Goal: Task Accomplishment & Management: Manage account settings

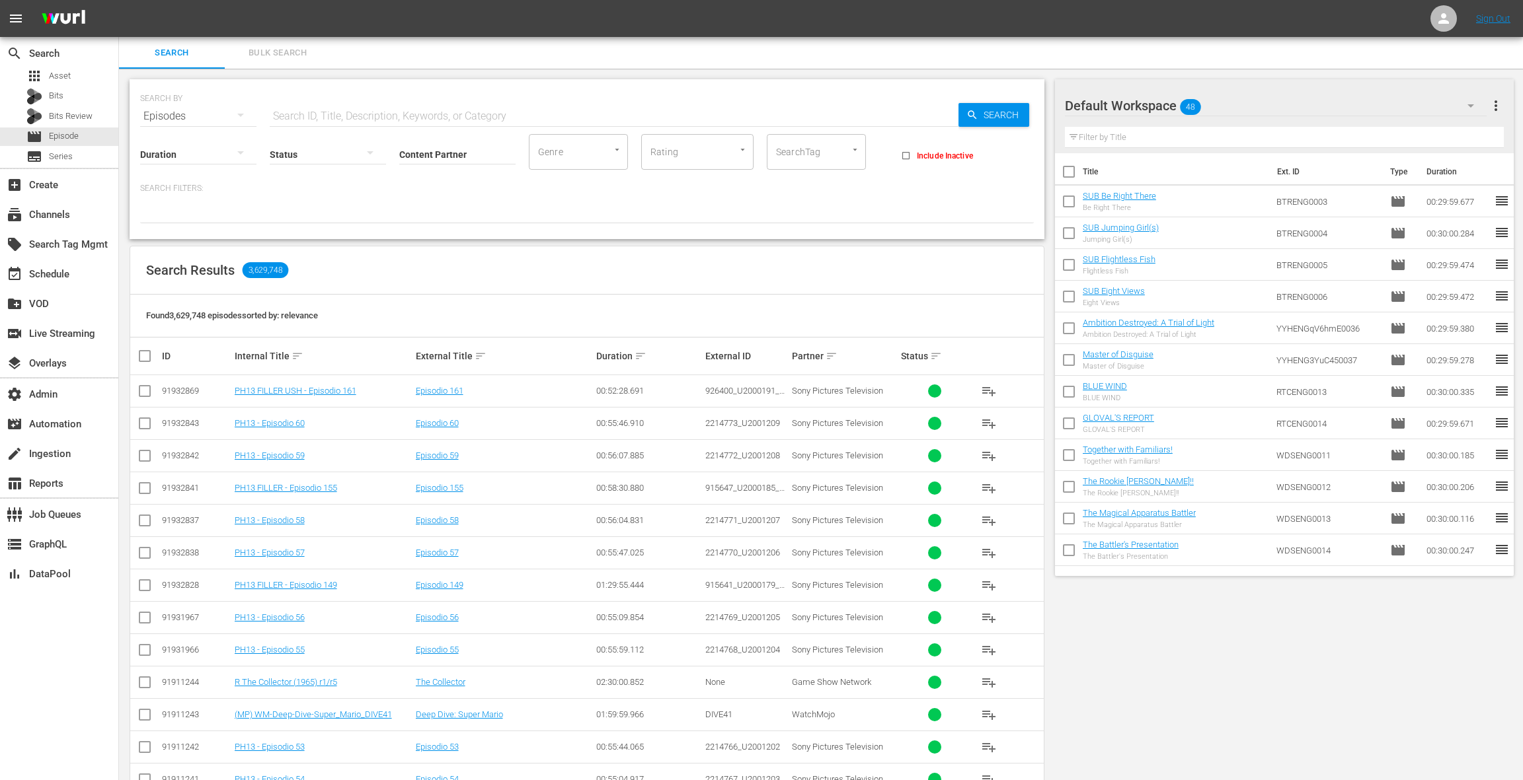
click at [288, 113] on input "text" at bounding box center [614, 116] width 689 height 32
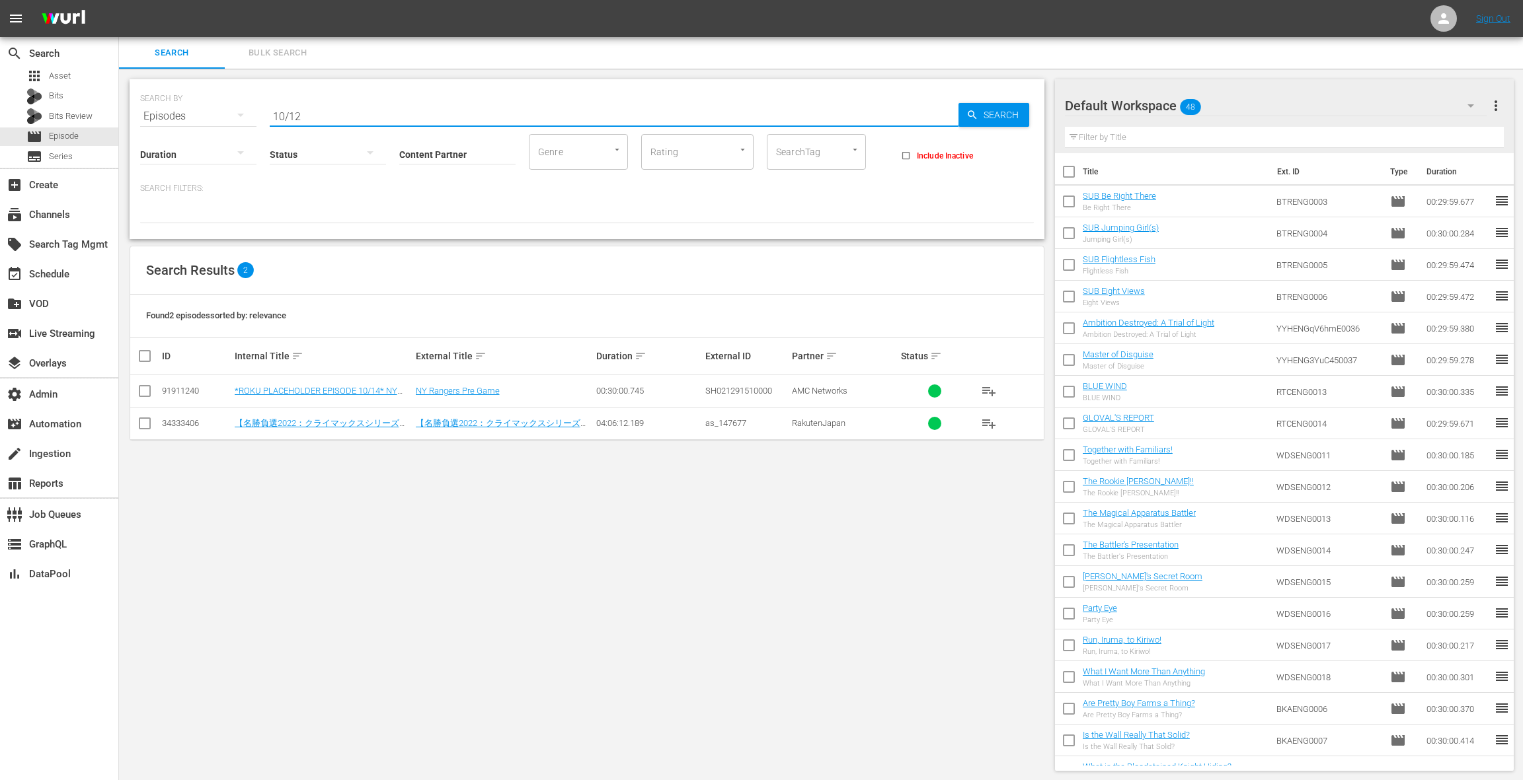
type input "10/12"
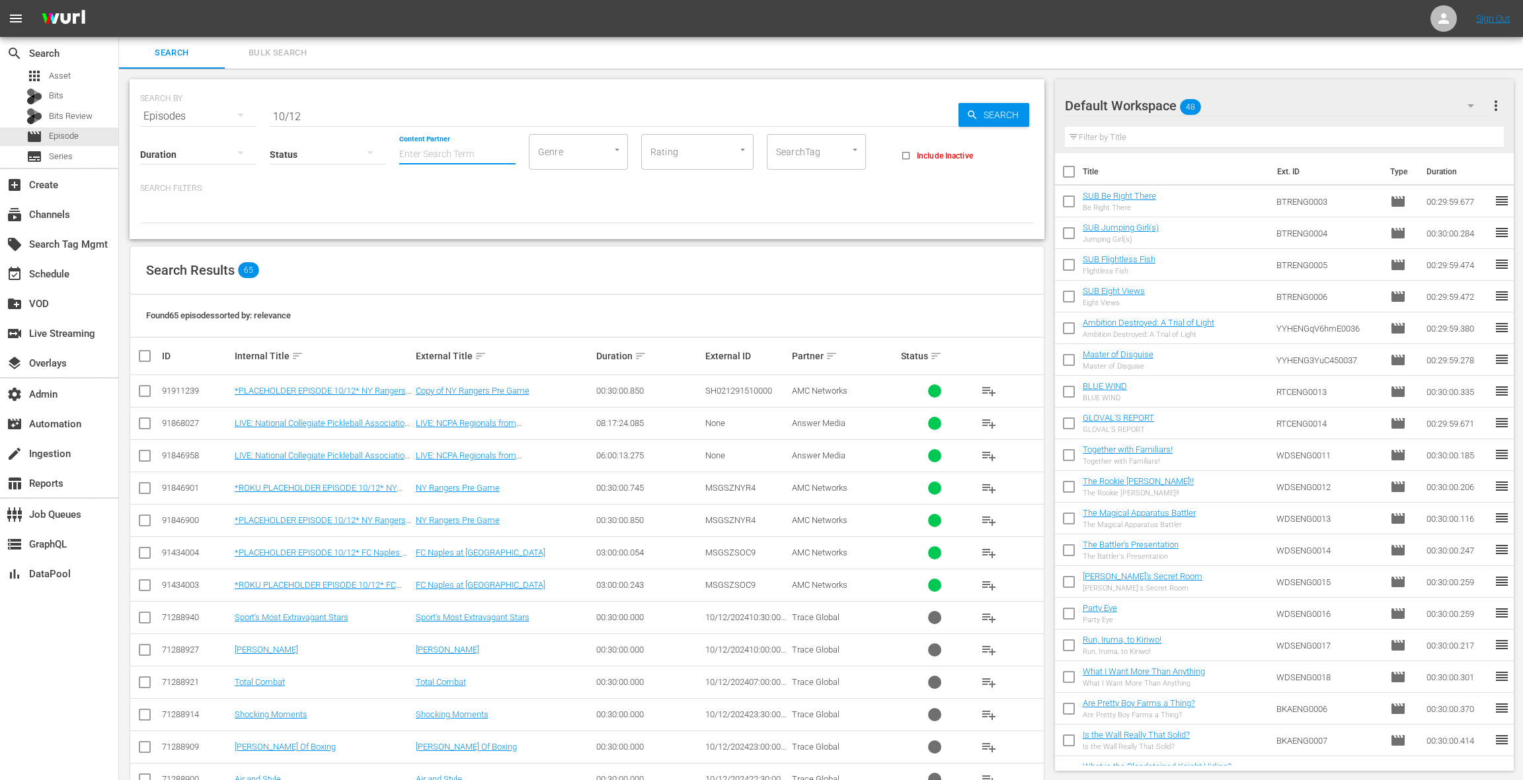
click at [432, 153] on input "Content Partner" at bounding box center [457, 156] width 116 height 48
click at [461, 188] on div "AMC Networks (138)" at bounding box center [507, 191] width 194 height 32
type input "AMC Networks (138)"
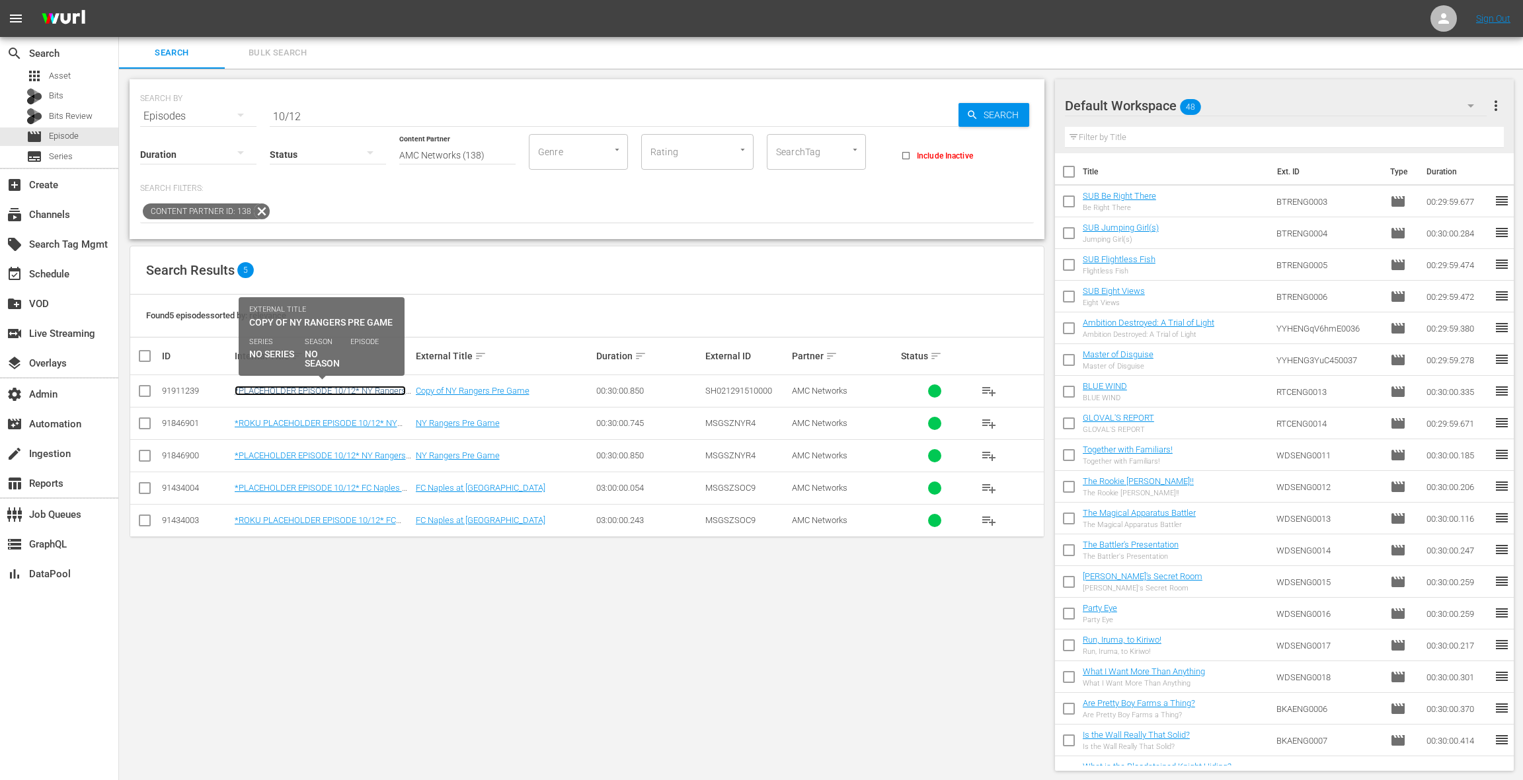
click at [344, 387] on link "*PLACEHOLDER EPISODE 10/12* NY Rangers Pre Game" at bounding box center [320, 396] width 171 height 20
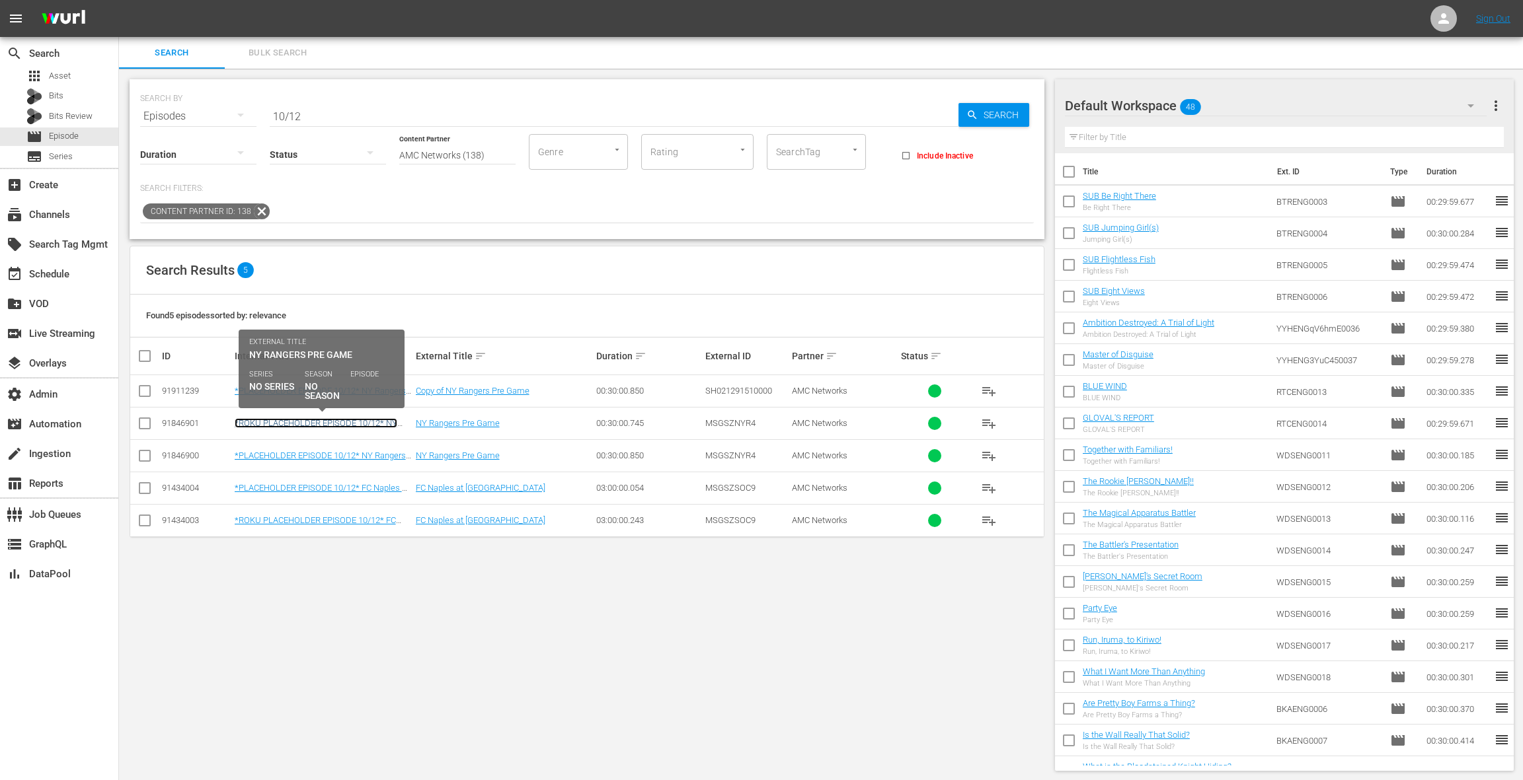
click at [356, 420] on link "*ROKU PLACEHOLDER EPISODE 10/12* NY Rangers Pre Game" at bounding box center [316, 428] width 163 height 20
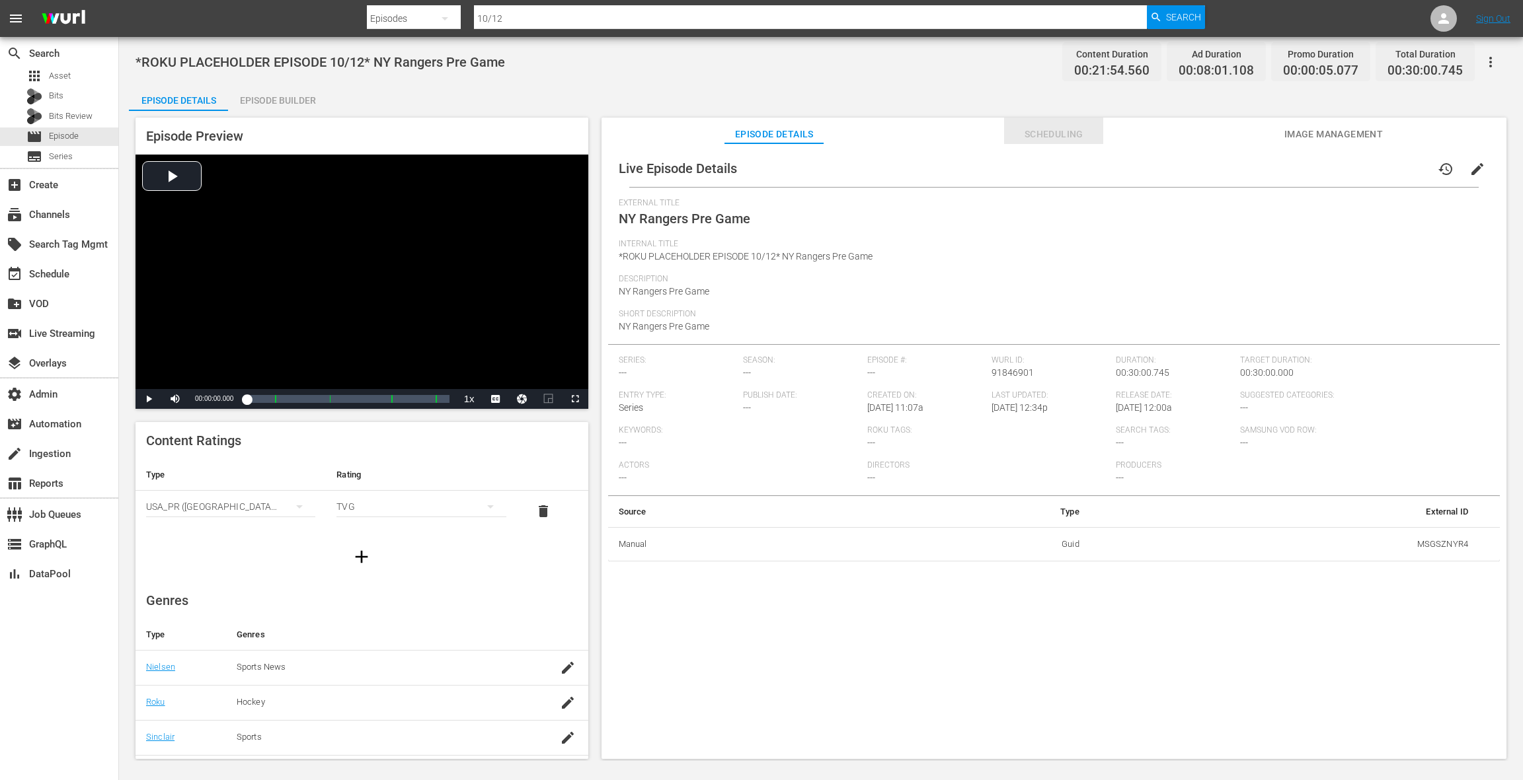
click at [1066, 125] on button "Scheduling" at bounding box center [1053, 131] width 99 height 26
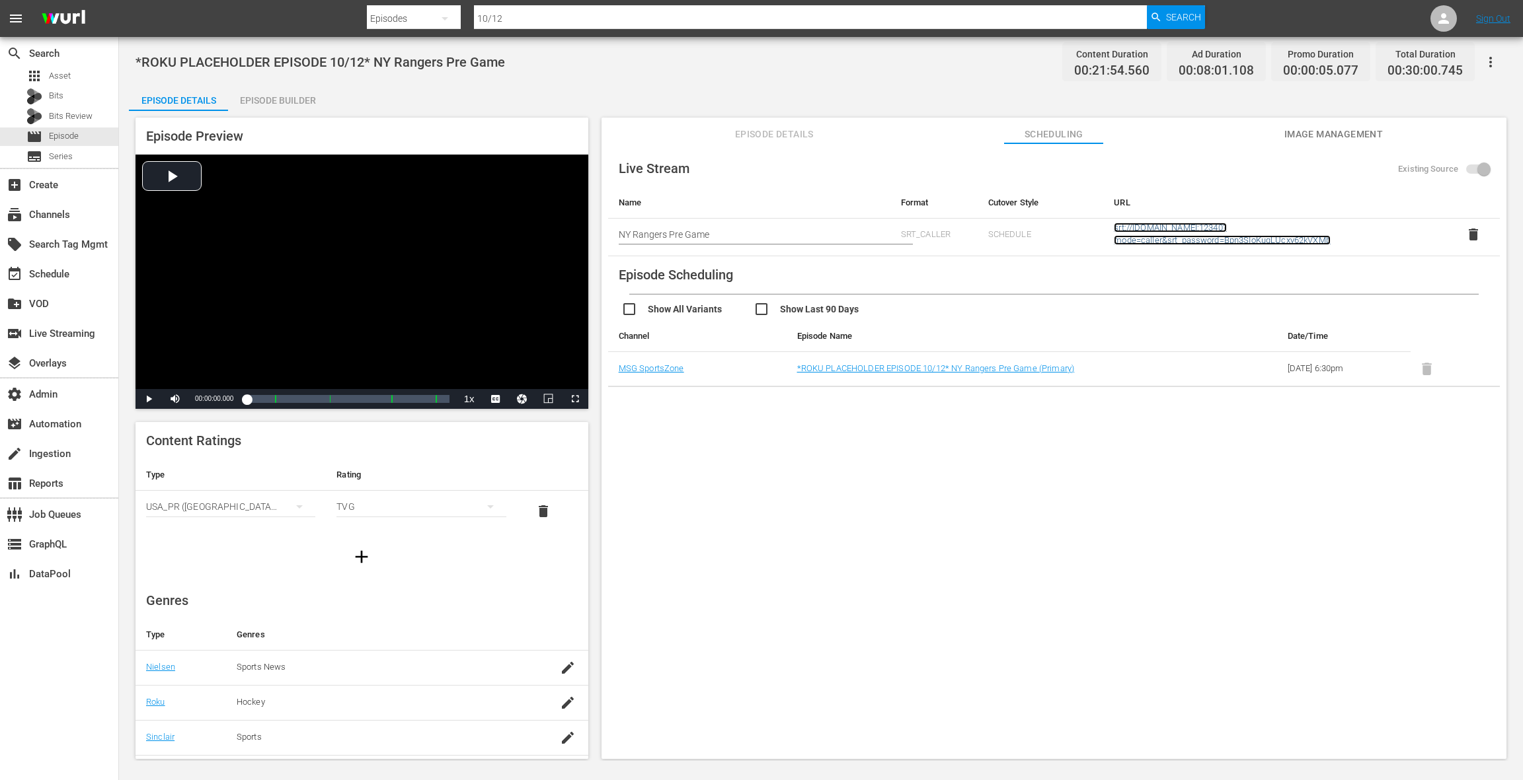
click at [1222, 232] on link "srt://[DOMAIN_NAME]:12340?mode=caller&srt_password=Bpn3SIoKugLUcxv62kVXMb" at bounding box center [1221, 234] width 217 height 22
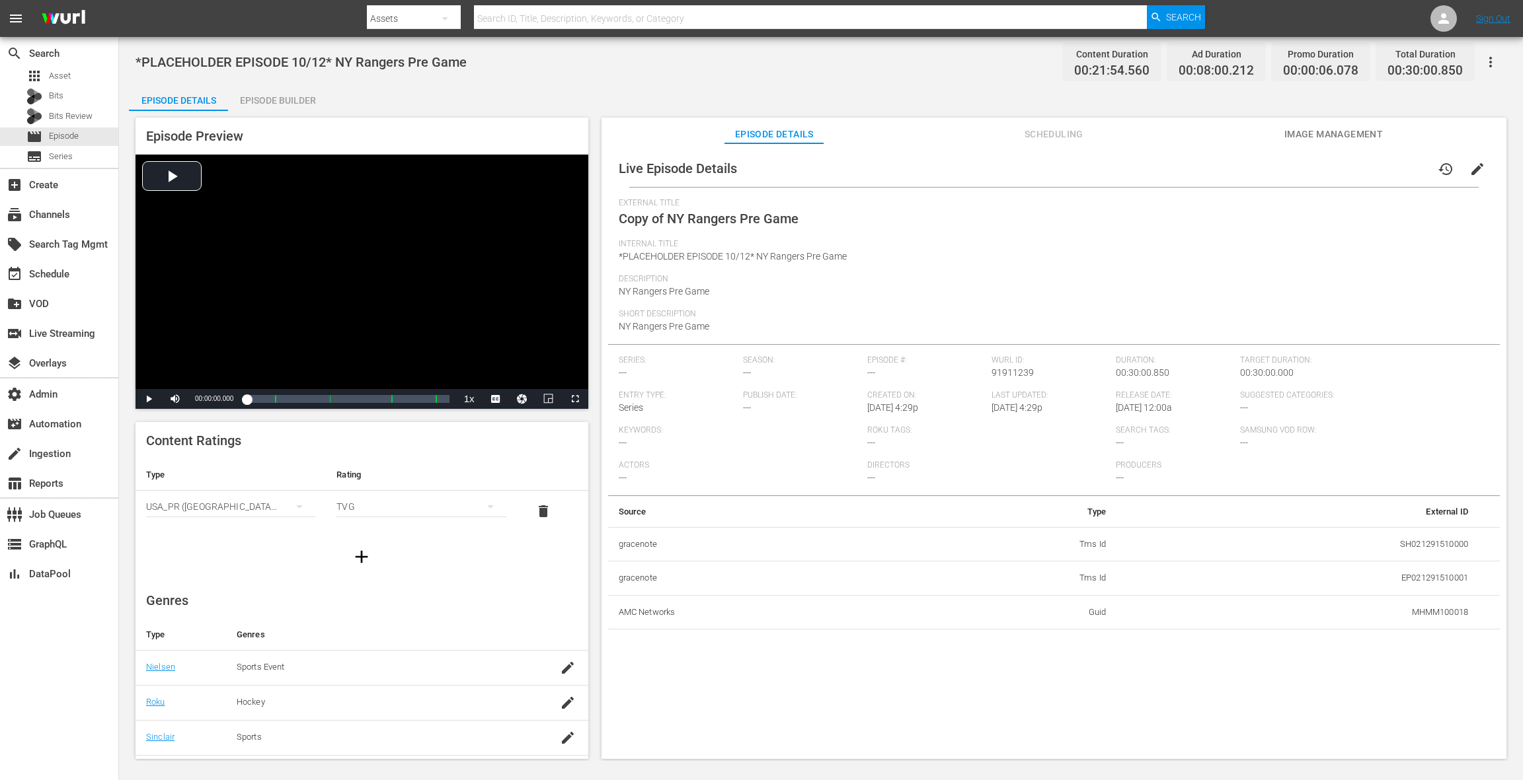
click at [1141, 171] on span "edit" at bounding box center [1477, 169] width 16 height 16
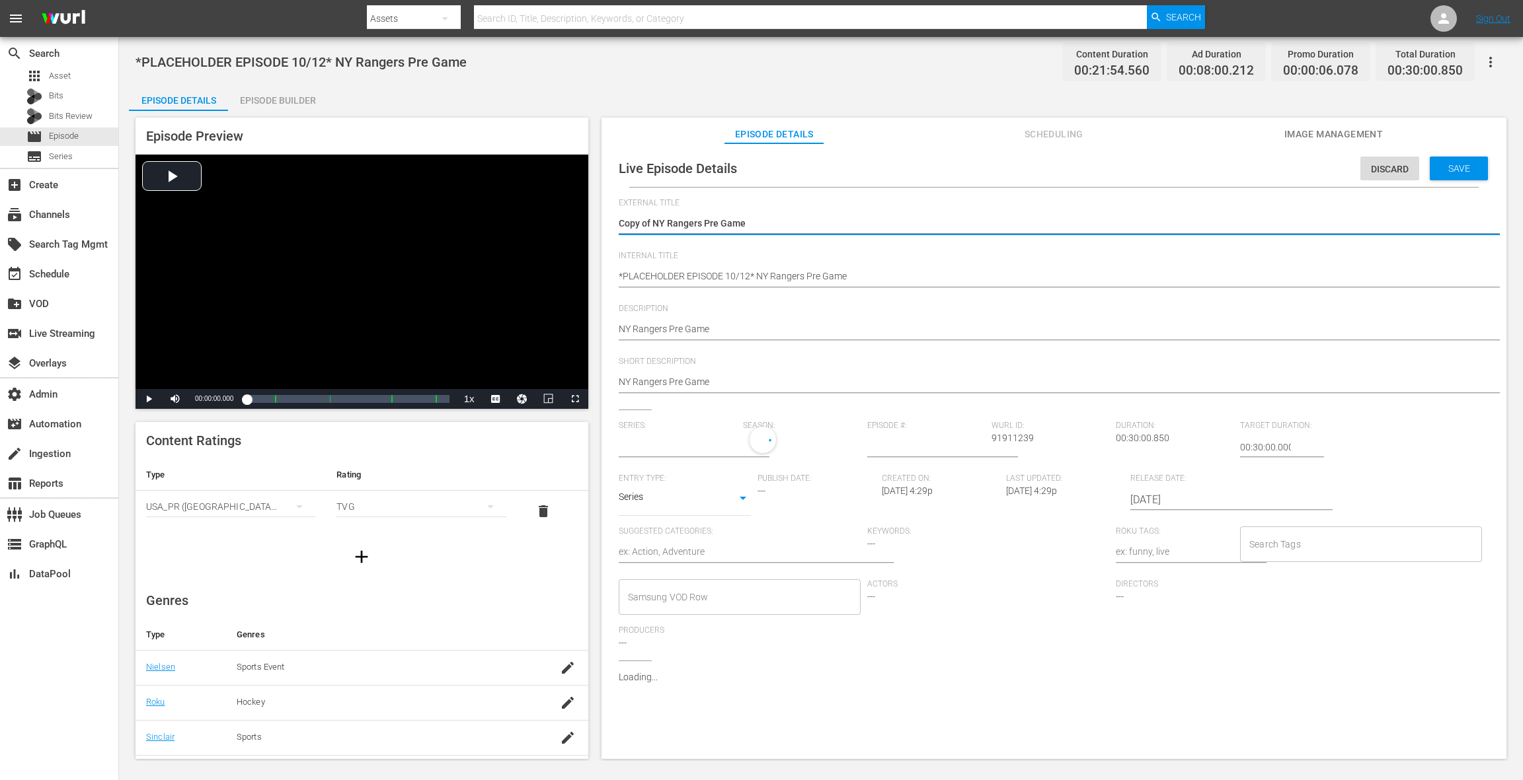
type input "No Series"
drag, startPoint x: 651, startPoint y: 223, endPoint x: 602, endPoint y: 223, distance: 48.9
click at [603, 223] on div "Live Episode Details Discard Save External Title Copy of NY Rangers Pre Game Co…" at bounding box center [1053, 457] width 905 height 628
type textarea "NY Rangers Pre Game"
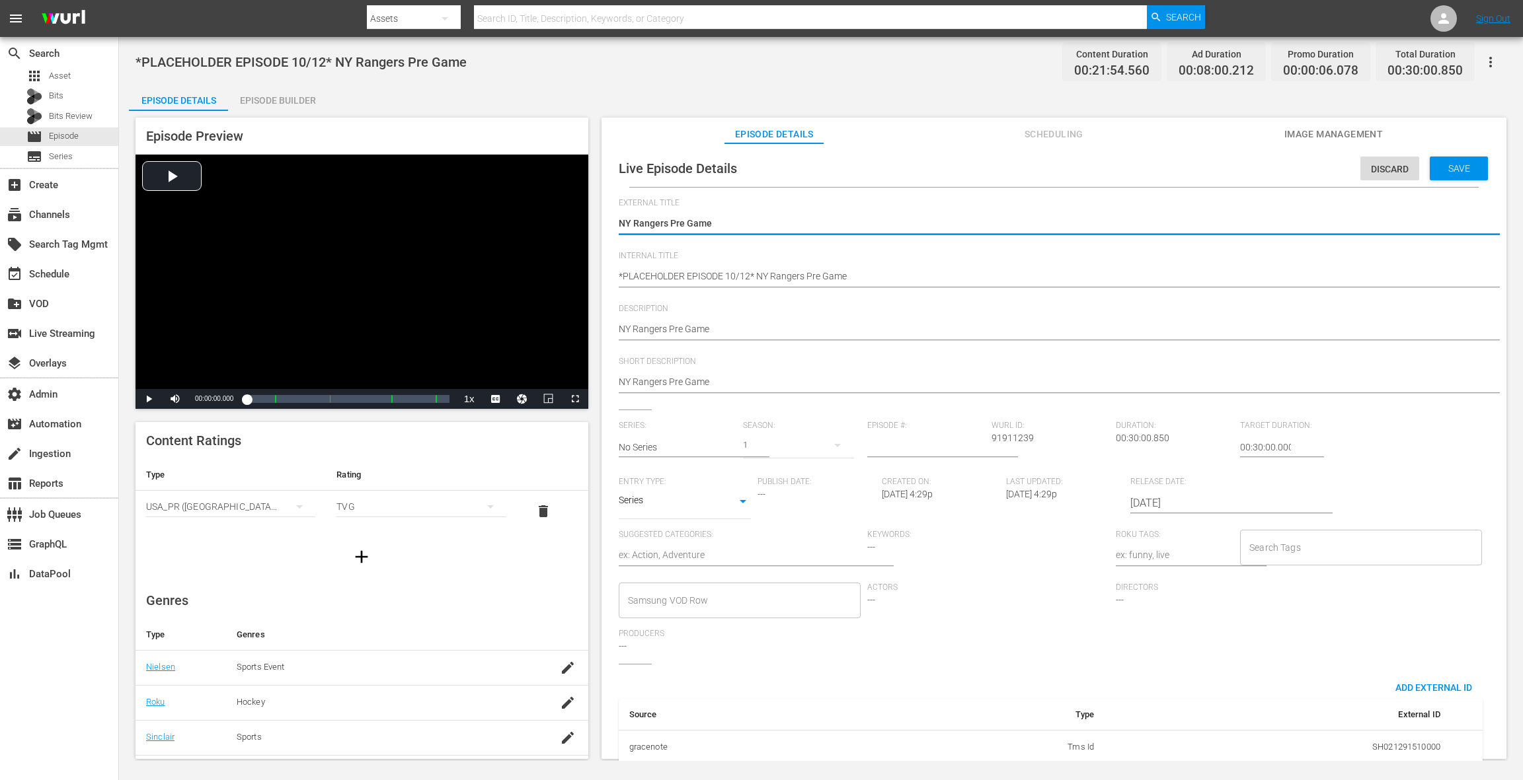
type textarea "NY Rangers Pre Game"
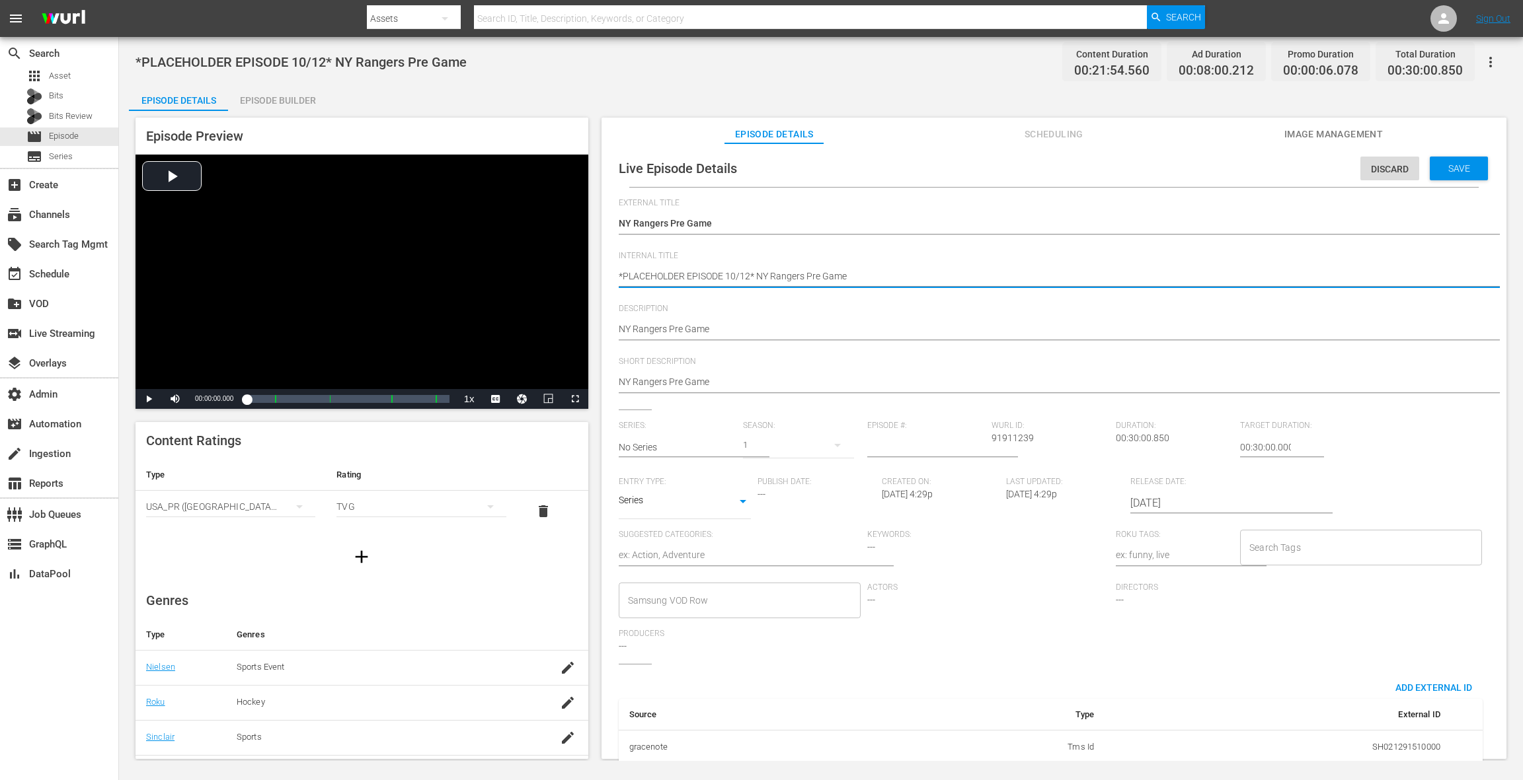
drag, startPoint x: 748, startPoint y: 278, endPoint x: 760, endPoint y: 242, distance: 38.2
type textarea "*PLACEHOLDER EPISODE 10/1* NY Rangers Pre Game"
type textarea "*PLACEHOLDER EPISODE 10/14* NY Rangers Pre Game"
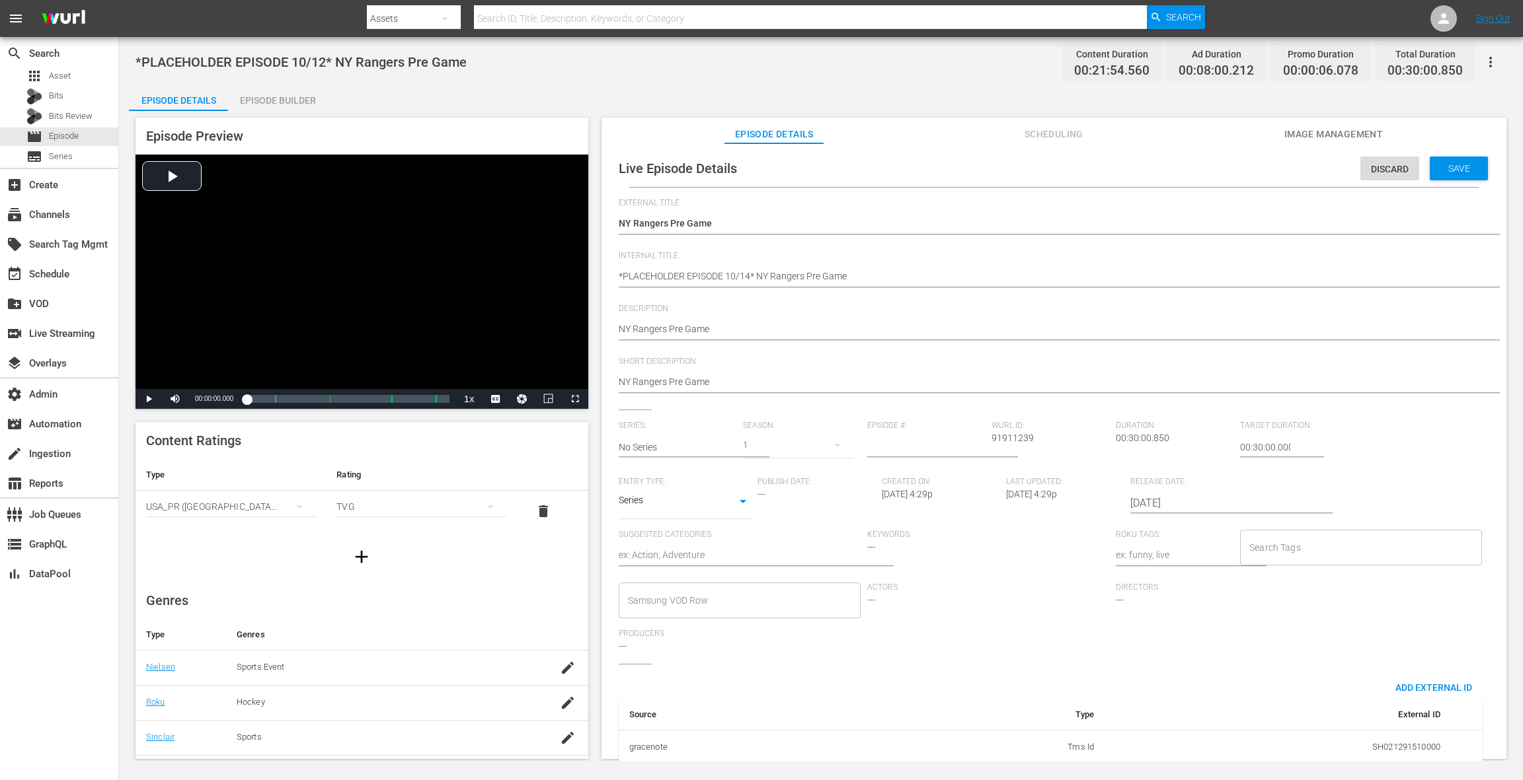
click at [1141, 502] on input "2025-10-12" at bounding box center [1214, 504] width 169 height 32
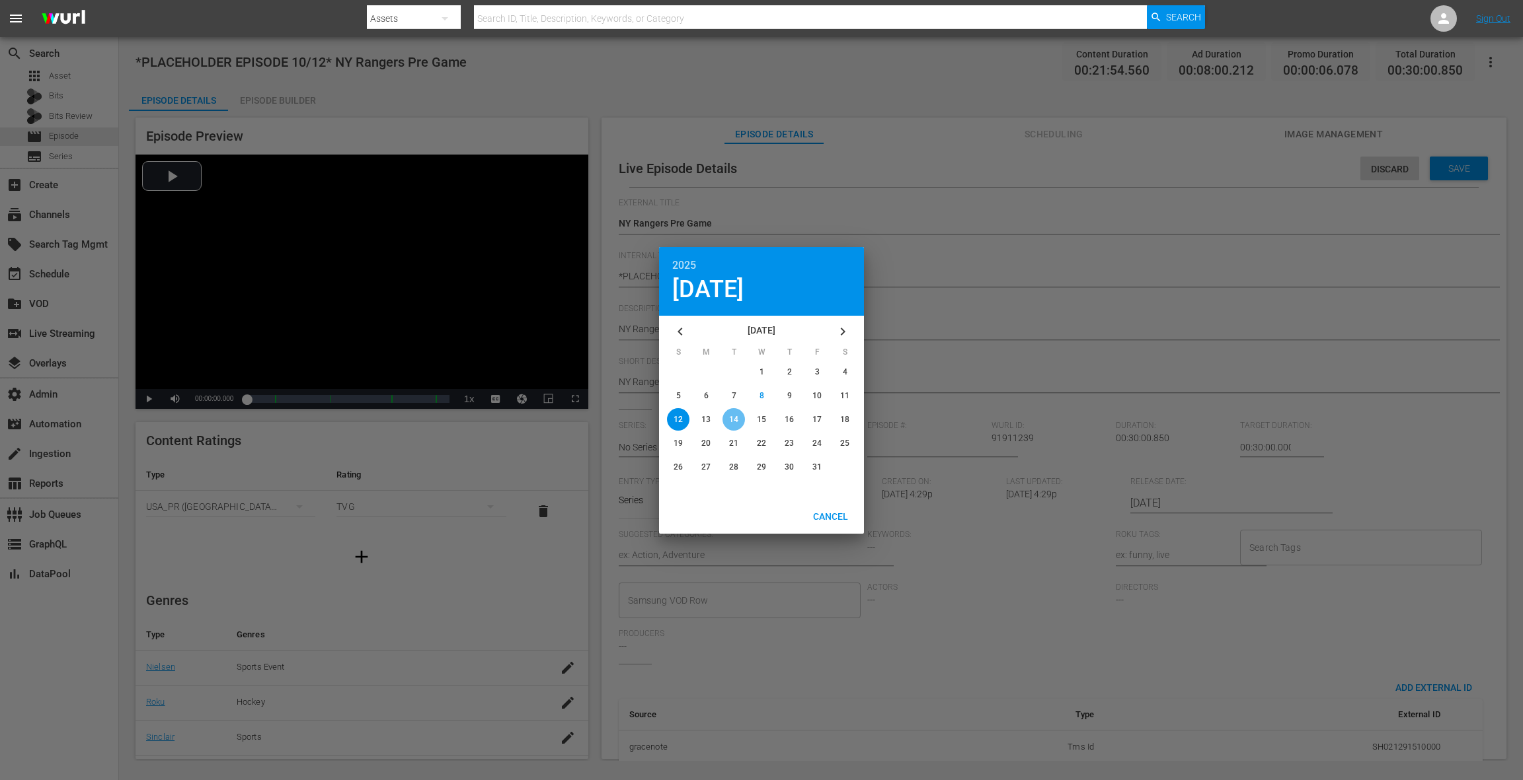
drag, startPoint x: 730, startPoint y: 416, endPoint x: 739, endPoint y: 414, distance: 9.5
click at [730, 416] on span "14" at bounding box center [733, 419] width 9 height 9
type input "2025-10-14"
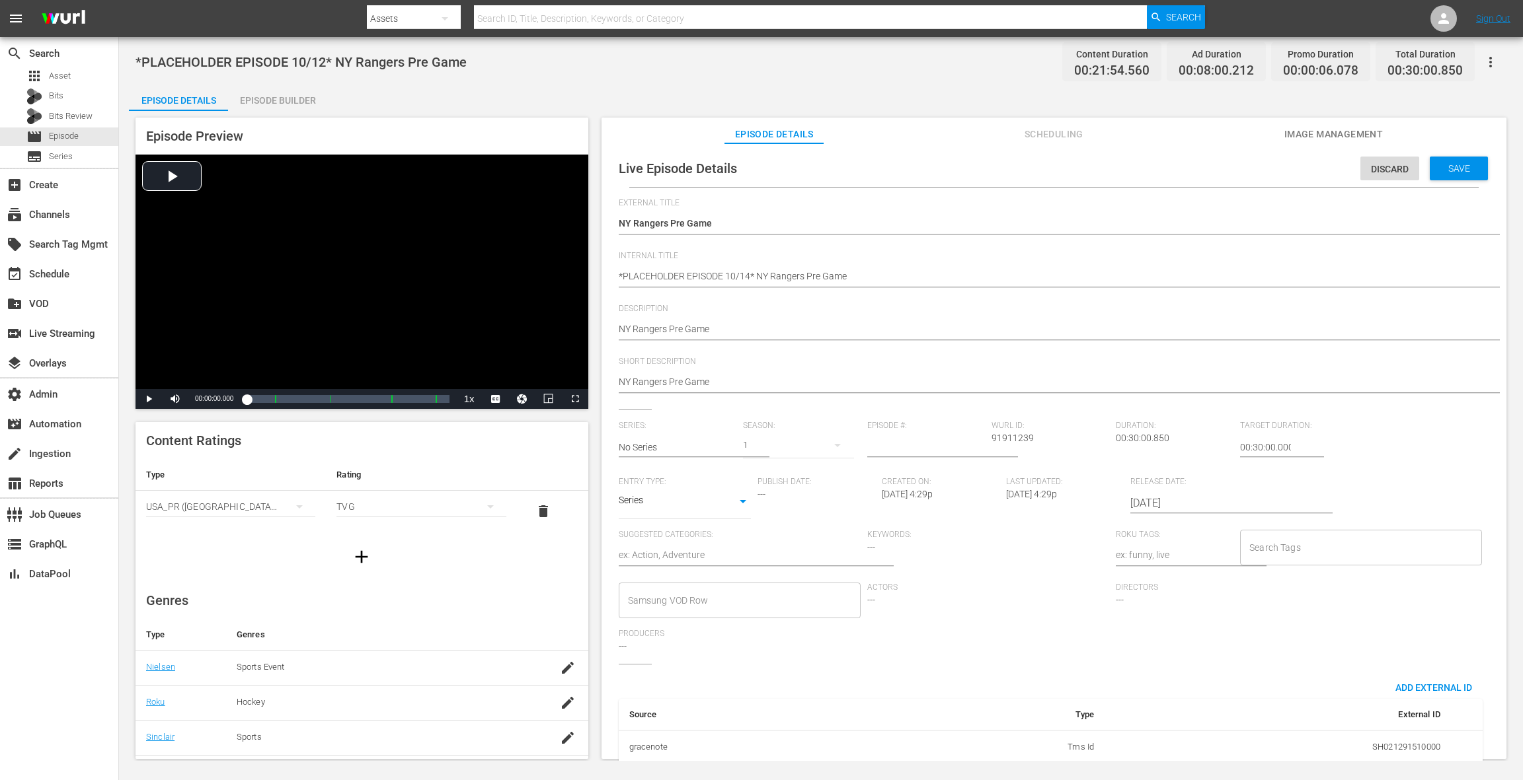
scroll to position [91, 0]
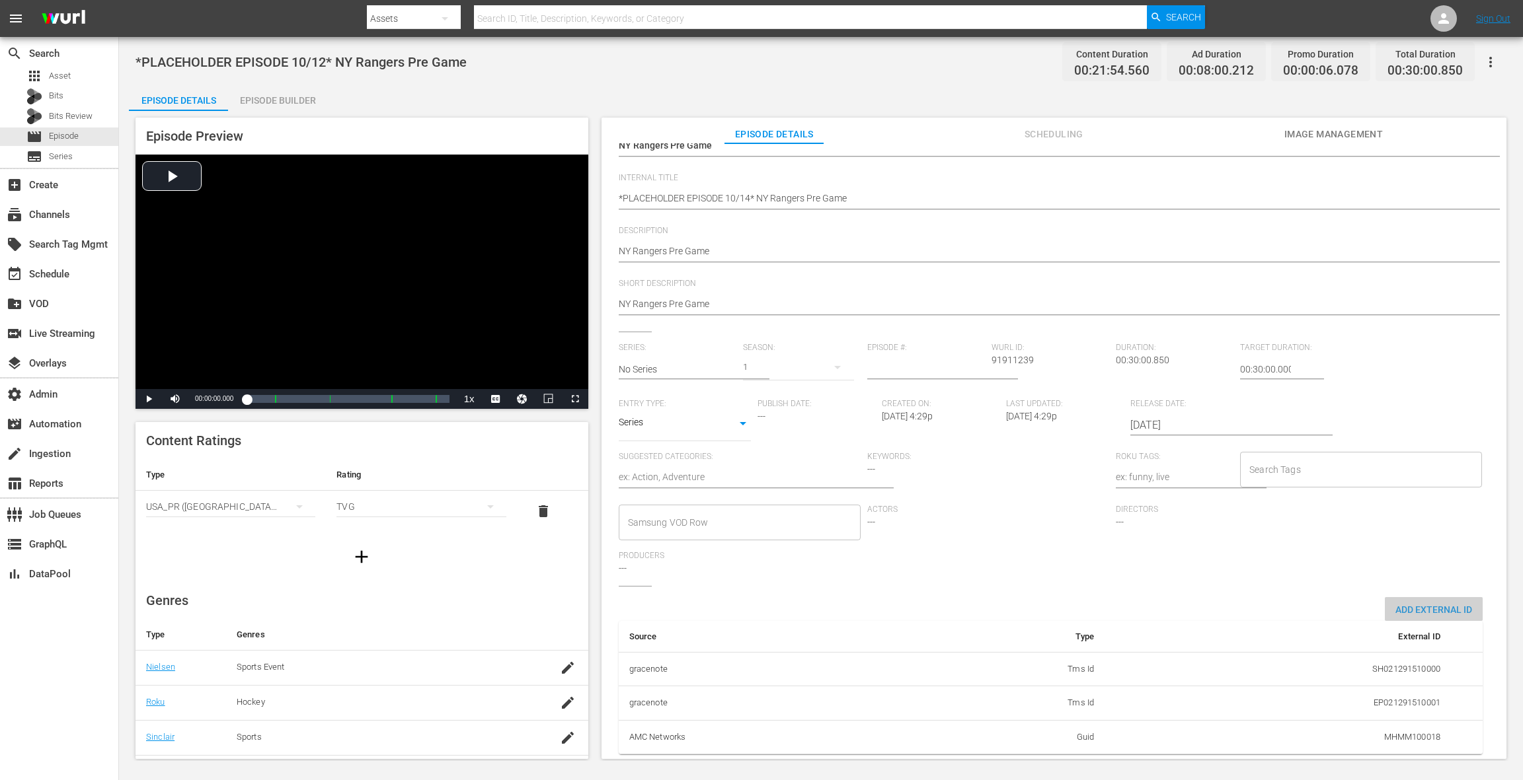
click at [1141, 585] on span "Add External Id" at bounding box center [1433, 610] width 98 height 11
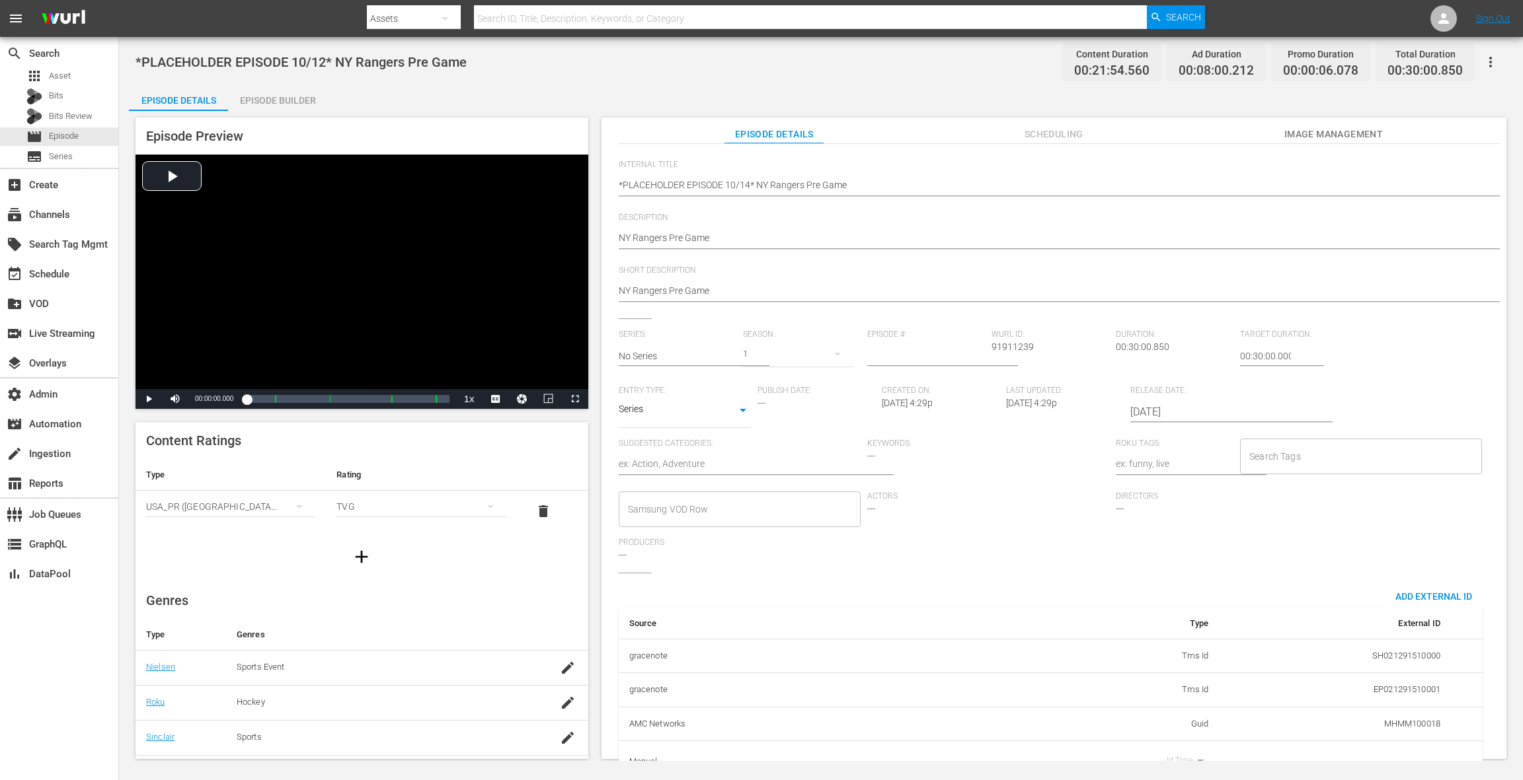
scroll to position [132, 0]
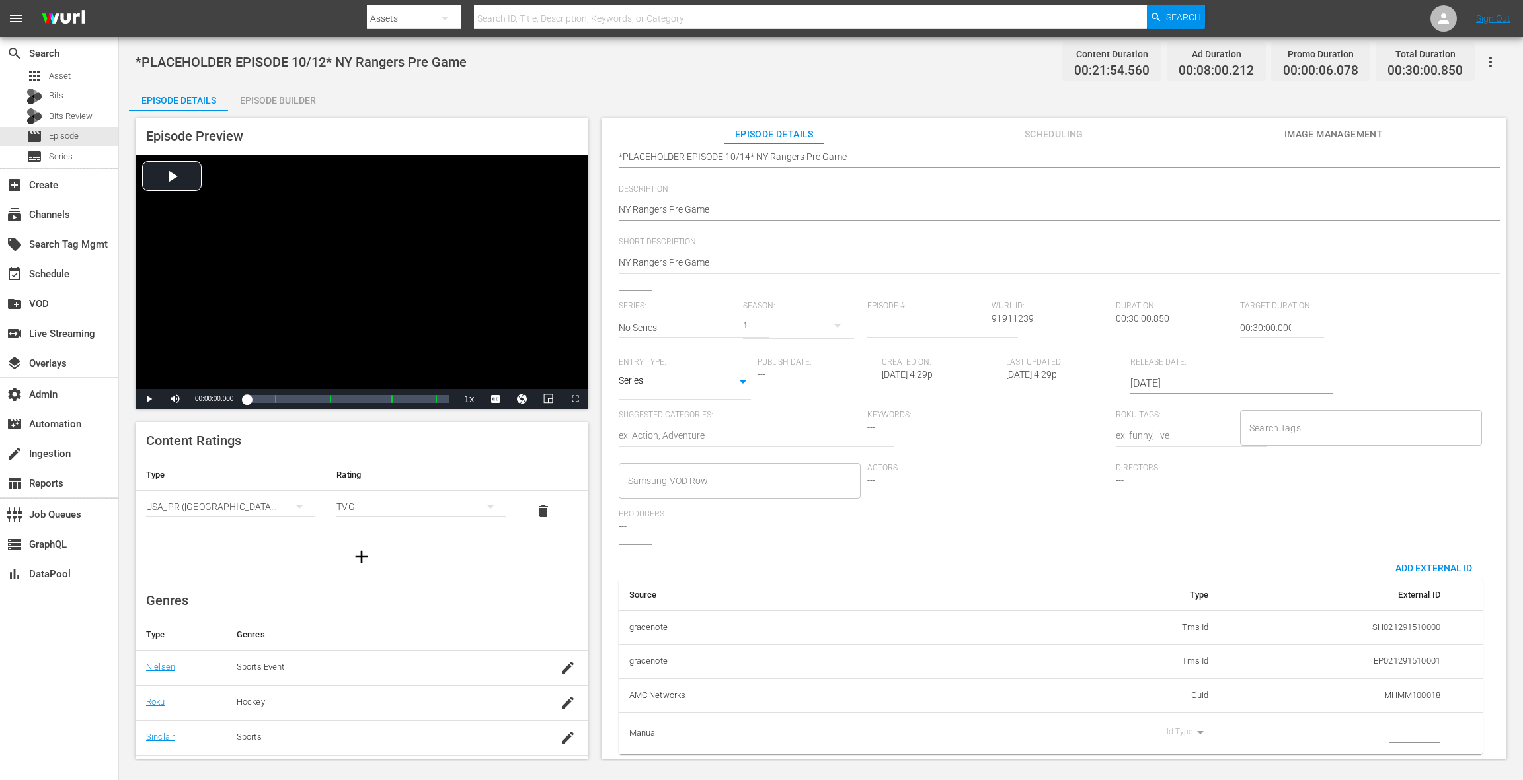
click at [1141, 585] on body "menu Search By Assets Search ID, Title, Description, Keywords, or Category Sear…" at bounding box center [761, 390] width 1523 height 780
drag, startPoint x: 1170, startPoint y: 754, endPoint x: 1178, endPoint y: 752, distance: 8.8
click at [1141, 585] on li "Guid" at bounding box center [1167, 754] width 66 height 22
type input "guid"
click at [1141, 585] on input "simple table" at bounding box center [1414, 734] width 51 height 20
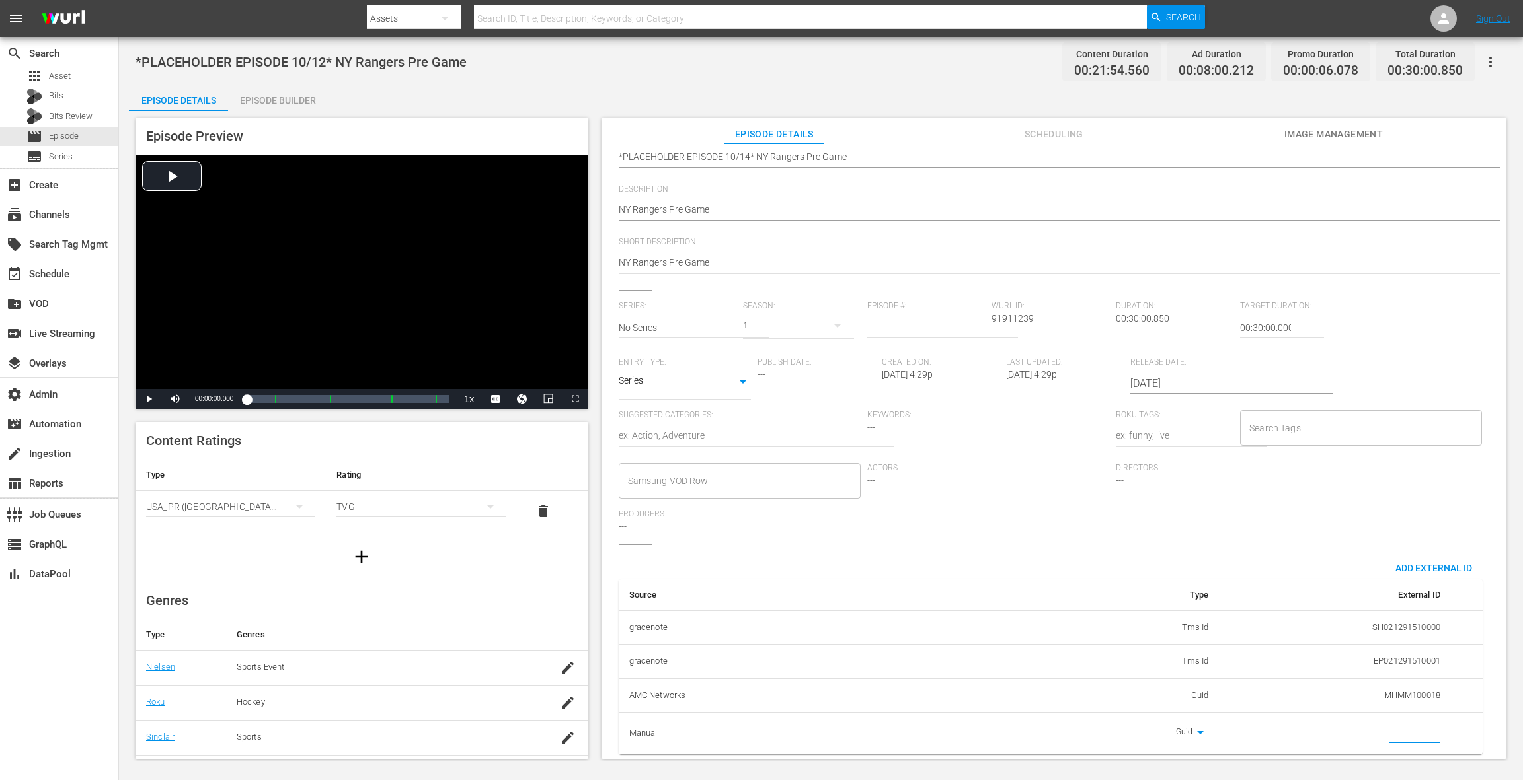
paste input "MSGSZNYR5"
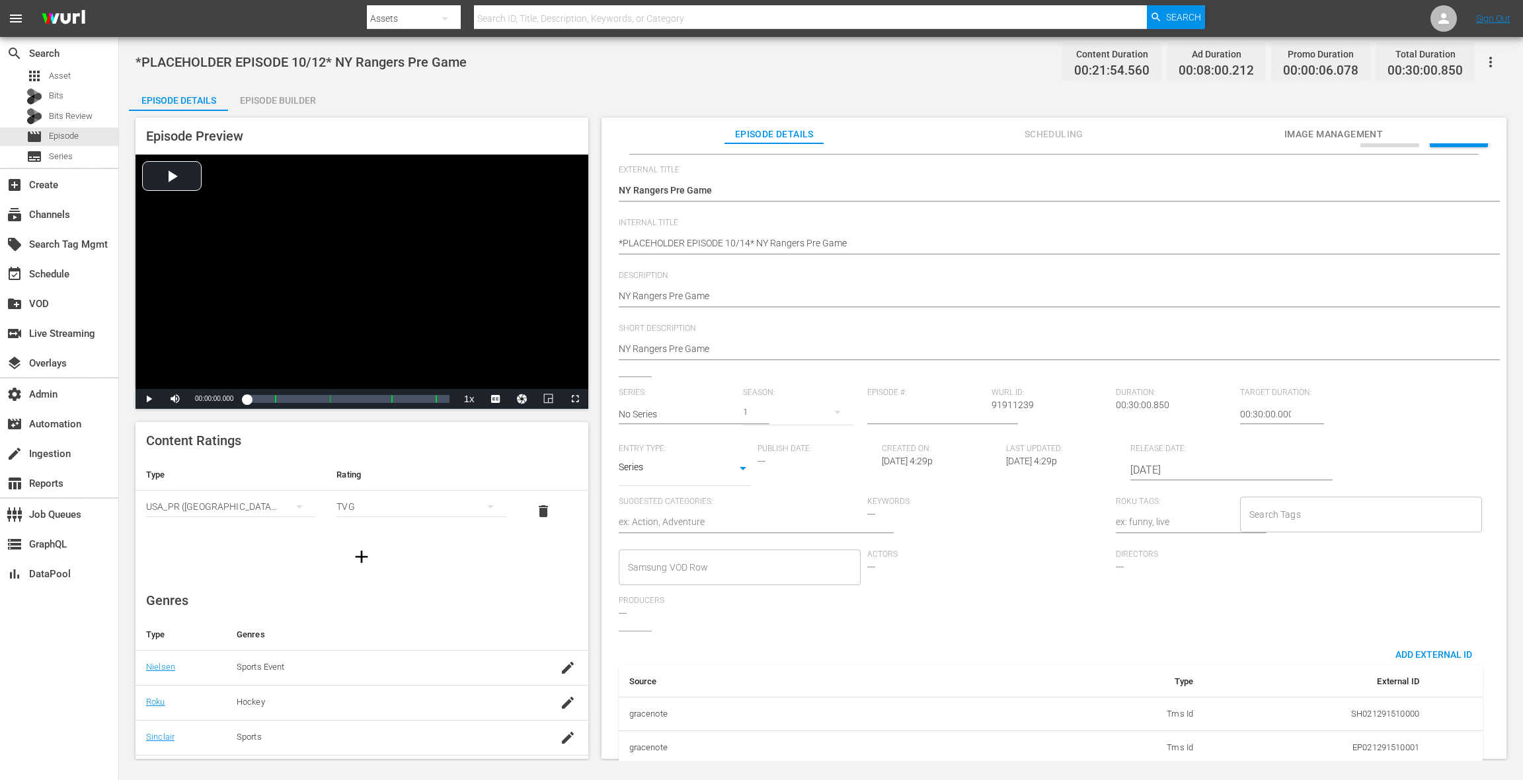
scroll to position [0, 0]
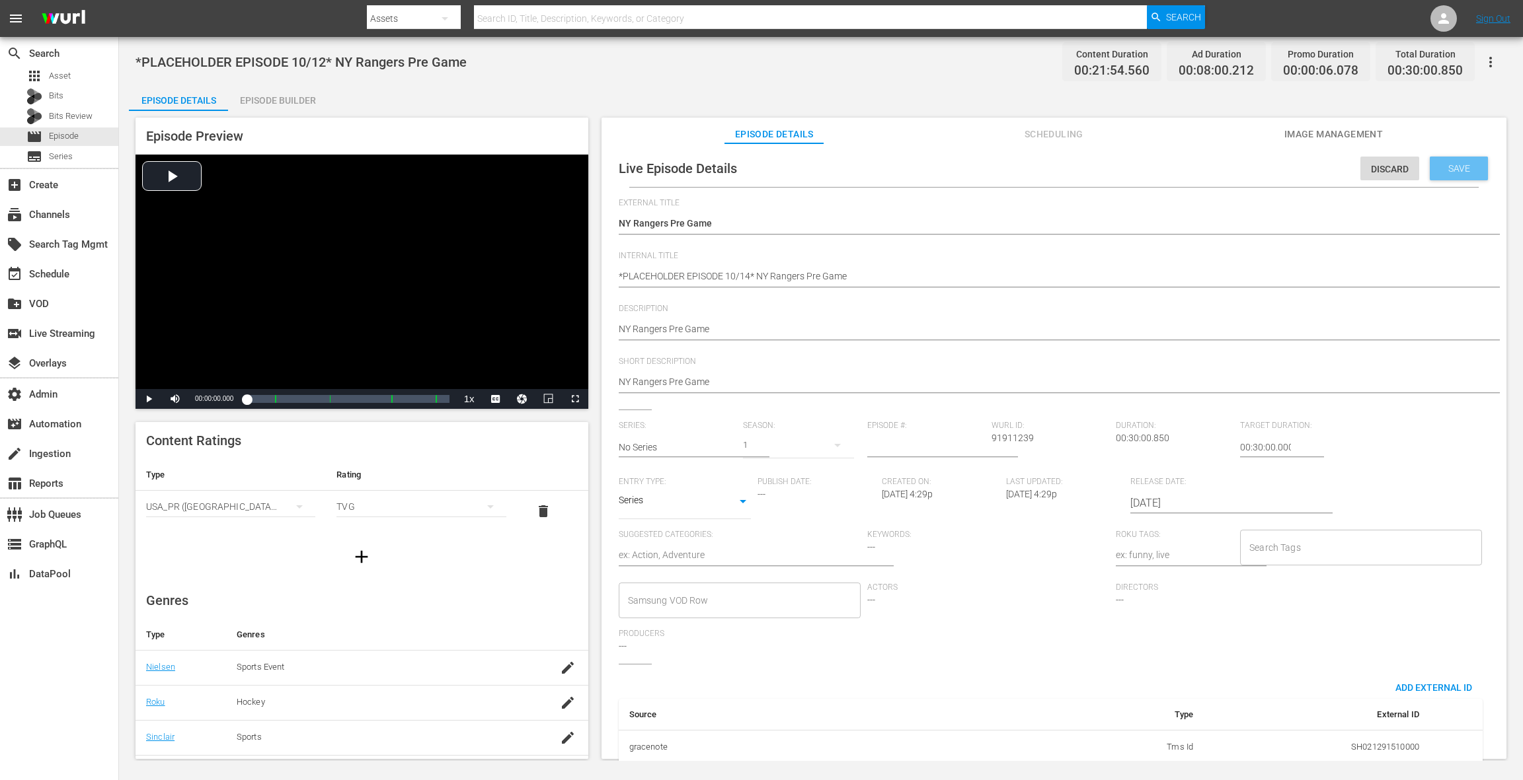
type input "MSGSZNYR5"
click at [1141, 172] on span "Save" at bounding box center [1458, 168] width 43 height 11
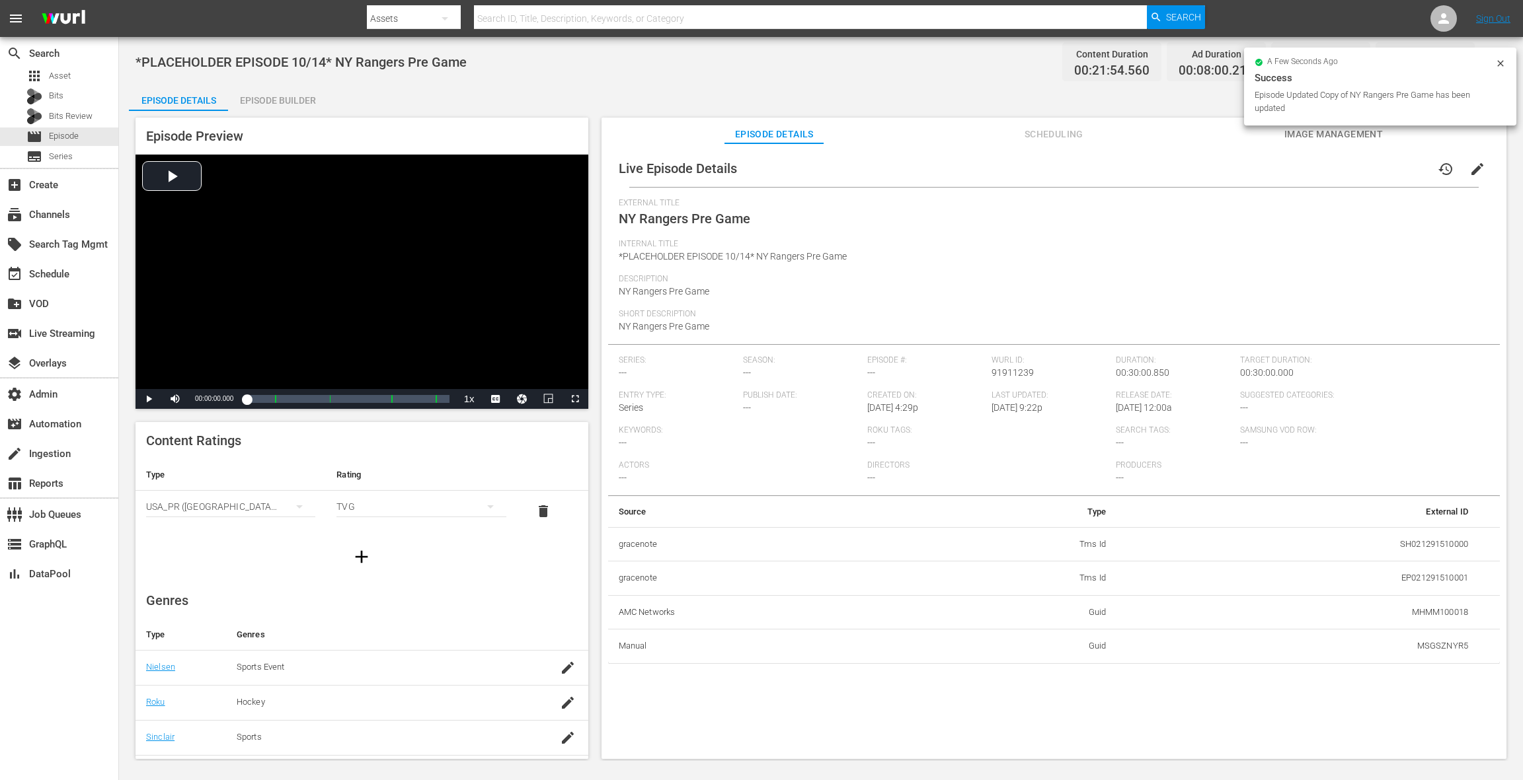
click at [1073, 142] on button "Scheduling" at bounding box center [1053, 131] width 99 height 26
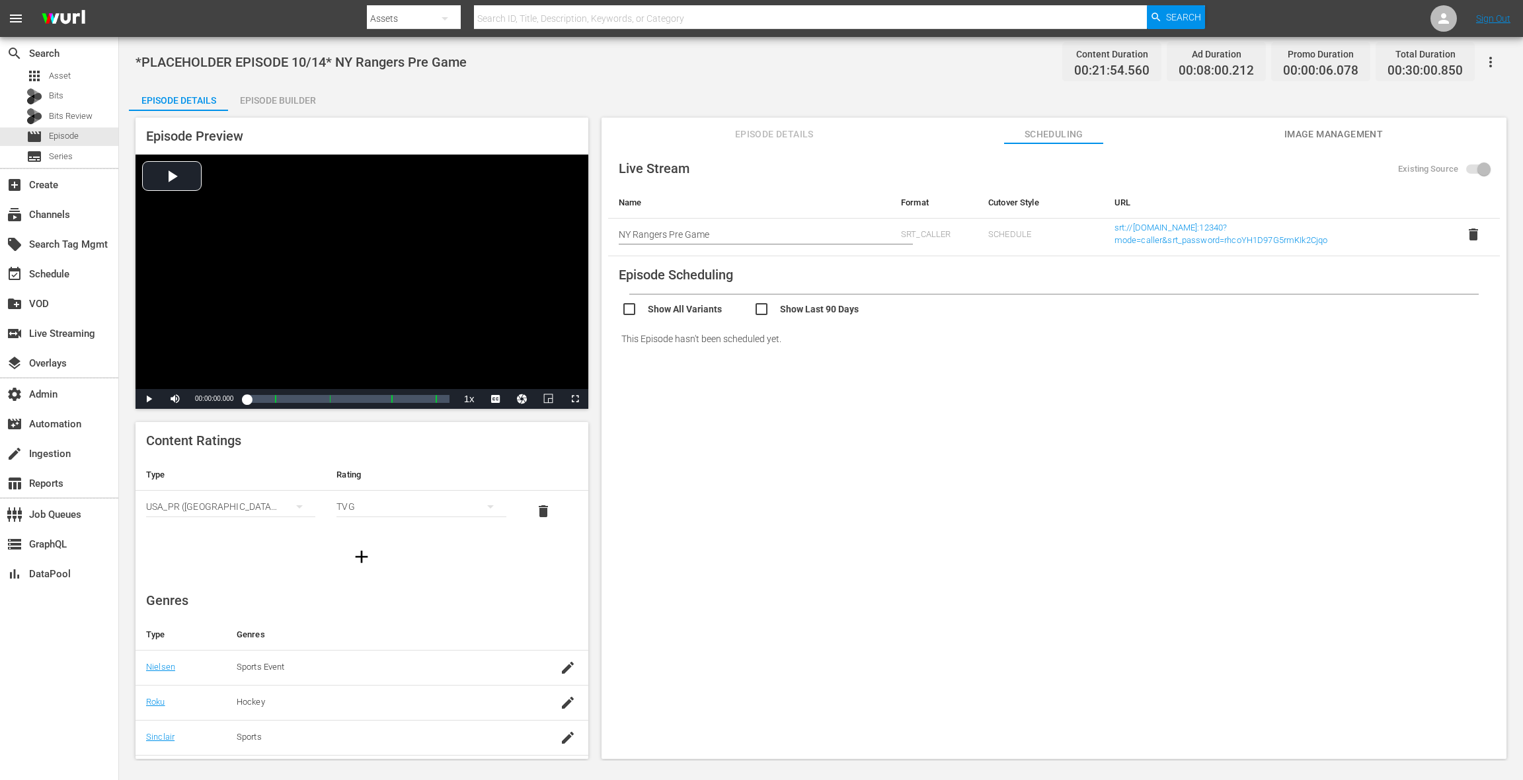
click at [770, 135] on span "Episode Details" at bounding box center [773, 134] width 99 height 17
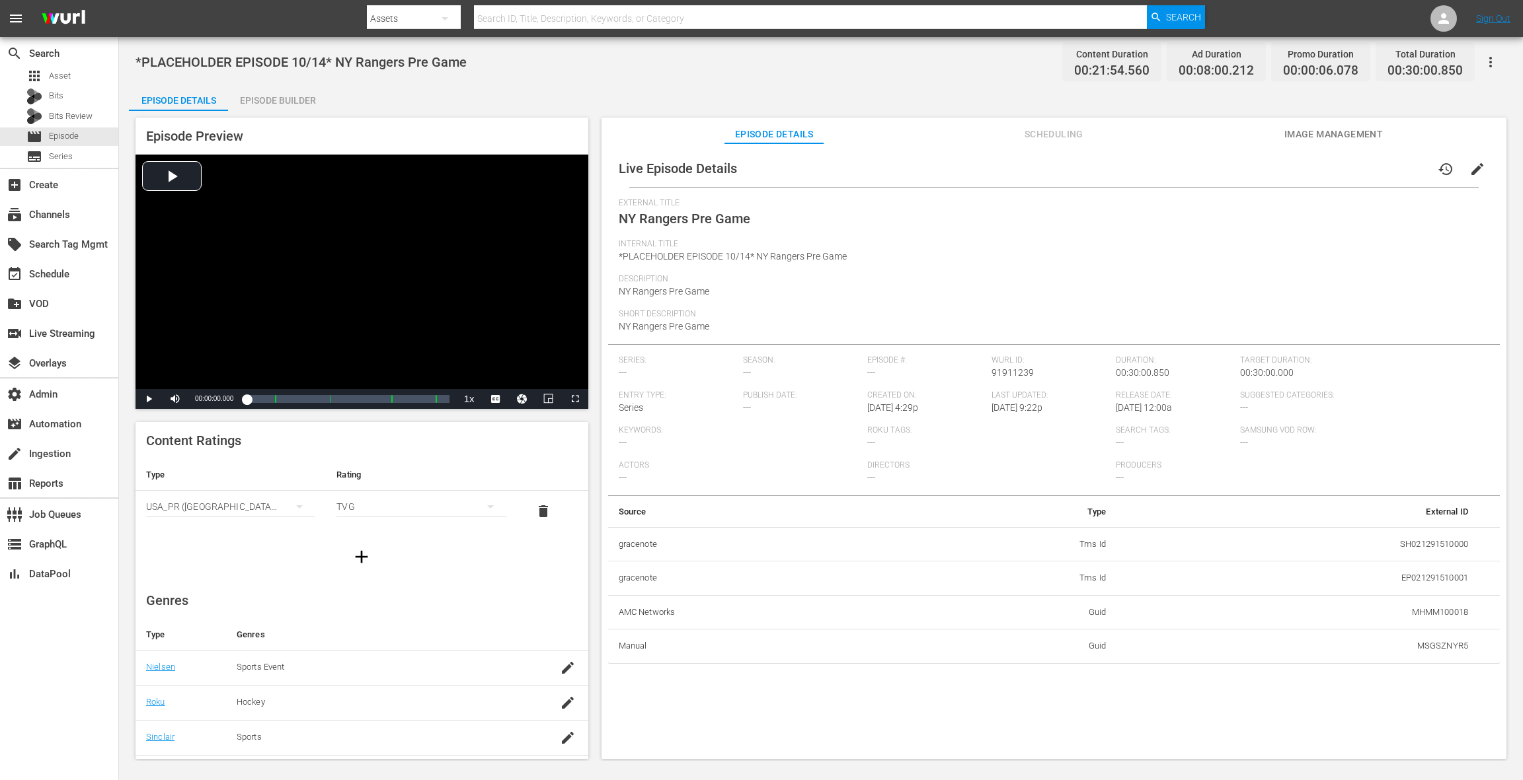
click at [1141, 60] on icon "button" at bounding box center [1490, 62] width 16 height 16
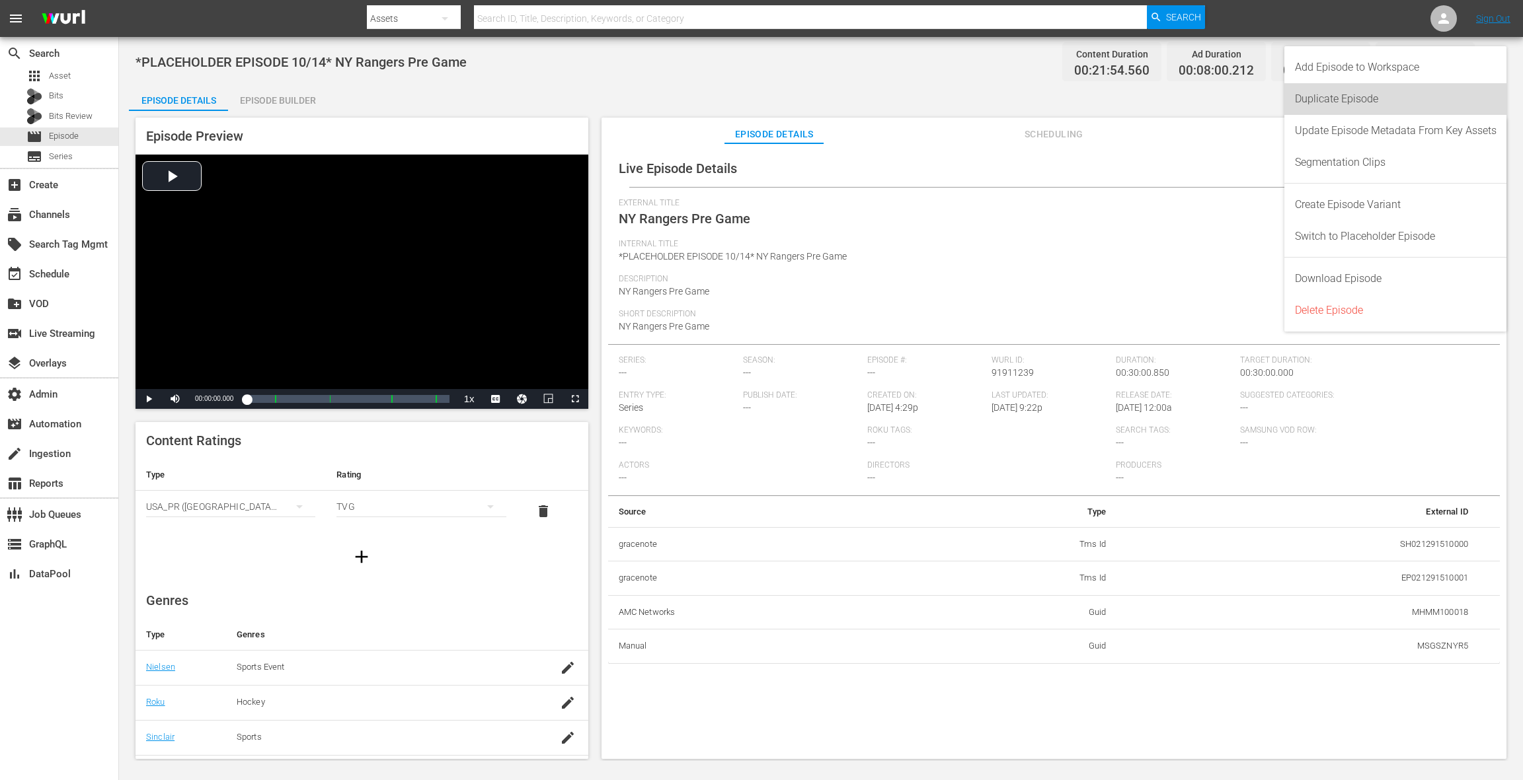
drag, startPoint x: 1361, startPoint y: 102, endPoint x: 1287, endPoint y: 130, distance: 79.0
click at [1141, 102] on div "Duplicate Episode" at bounding box center [1396, 99] width 202 height 32
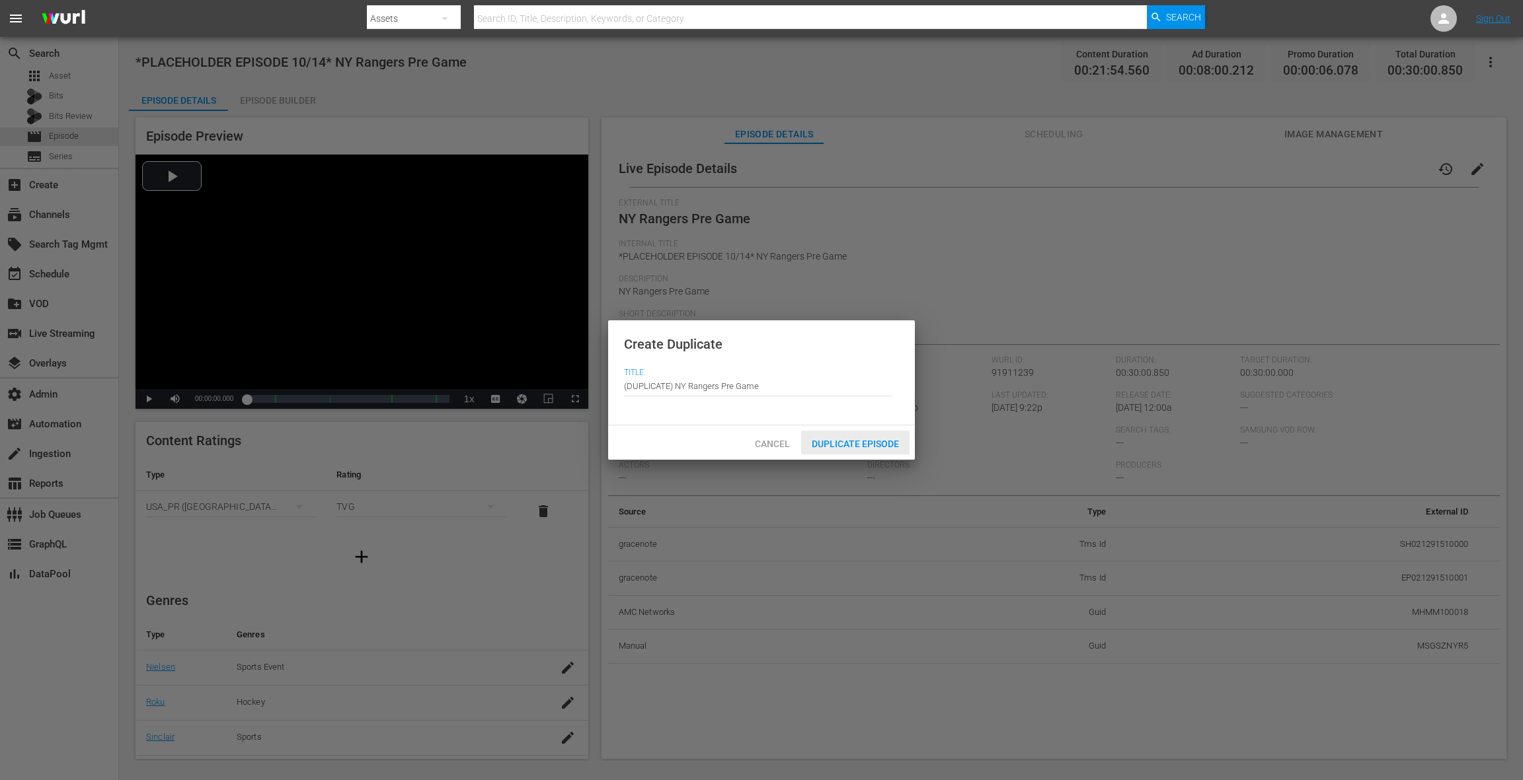
click at [860, 447] on span "Duplicate Episode" at bounding box center [855, 444] width 108 height 11
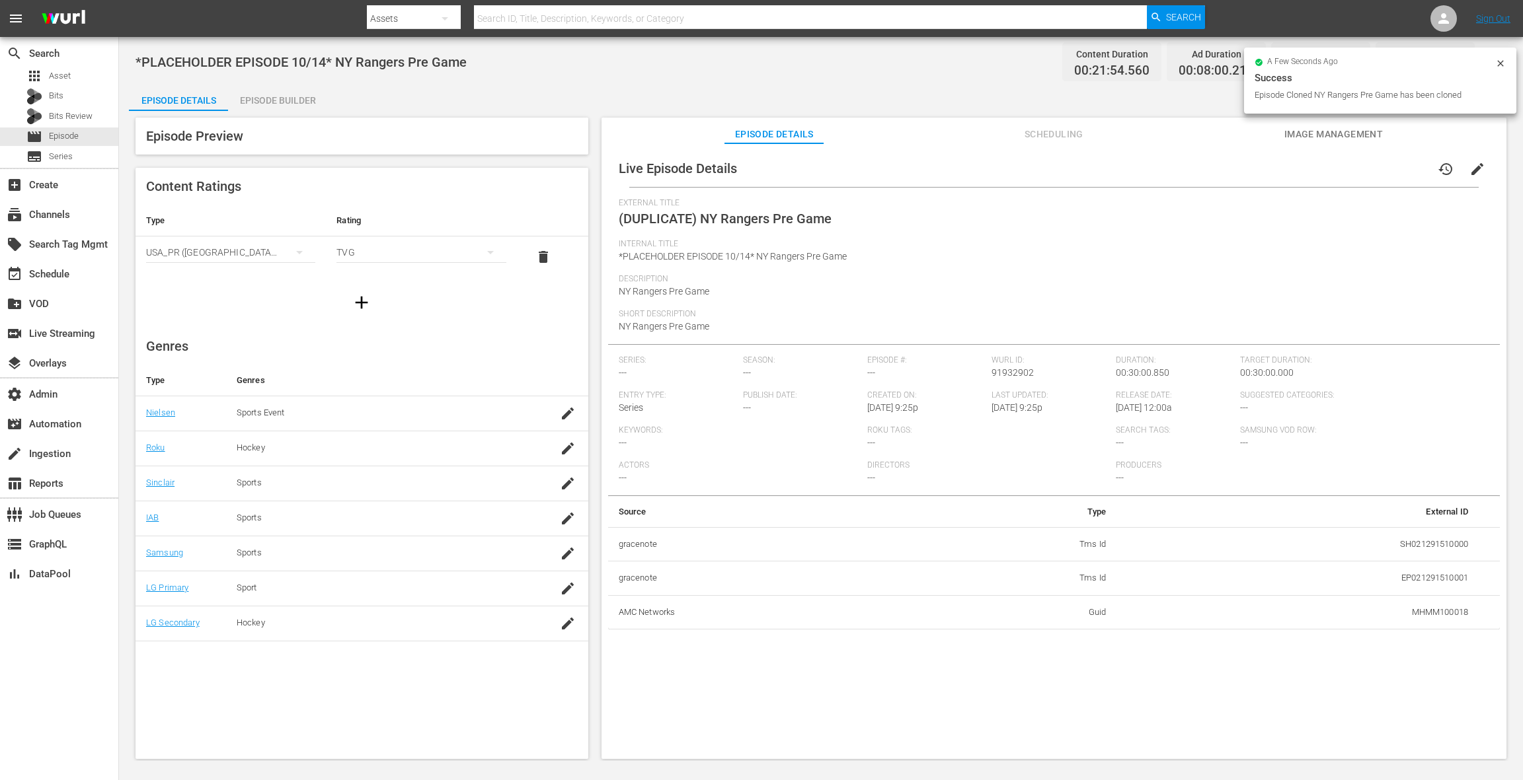
click at [1141, 172] on span "edit" at bounding box center [1477, 169] width 16 height 16
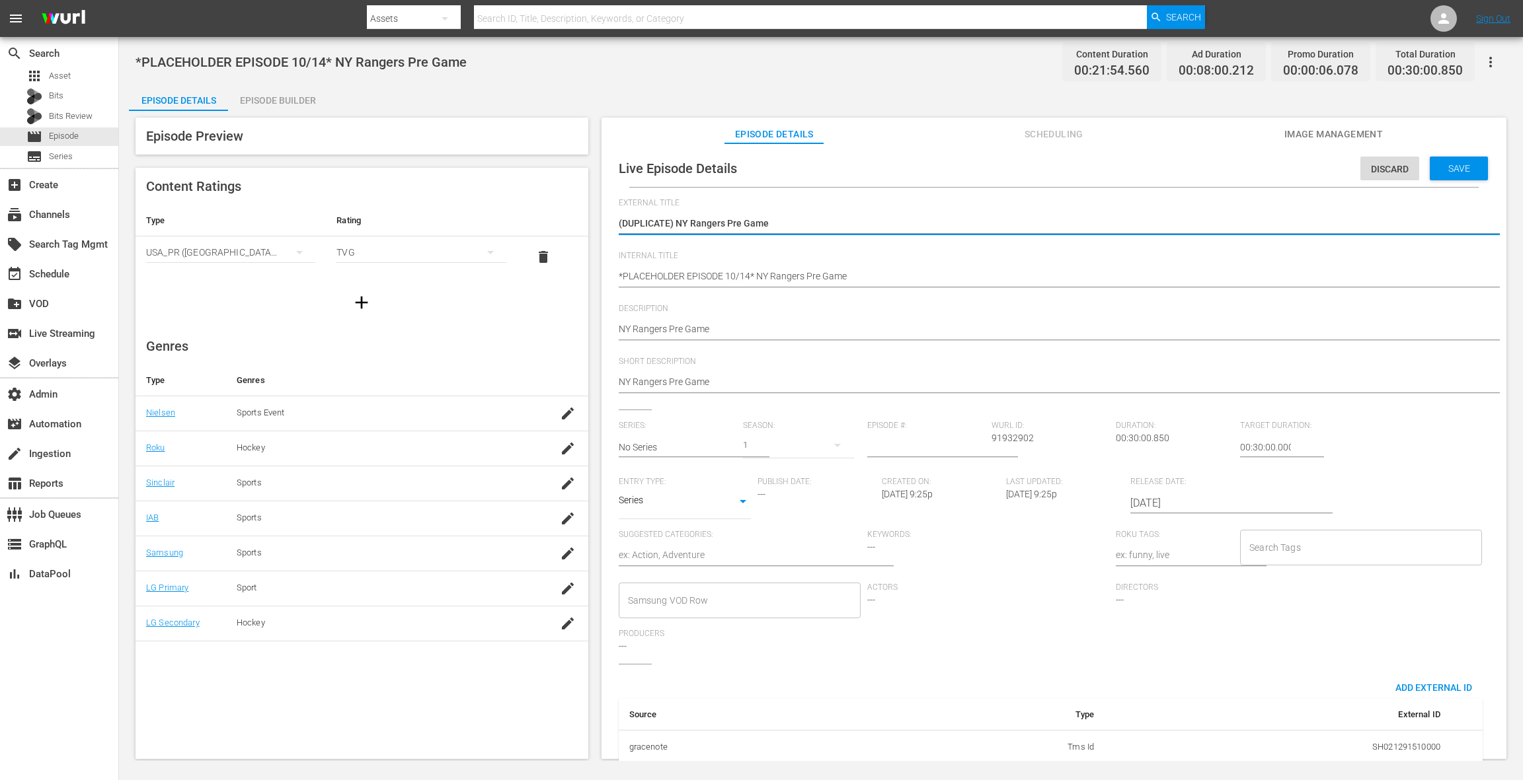
drag, startPoint x: 677, startPoint y: 221, endPoint x: 588, endPoint y: 219, distance: 88.6
click at [588, 219] on div "Episode Preview Content Ratings Type Rating Select Rating Type USA_PR (United S…" at bounding box center [821, 440] width 1384 height 659
type textarea "NY Rangers Pre Game"
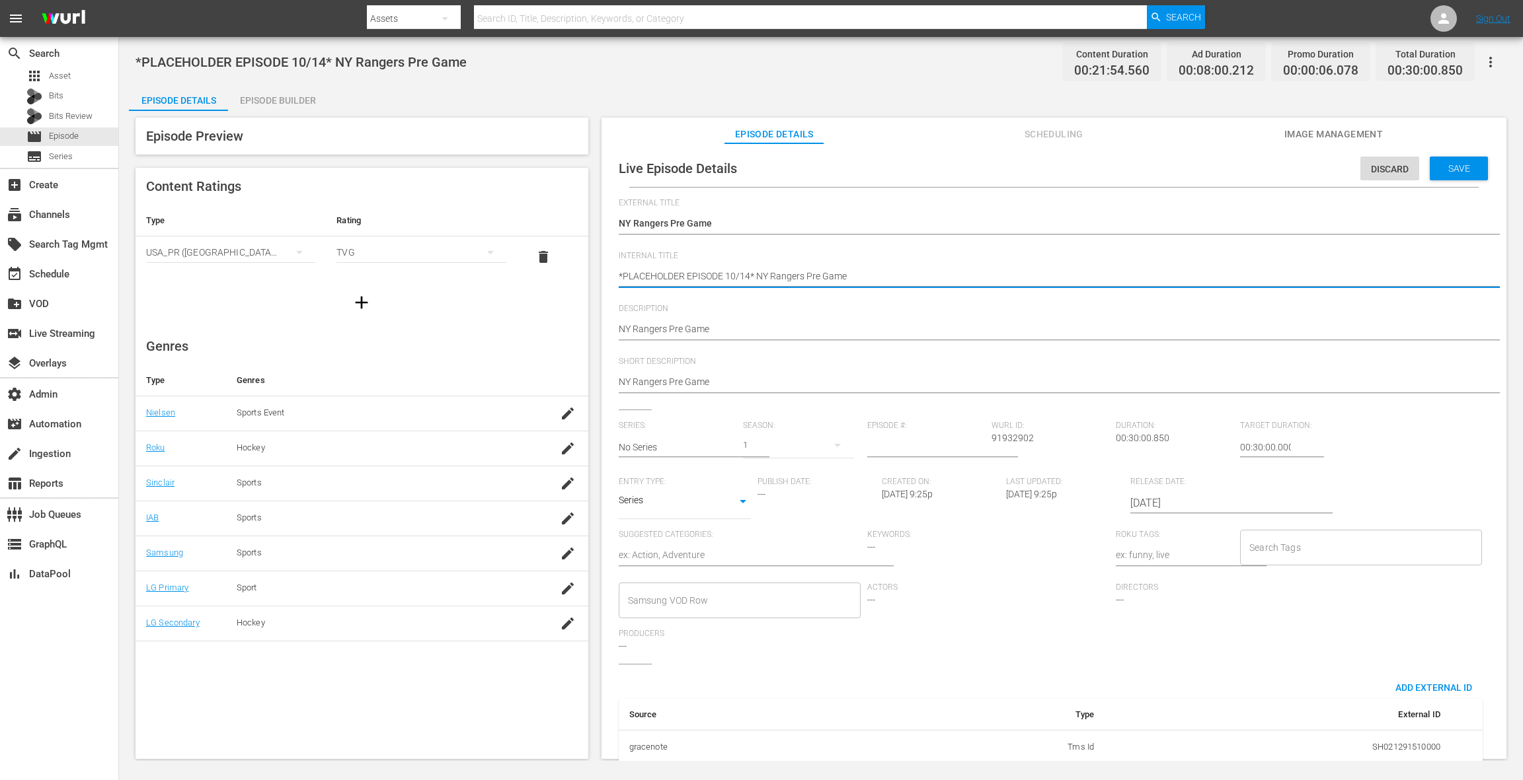
type textarea "*PLACEHOLDER EPISODE 10/1* NY Rangers Pre Game"
type textarea "*PLACEHOLDER EPISODE 10/16* NY Rangers Pre Game"
click at [1141, 504] on input "2025-10-14" at bounding box center [1214, 504] width 169 height 32
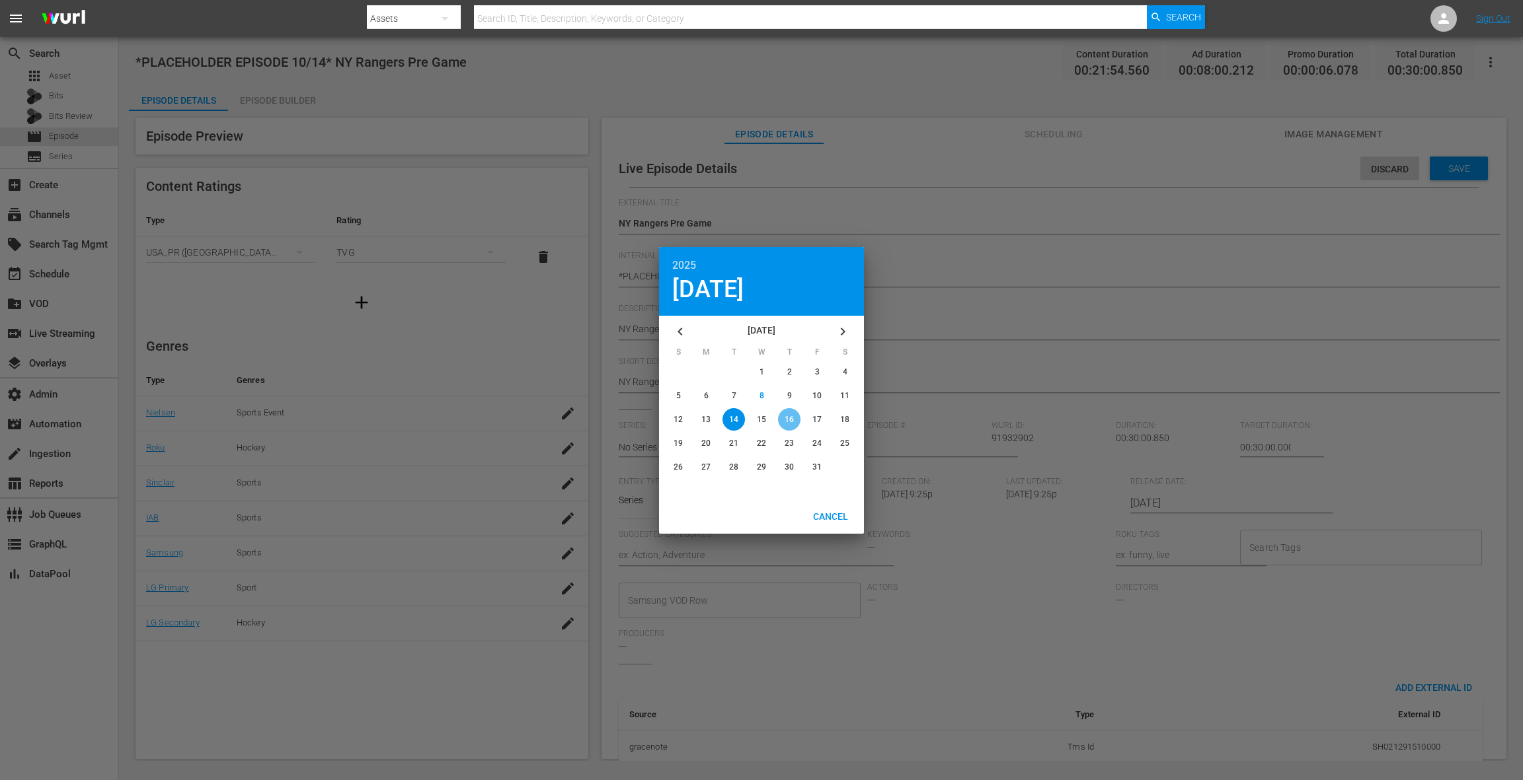
click at [792, 423] on span "16" at bounding box center [788, 419] width 9 height 9
type input "2025-10-16"
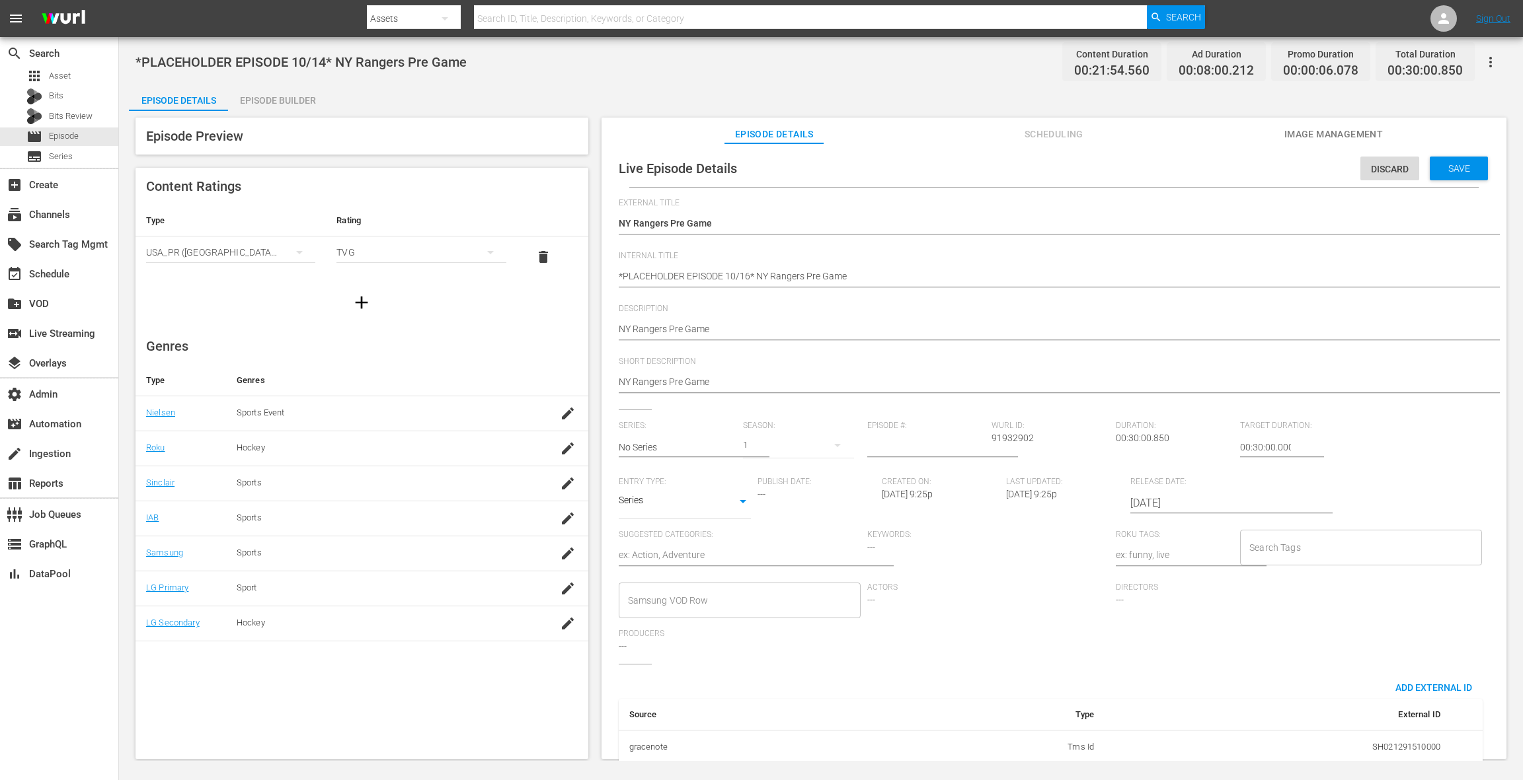
scroll to position [91, 0]
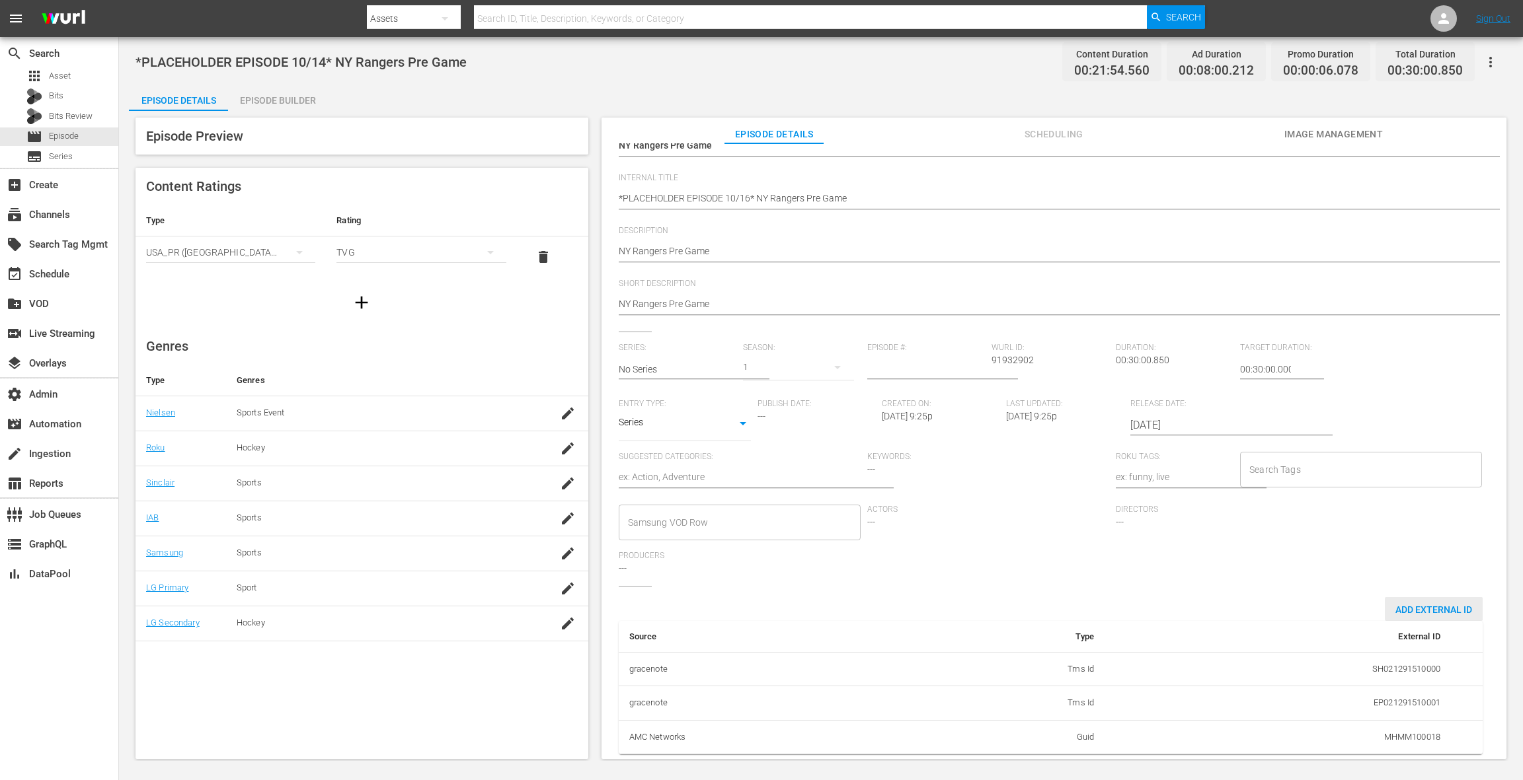
click at [1141, 585] on span "Add External Id" at bounding box center [1433, 610] width 98 height 11
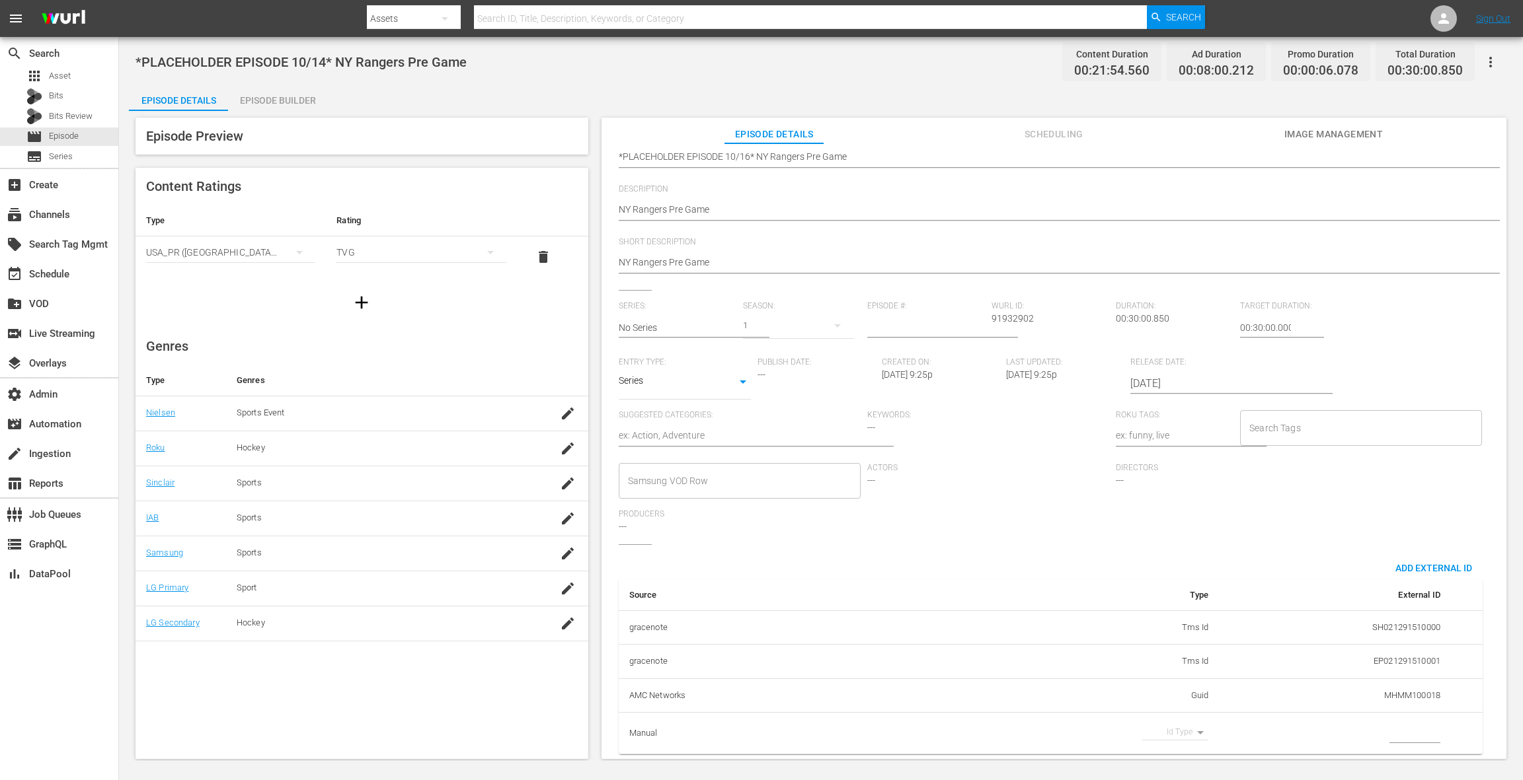
scroll to position [132, 0]
click at [1141, 585] on body "menu Search By Assets Search ID, Title, Description, Keywords, or Category Sear…" at bounding box center [761, 390] width 1523 height 780
click at [1141, 585] on li "Guid" at bounding box center [1167, 754] width 66 height 22
type input "guid"
click at [1141, 585] on input "simple table" at bounding box center [1414, 734] width 51 height 20
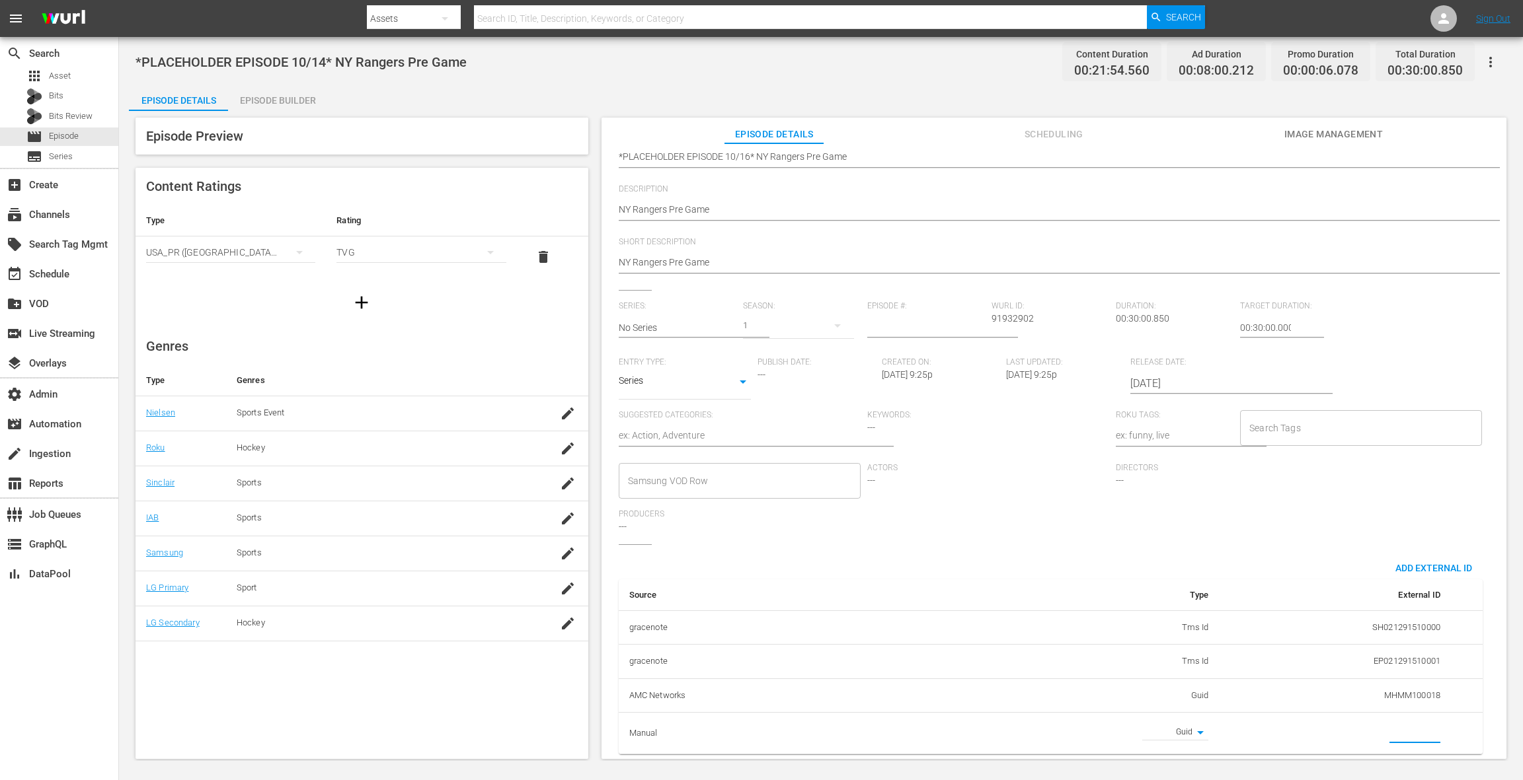
paste input "MSGSZNYR6"
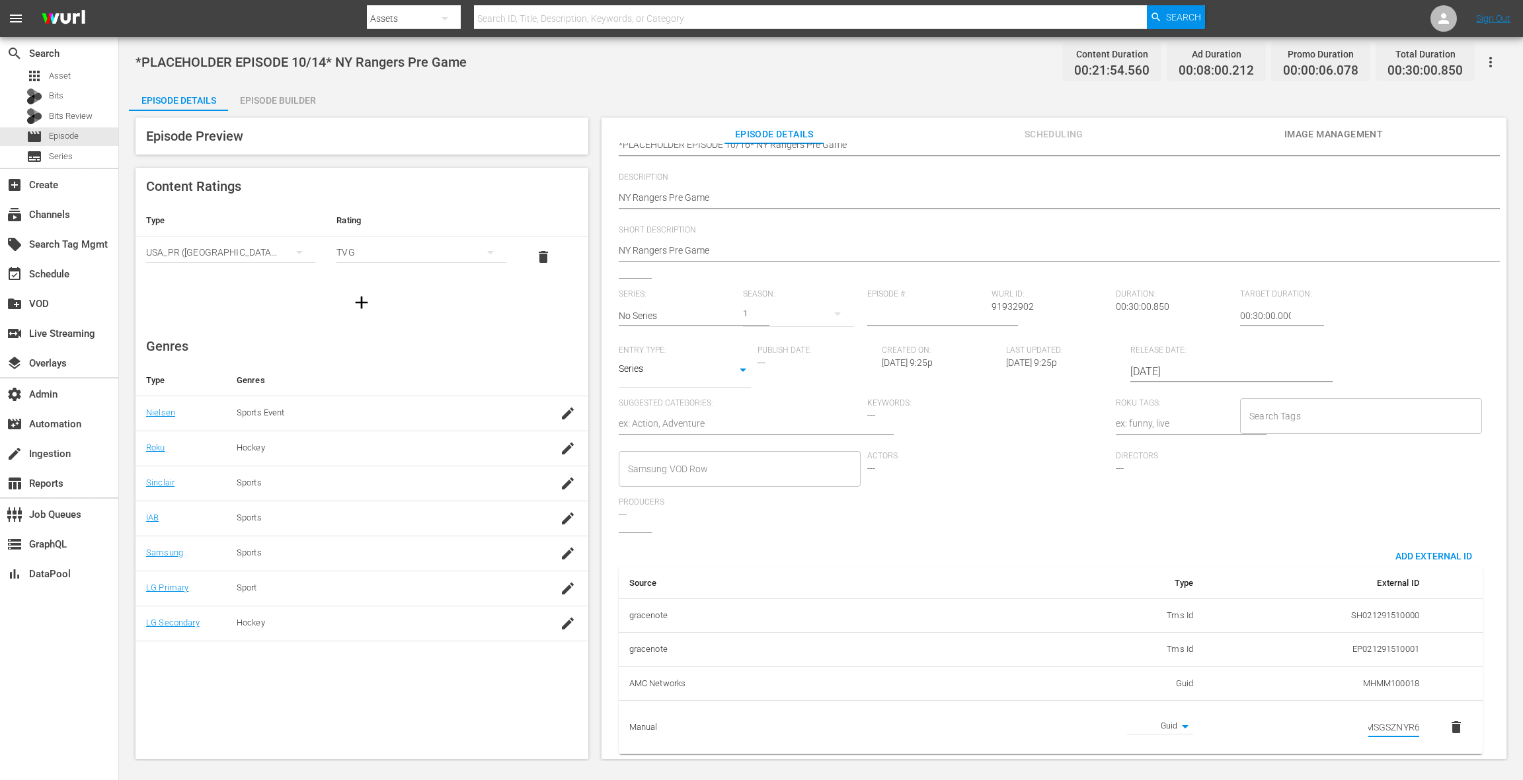
scroll to position [0, 0]
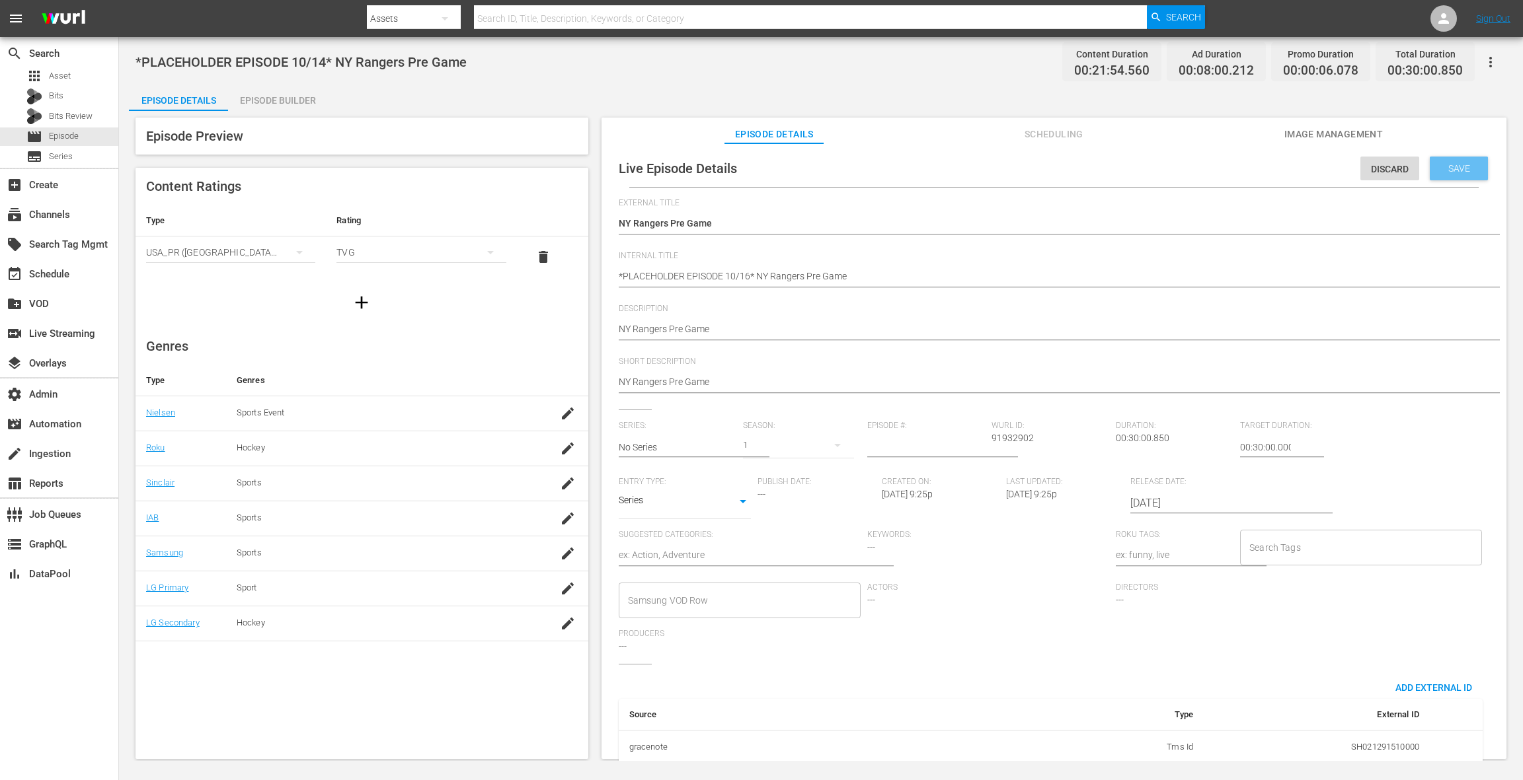
type input "MSGSZNYR6"
click at [1141, 172] on span "Save" at bounding box center [1458, 168] width 43 height 11
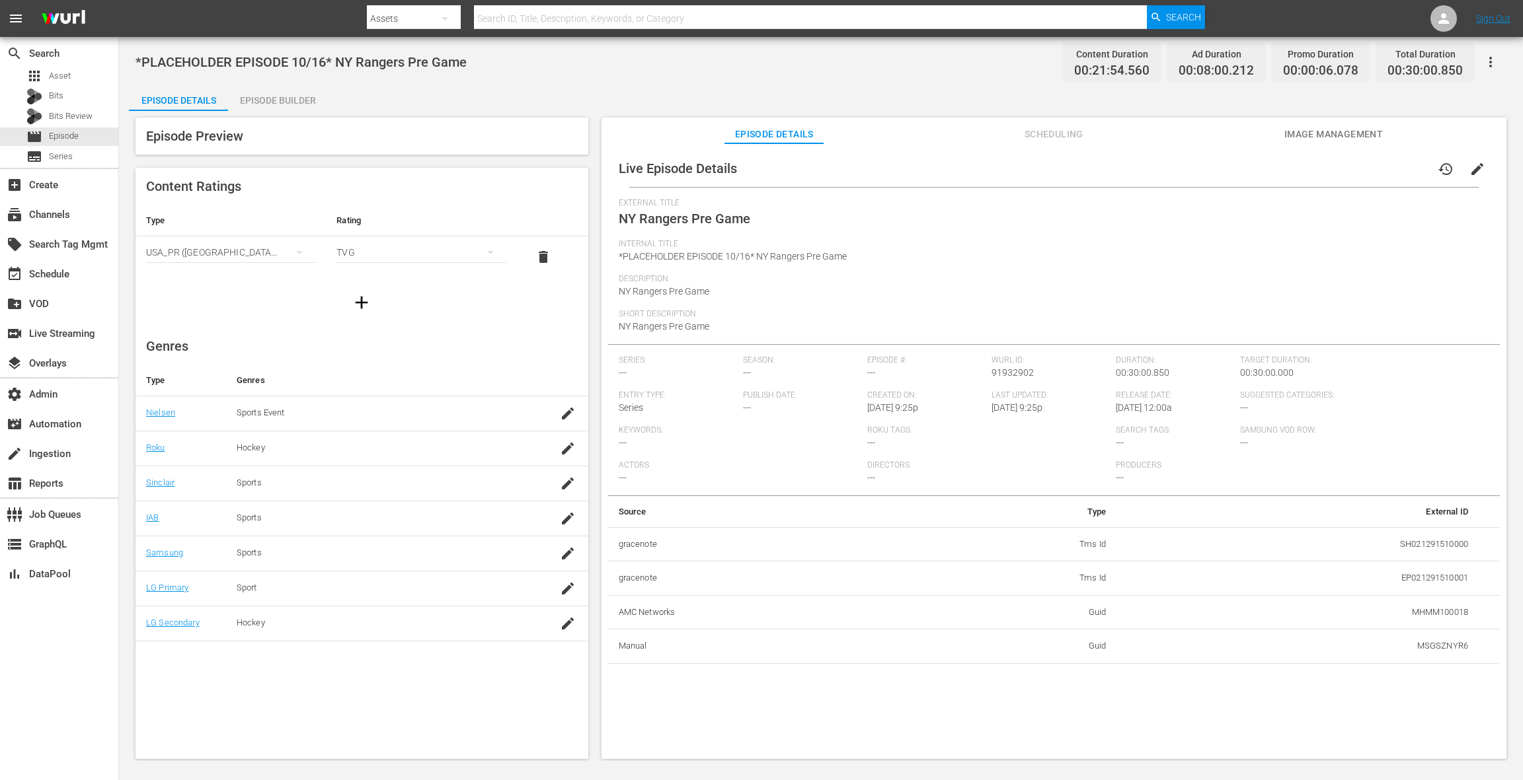
click at [1141, 167] on span "edit" at bounding box center [1477, 169] width 16 height 16
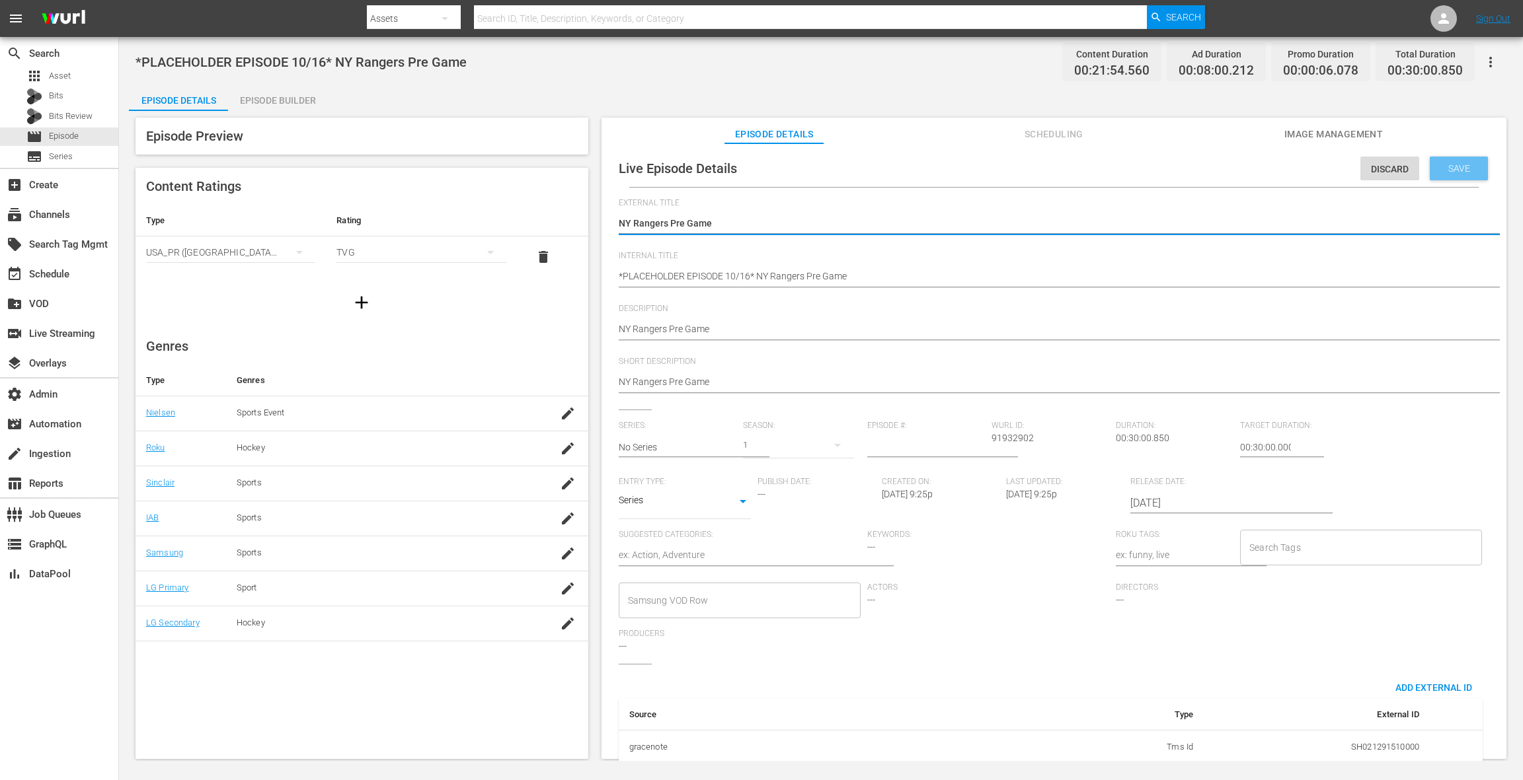
click at [1141, 167] on span "Save" at bounding box center [1458, 168] width 43 height 11
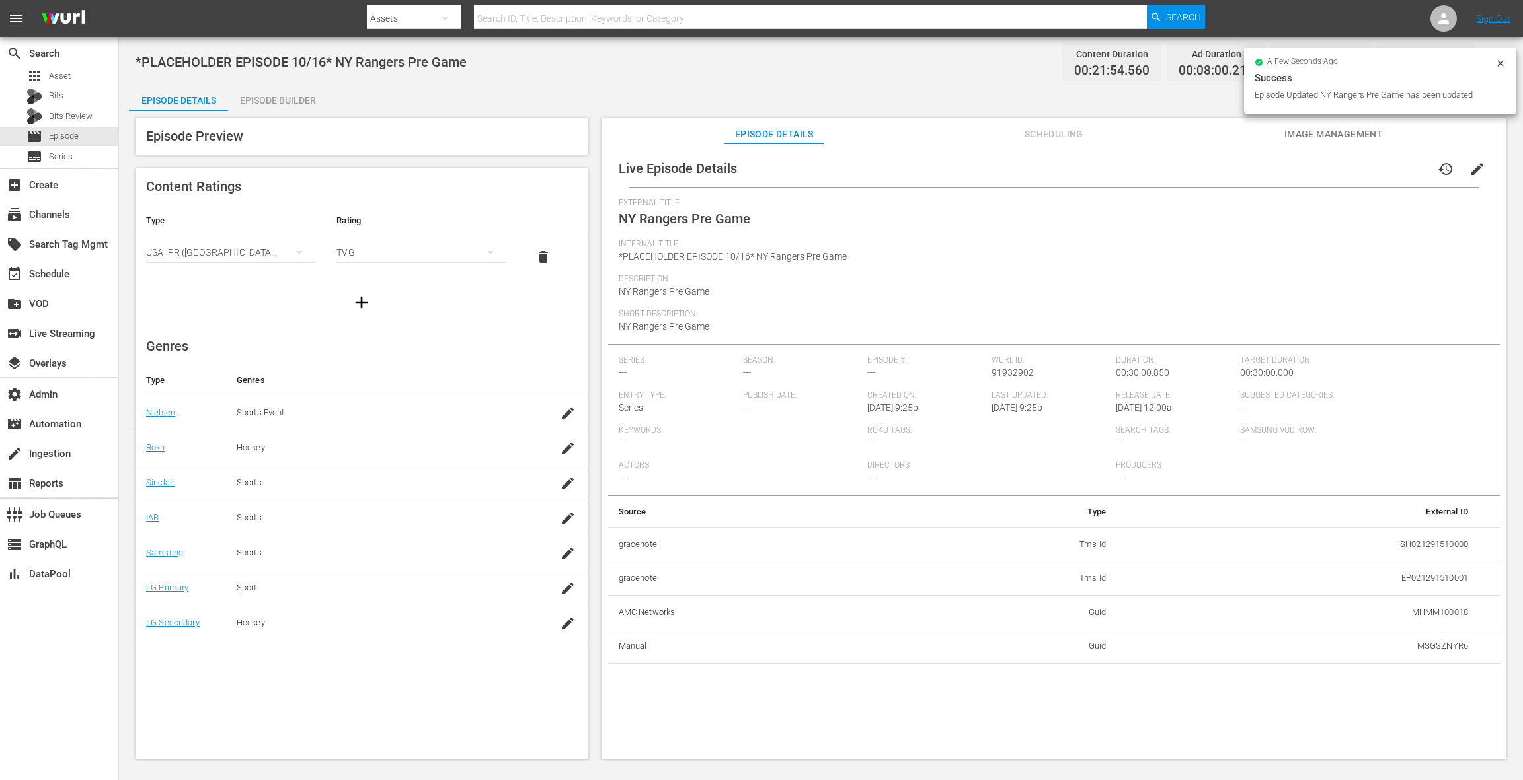
click at [1141, 62] on icon at bounding box center [1500, 63] width 6 height 6
click at [1141, 65] on icon "button" at bounding box center [1490, 62] width 16 height 16
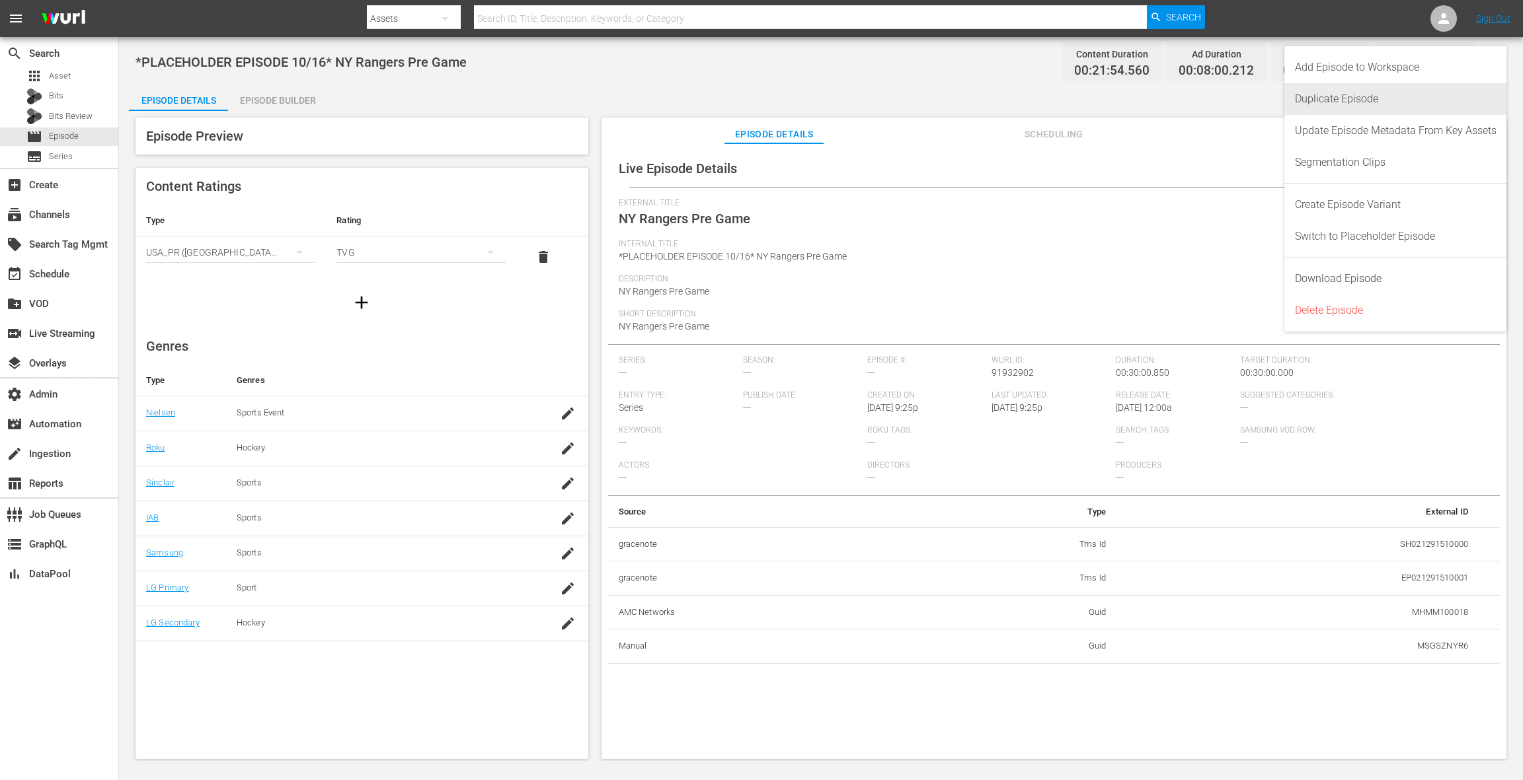
click at [1141, 97] on div "Duplicate Episode" at bounding box center [1396, 99] width 202 height 32
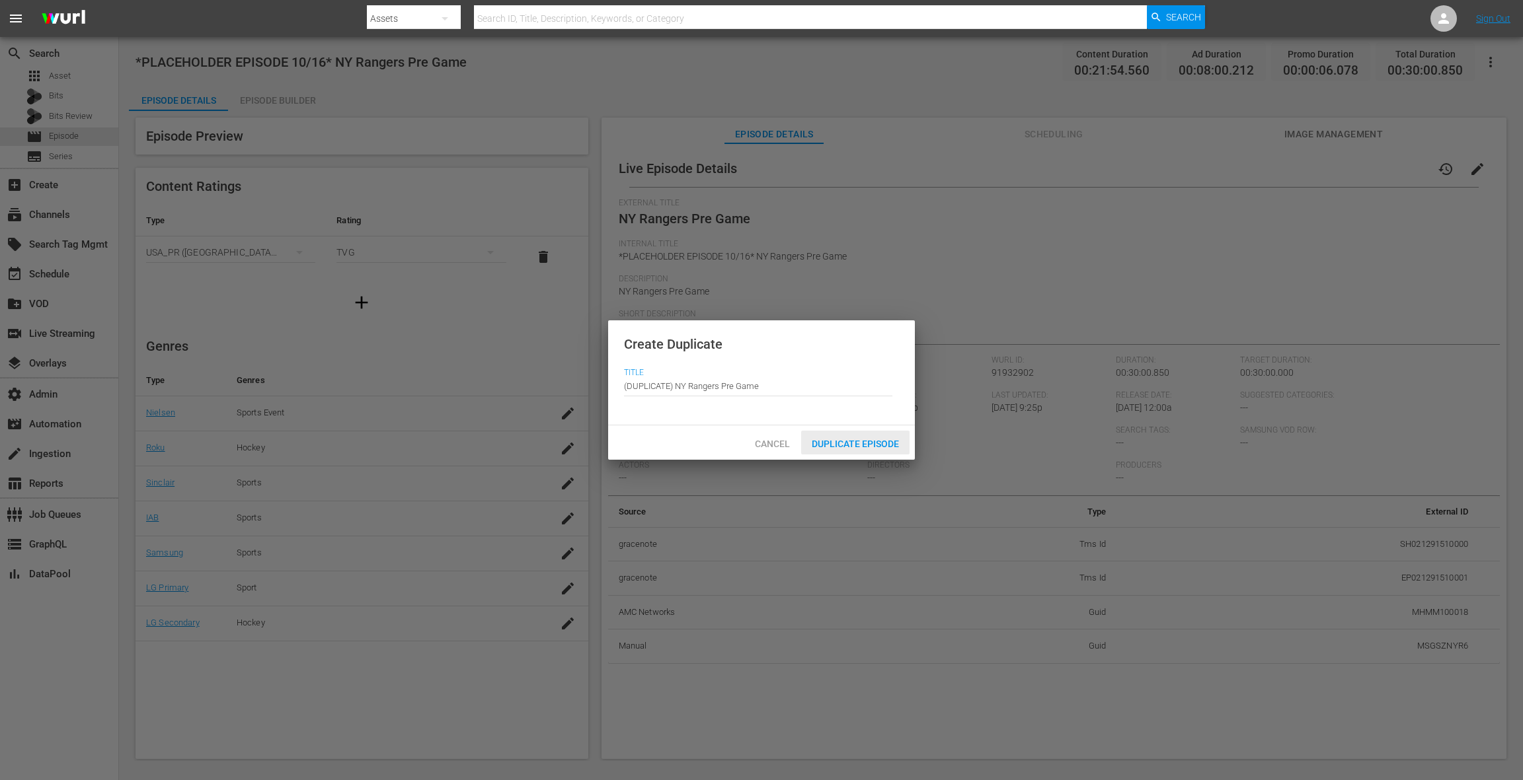
click at [891, 439] on span "Duplicate Episode" at bounding box center [855, 444] width 108 height 11
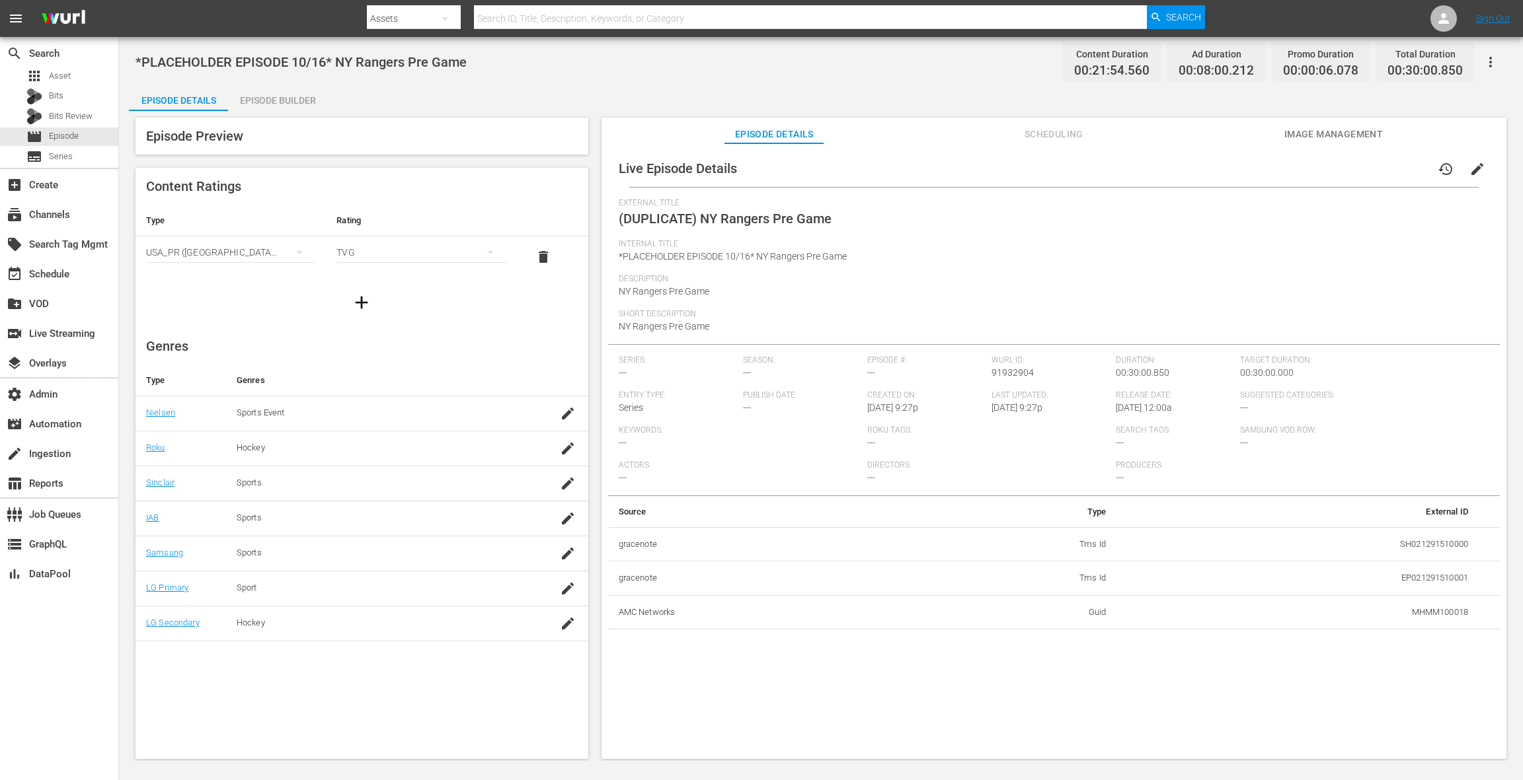
drag, startPoint x: 749, startPoint y: 256, endPoint x: 757, endPoint y: 237, distance: 21.6
click at [749, 256] on span "*PLACEHOLDER EPISODE 10/16* NY Rangers Pre Game" at bounding box center [733, 256] width 228 height 11
click at [1141, 60] on icon "button" at bounding box center [1490, 62] width 16 height 16
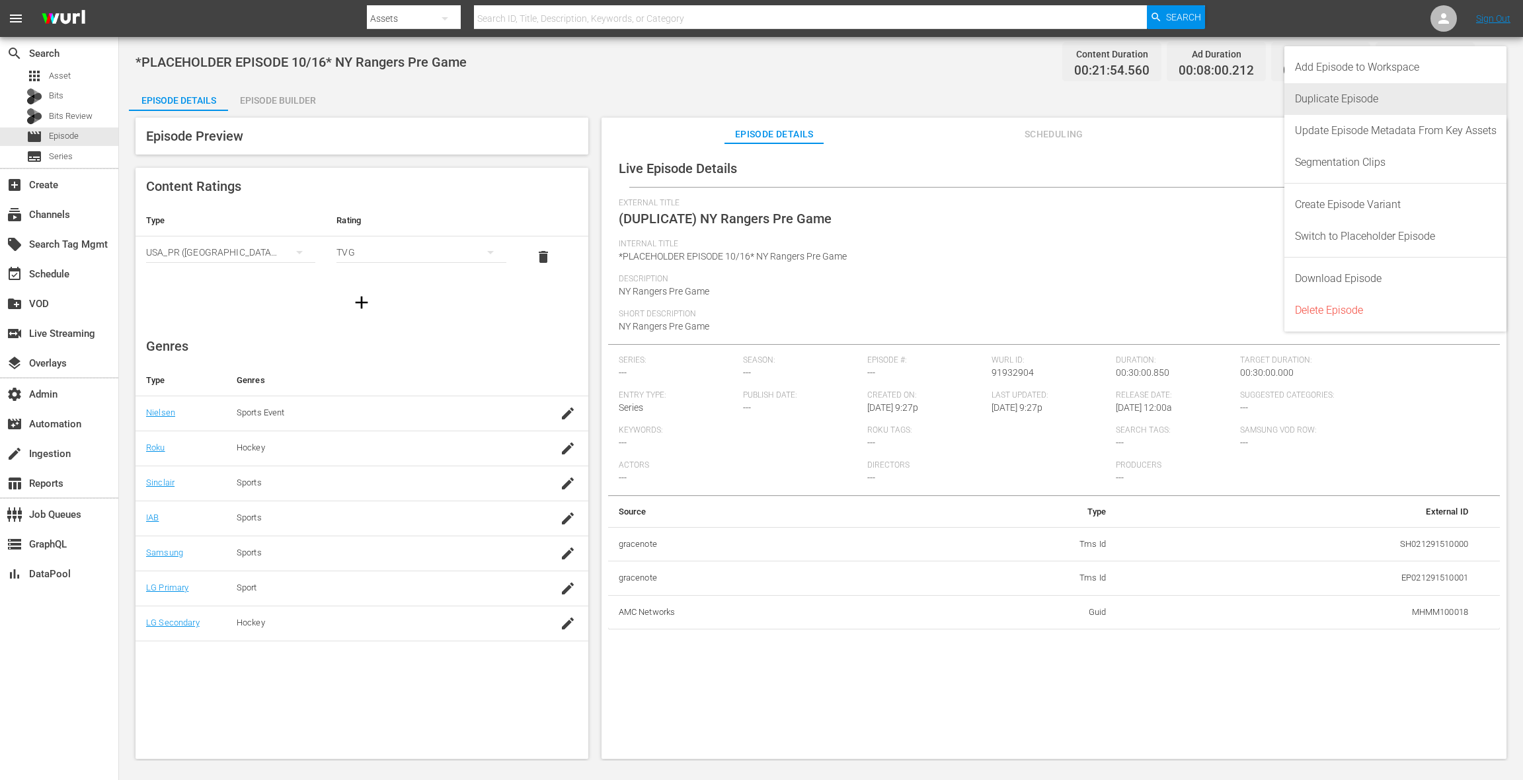
click at [1141, 94] on div "Duplicate Episode" at bounding box center [1396, 99] width 202 height 32
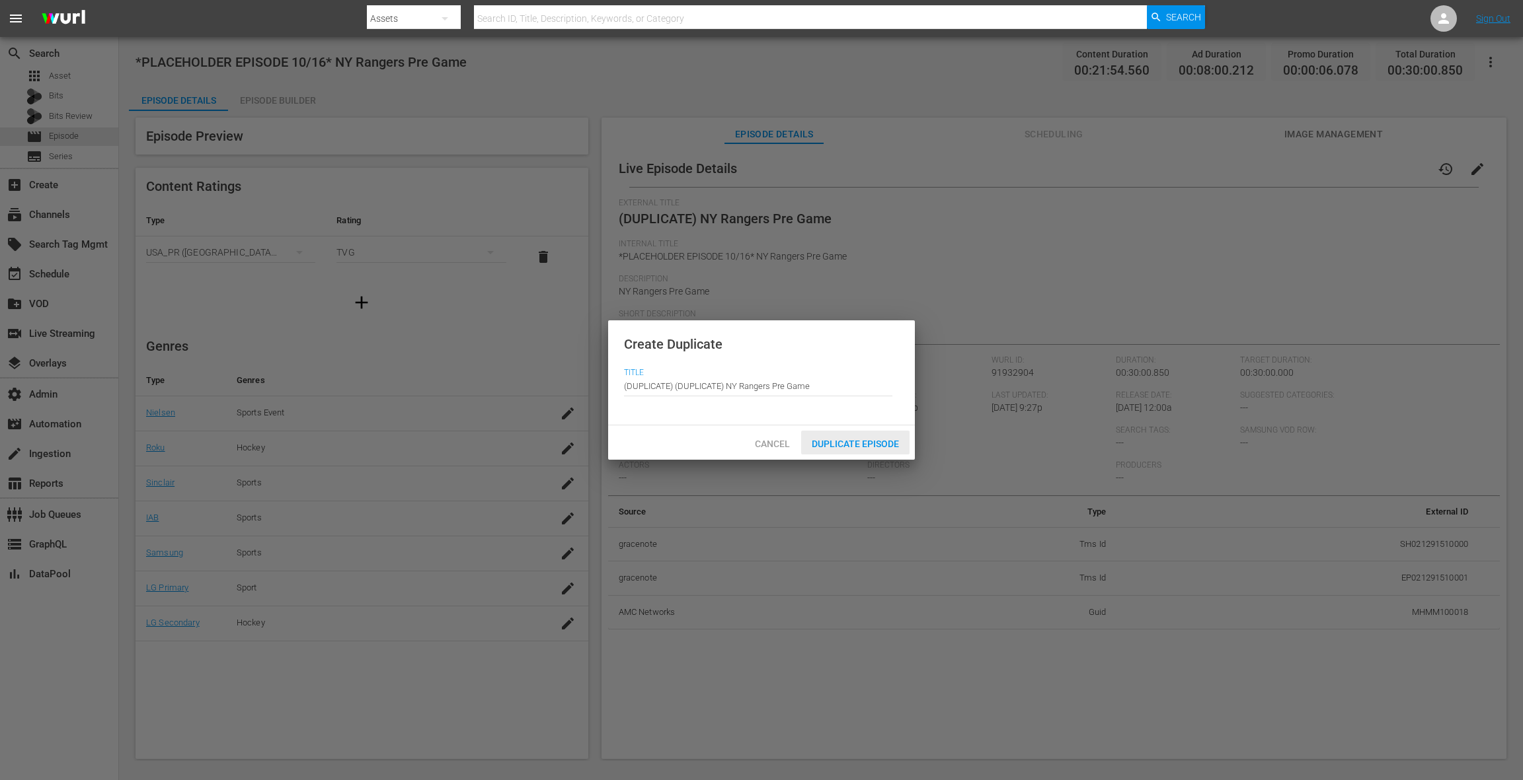
click at [886, 443] on span "Duplicate Episode" at bounding box center [855, 444] width 108 height 11
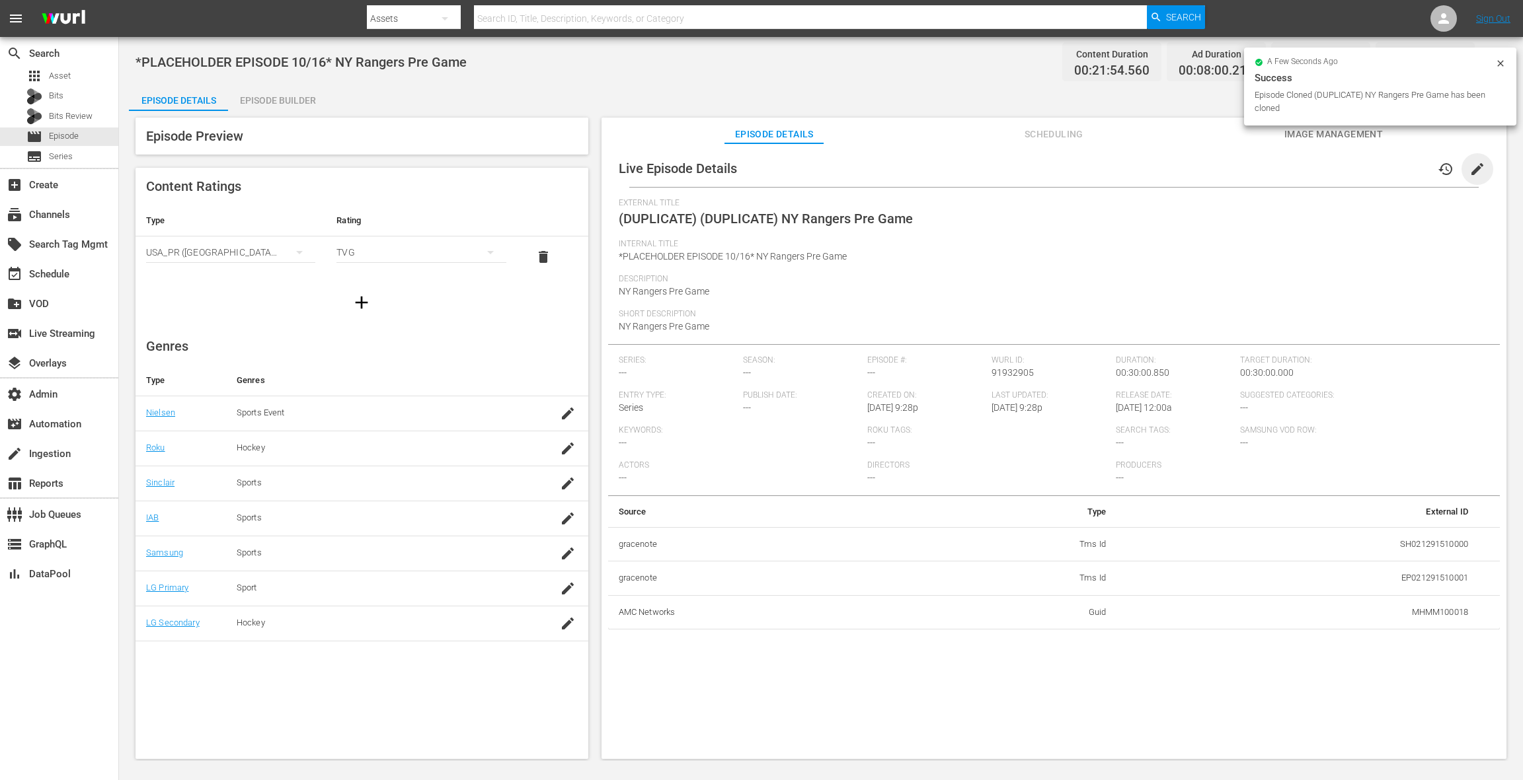
click at [1141, 170] on span "edit" at bounding box center [1477, 169] width 16 height 16
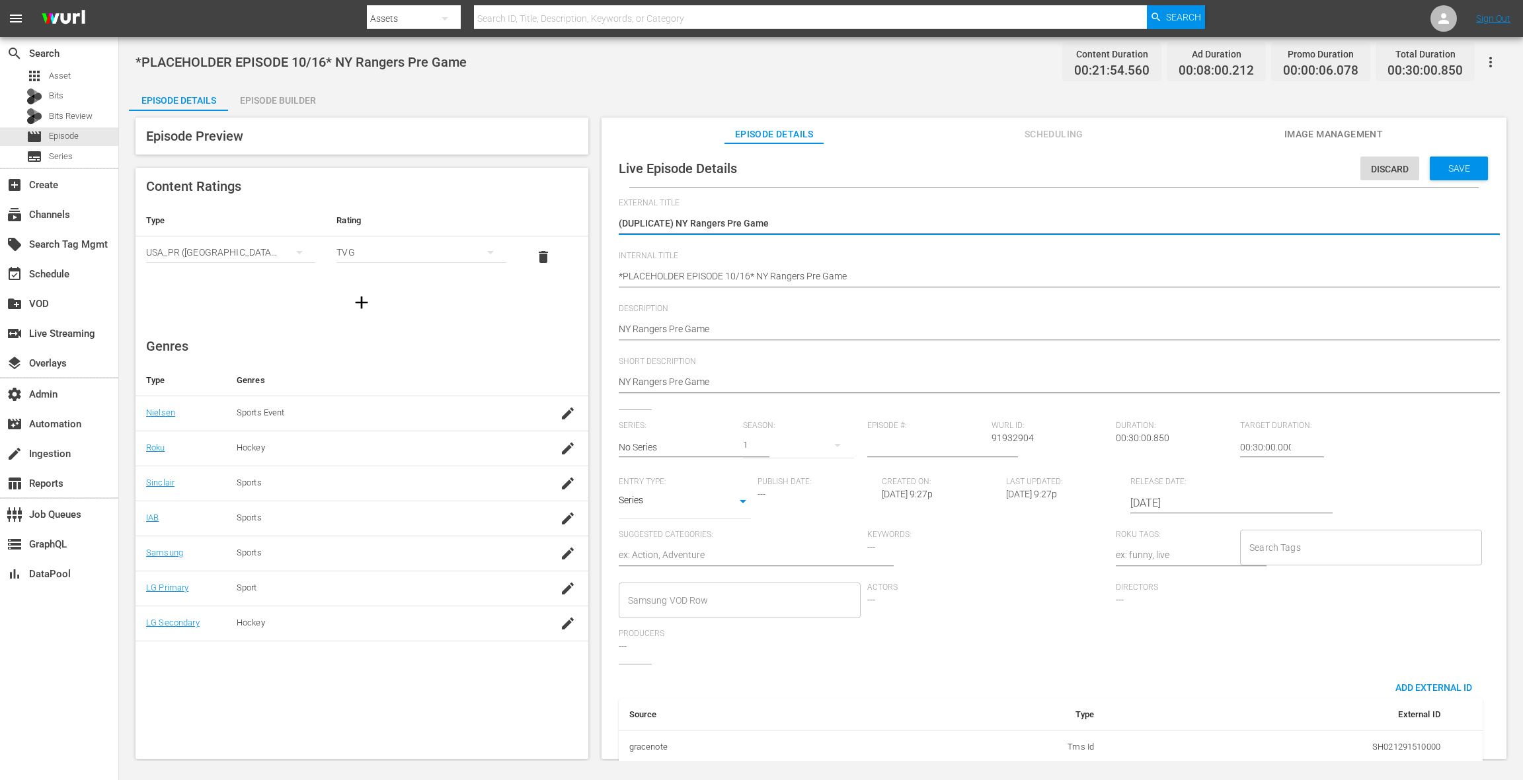
drag, startPoint x: 777, startPoint y: 221, endPoint x: 579, endPoint y: 218, distance: 198.3
paste textarea "NY Island"
type textarea "NY Islanders Pre Game"
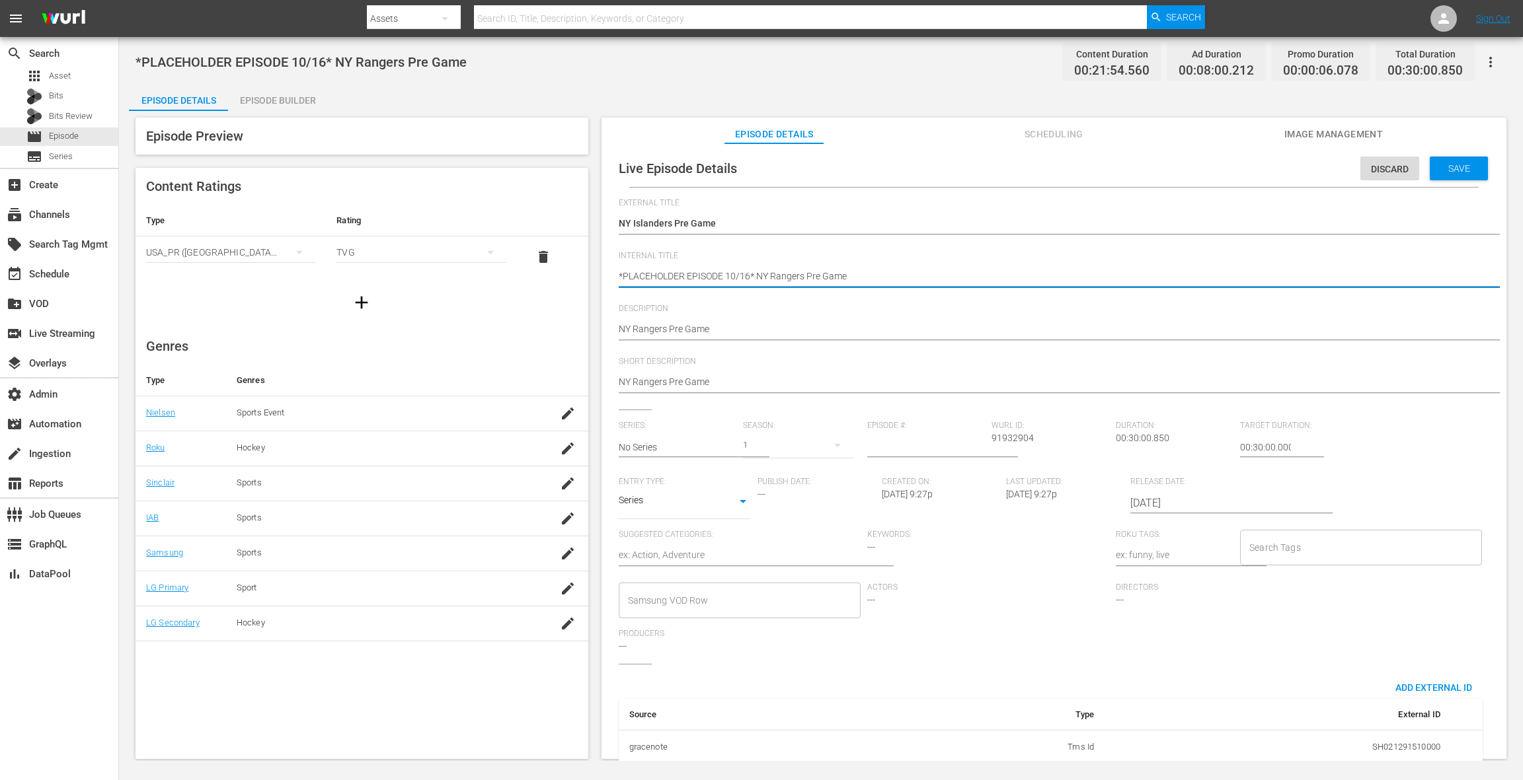
drag, startPoint x: 765, startPoint y: 276, endPoint x: 854, endPoint y: 274, distance: 89.3
click at [854, 274] on textarea "*PLACEHOLDER EPISODE 10/16* NY Rangers Pre Game" at bounding box center [1051, 278] width 864 height 16
paste textarea "Island"
type textarea "*PLACEHOLDER EPISODE 10/16* NY Islanders Pre Game"
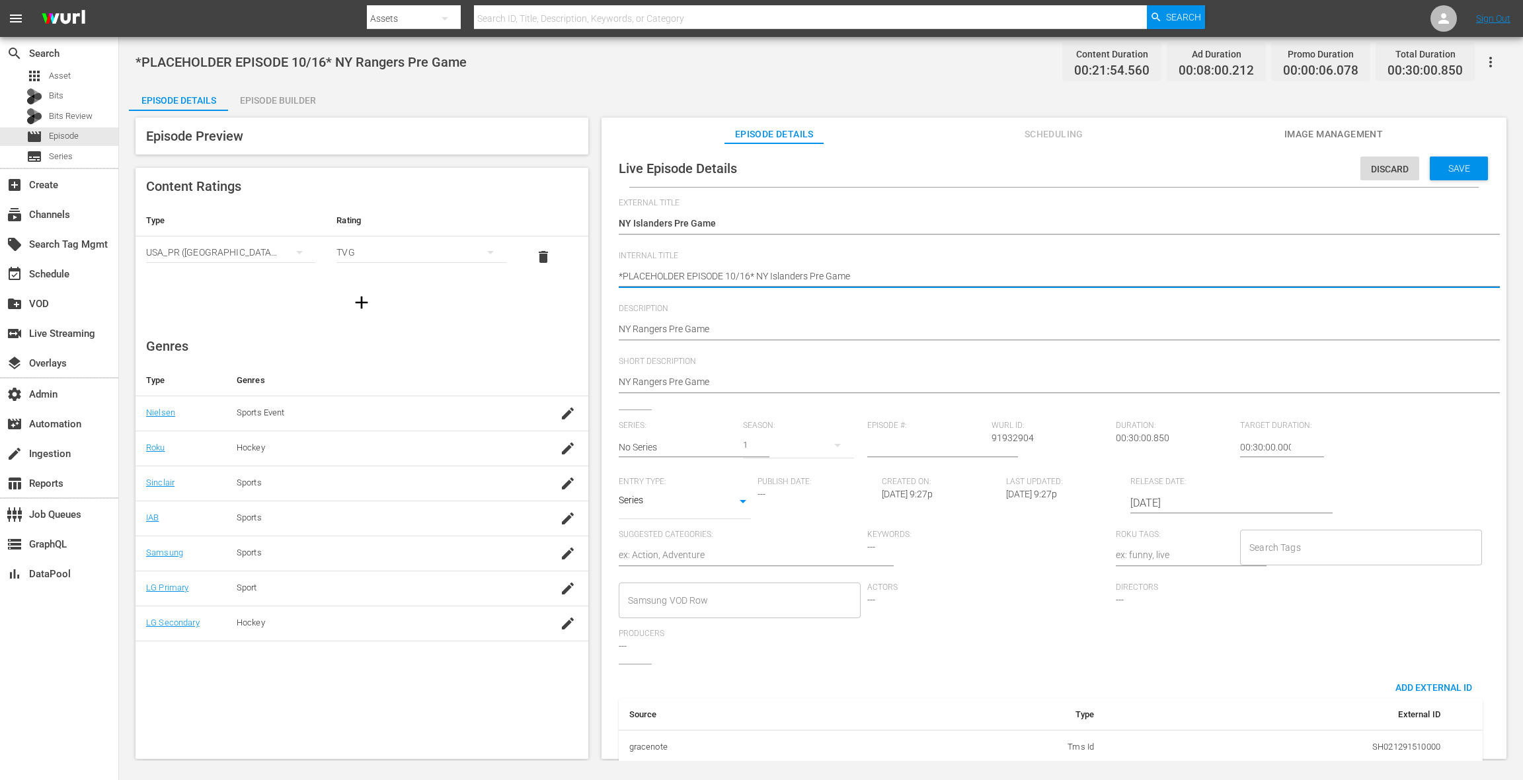
click at [749, 274] on textarea "*PLACEHOLDER EPISODE 10/16* NY Rangers Pre Game" at bounding box center [1051, 278] width 864 height 16
type textarea "*PLACEHOLDER EPISODE 10/1* NY Islanders Pre Game"
type textarea "*PLACEHOLDER EPISODE 10/18* NY Islanders Pre Game"
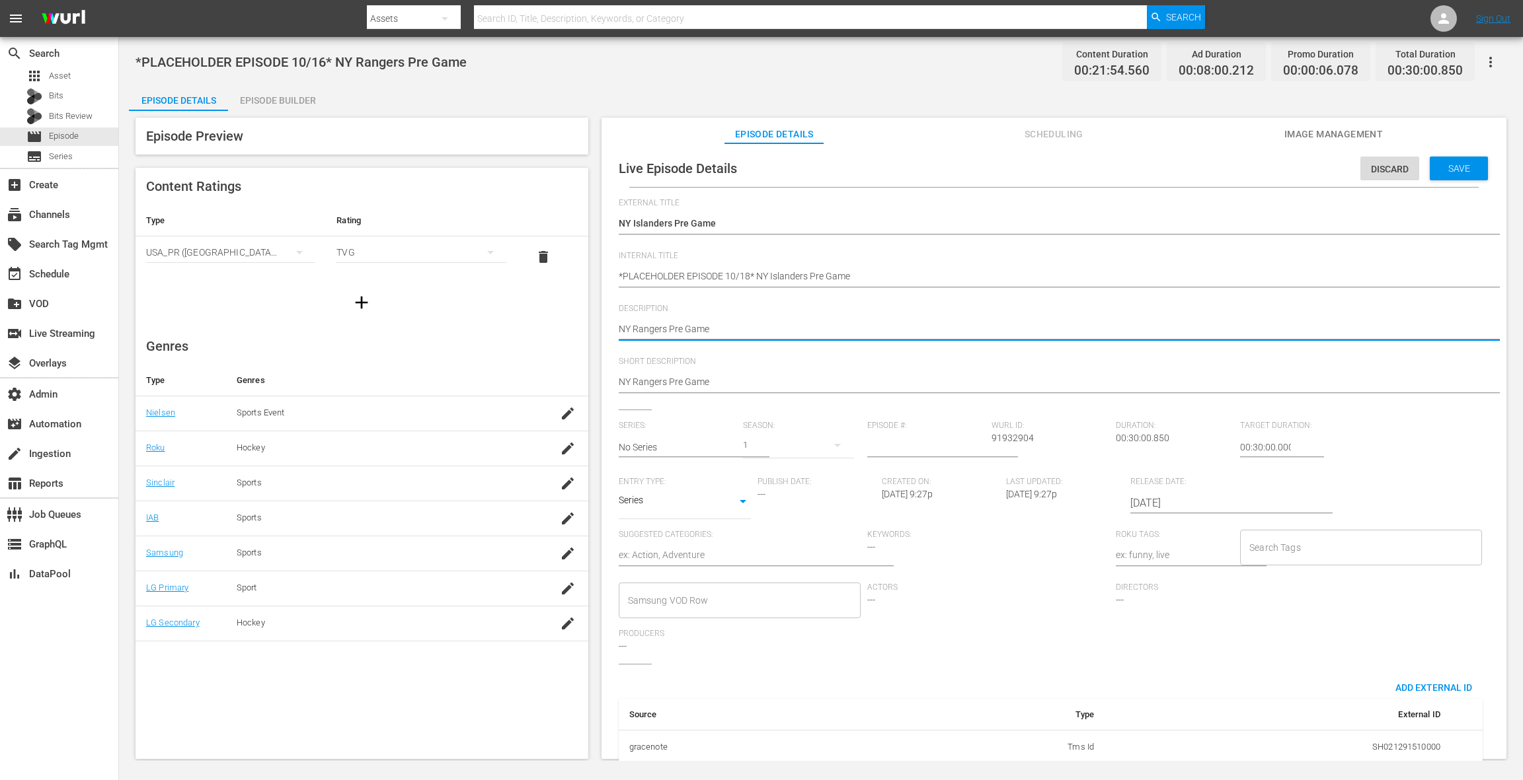
drag, startPoint x: 619, startPoint y: 328, endPoint x: 730, endPoint y: 331, distance: 111.1
click at [730, 331] on textarea "NY Rangers Pre Game" at bounding box center [1051, 330] width 864 height 16
paste textarea "Island"
type textarea "NY Islanders Pre Game"
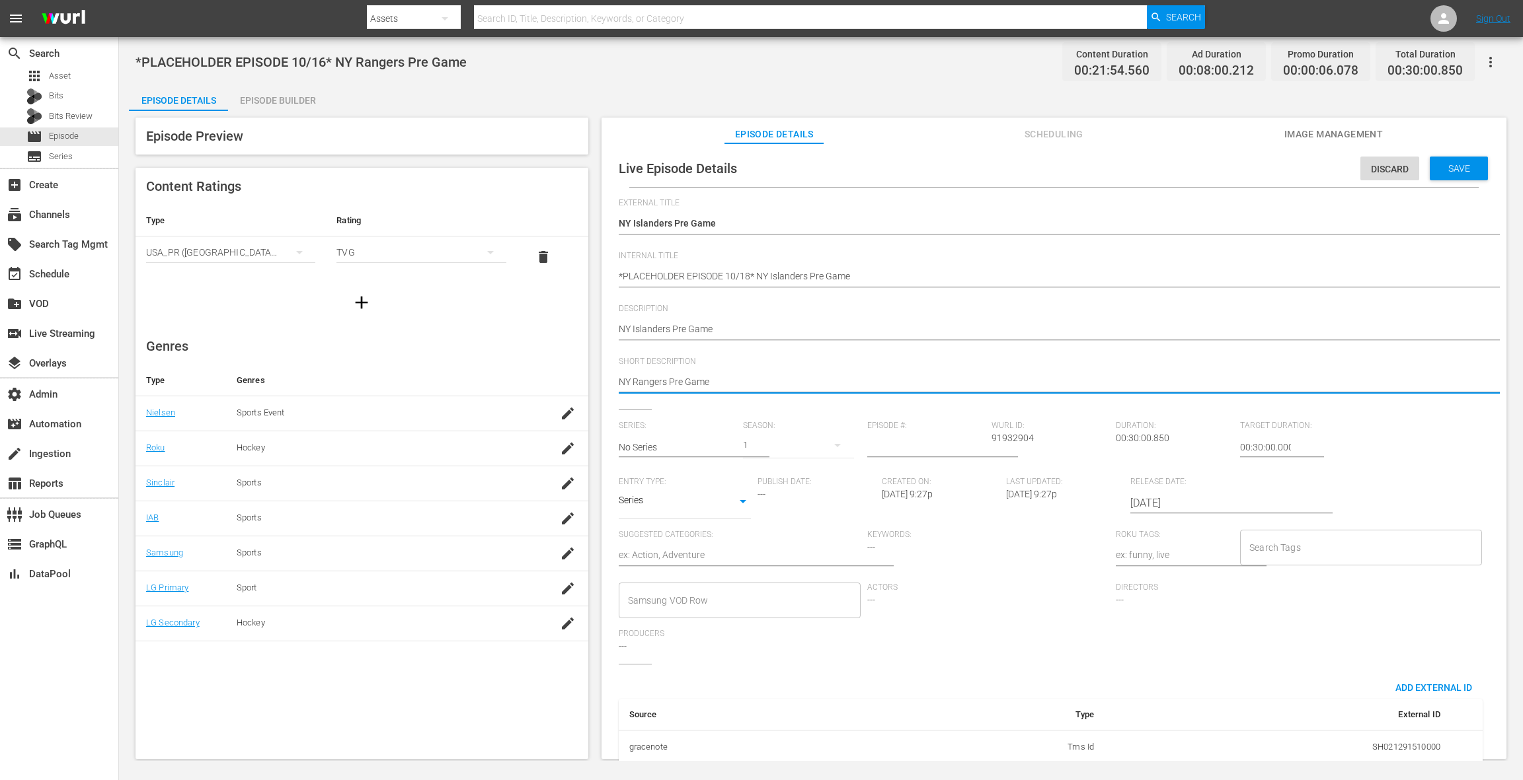
drag, startPoint x: 623, startPoint y: 382, endPoint x: 734, endPoint y: 381, distance: 111.0
click at [734, 381] on textarea "NY Rangers Pre Game" at bounding box center [1051, 383] width 864 height 16
paste textarea "Island"
type textarea "NY Islanders Pre Game"
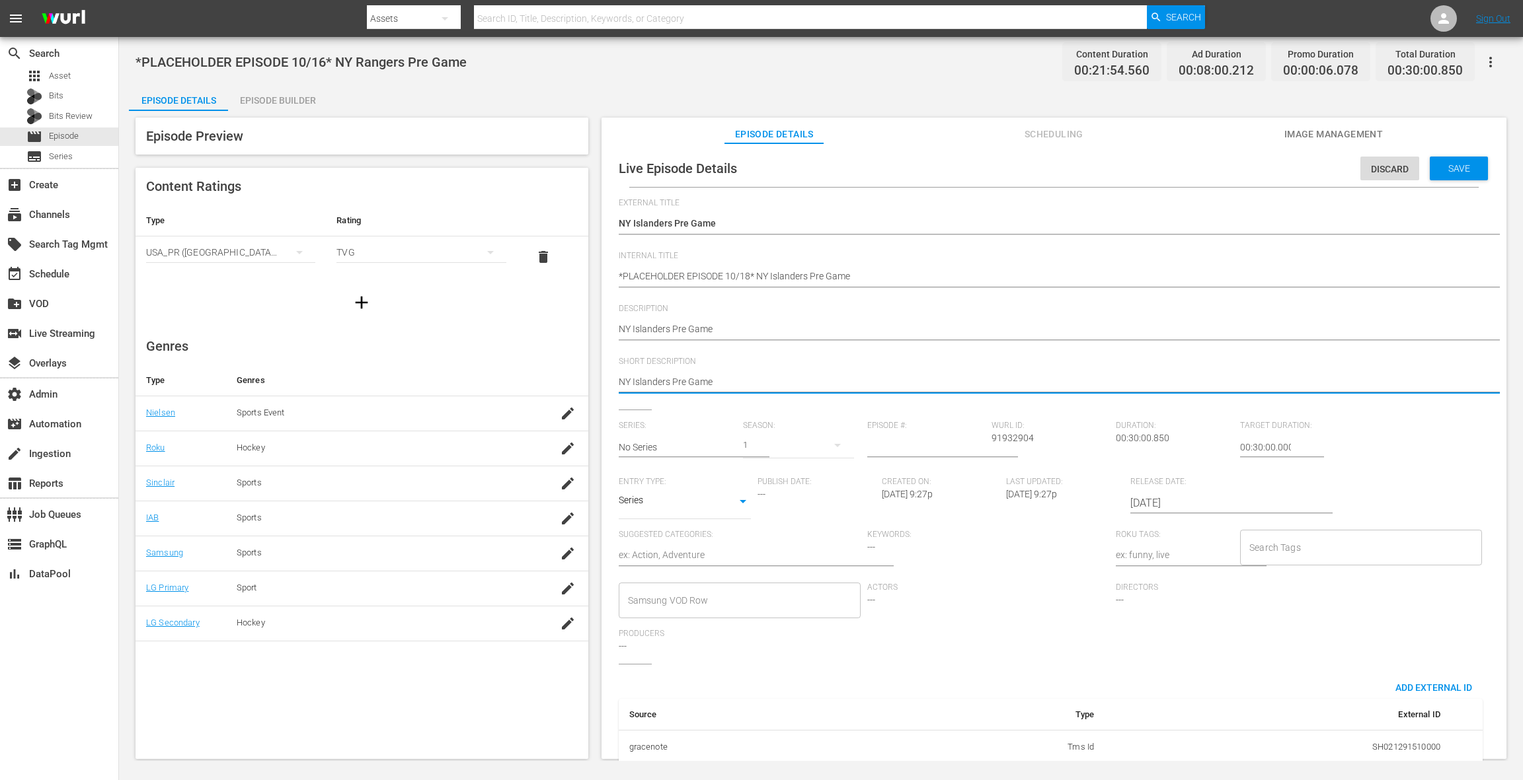
click at [1141, 504] on input "2025-10-16" at bounding box center [1214, 504] width 169 height 32
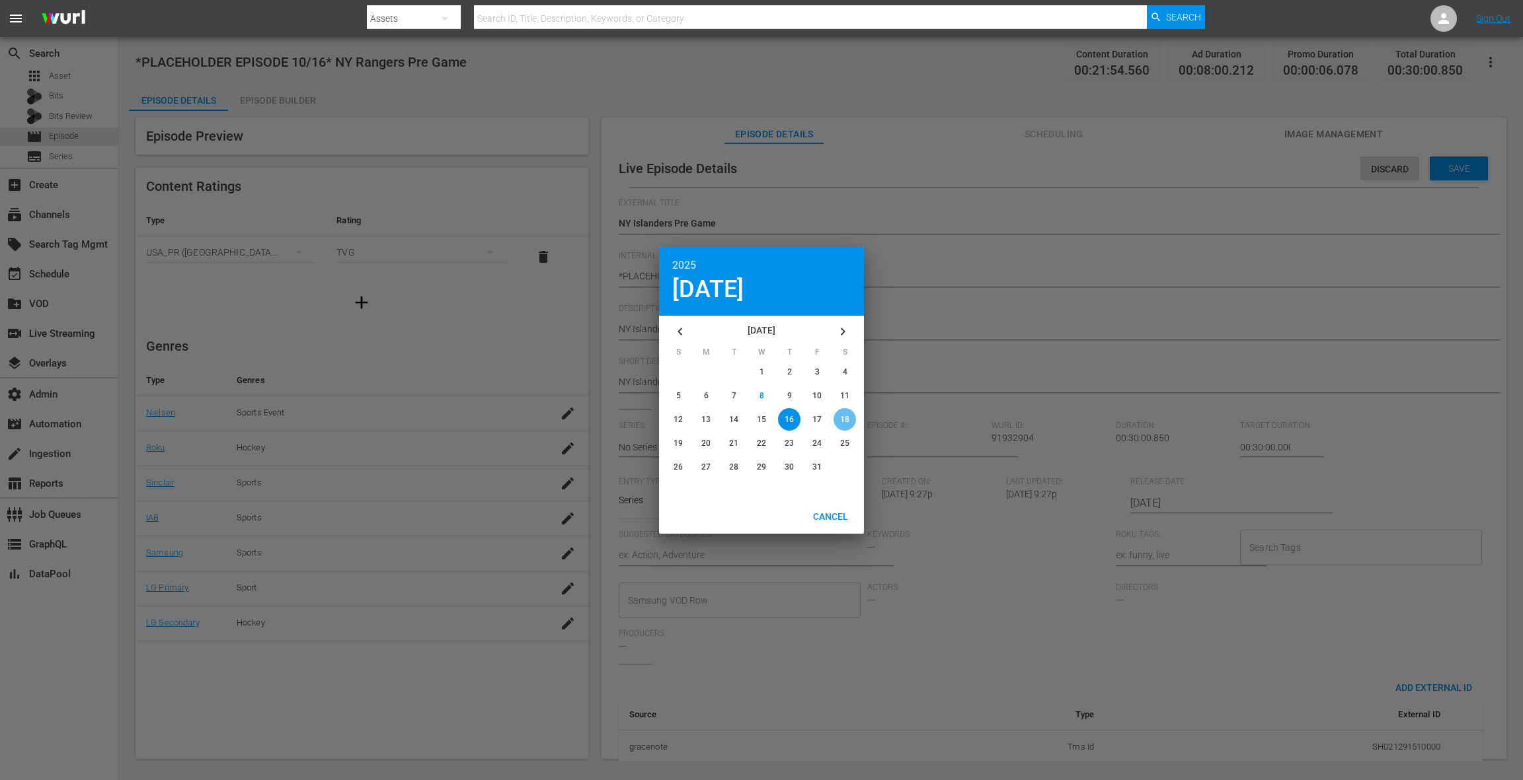
click at [846, 423] on span "18" at bounding box center [844, 419] width 9 height 9
type input "2025-10-18"
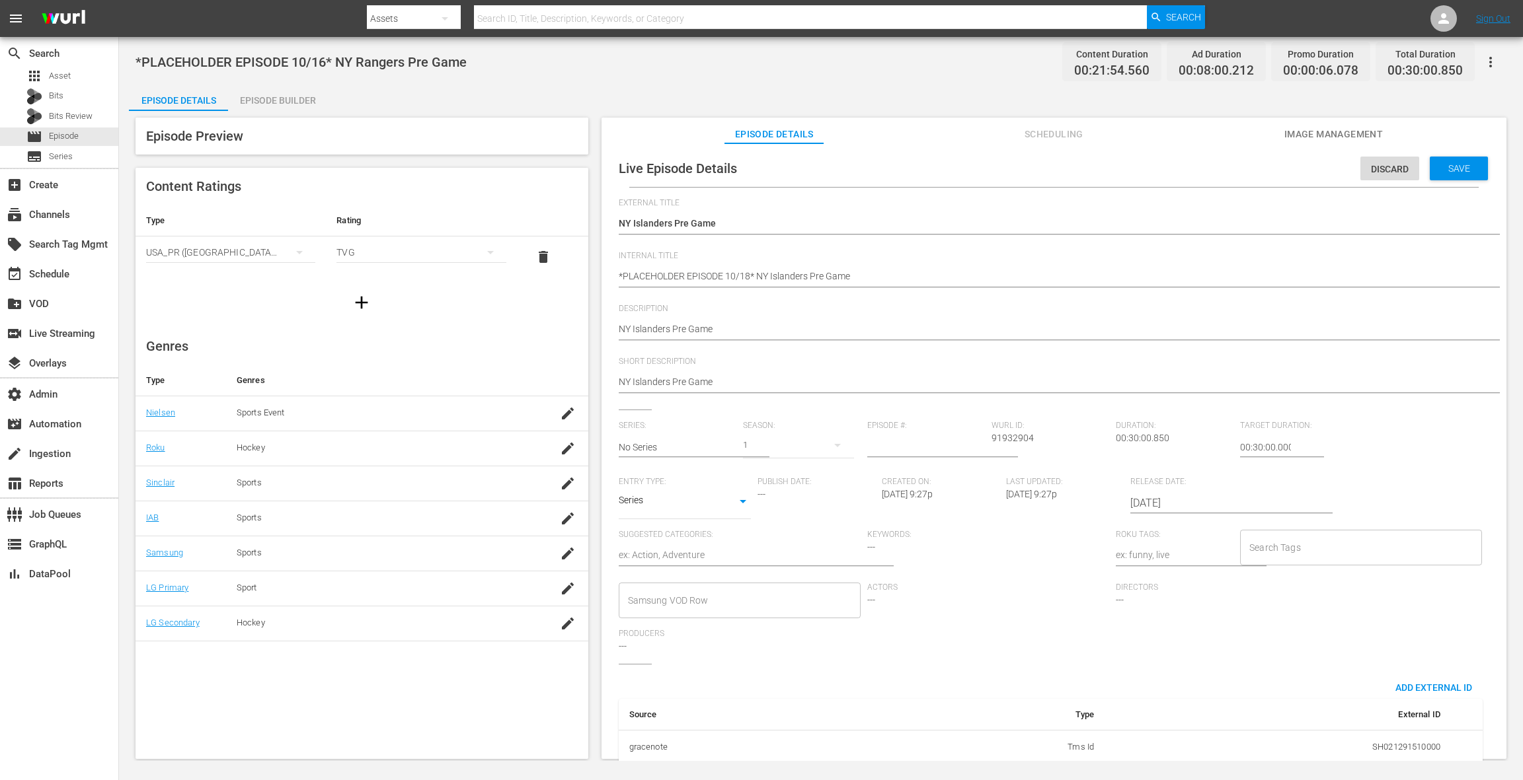
scroll to position [91, 0]
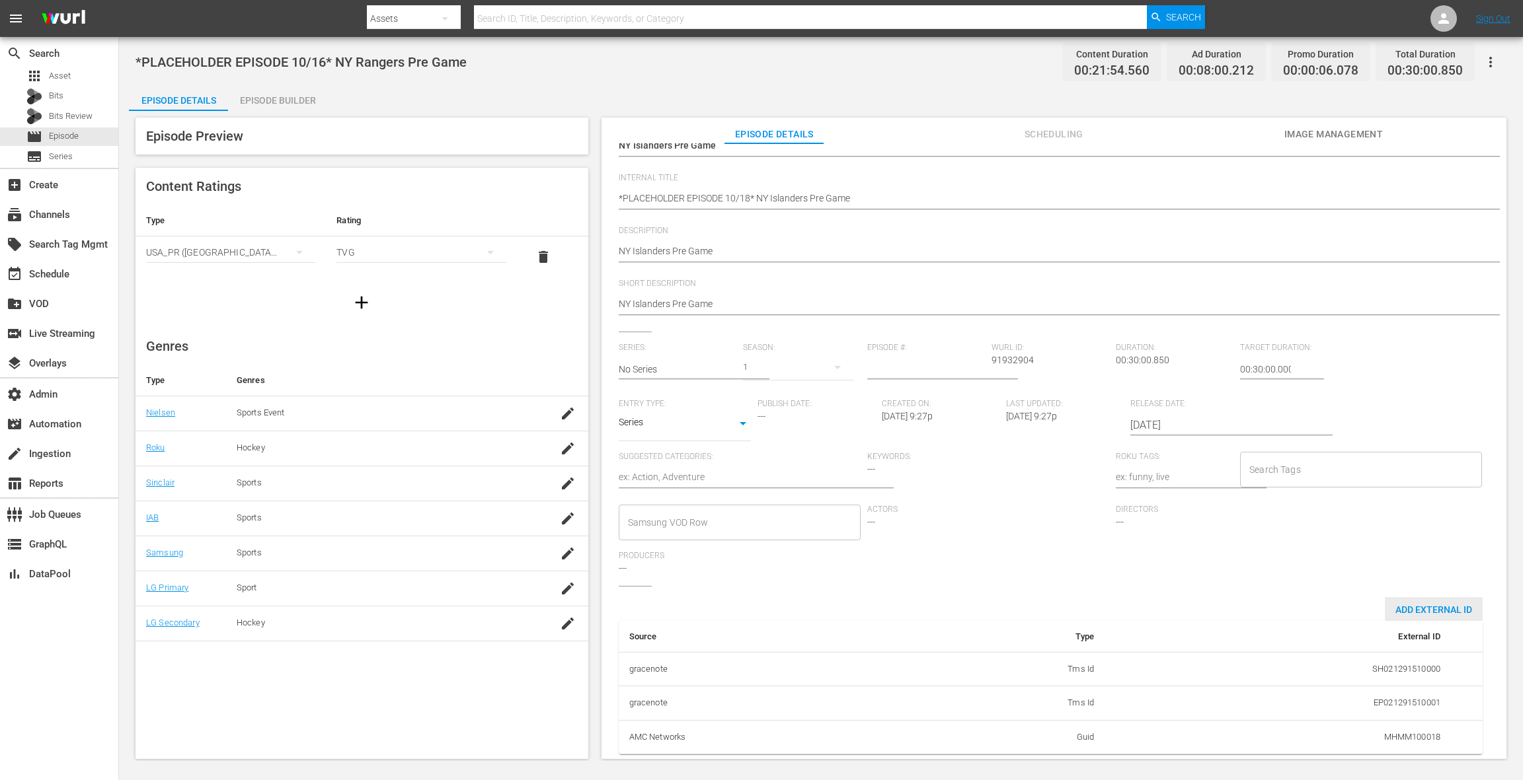
click at [1141, 585] on div "Add External Id" at bounding box center [1433, 609] width 98 height 24
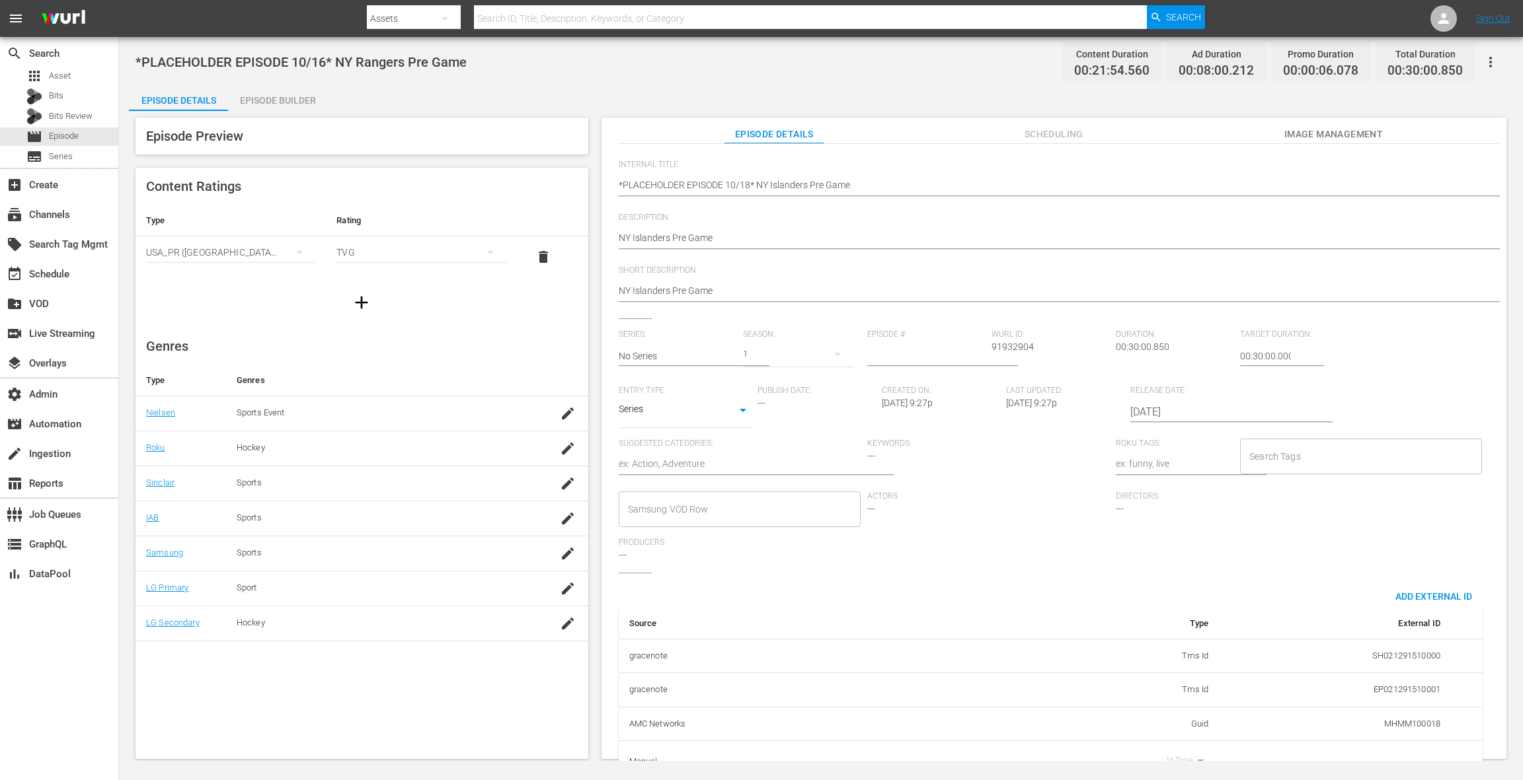
scroll to position [132, 0]
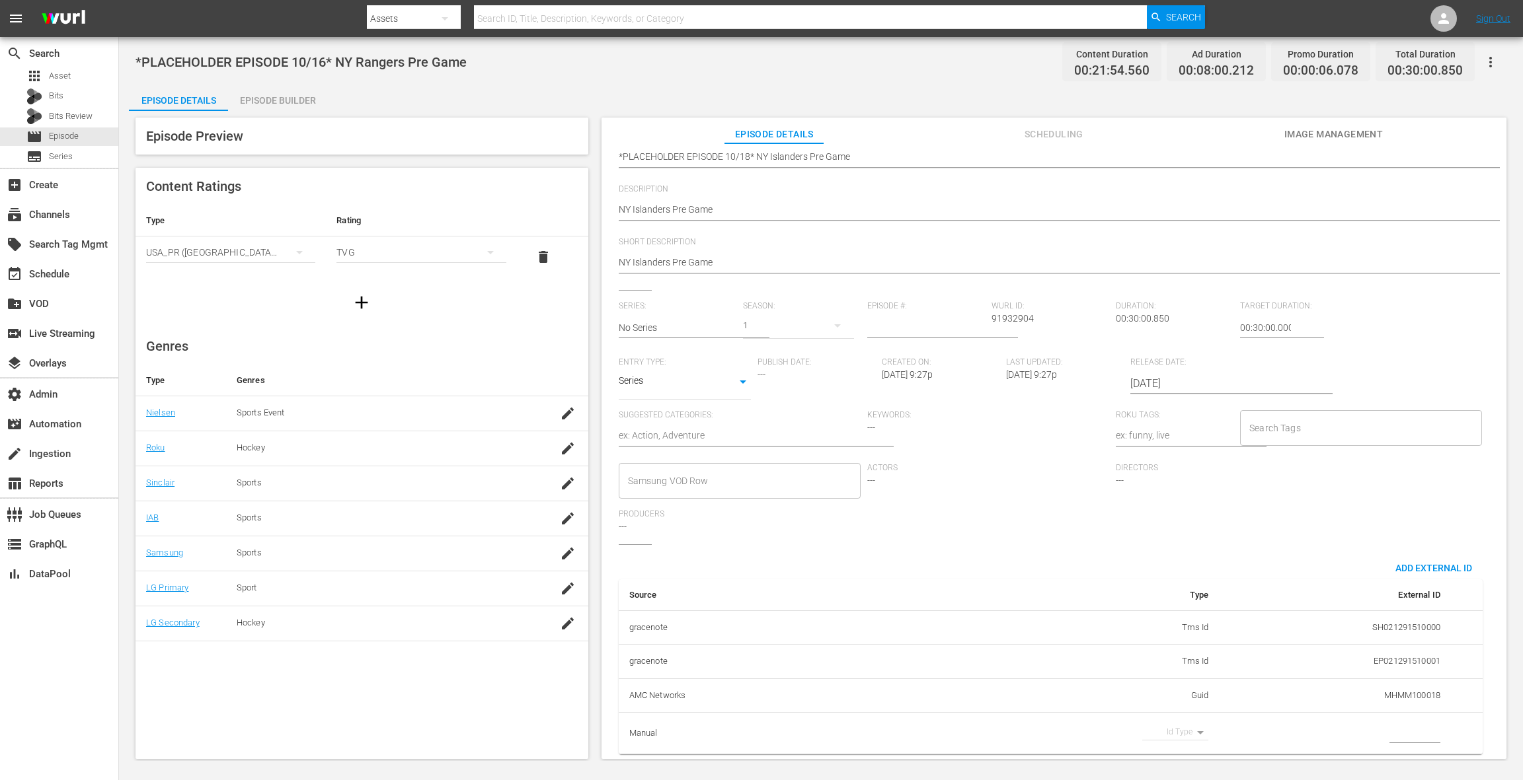
click at [1141, 585] on body "menu Search By Assets Search ID, Title, Description, Keywords, or Category Sear…" at bounding box center [761, 390] width 1523 height 780
drag, startPoint x: 1170, startPoint y: 757, endPoint x: 1205, endPoint y: 751, distance: 35.5
click at [1141, 585] on li "Guid" at bounding box center [1167, 754] width 66 height 22
type input "guid"
click at [1141, 585] on input "simple table" at bounding box center [1414, 734] width 51 height 20
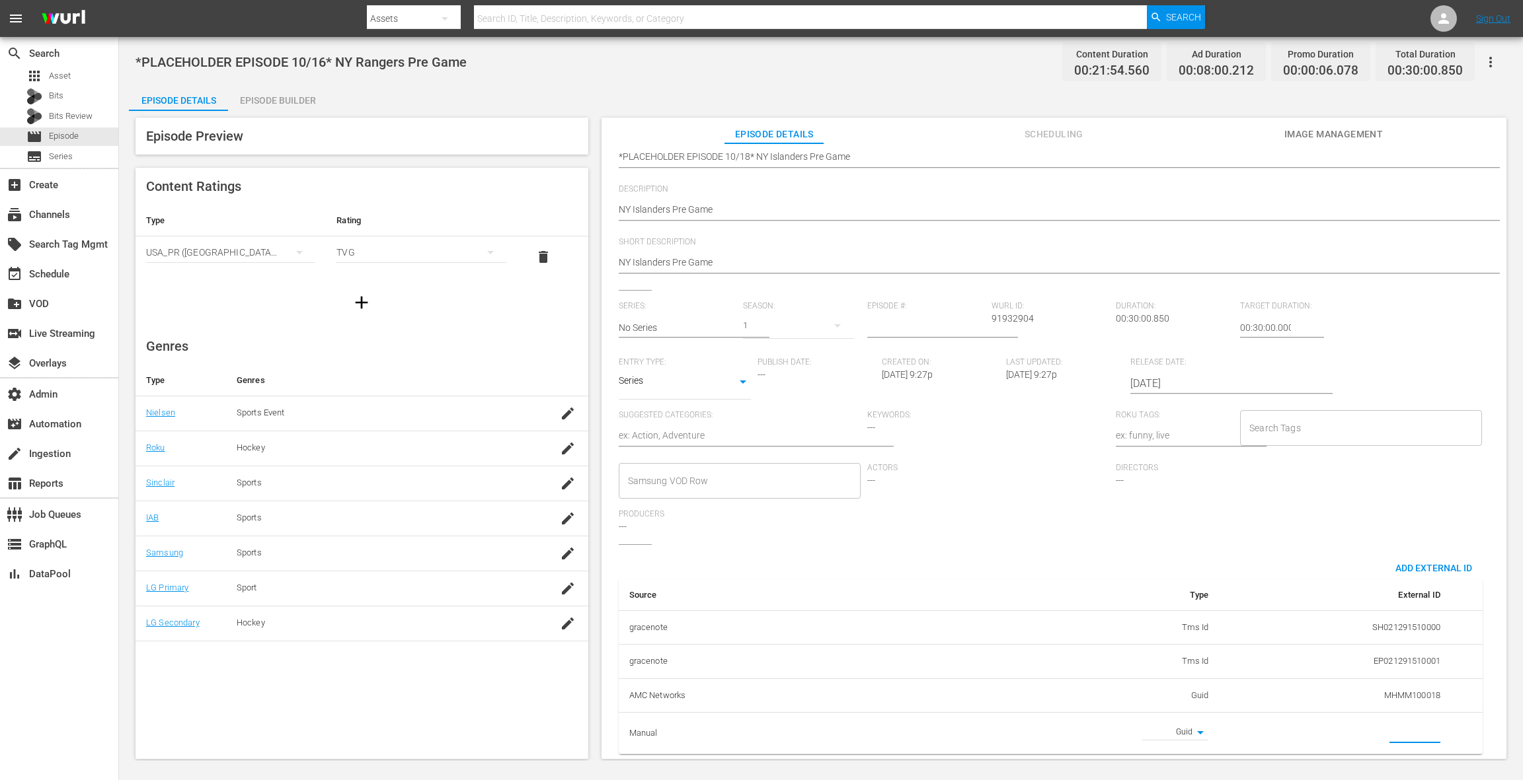
paste input "MSGSZNYI1"
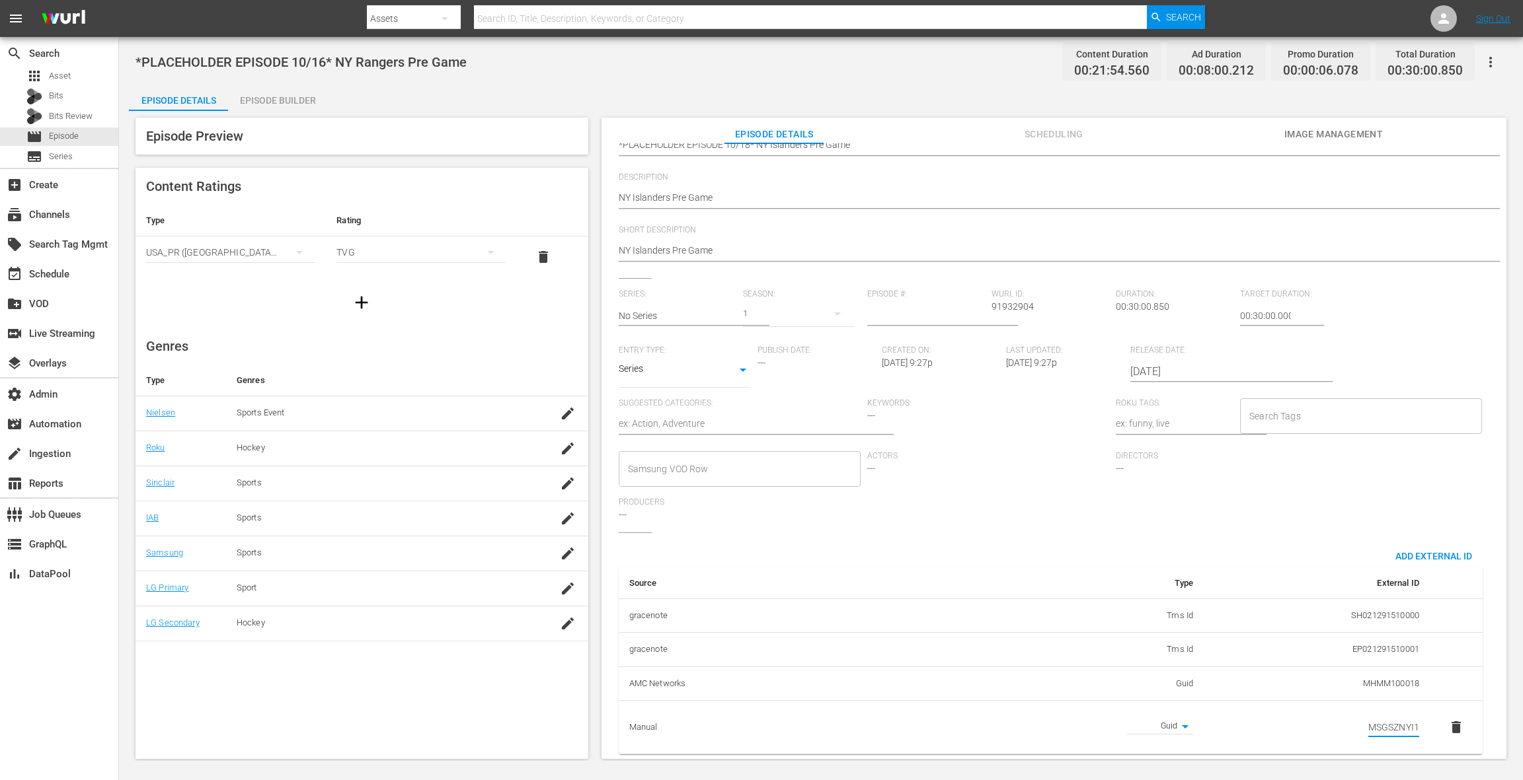
scroll to position [0, 0]
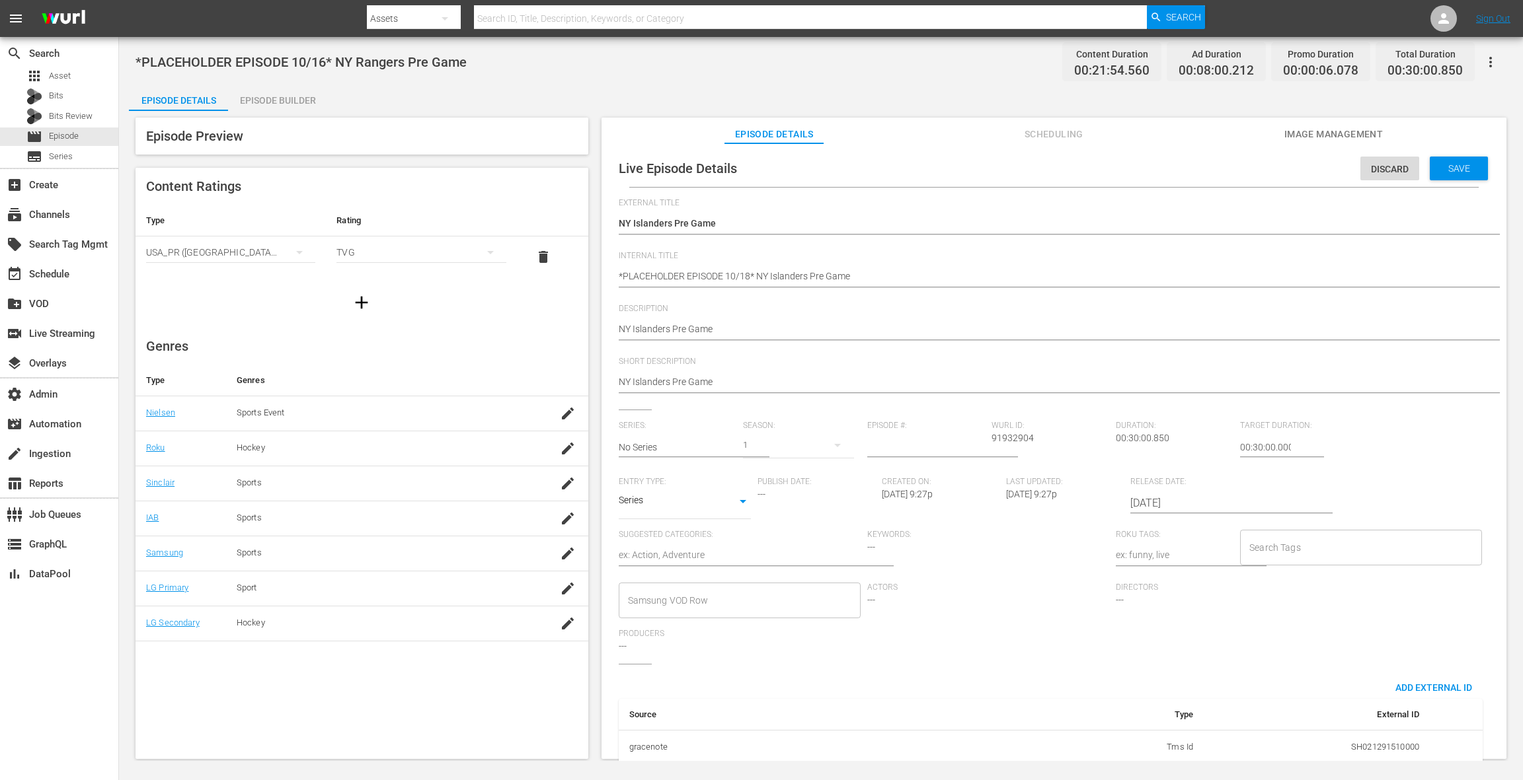
type input "MSGSZNYI1"
click at [1141, 164] on span "Save" at bounding box center [1458, 168] width 43 height 11
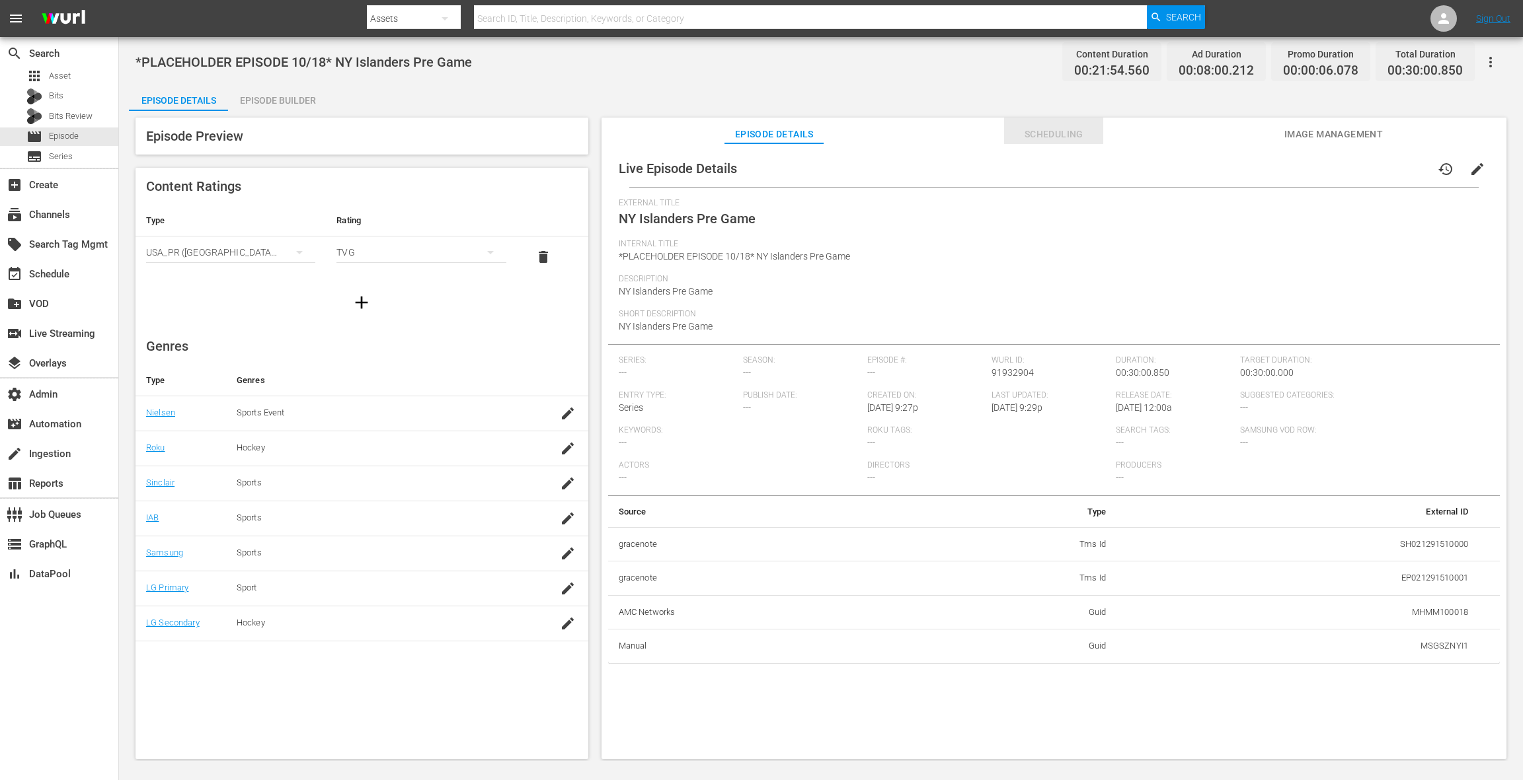
click at [1045, 136] on span "Scheduling" at bounding box center [1053, 134] width 99 height 17
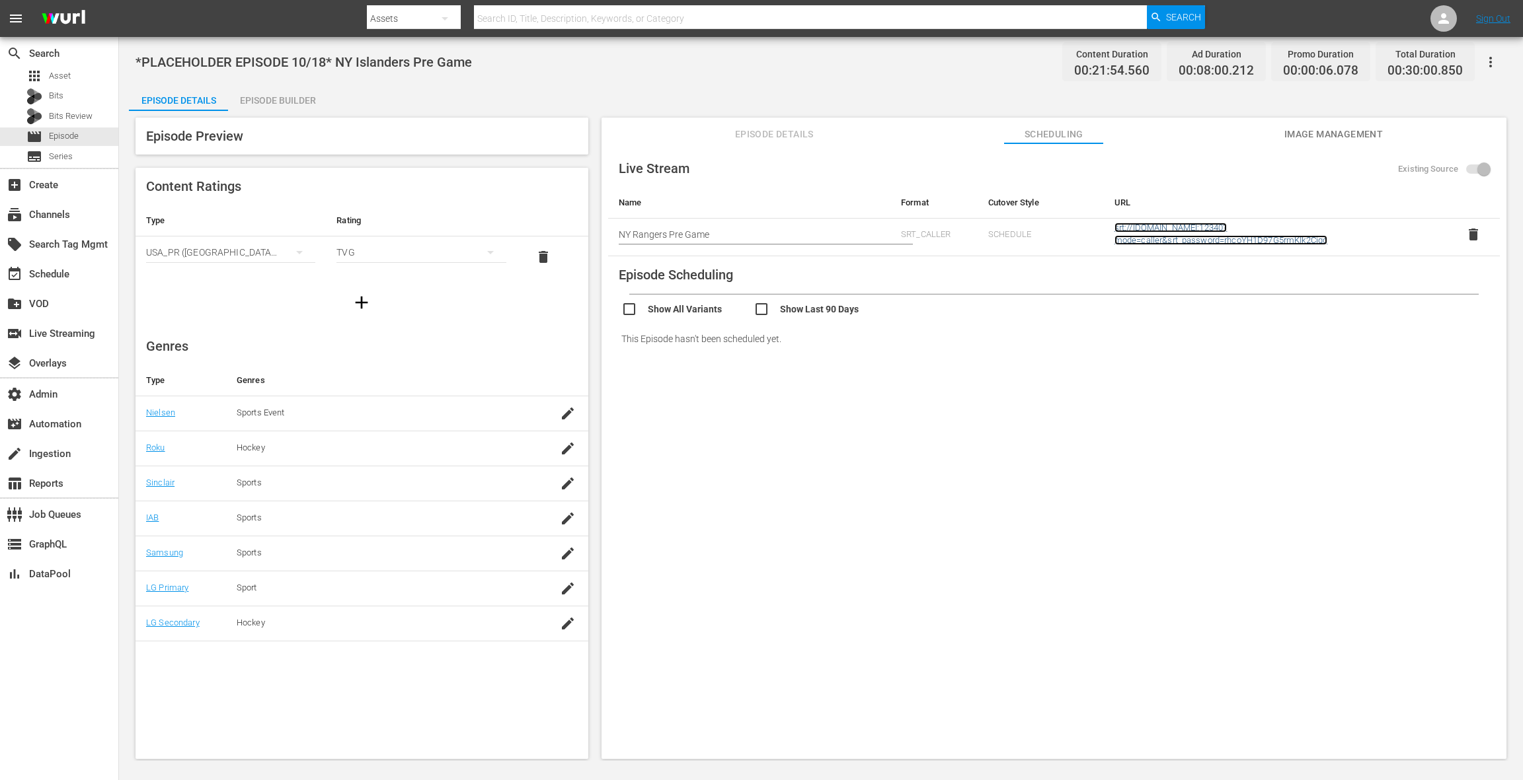
click at [1141, 230] on link "srt://ltnp-nyc-o-server1-cc.ltnglobal.com:12340?mode=caller&srt_password=rhcoYH…" at bounding box center [1220, 234] width 213 height 22
click at [798, 133] on span "Episode Details" at bounding box center [773, 134] width 99 height 17
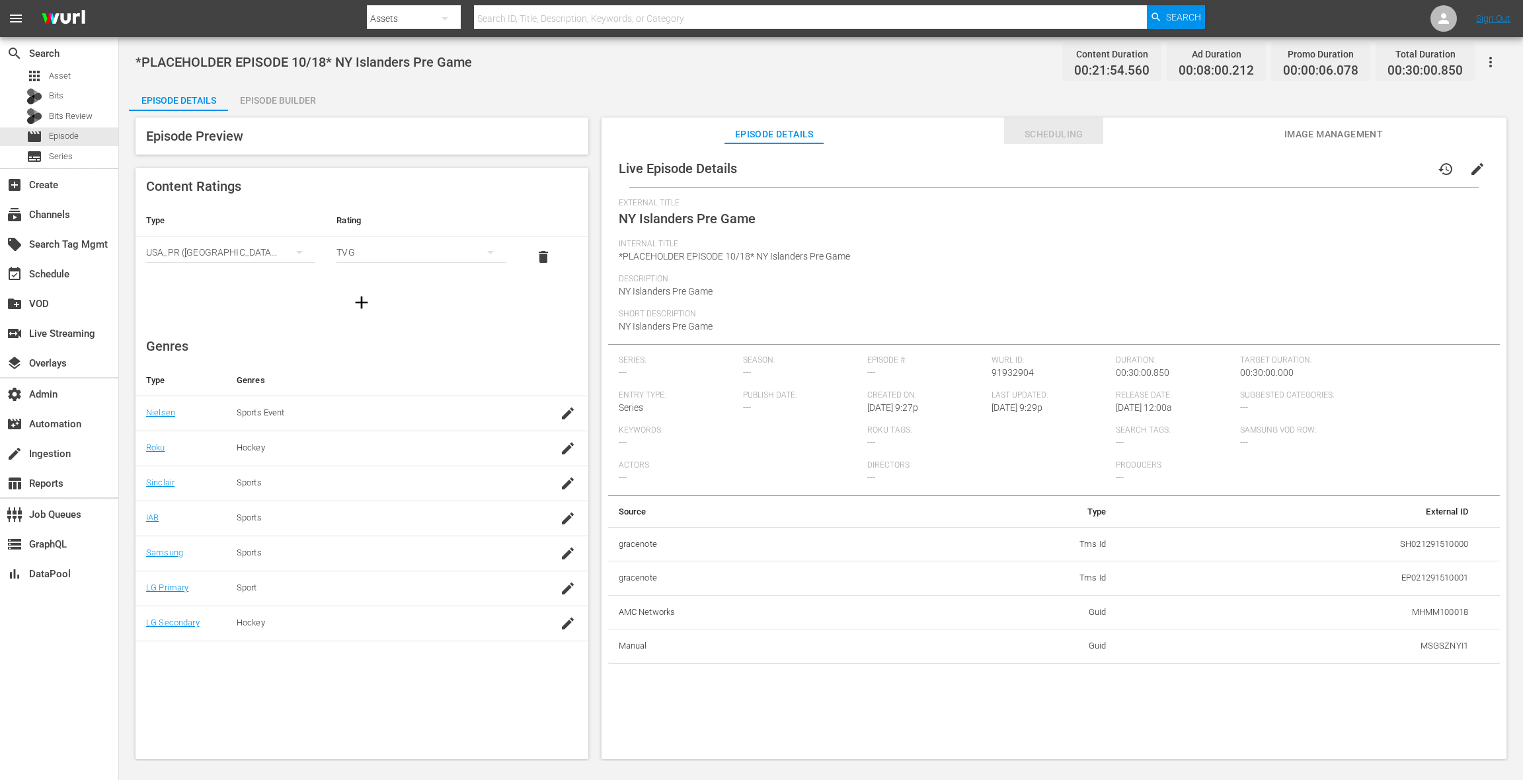
click at [1044, 133] on span "Scheduling" at bounding box center [1053, 134] width 99 height 17
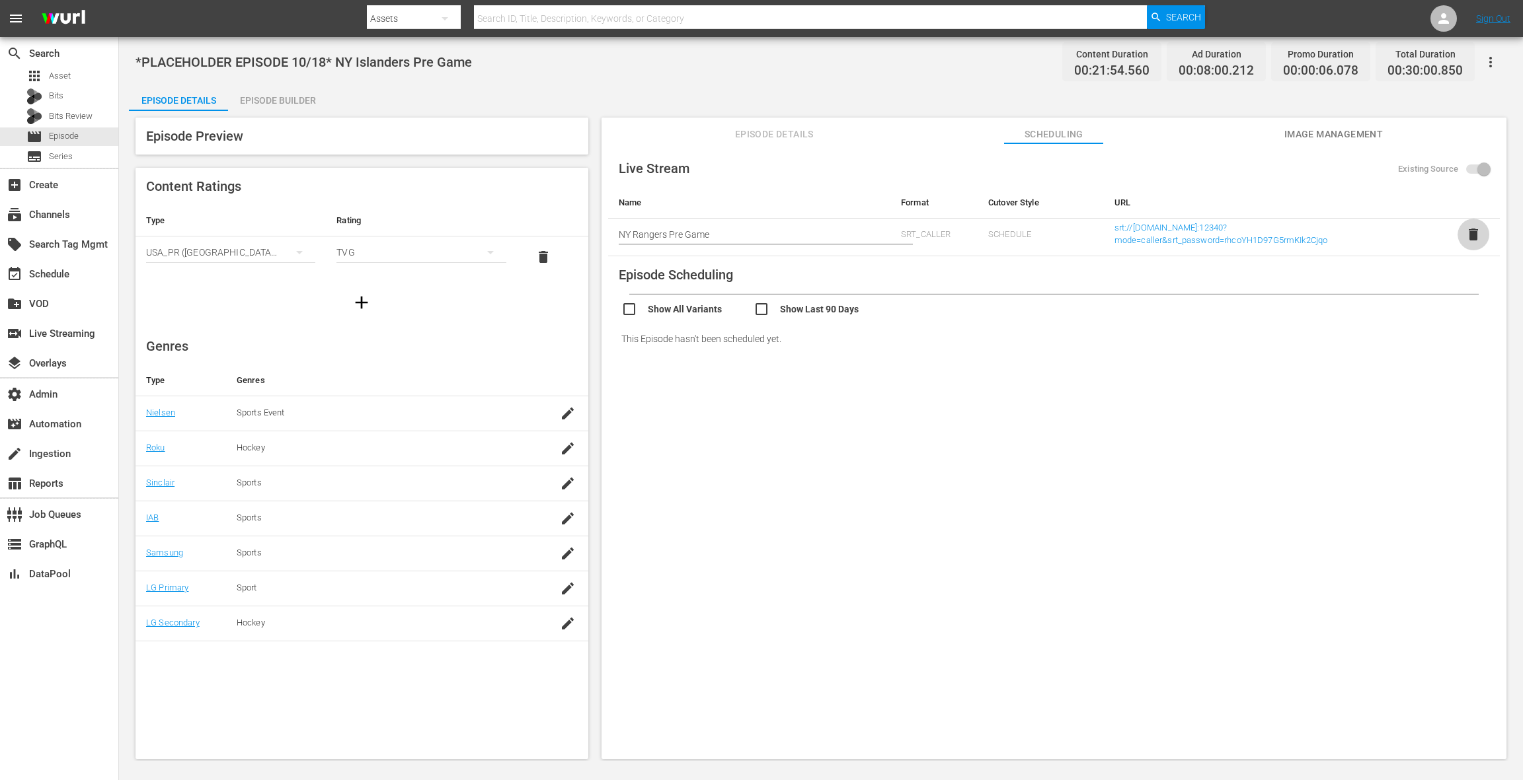
click at [1141, 235] on span "delete" at bounding box center [1473, 235] width 16 height 16
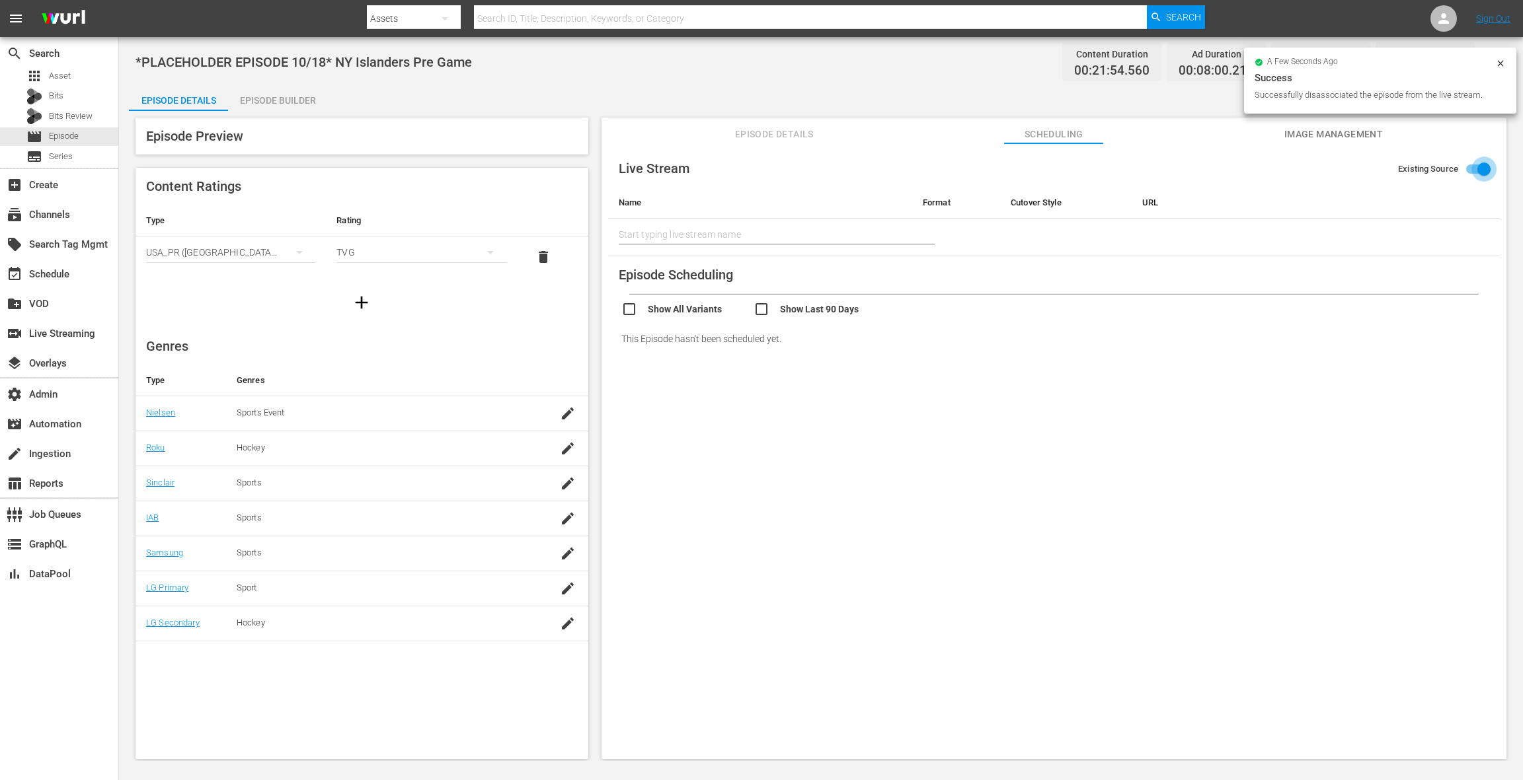
click at [1141, 168] on input "Existing Source" at bounding box center [1483, 171] width 75 height 25
checkbox input "false"
click at [1141, 232] on input "text" at bounding box center [1260, 231] width 300 height 20
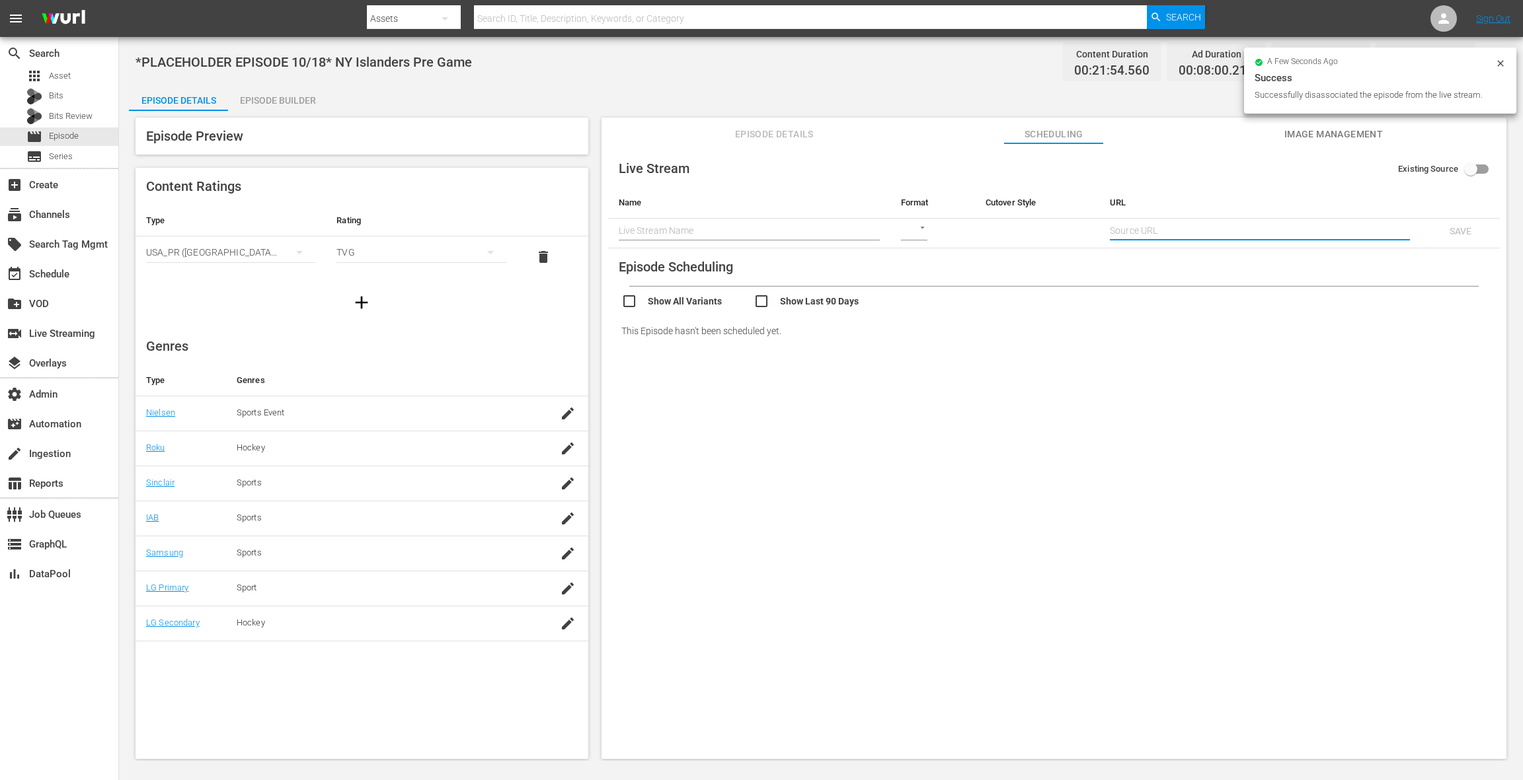
paste input "srt://ltnp-nyc-o-server1-cc.ltnglobal.com:12340?mode=caller&srt_password=rhcoYH…"
type input "srt://ltnp-nyc-o-server1-cc.ltnglobal.com:12340?mode=caller&srt_password=rhcoYH…"
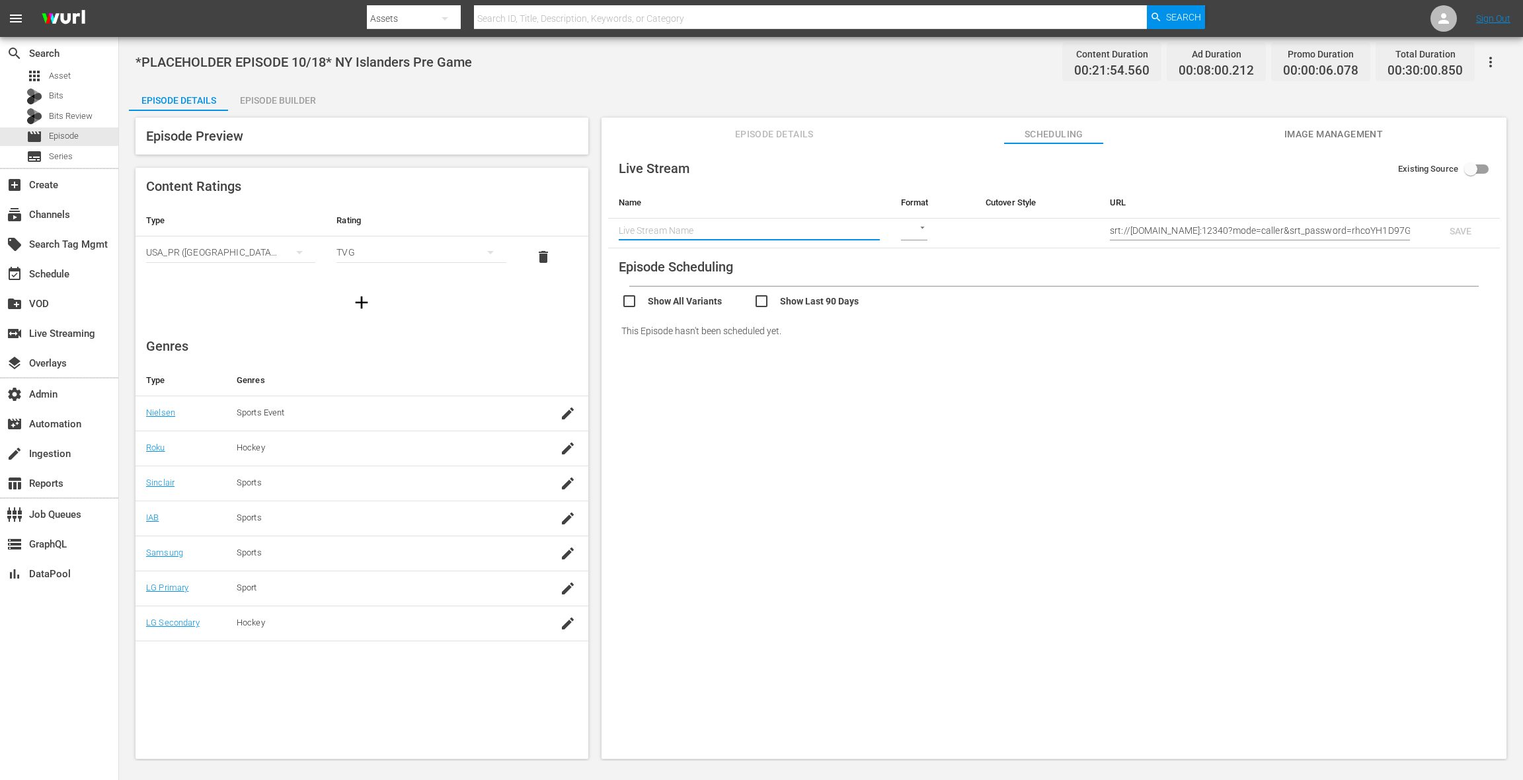
click at [691, 231] on input "text" at bounding box center [749, 231] width 261 height 20
paste input "NY Islanders Pre Game"
type input "NY Islanders Pre Game"
click at [915, 223] on body "menu Search By Assets Search ID, Title, Description, Keywords, or Category Sear…" at bounding box center [761, 390] width 1523 height 780
click at [921, 294] on div "SRT" at bounding box center [922, 294] width 46 height 32
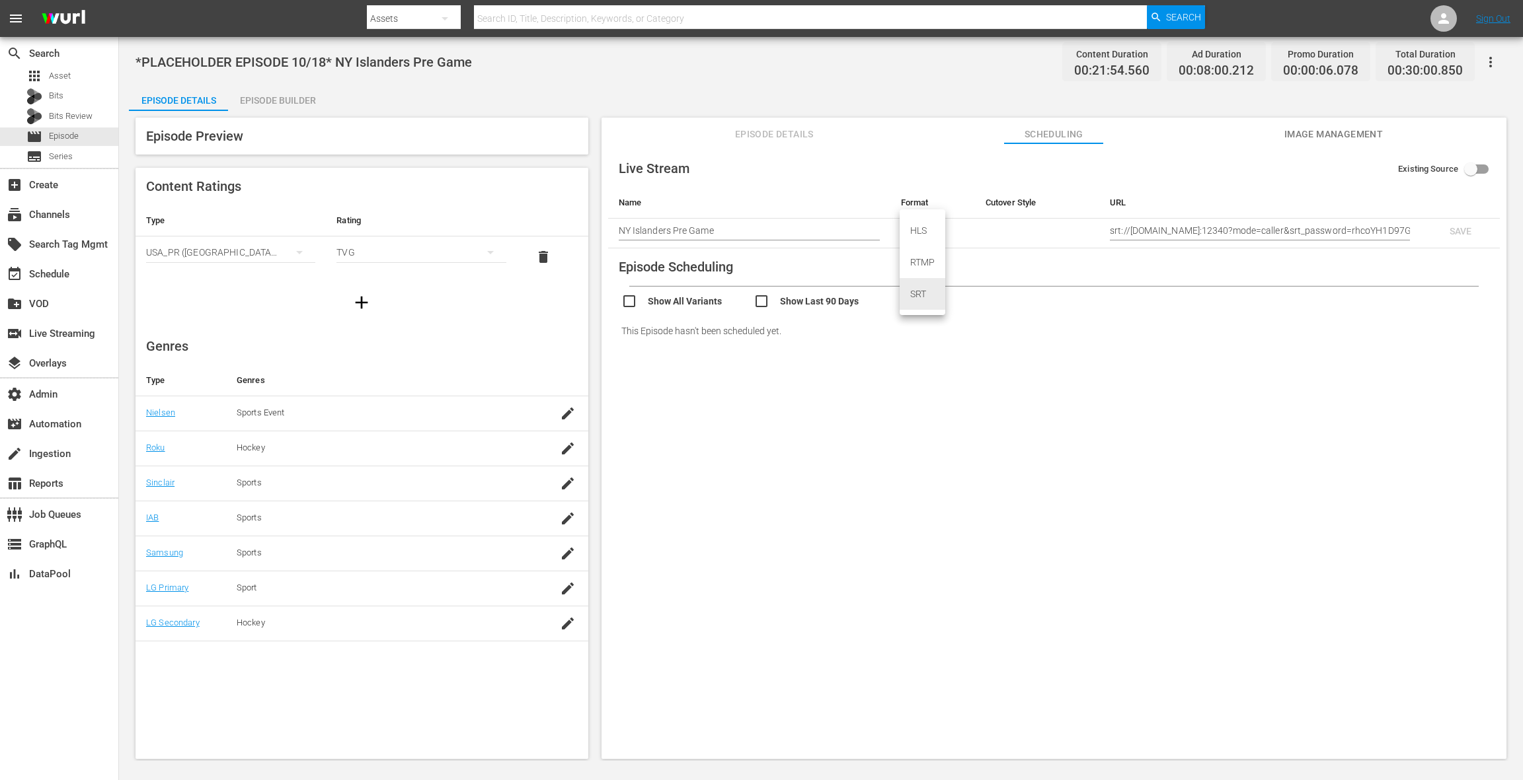
type input "SRT_CALLER"
click at [1141, 229] on span "SAVE" at bounding box center [1460, 231] width 43 height 11
checkbox input "true"
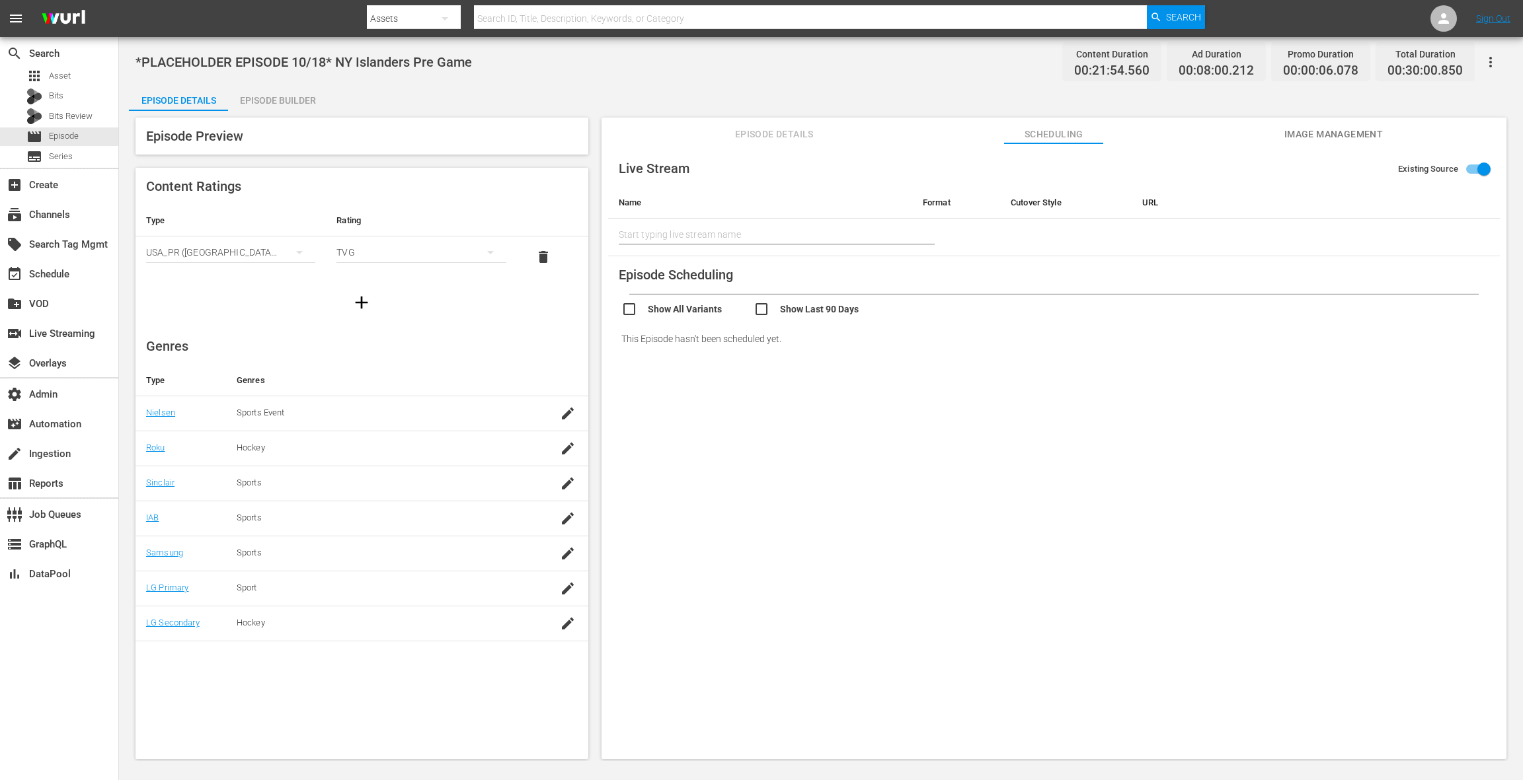
type input "NY Islanders Pre Game"
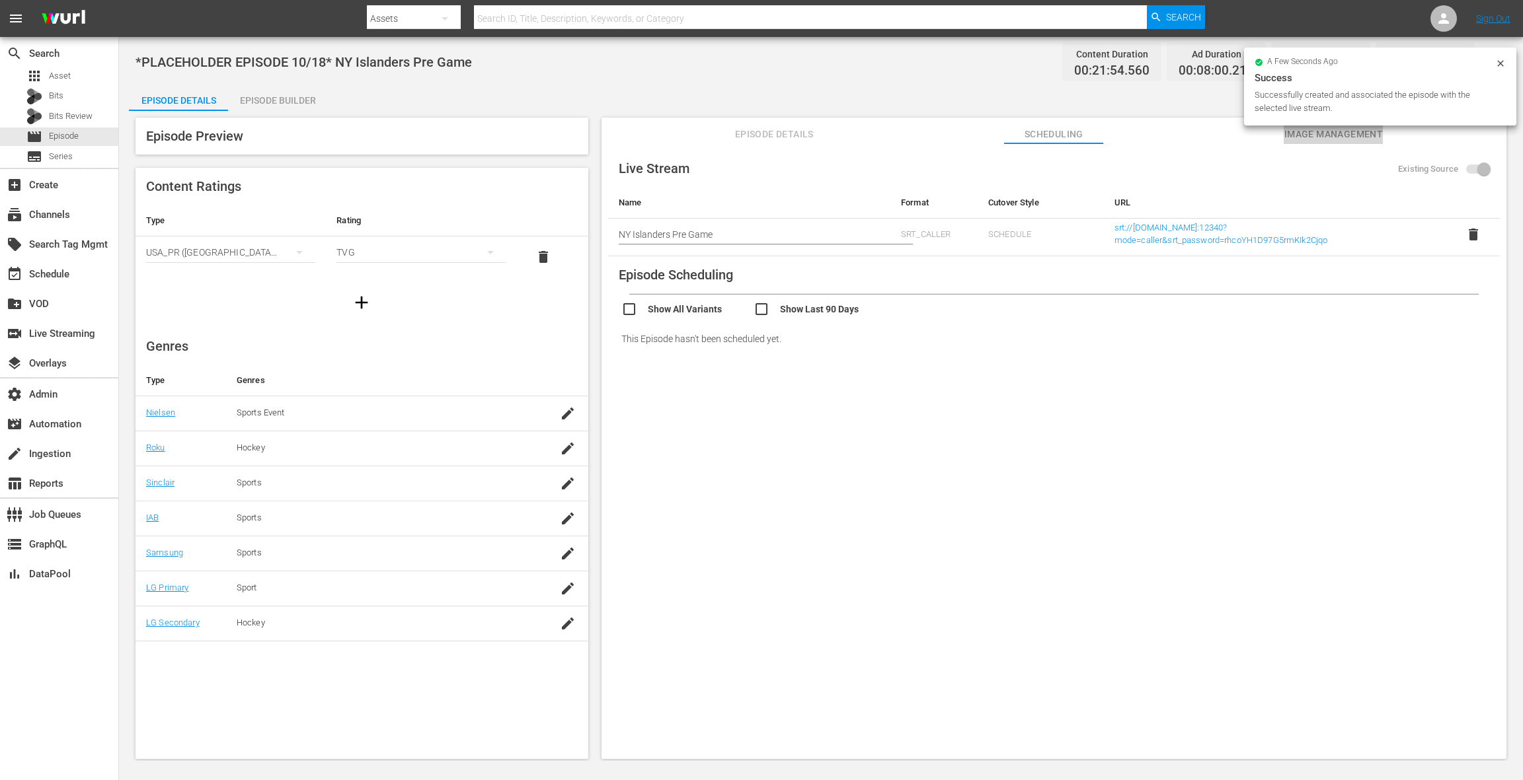
click at [1141, 136] on span "Image Management" at bounding box center [1332, 134] width 99 height 17
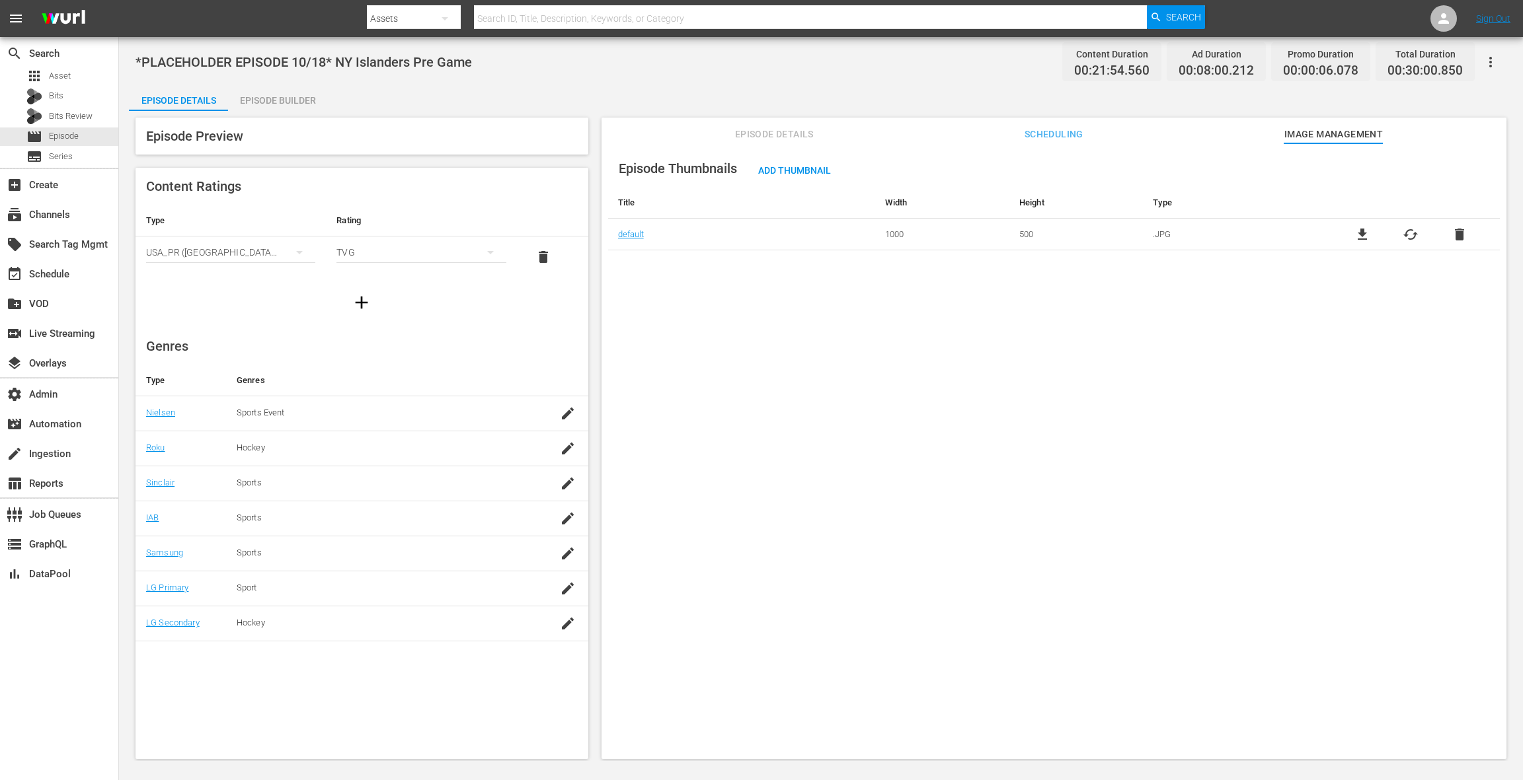
click at [1141, 229] on span "delete" at bounding box center [1459, 235] width 16 height 16
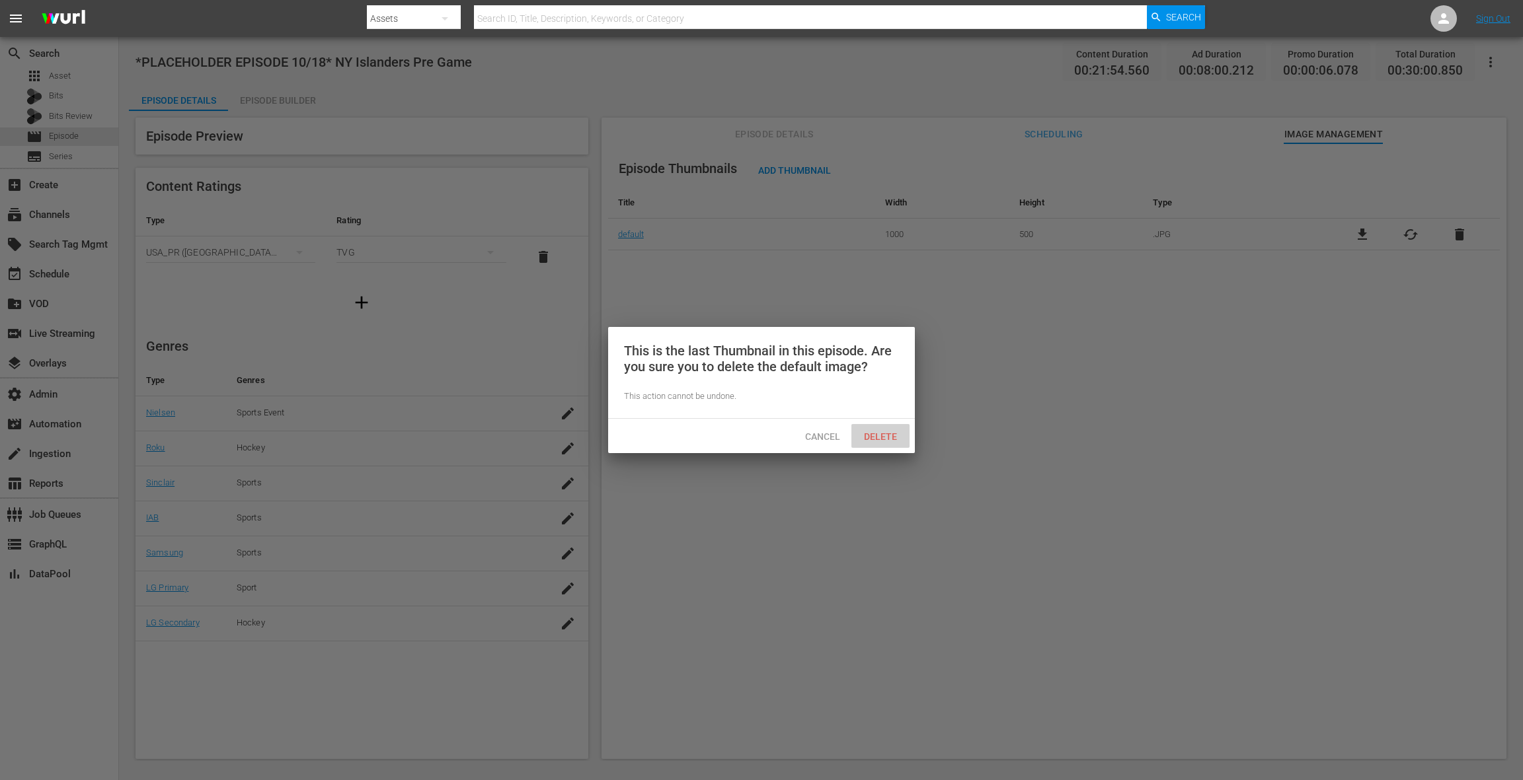
drag, startPoint x: 903, startPoint y: 443, endPoint x: 864, endPoint y: 354, distance: 96.8
click at [903, 443] on div "Delete" at bounding box center [880, 436] width 58 height 24
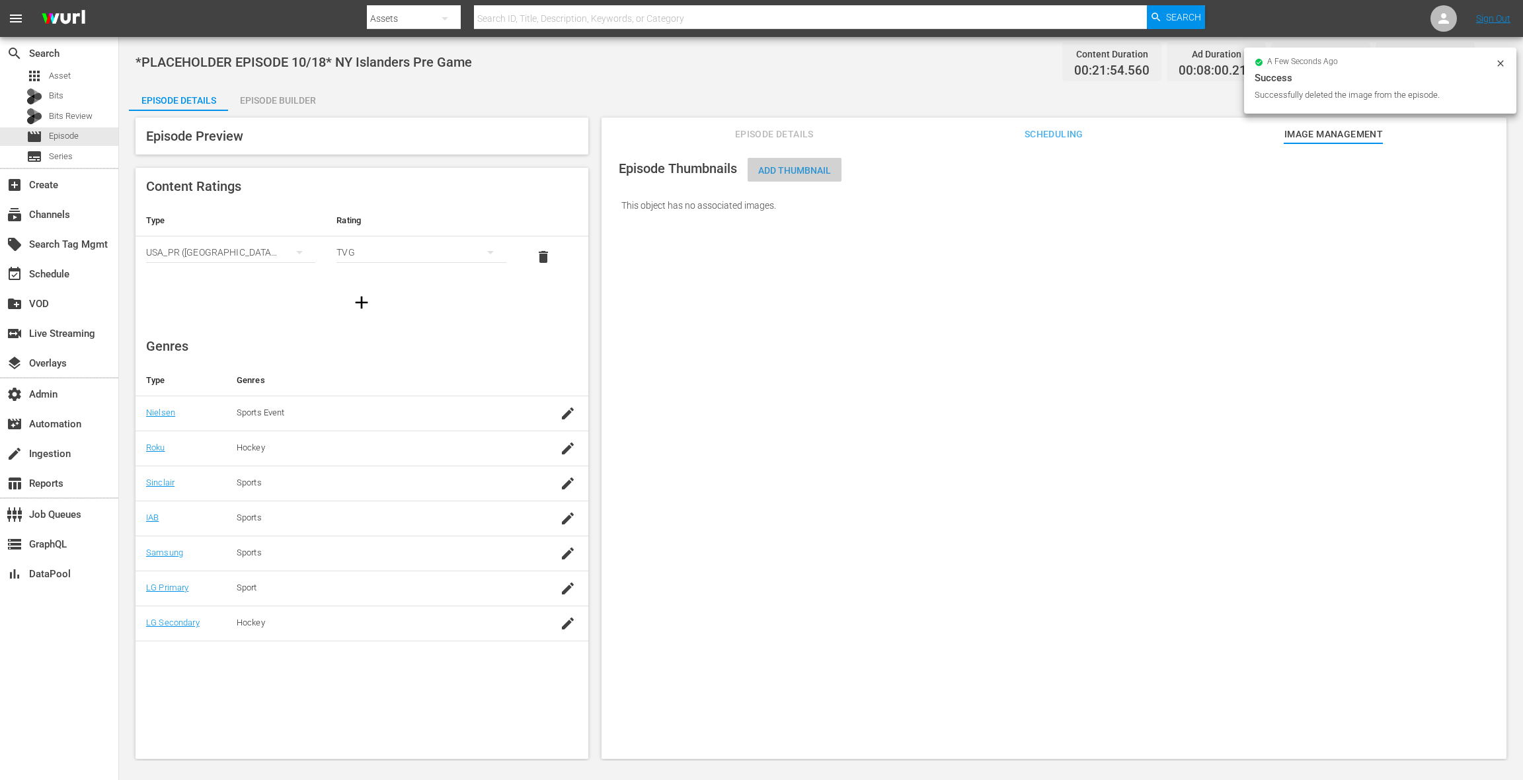
click at [776, 165] on div "Add Thumbnail" at bounding box center [794, 170] width 94 height 24
click at [790, 171] on span "Add Thumbnail" at bounding box center [794, 170] width 94 height 11
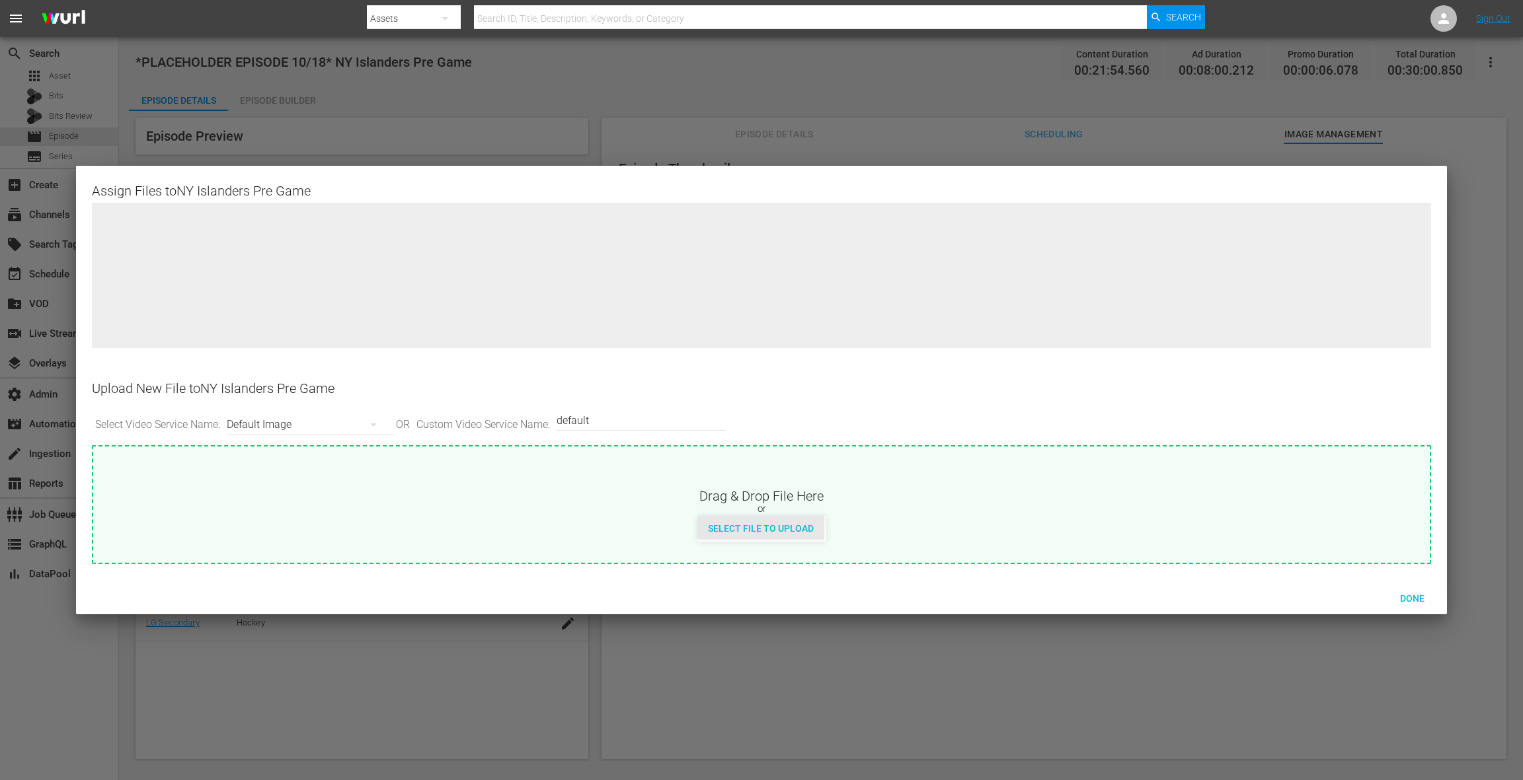
click at [755, 537] on div "Select File to Upload" at bounding box center [760, 528] width 127 height 24
type input "C:\fakepath\NYIPreGame.jpg"
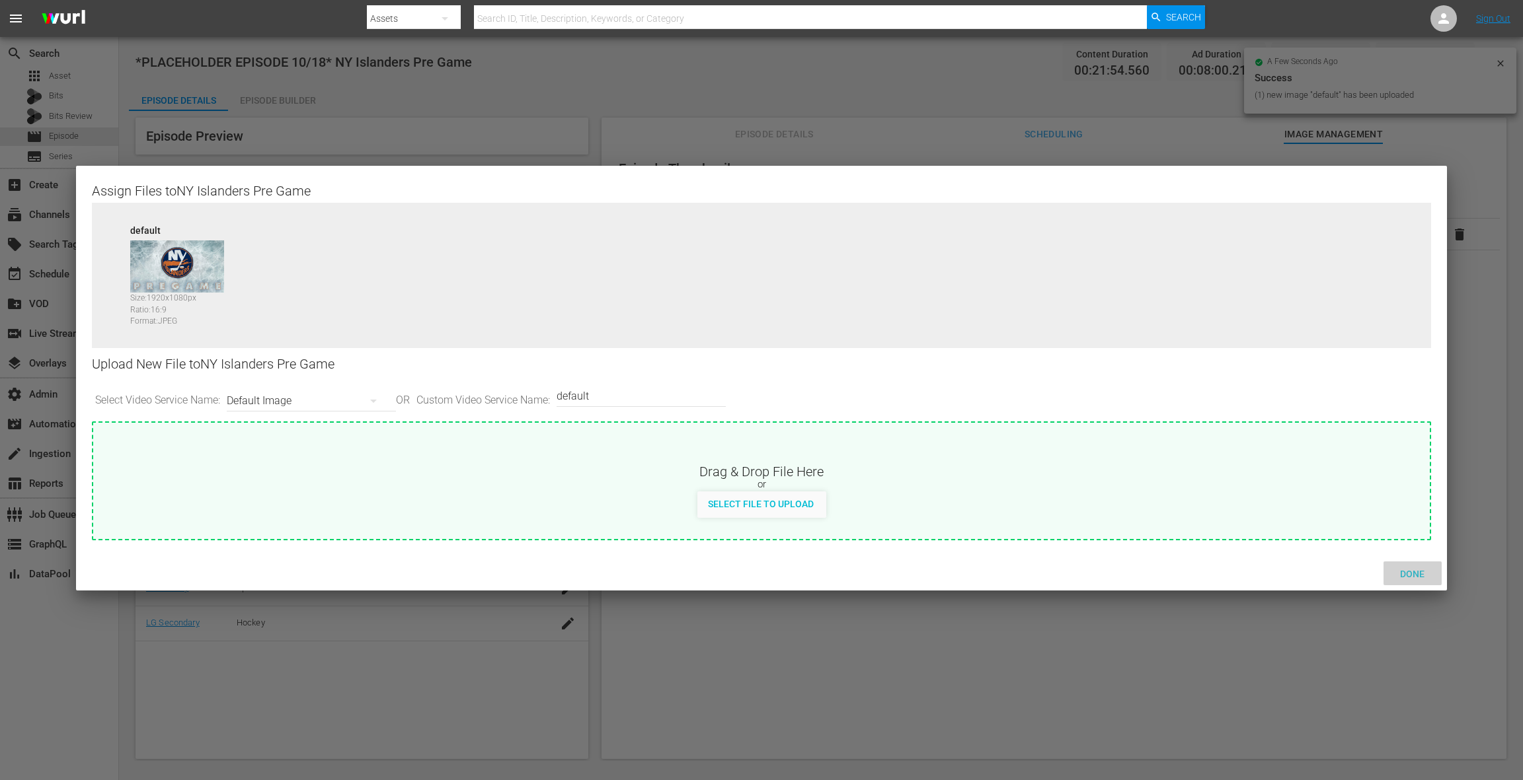
click at [1141, 570] on span "Done" at bounding box center [1412, 574] width 46 height 11
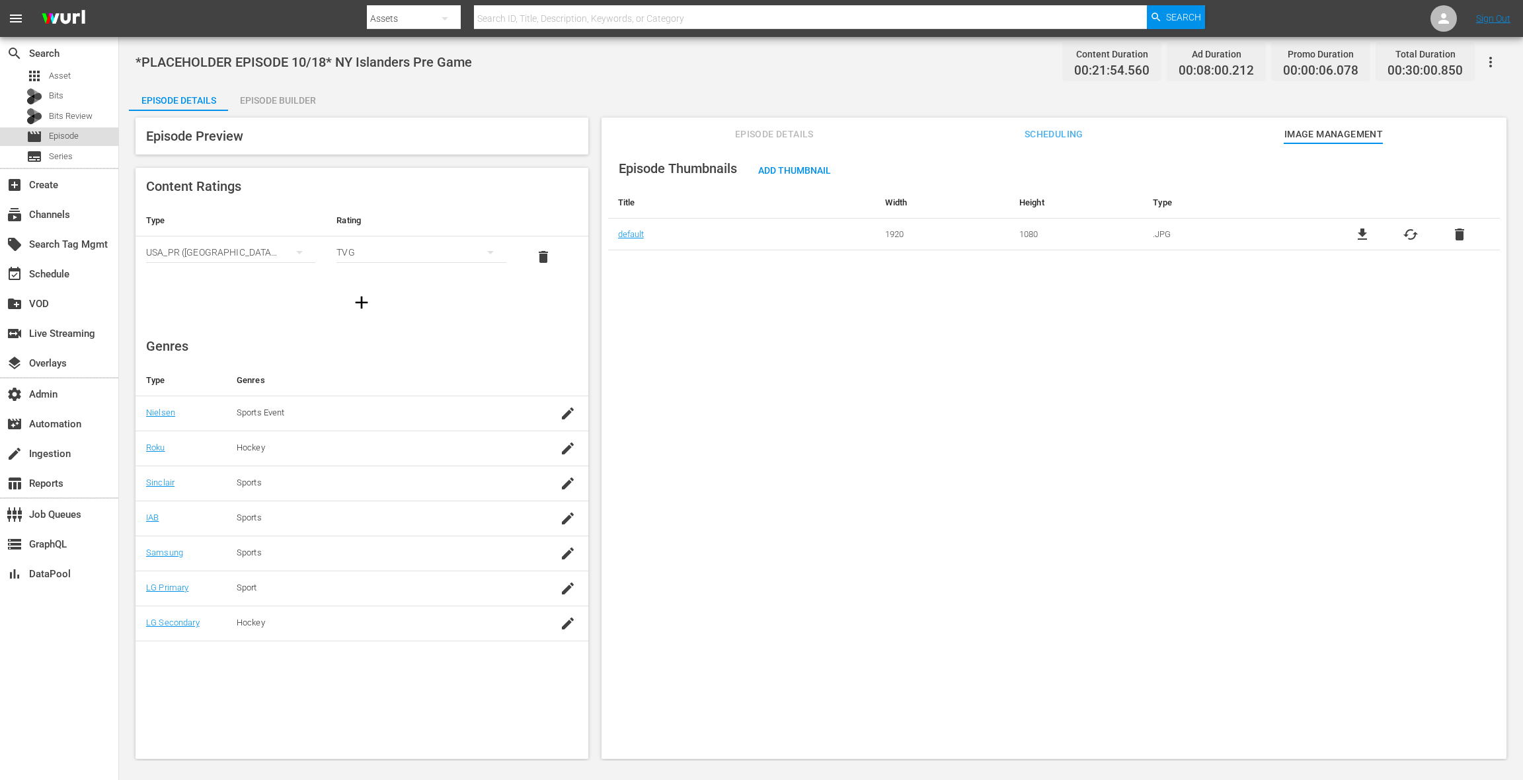
click at [78, 139] on span "Episode" at bounding box center [64, 136] width 30 height 13
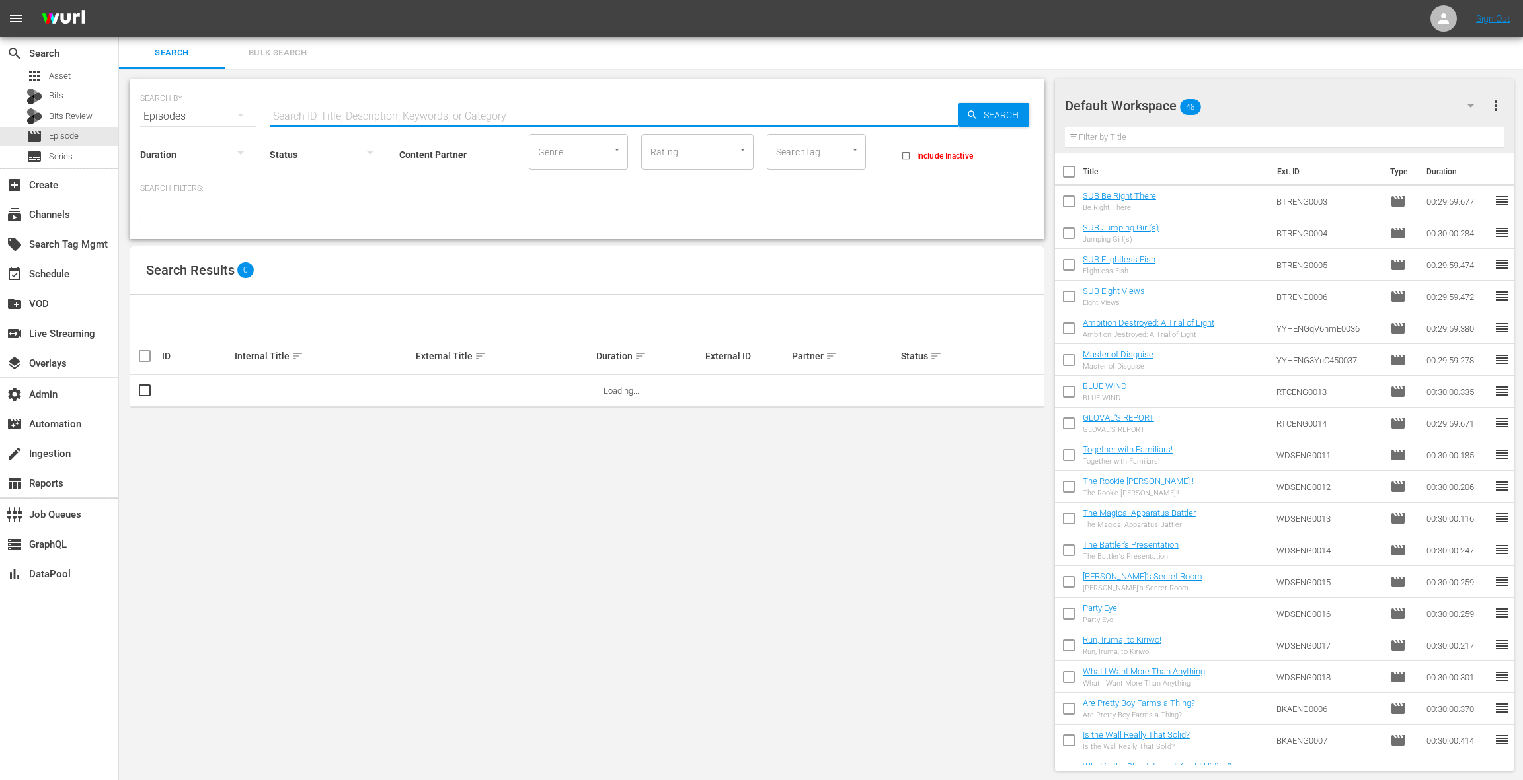
click at [293, 106] on input "text" at bounding box center [614, 116] width 689 height 32
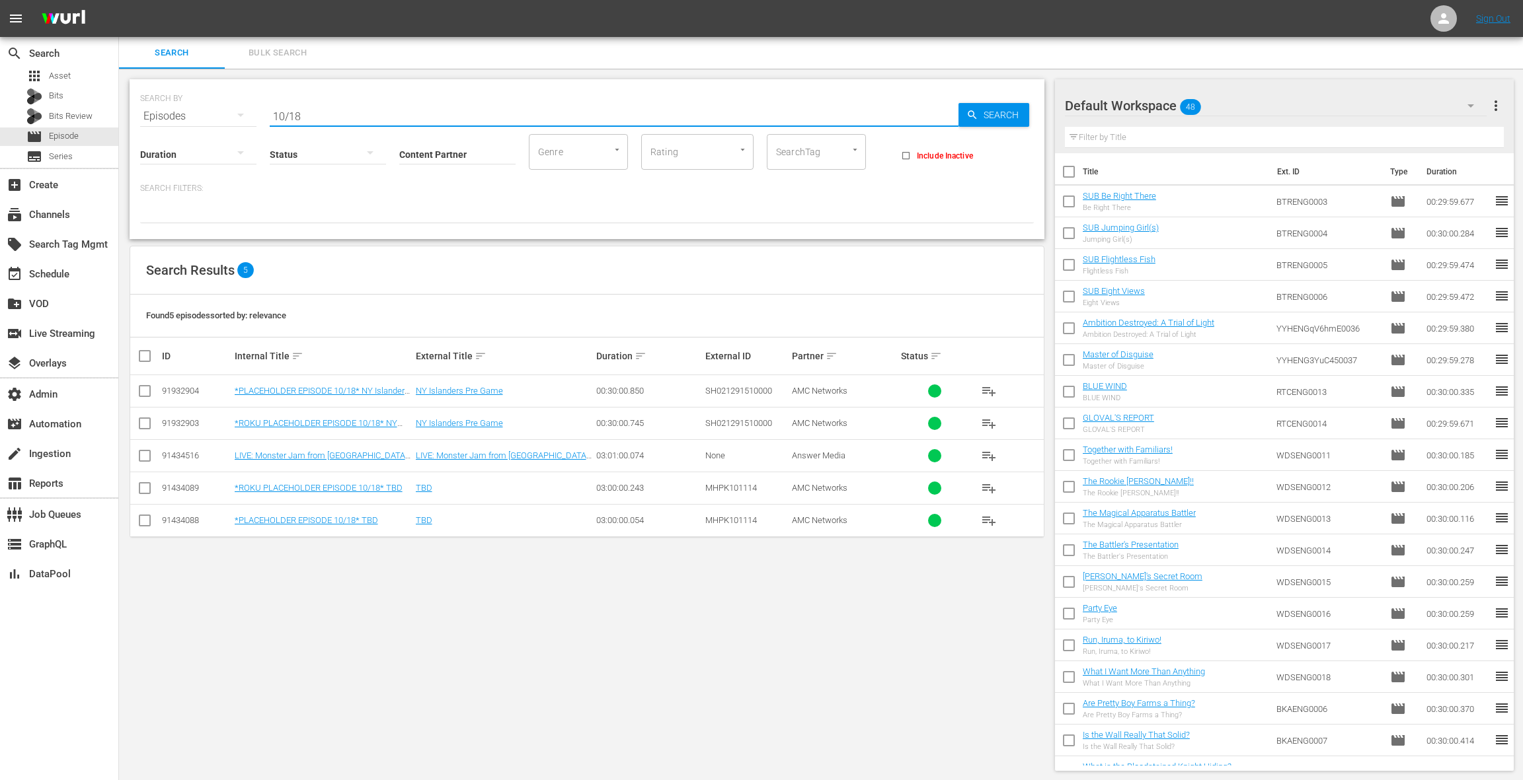
scroll to position [1, 0]
type input "10/16"
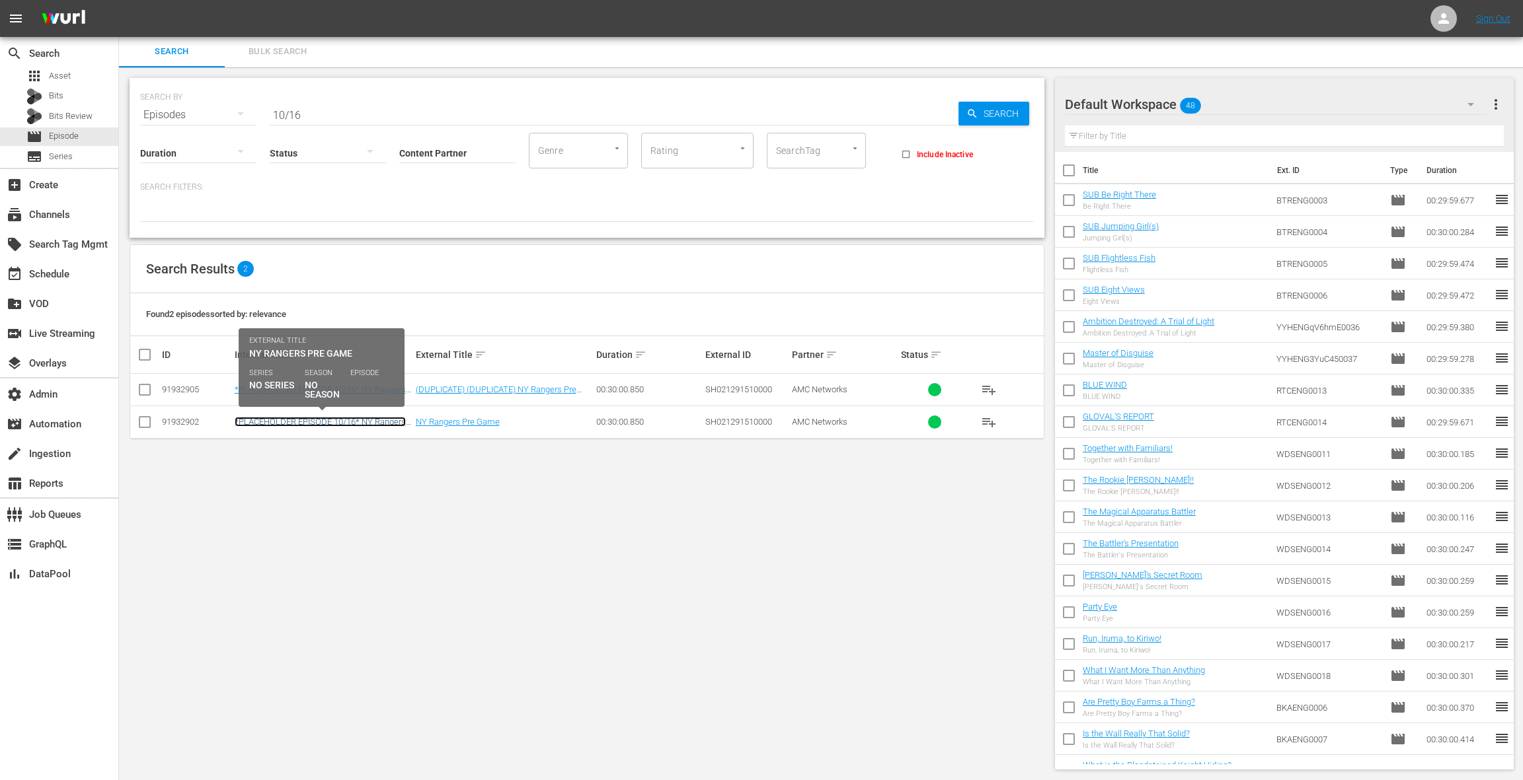
click at [389, 420] on link "*PLACEHOLDER EPISODE 10/16* NY Rangers Pre Game" at bounding box center [320, 427] width 171 height 20
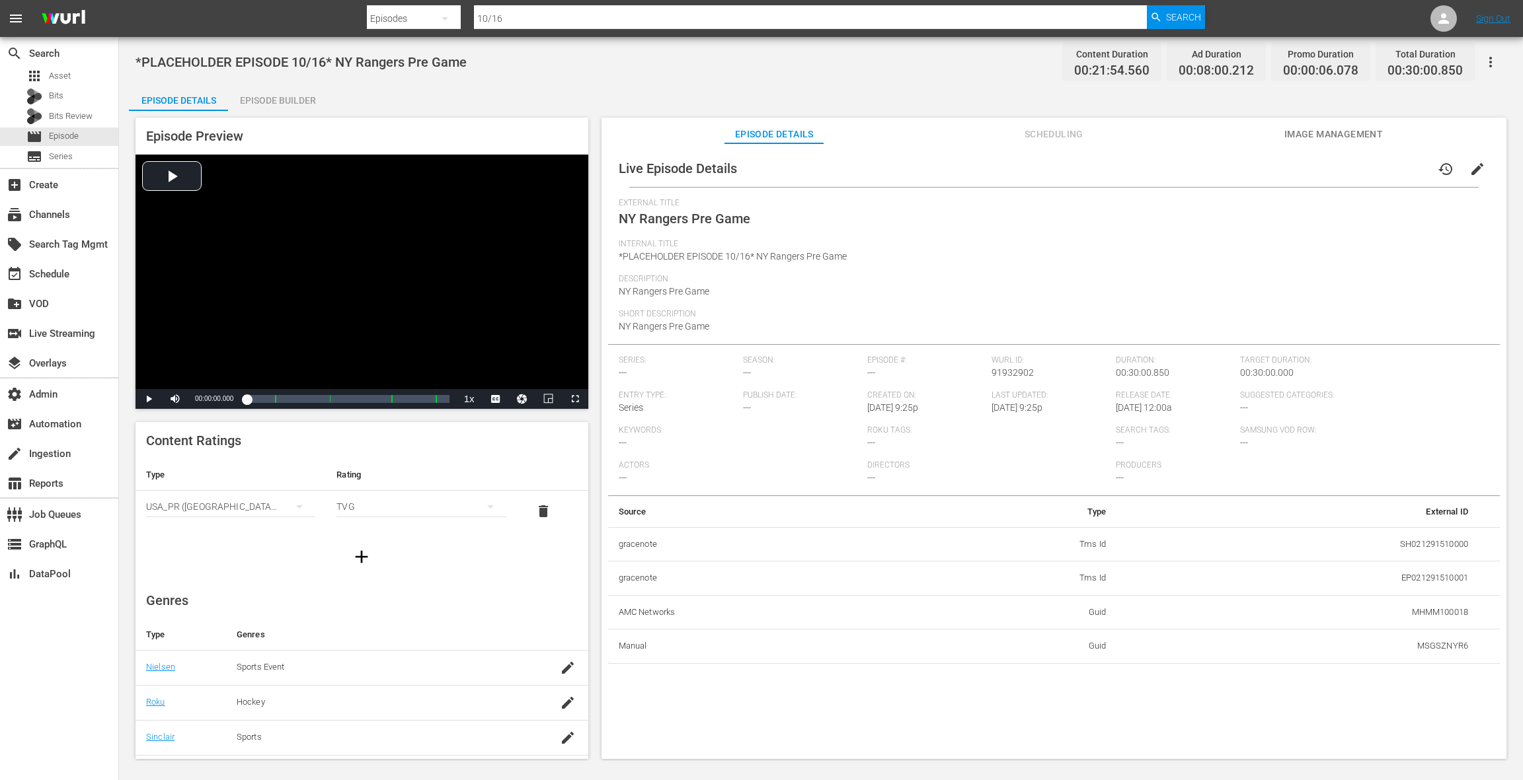
click at [1047, 132] on span "Scheduling" at bounding box center [1053, 134] width 99 height 17
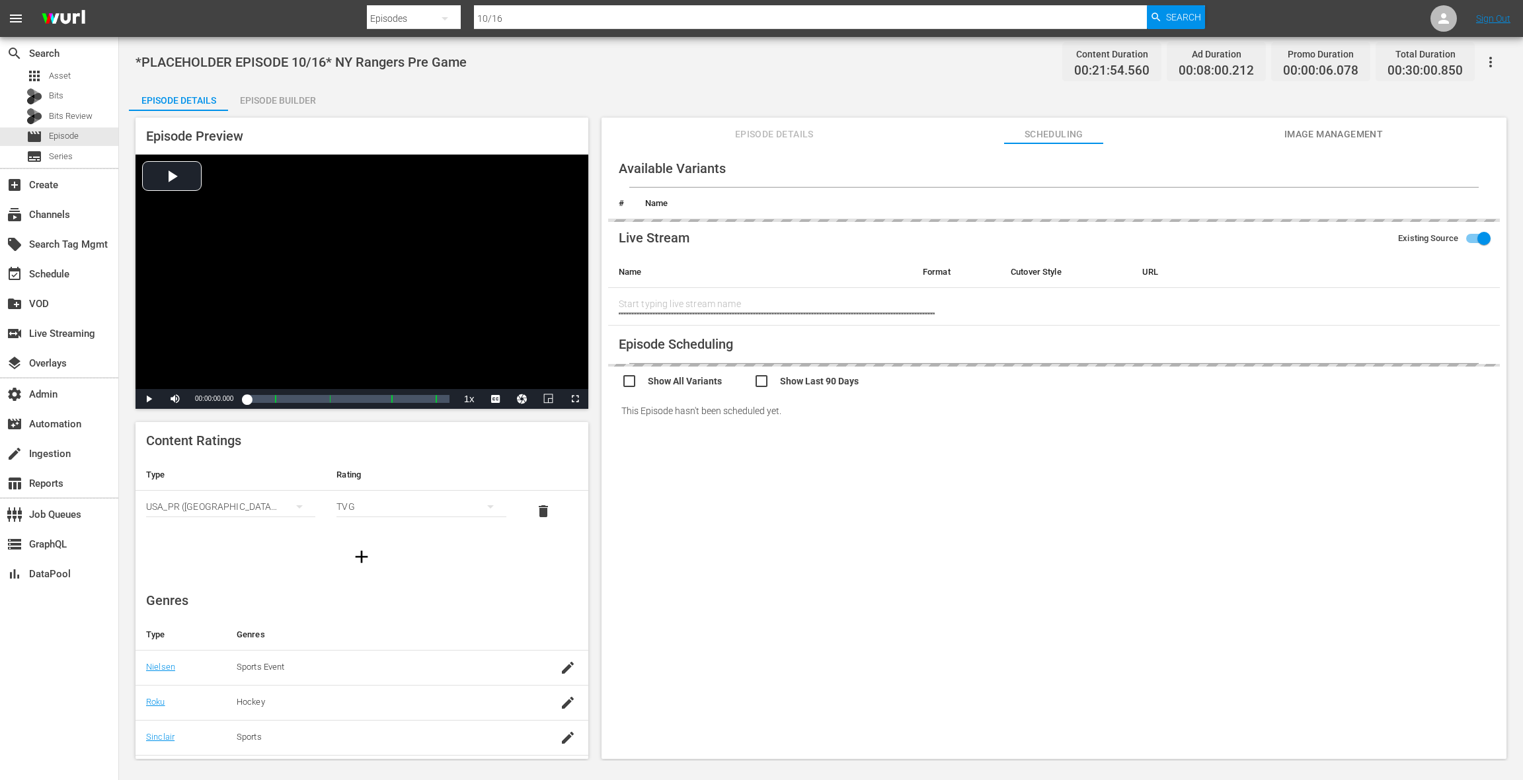
type input "NY Rangers Pre Game"
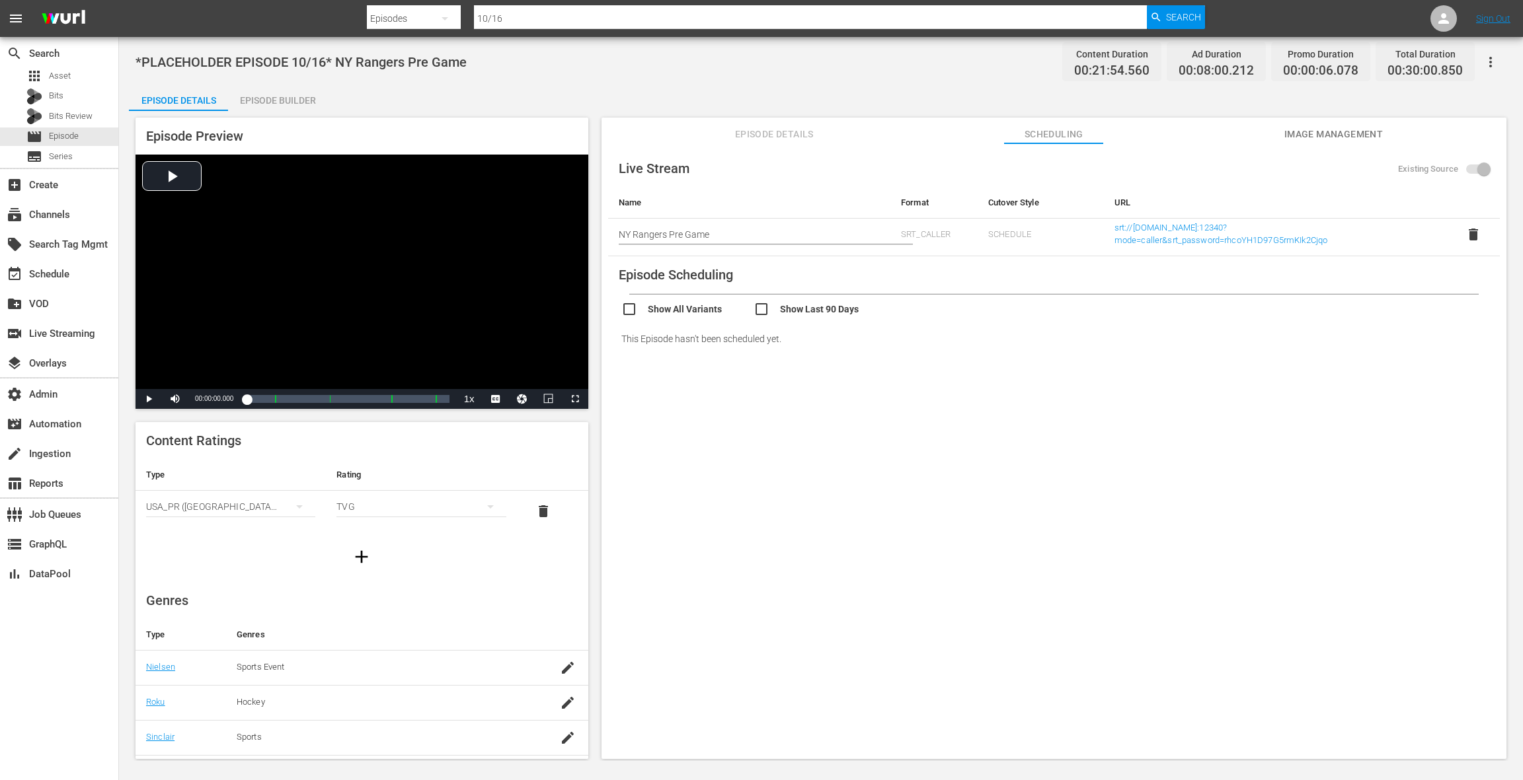
click at [267, 106] on div "Episode Builder" at bounding box center [277, 101] width 99 height 32
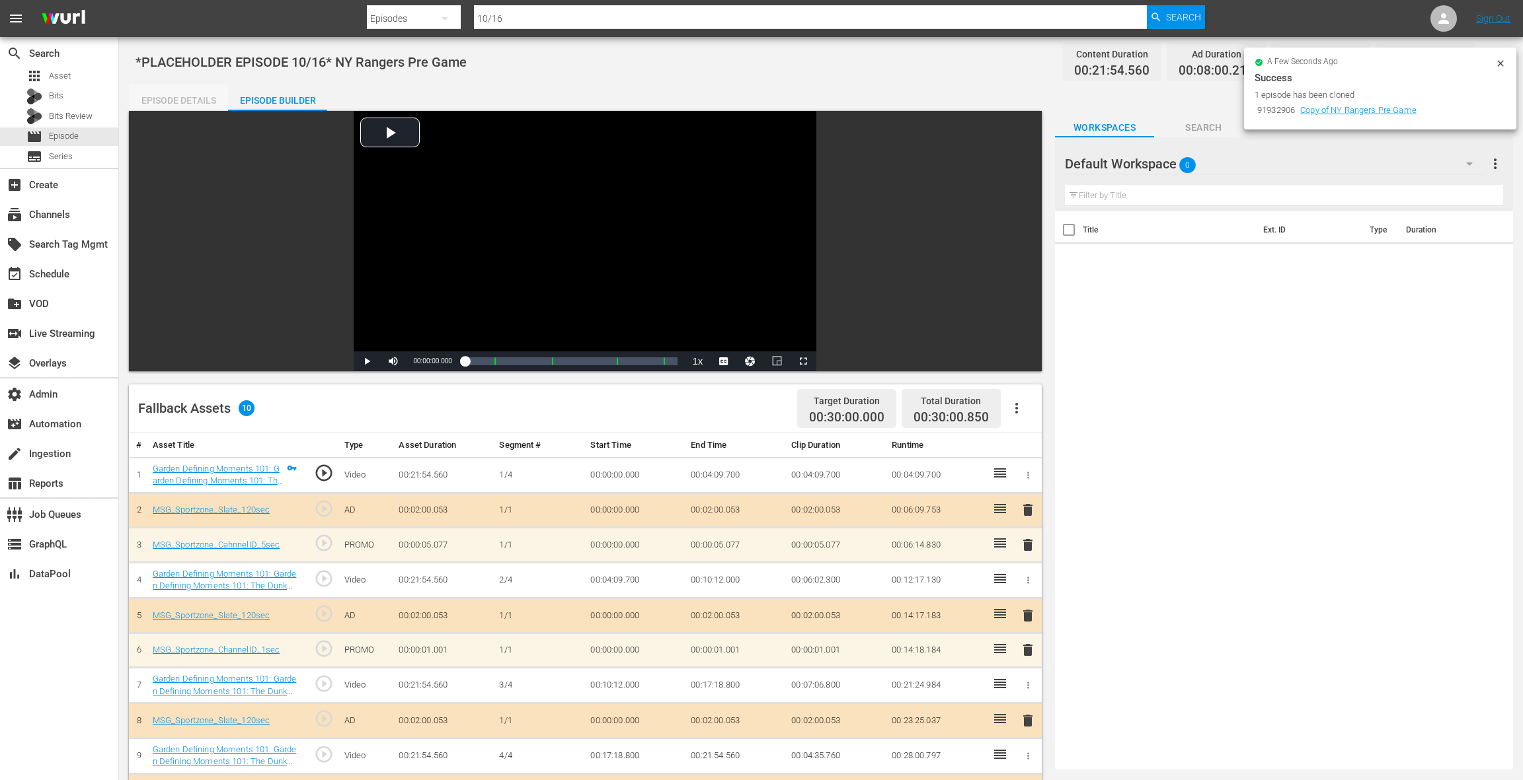
click at [172, 103] on div "Episode Details" at bounding box center [178, 101] width 99 height 32
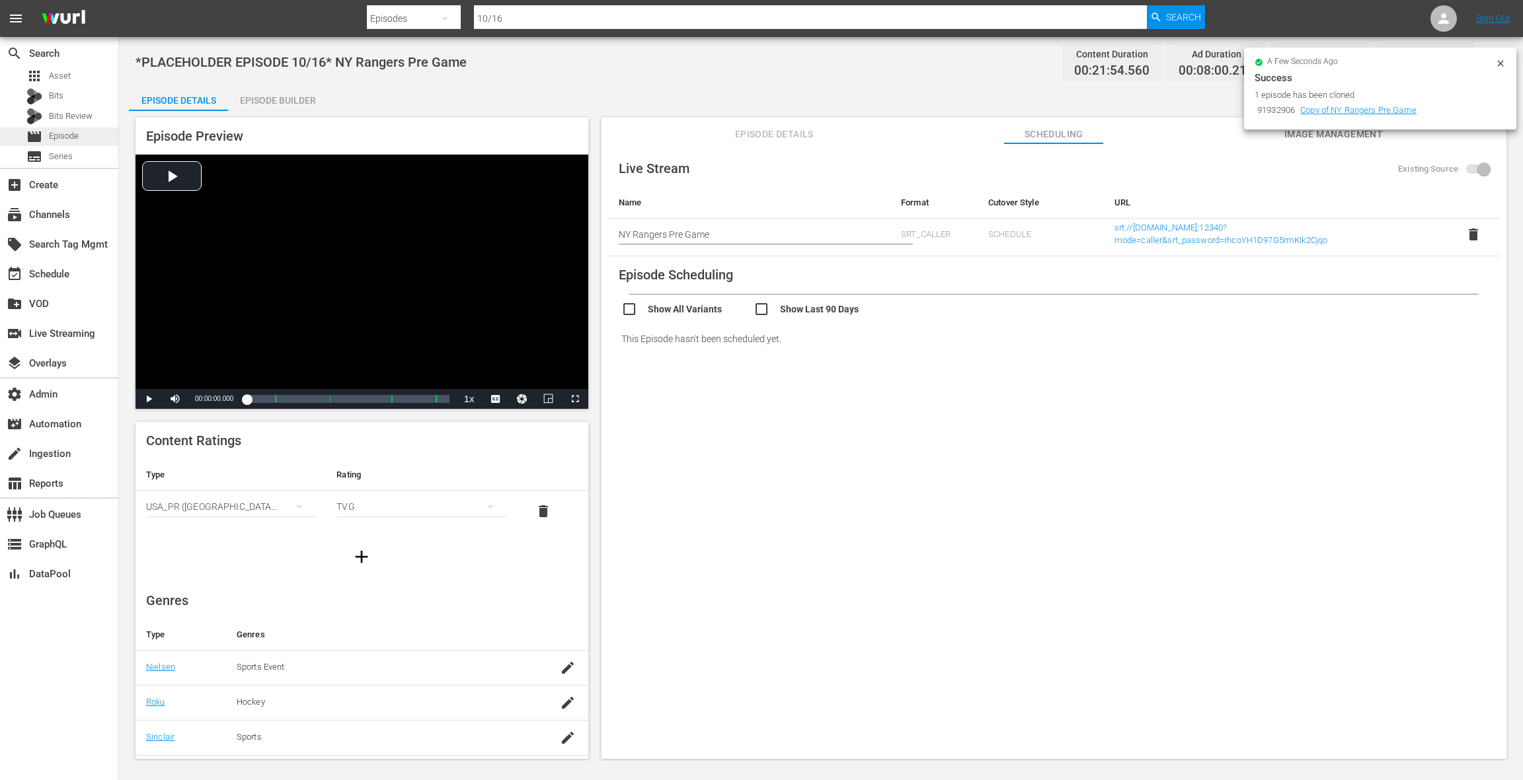
click at [88, 134] on div "movie Episode" at bounding box center [59, 137] width 118 height 19
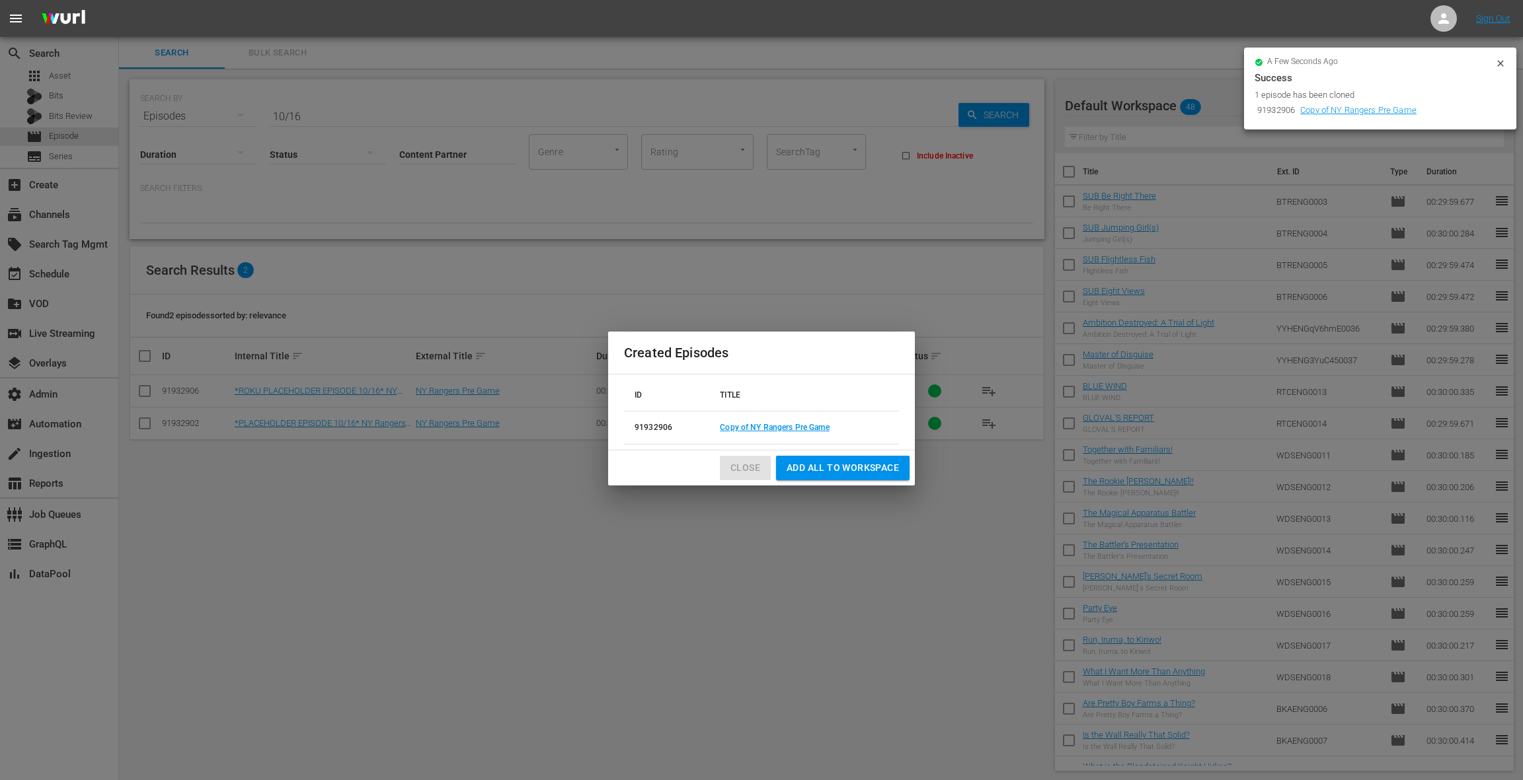
click at [745, 461] on span "Close" at bounding box center [745, 468] width 30 height 17
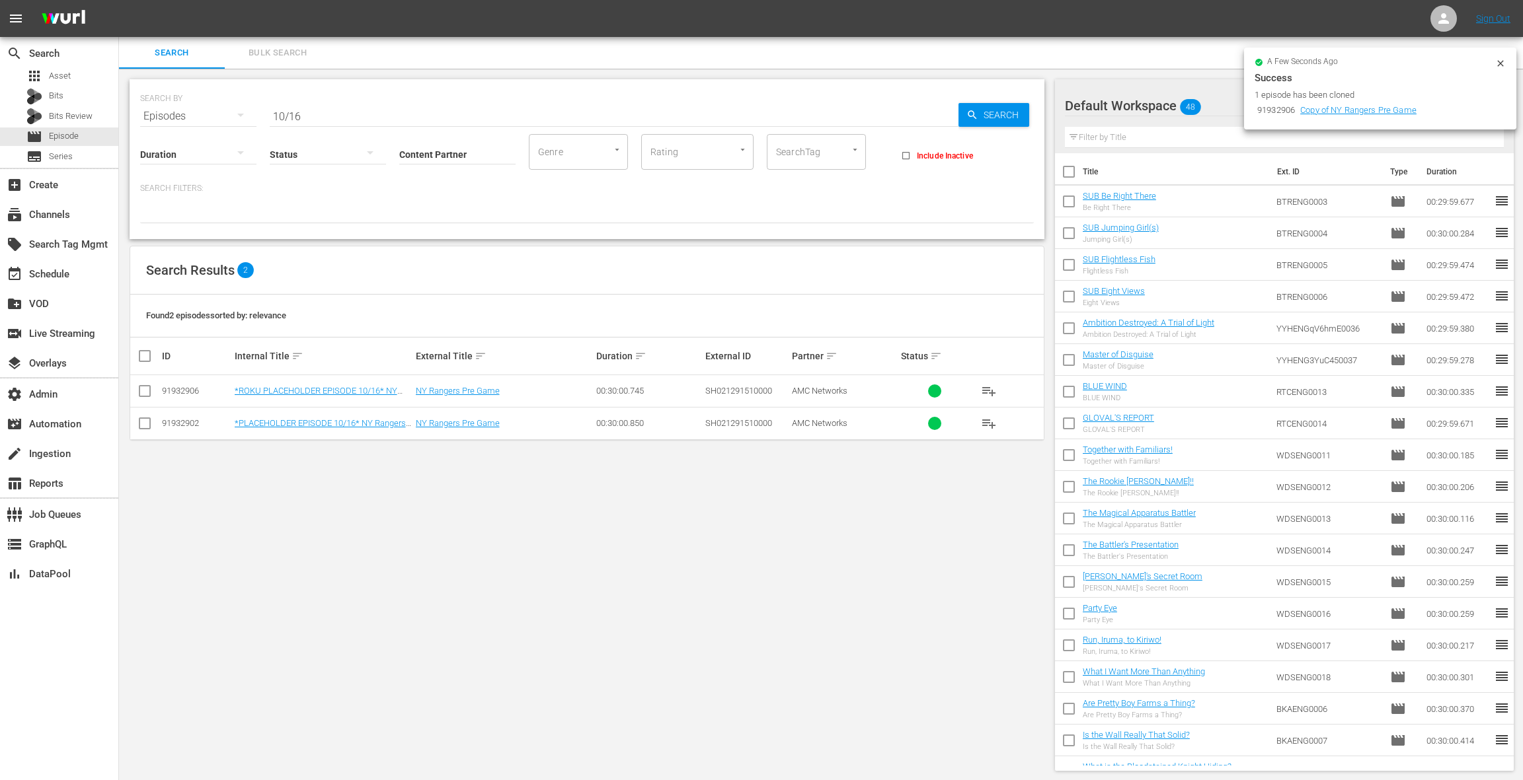
click at [325, 117] on input "10/16" at bounding box center [614, 116] width 689 height 32
type input "10/13"
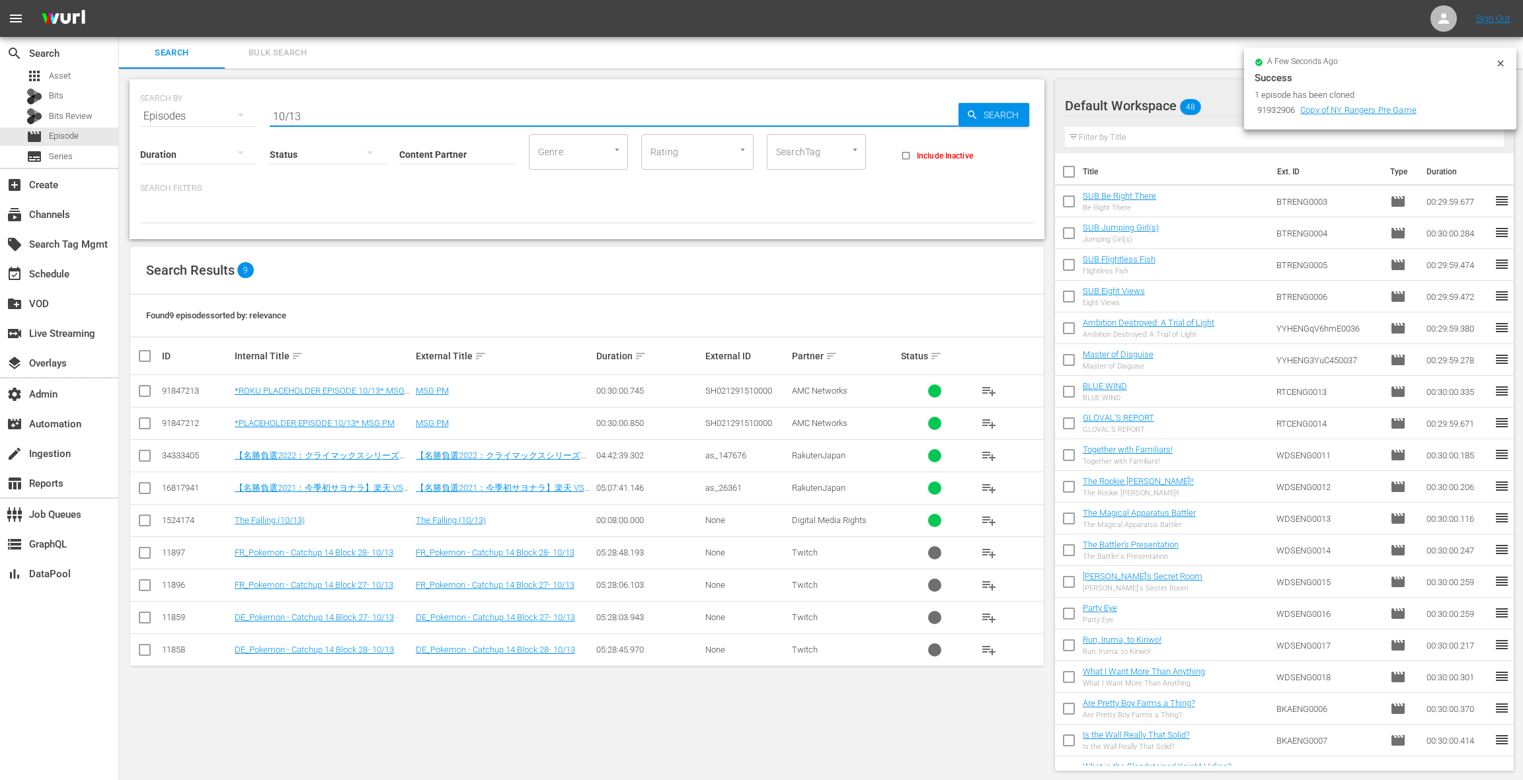
drag, startPoint x: 577, startPoint y: 233, endPoint x: 572, endPoint y: 223, distance: 11.2
click at [577, 233] on div "SEARCH BY Search By Episodes Search ID, Title, Description, Keywords, or Catego…" at bounding box center [587, 159] width 915 height 160
click at [442, 147] on input "Content Partner" at bounding box center [457, 156] width 116 height 48
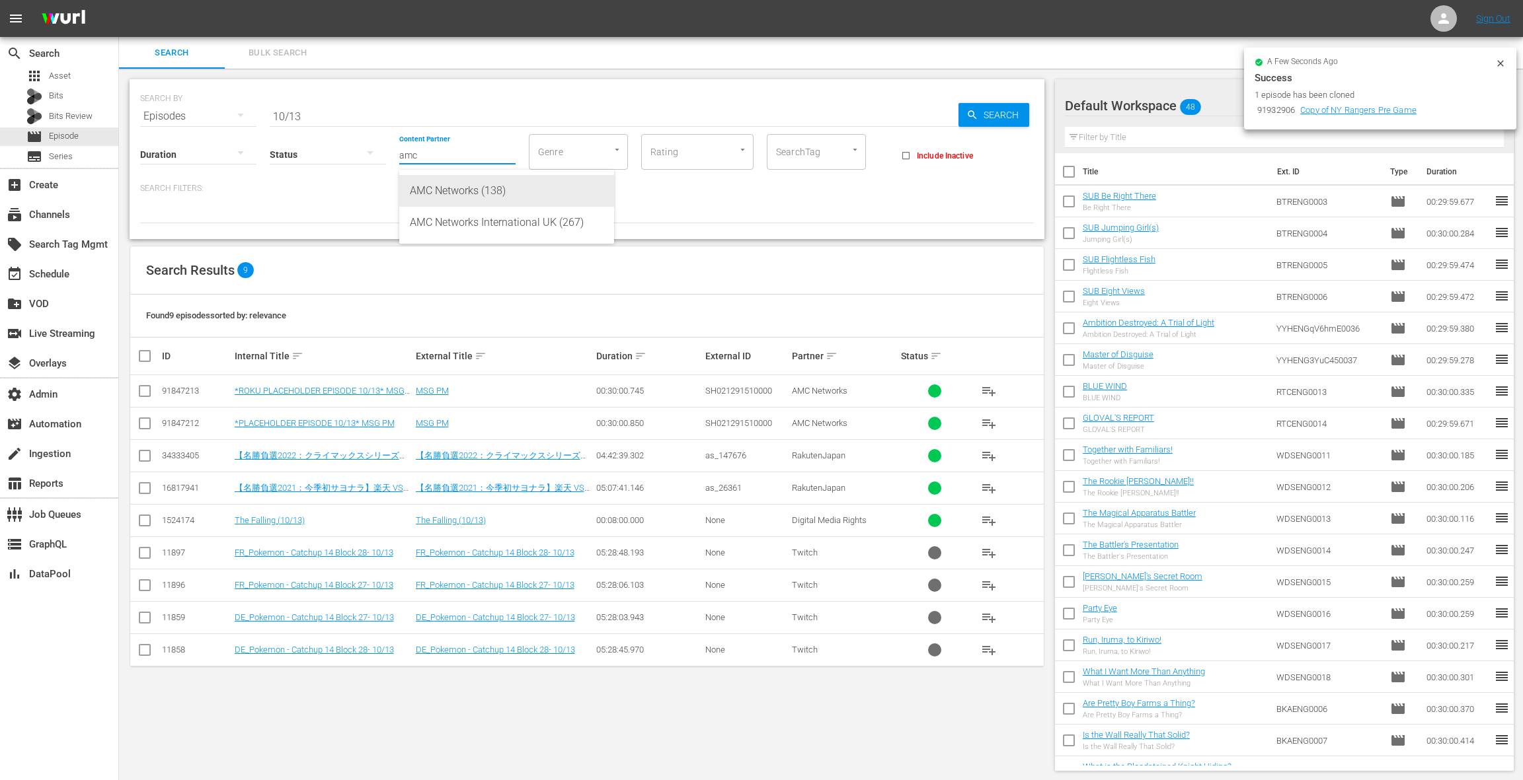
click at [420, 189] on div "AMC Networks (138)" at bounding box center [507, 191] width 194 height 32
type input "AMC Networks (138)"
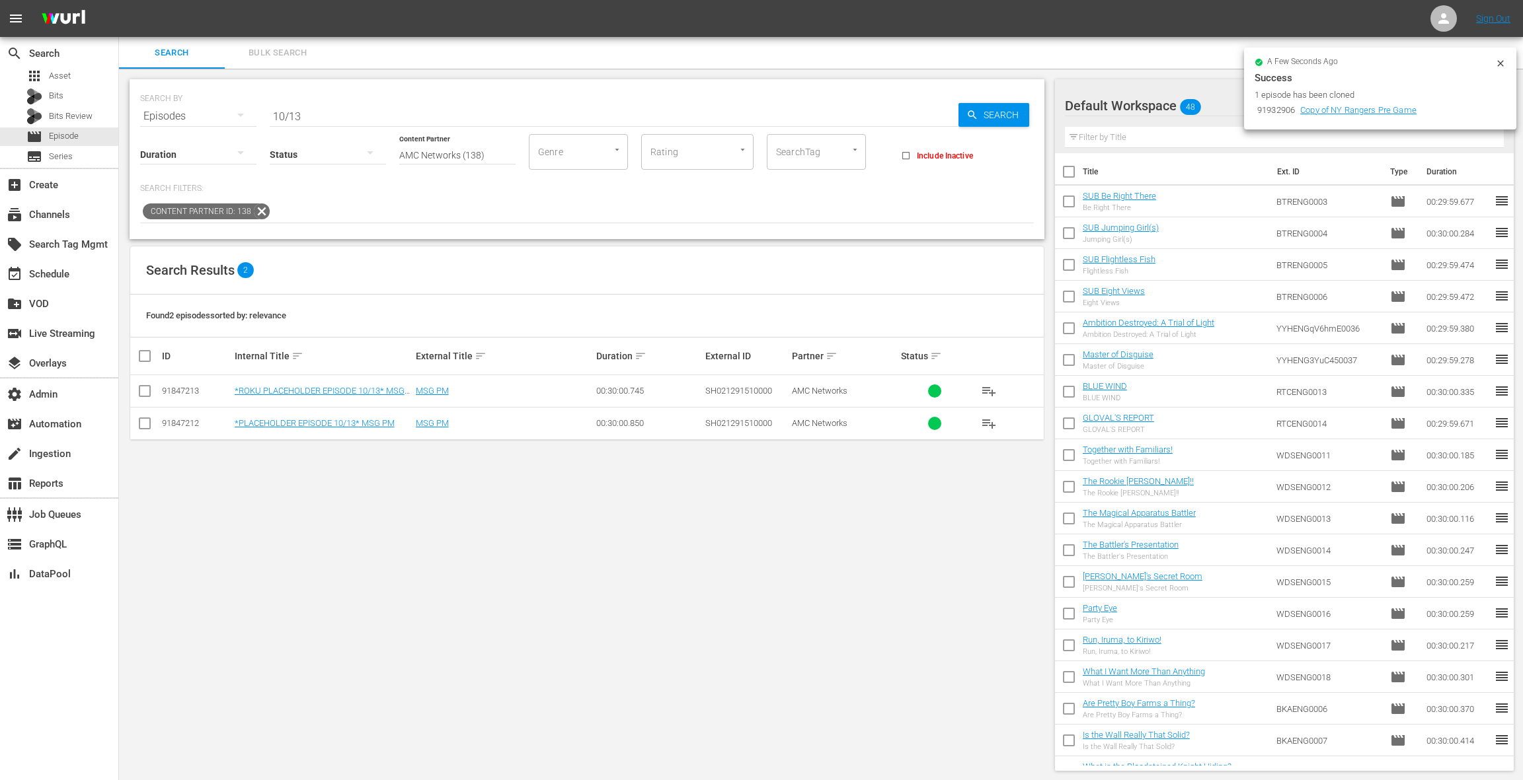
click at [332, 114] on input "10/13" at bounding box center [614, 116] width 689 height 32
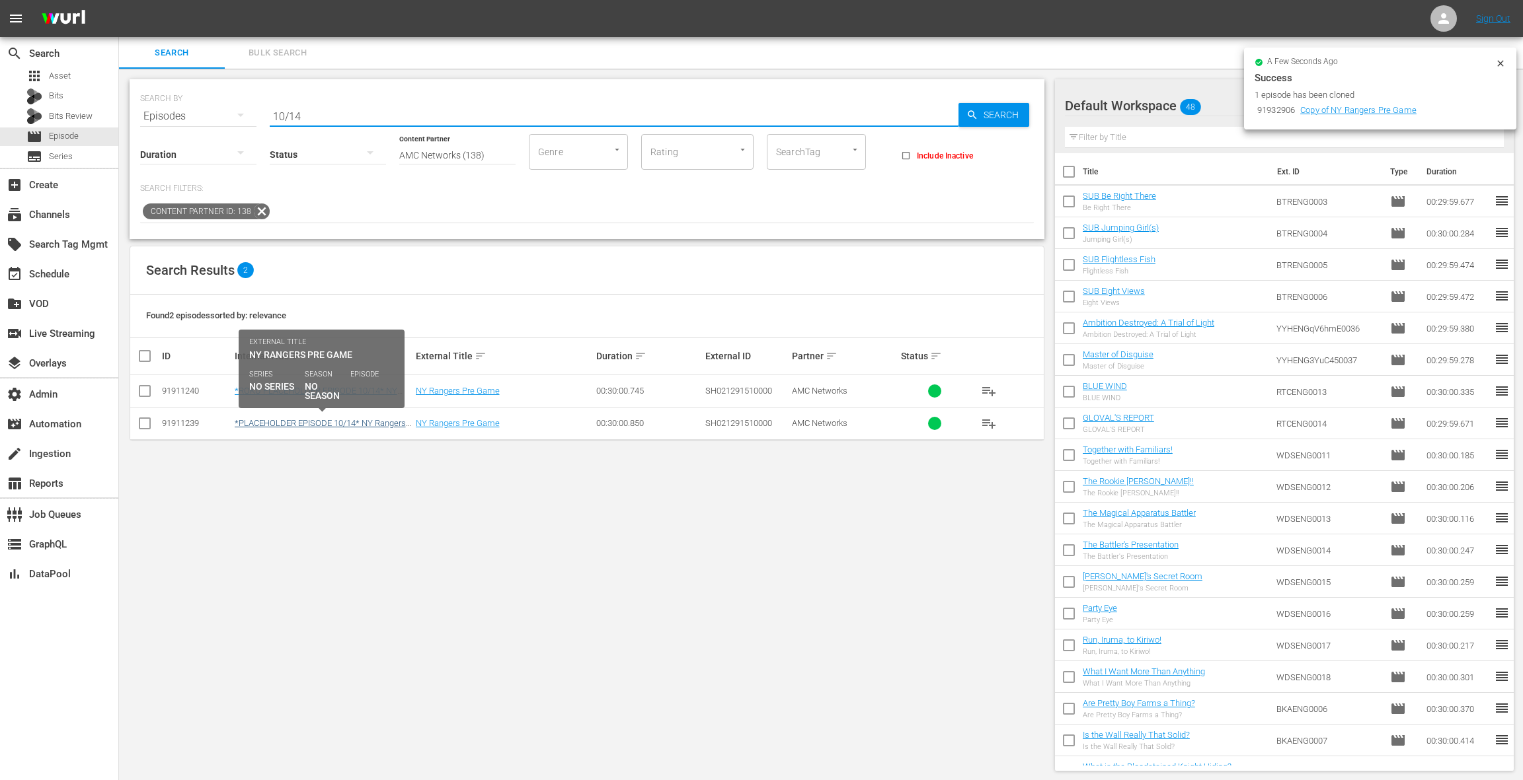
type input "10/14"
click at [317, 420] on link "*PLACEHOLDER EPISODE 10/14* NY Rangers Pre Game" at bounding box center [320, 428] width 171 height 20
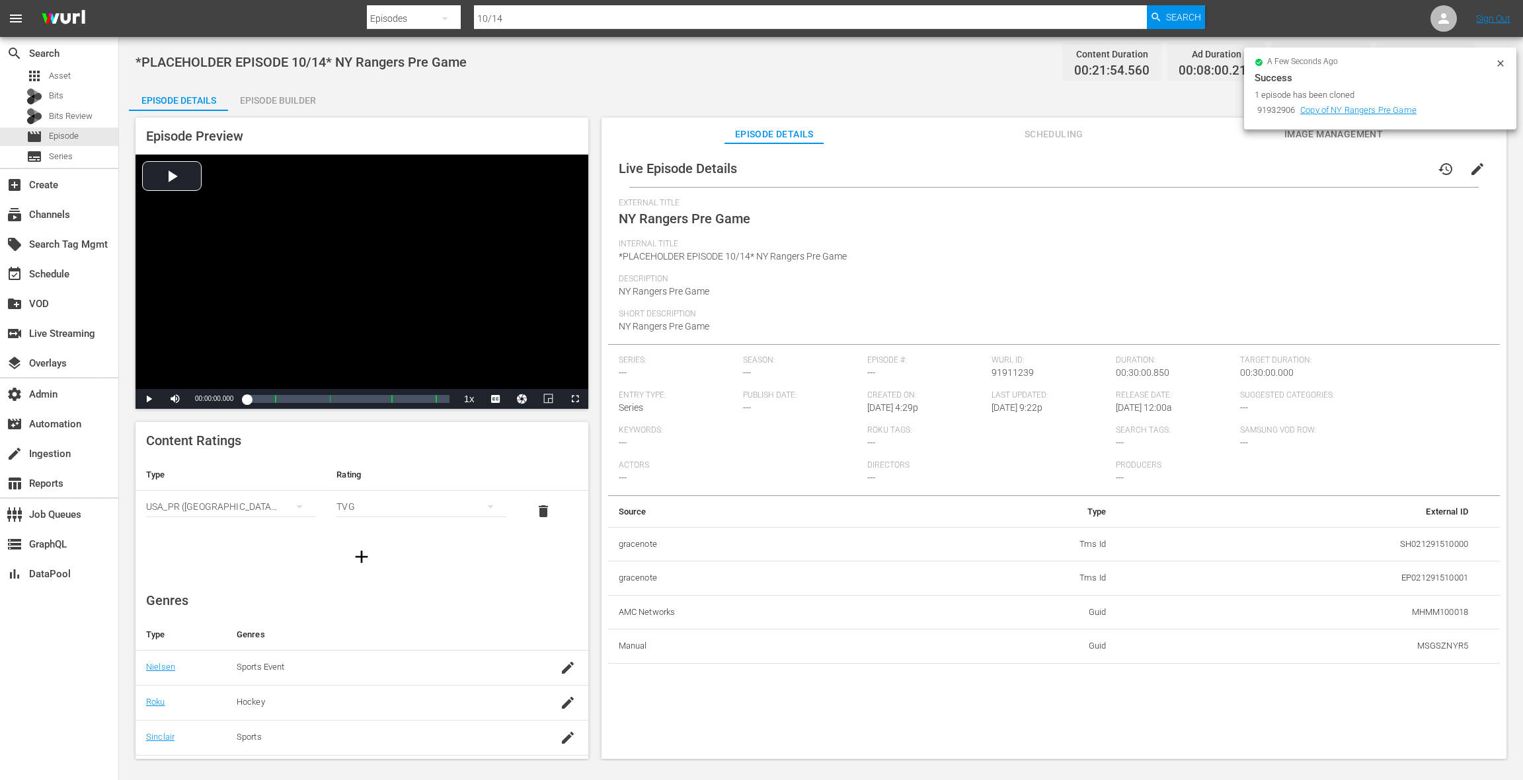
click at [1058, 135] on span "Scheduling" at bounding box center [1053, 134] width 99 height 17
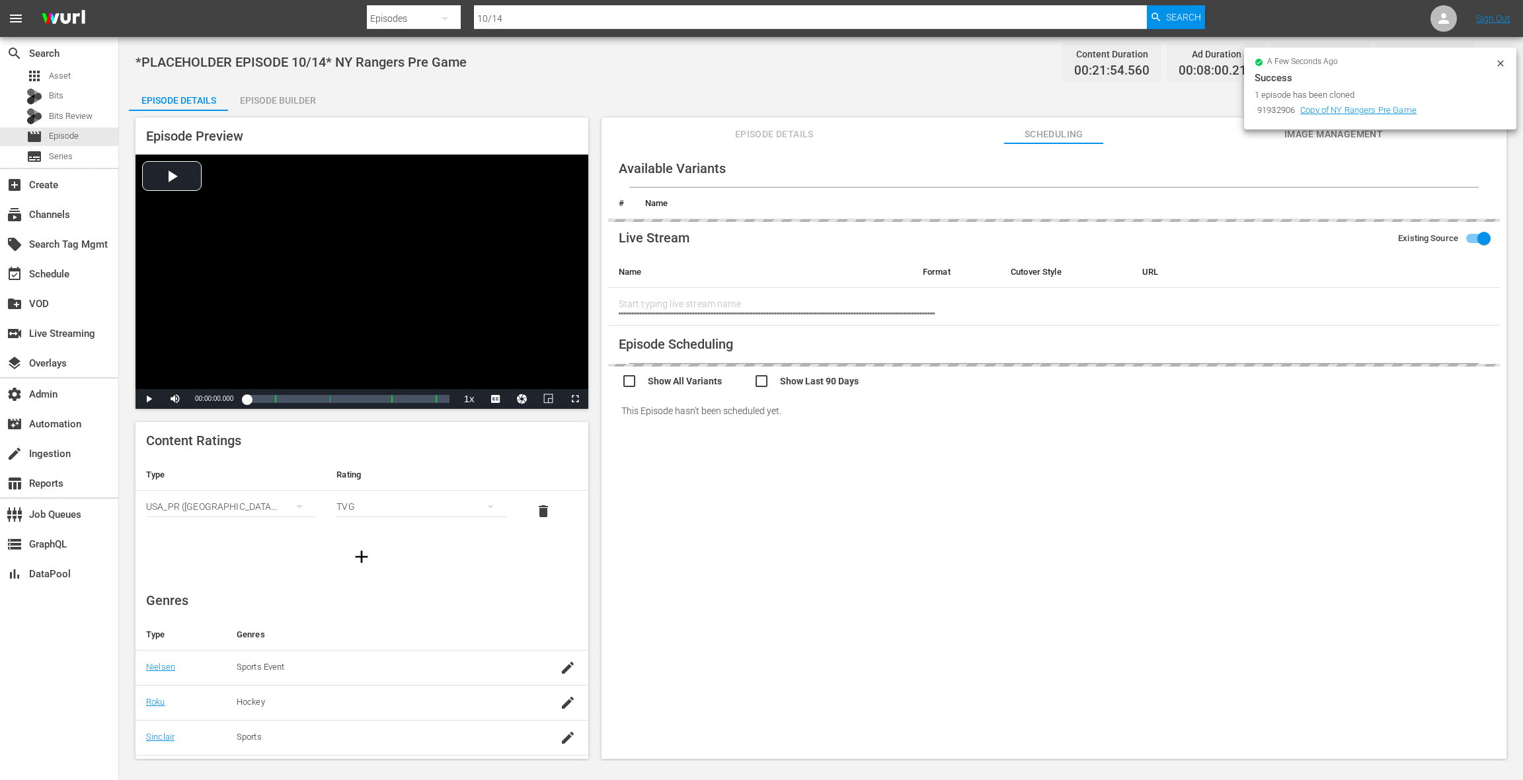
type input "NY Rangers Pre Game"
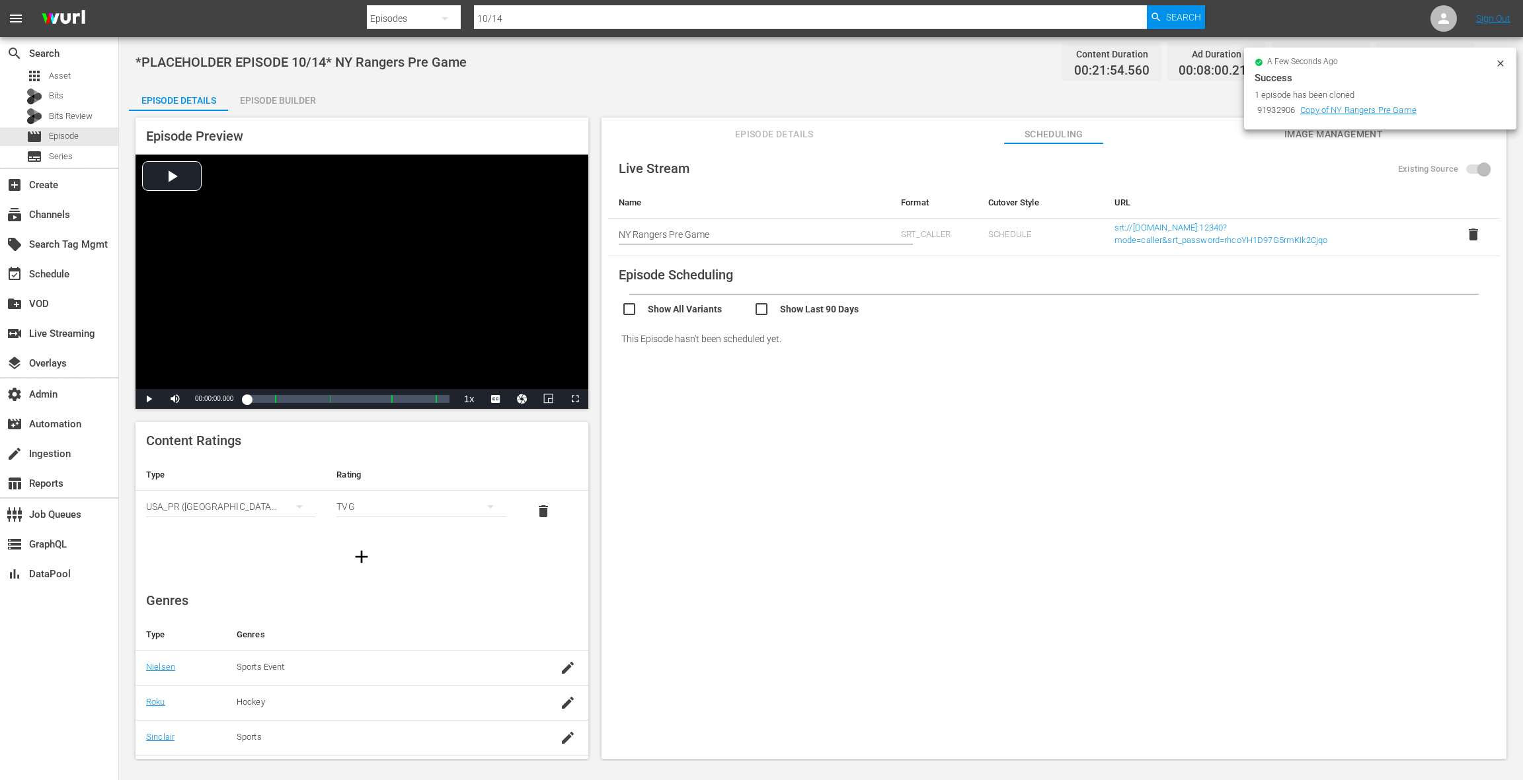
click at [1141, 134] on span "Image Management" at bounding box center [1332, 134] width 99 height 17
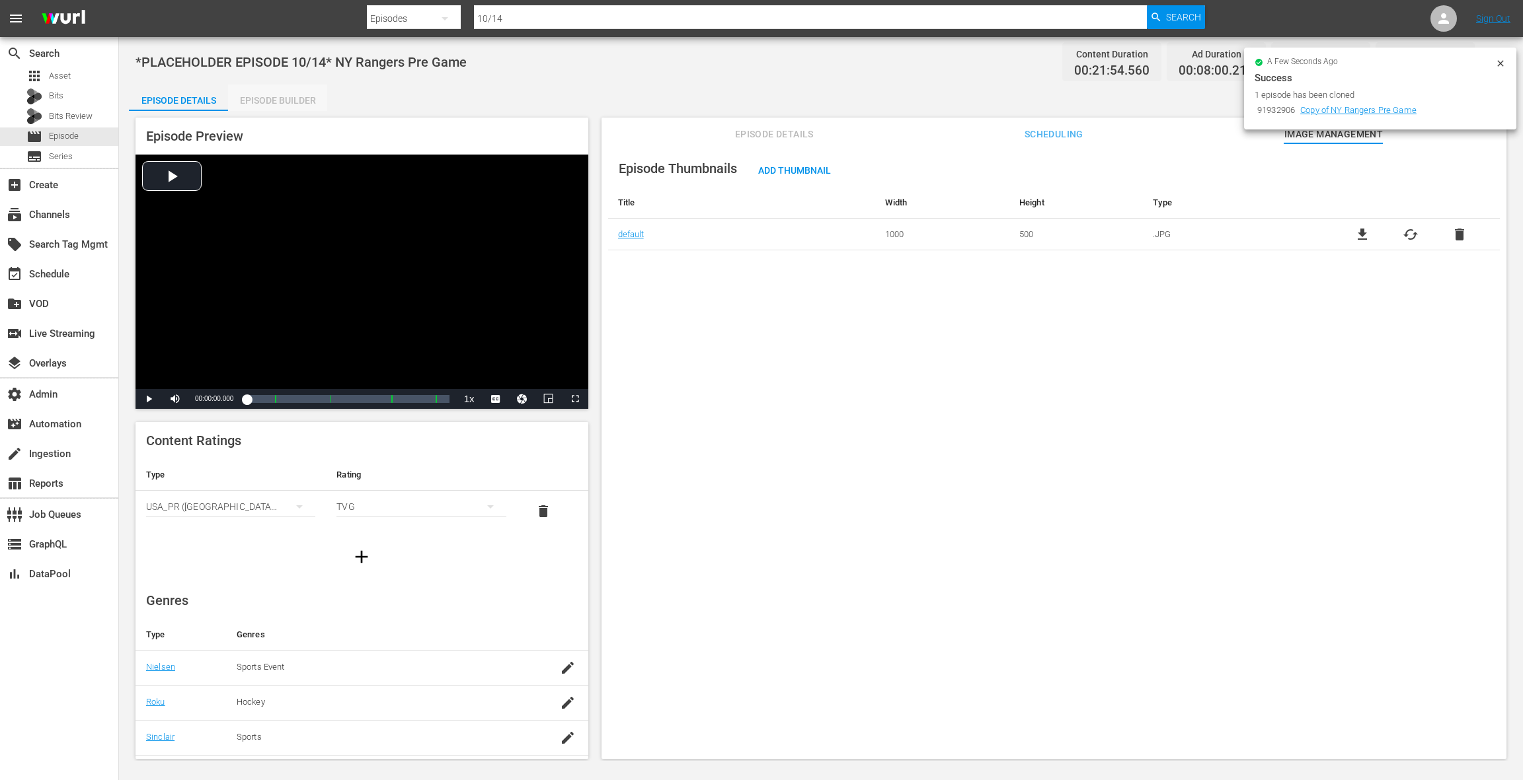
click at [287, 99] on div "Episode Builder" at bounding box center [277, 101] width 99 height 32
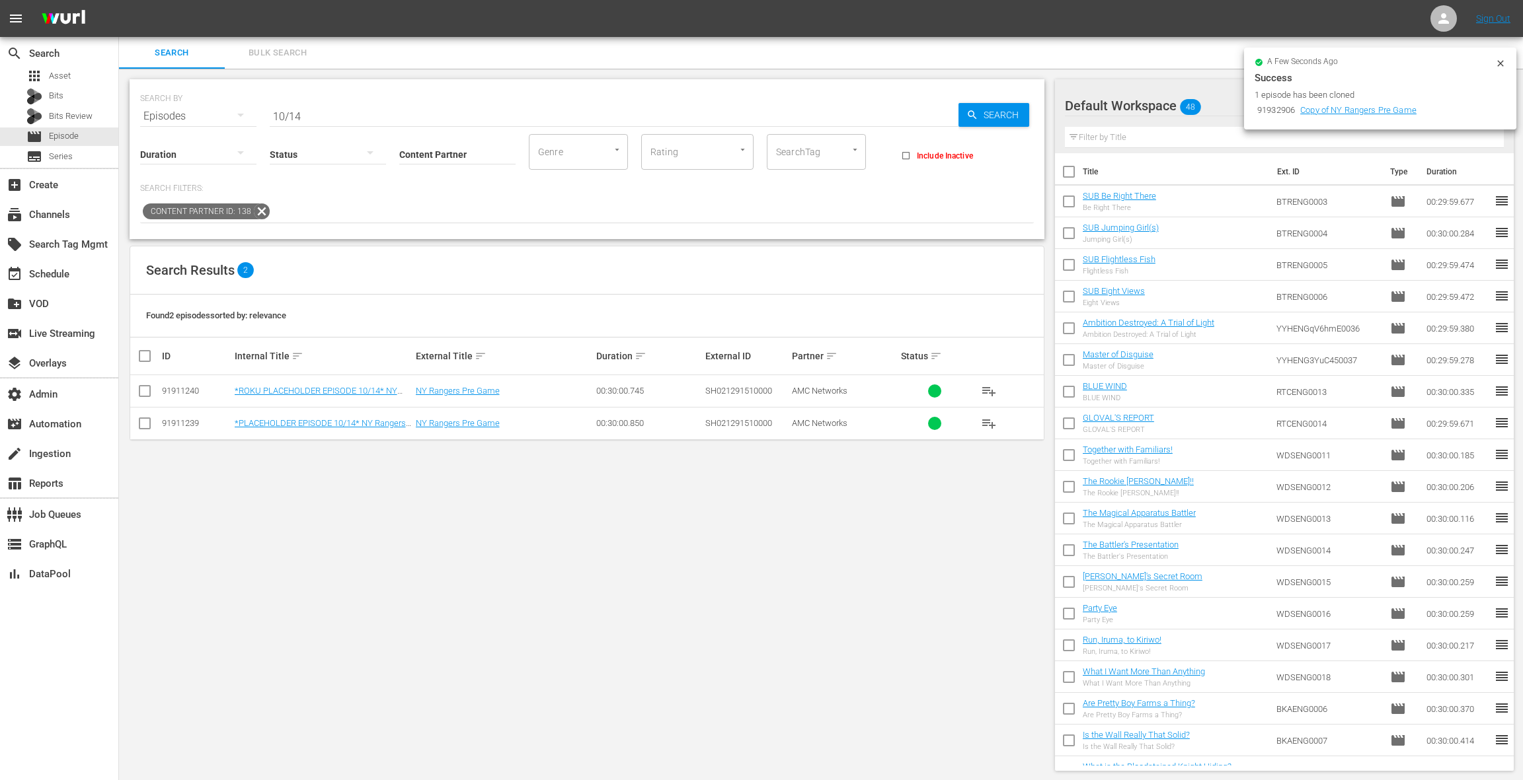
click at [326, 383] on td "*ROKU PLACEHOLDER EPISODE 10/14* NY Rangers Pre Game" at bounding box center [323, 391] width 181 height 32
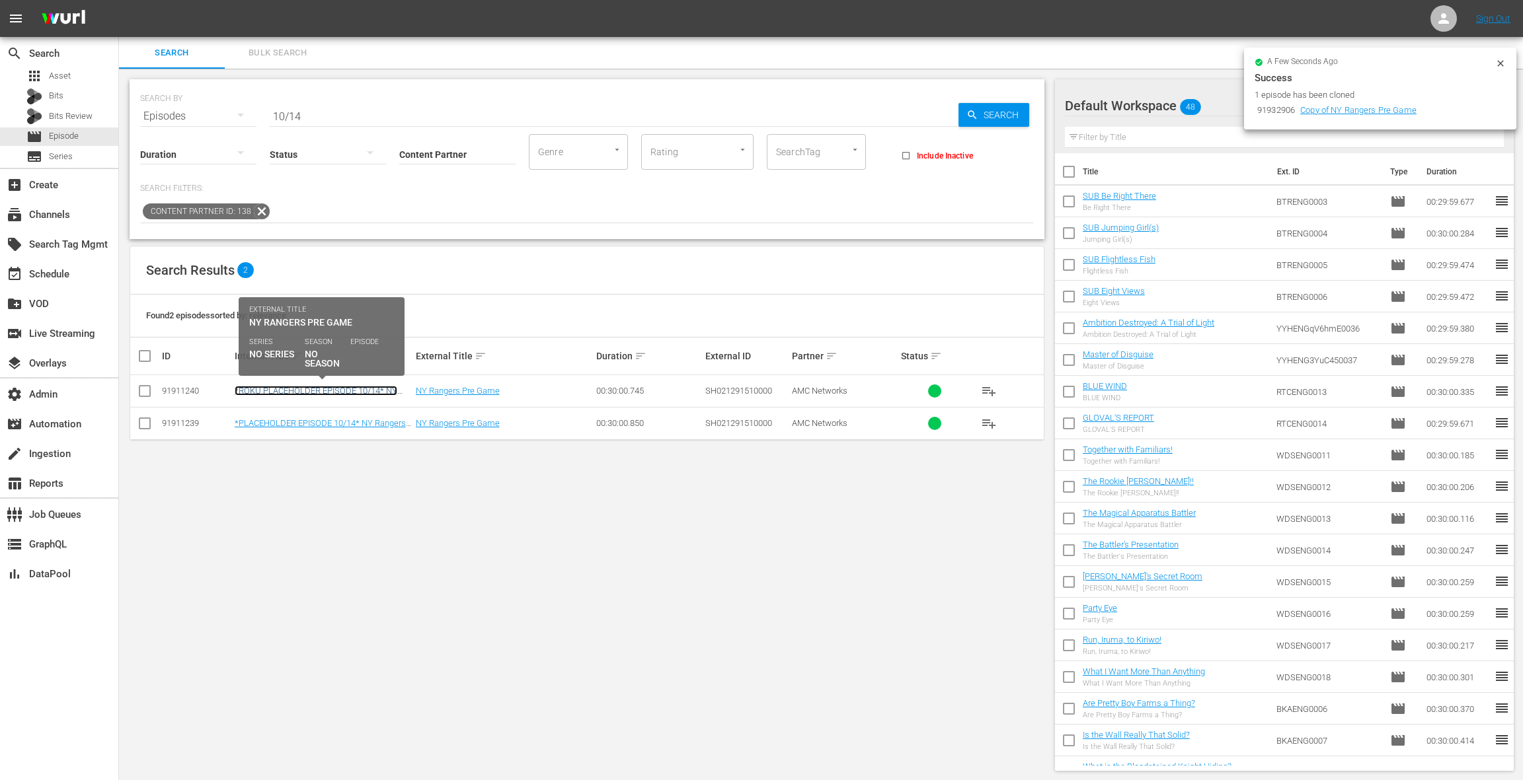
click at [327, 389] on link "*ROKU PLACEHOLDER EPISODE 10/14* NY Rangers Pre Game" at bounding box center [316, 396] width 163 height 20
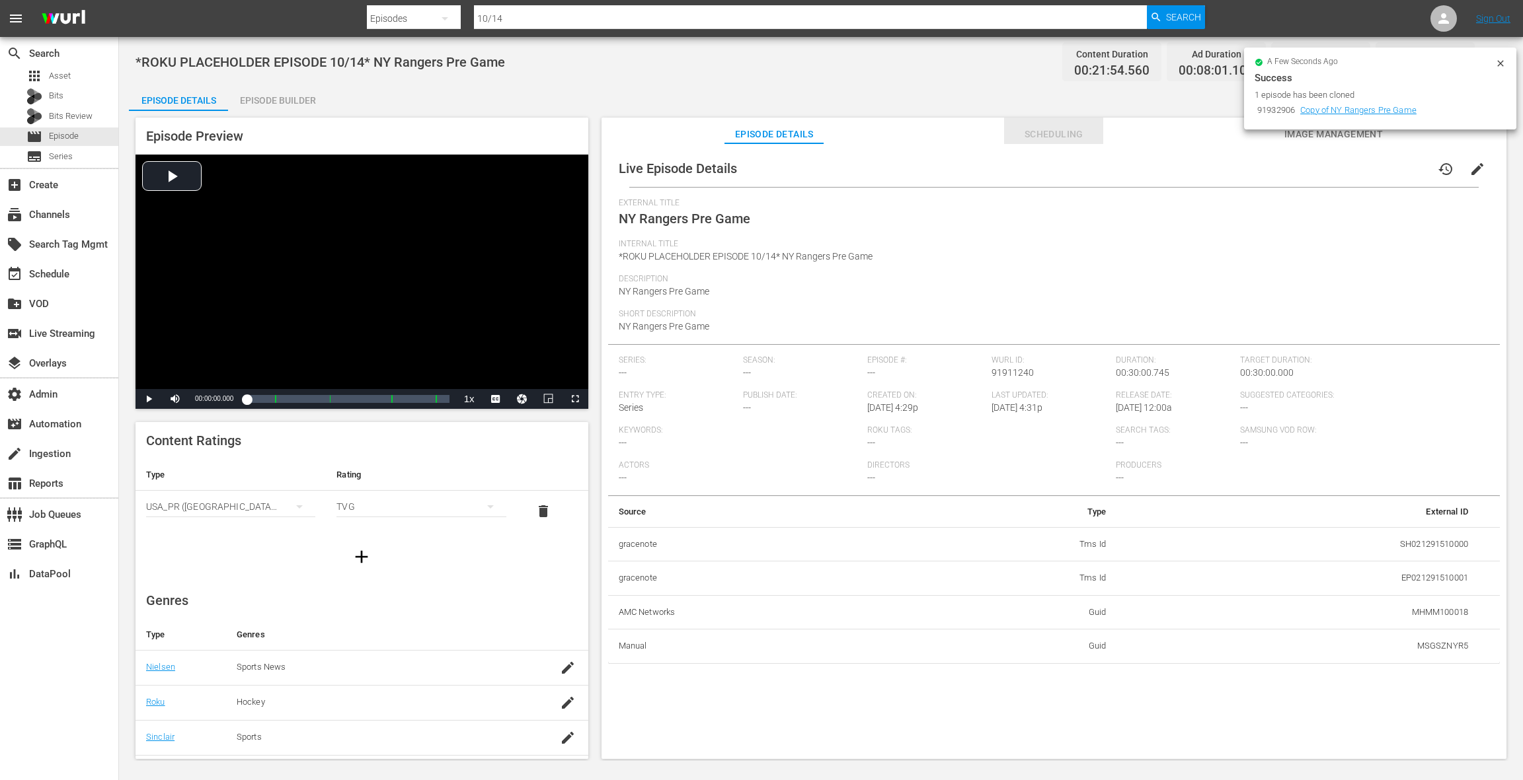
click at [1036, 139] on span "Scheduling" at bounding box center [1053, 134] width 99 height 17
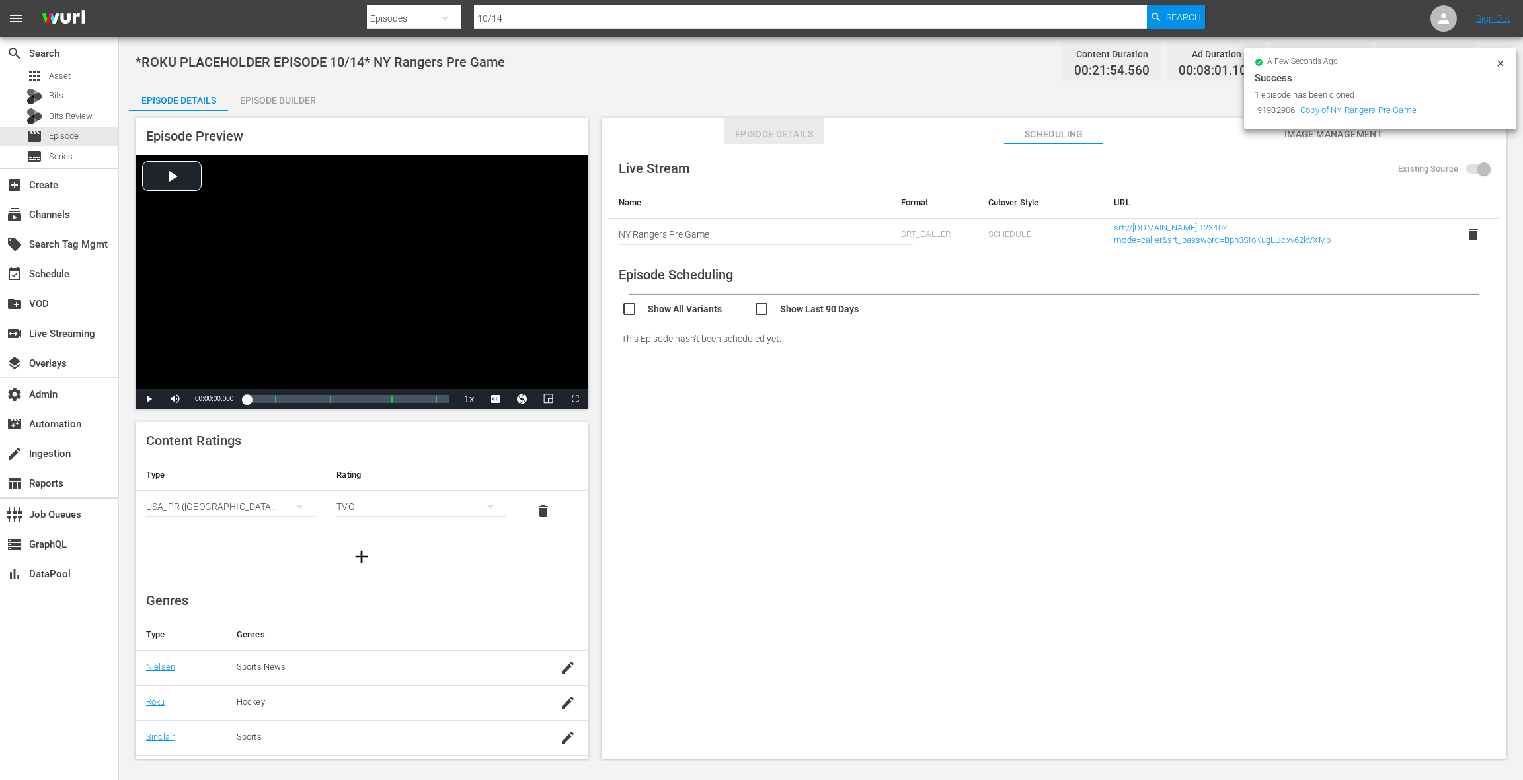
click at [776, 140] on span "Episode Details" at bounding box center [773, 134] width 99 height 17
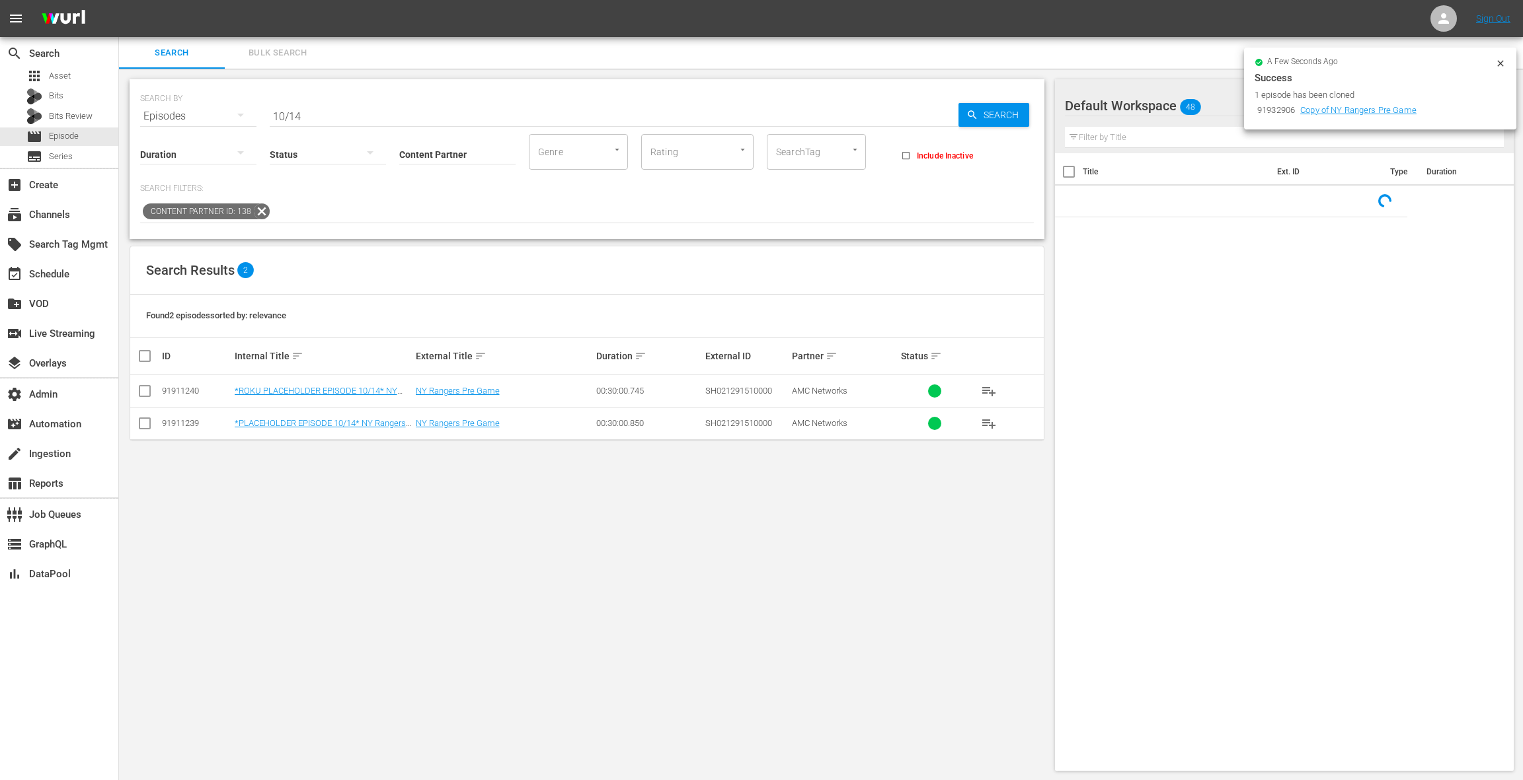
click at [314, 116] on input "10/14" at bounding box center [614, 116] width 689 height 32
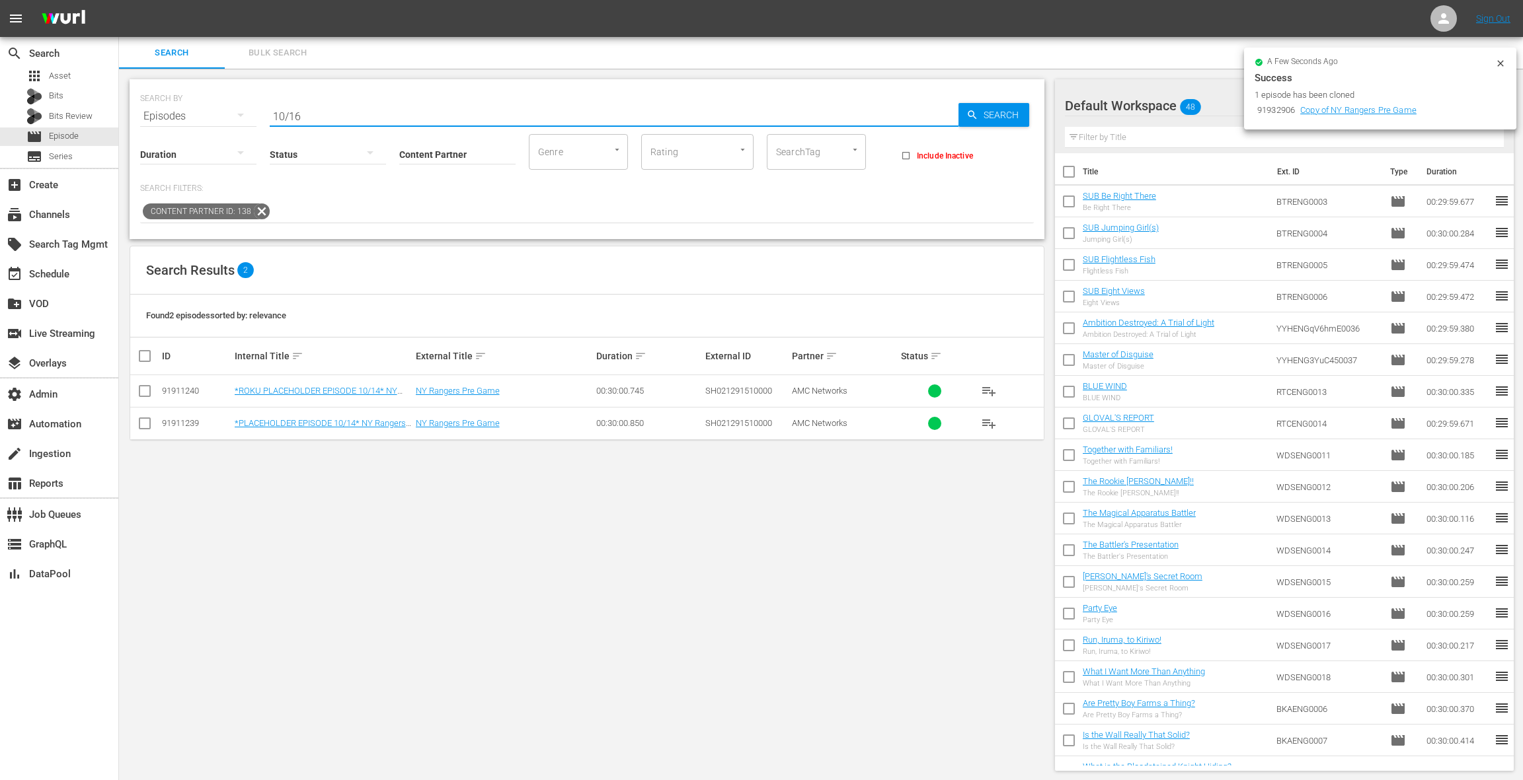
type input "10/16"
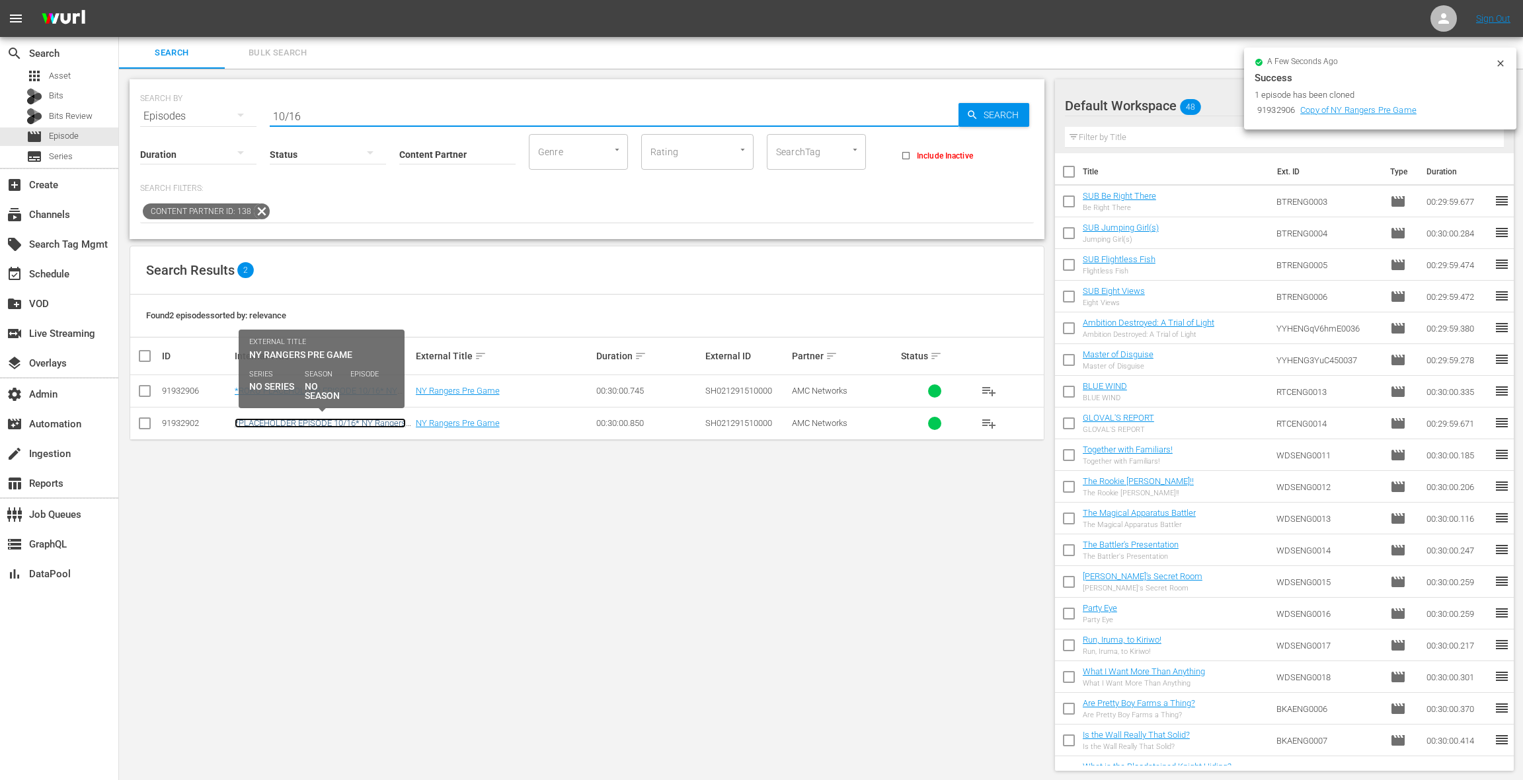
click at [369, 422] on link "*PLACEHOLDER EPISODE 10/16* NY Rangers Pre Game" at bounding box center [320, 428] width 171 height 20
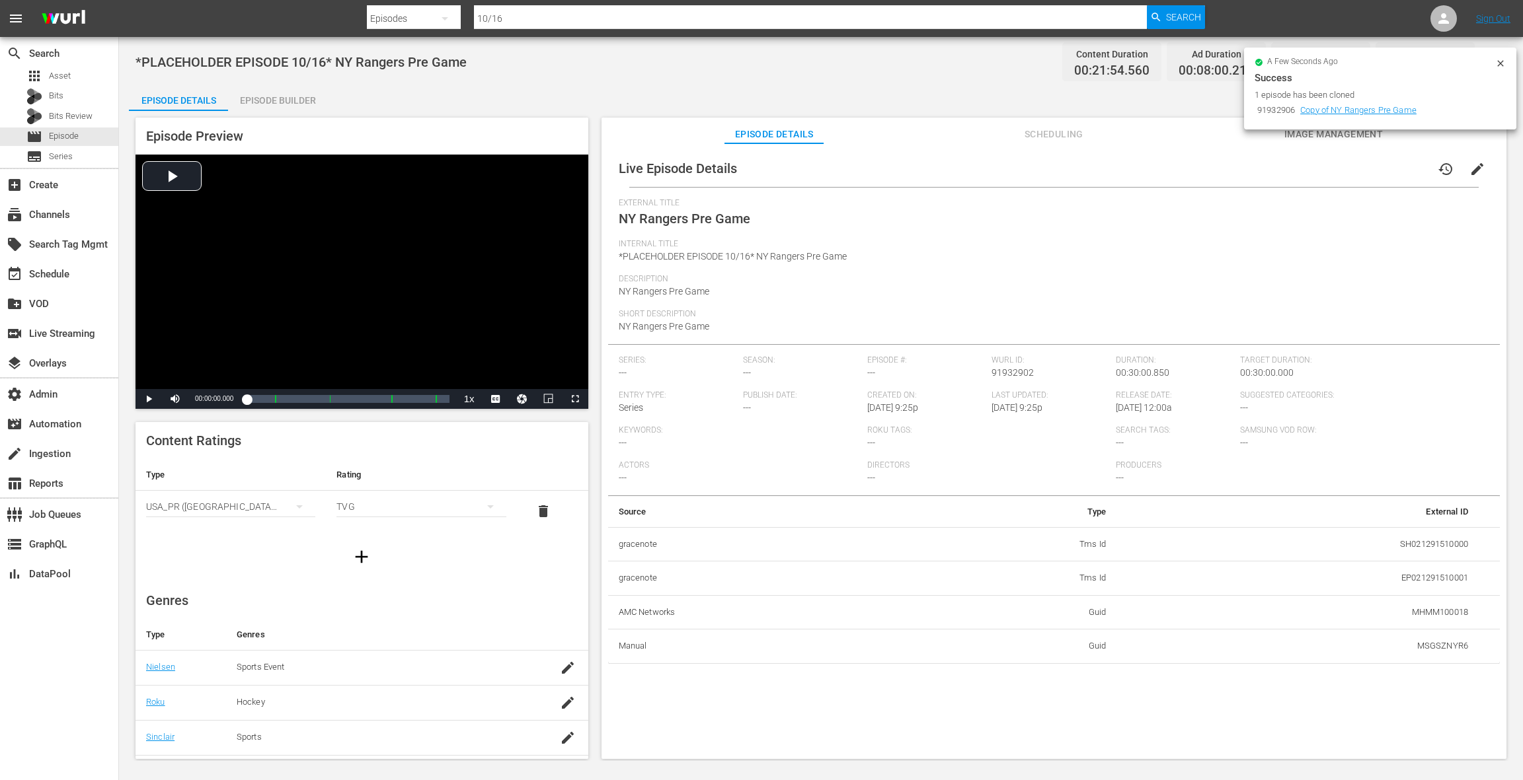
click at [1040, 134] on span "Scheduling" at bounding box center [1053, 134] width 99 height 17
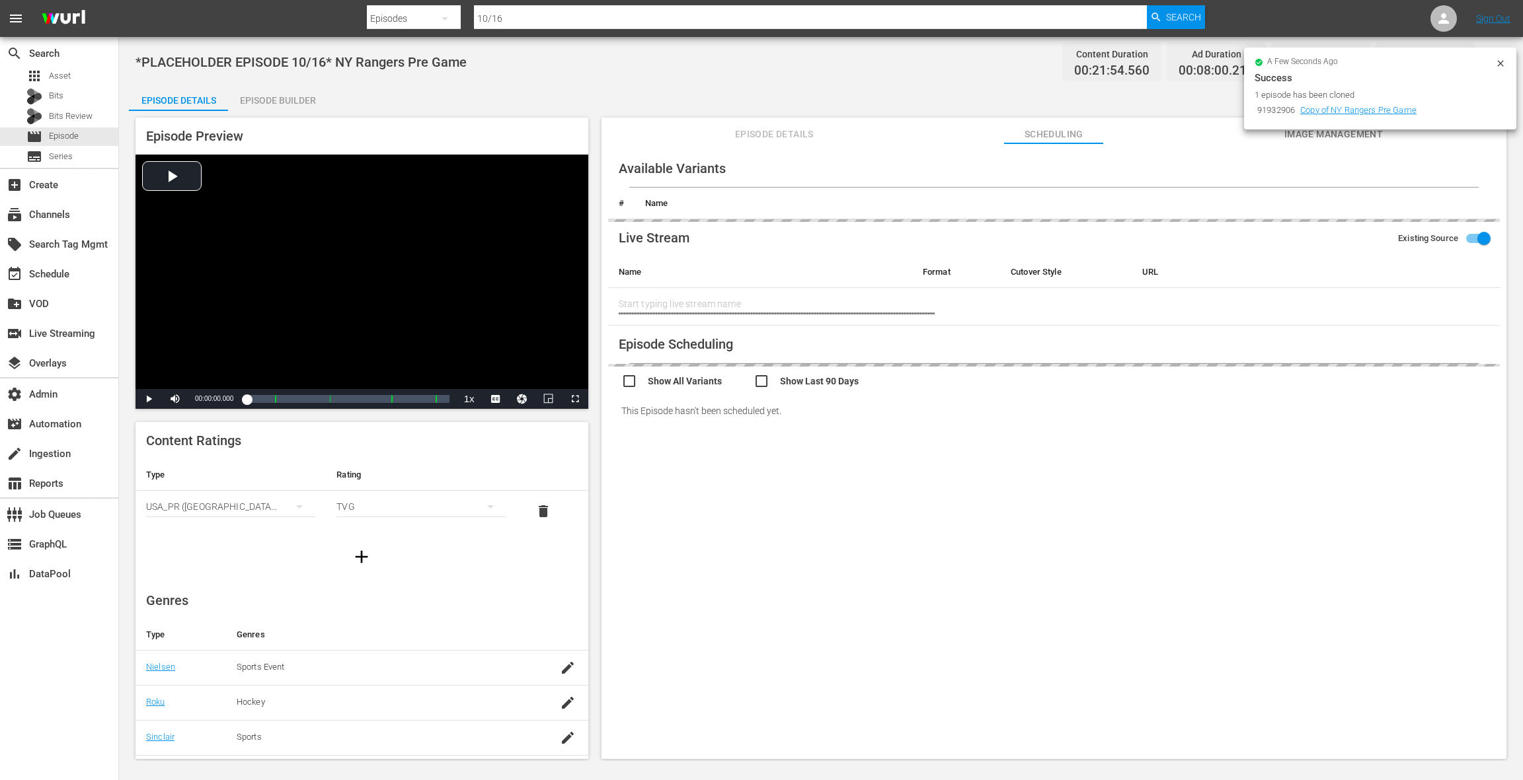
type input "NY Rangers Pre Game"
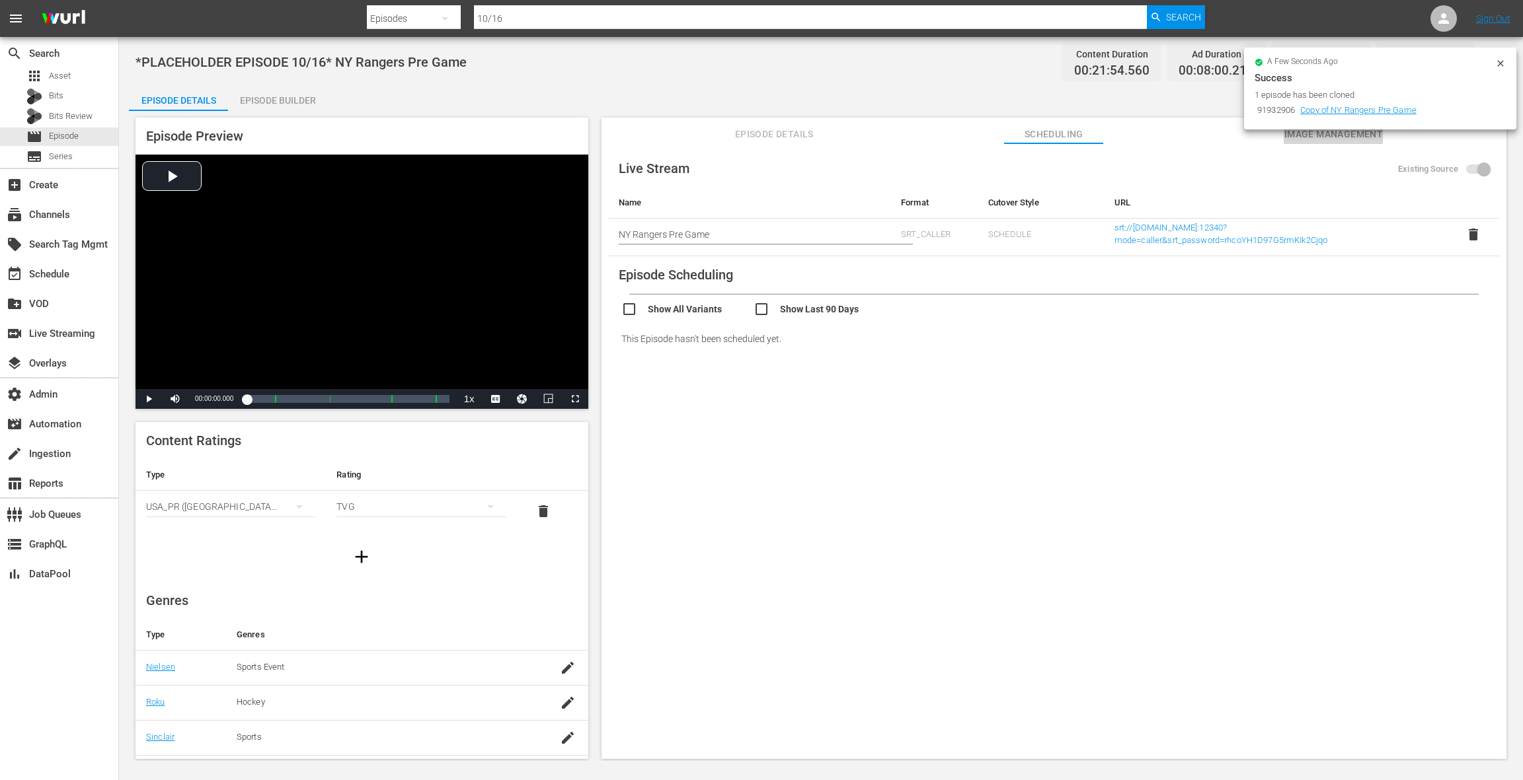
drag, startPoint x: 1340, startPoint y: 136, endPoint x: 1317, endPoint y: 143, distance: 23.6
click at [1141, 136] on span "Image Management" at bounding box center [1332, 134] width 99 height 17
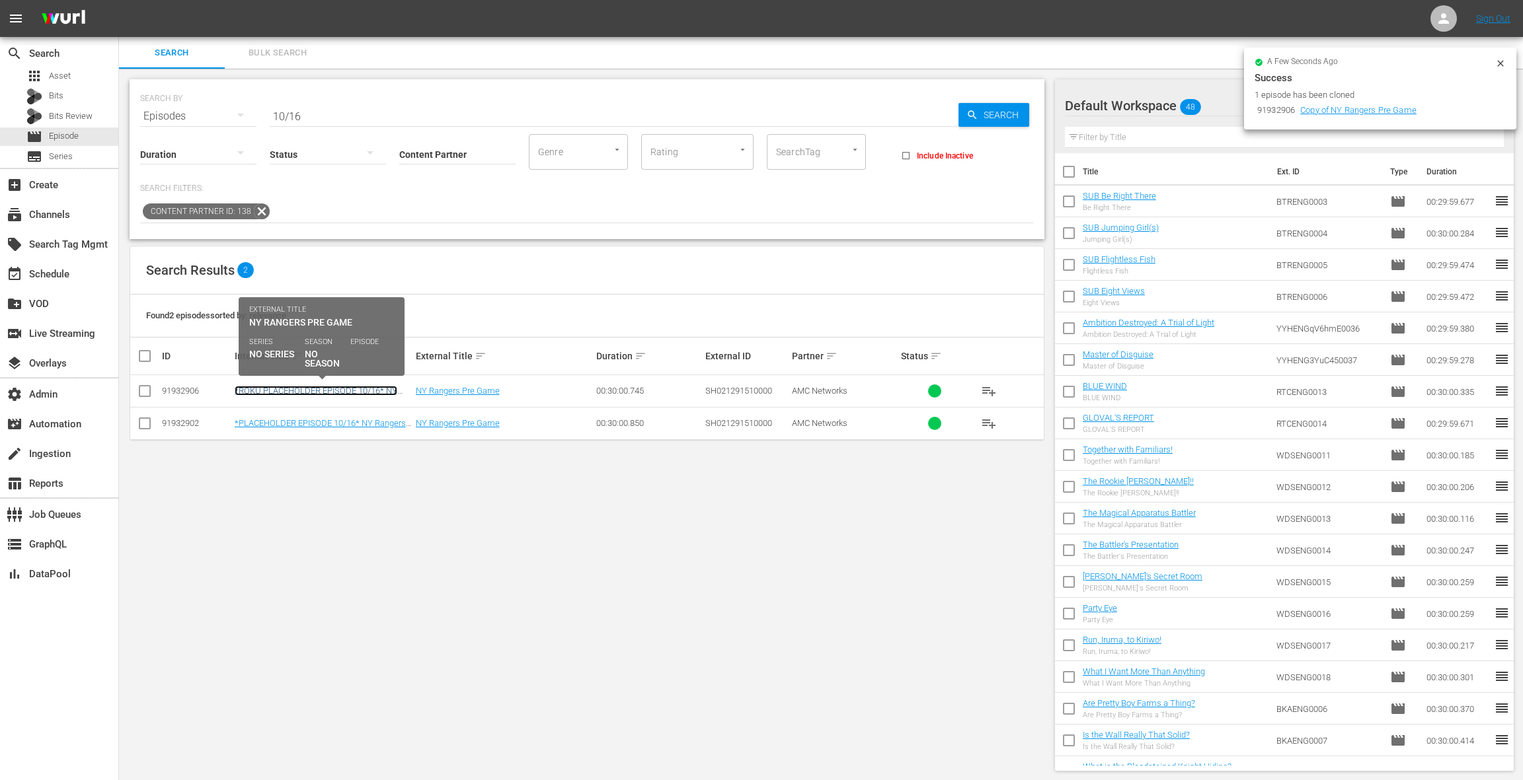
click at [298, 389] on link "*ROKU PLACEHOLDER EPISODE 10/16* NY Rangers Pre Game" at bounding box center [316, 396] width 163 height 20
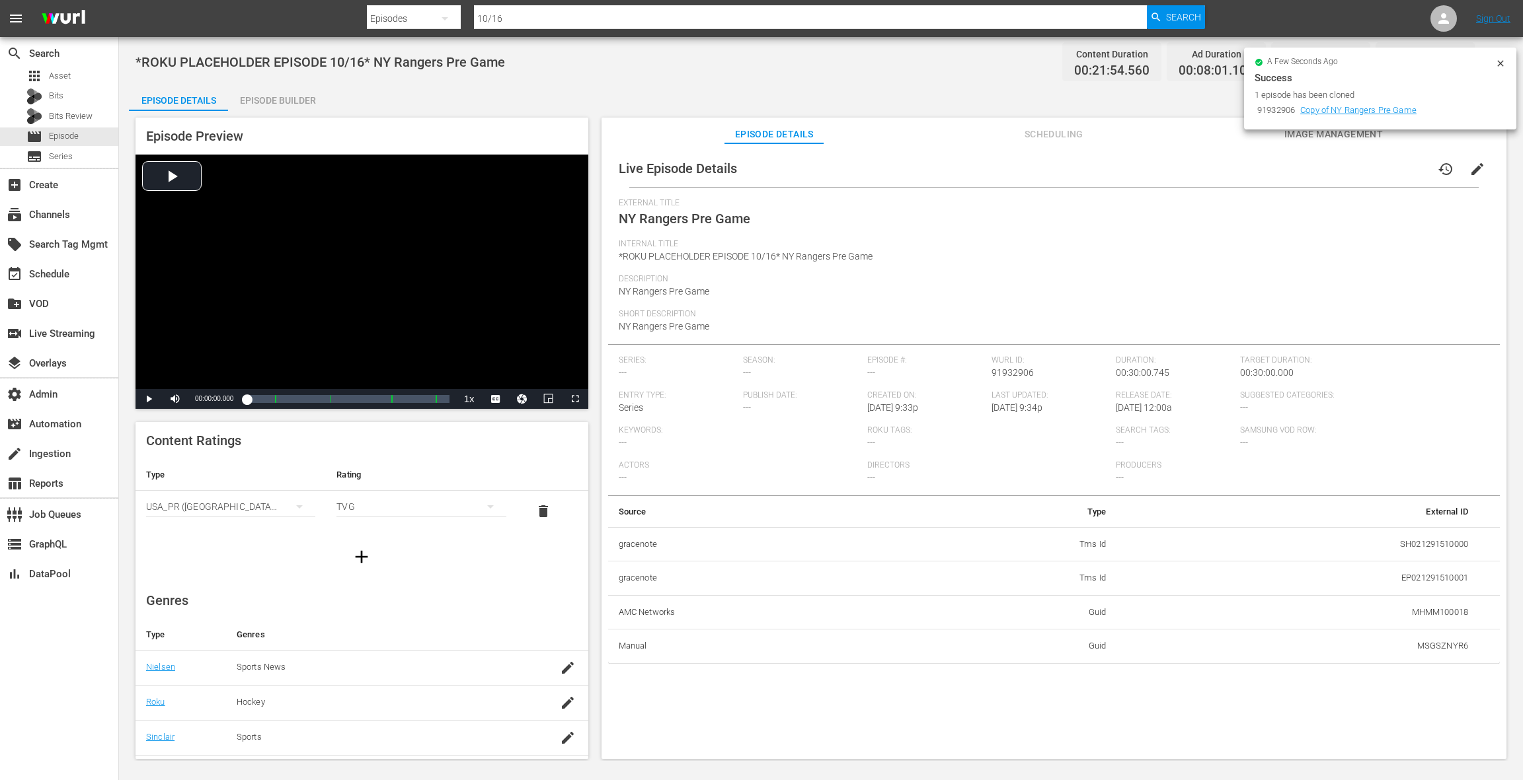
click at [1069, 137] on span "Scheduling" at bounding box center [1053, 134] width 99 height 17
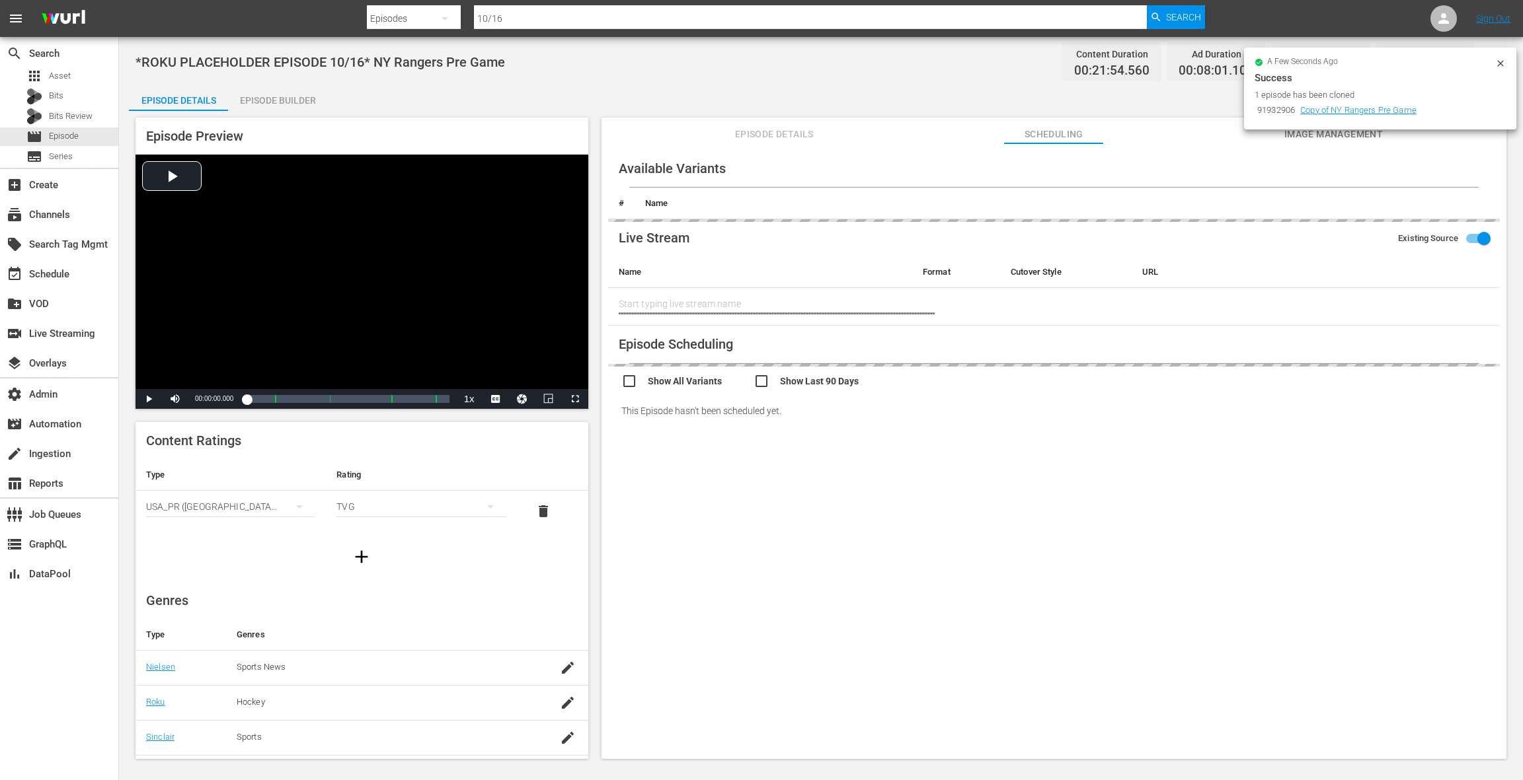
type input "NY Rangers Pre Game"
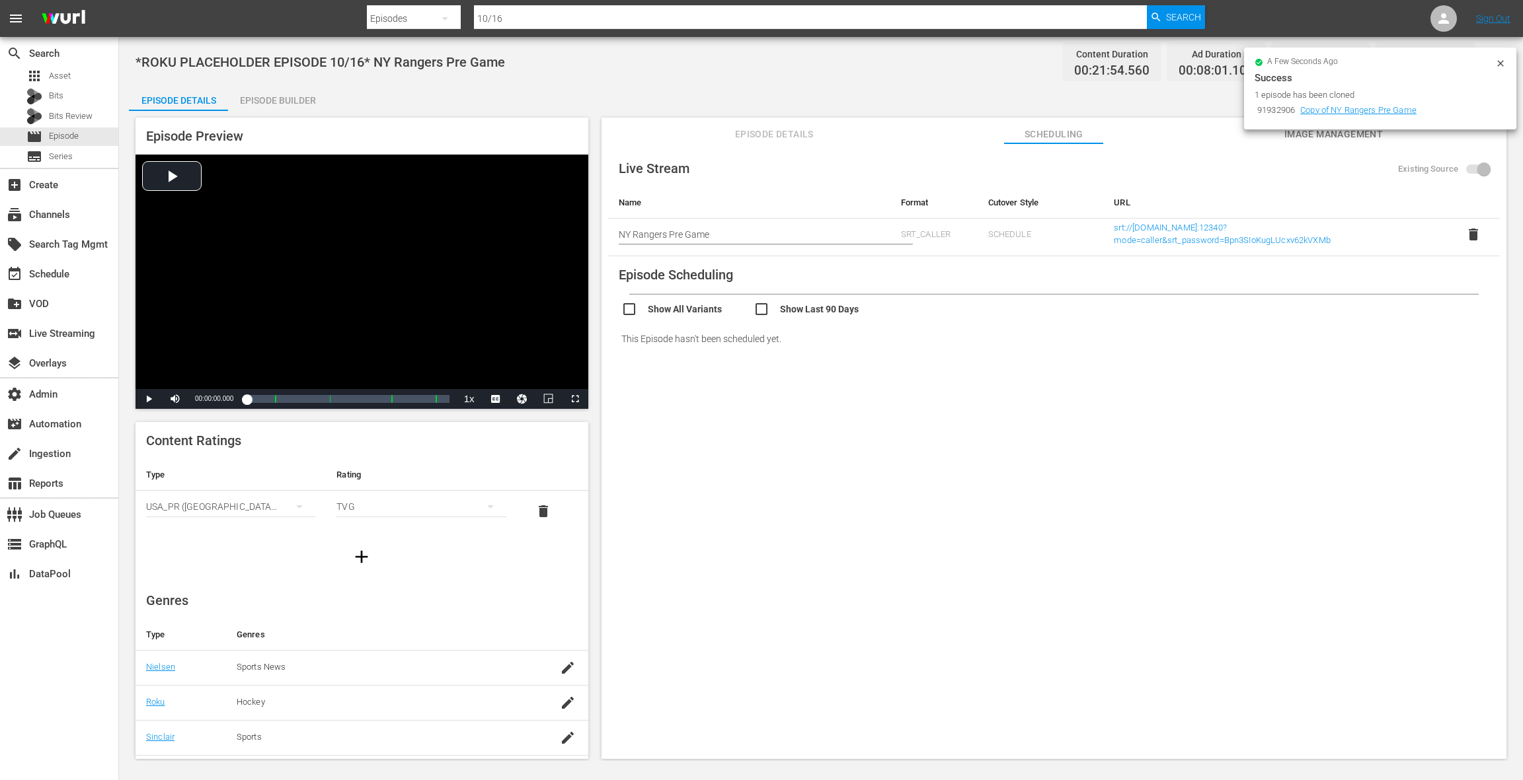
click at [1141, 133] on div "a few seconds ago Success 1 episode has been cloned 91932906 Copy of NY Rangers…" at bounding box center [1380, 91] width 272 height 87
click at [1141, 136] on span "Image Management" at bounding box center [1332, 134] width 99 height 17
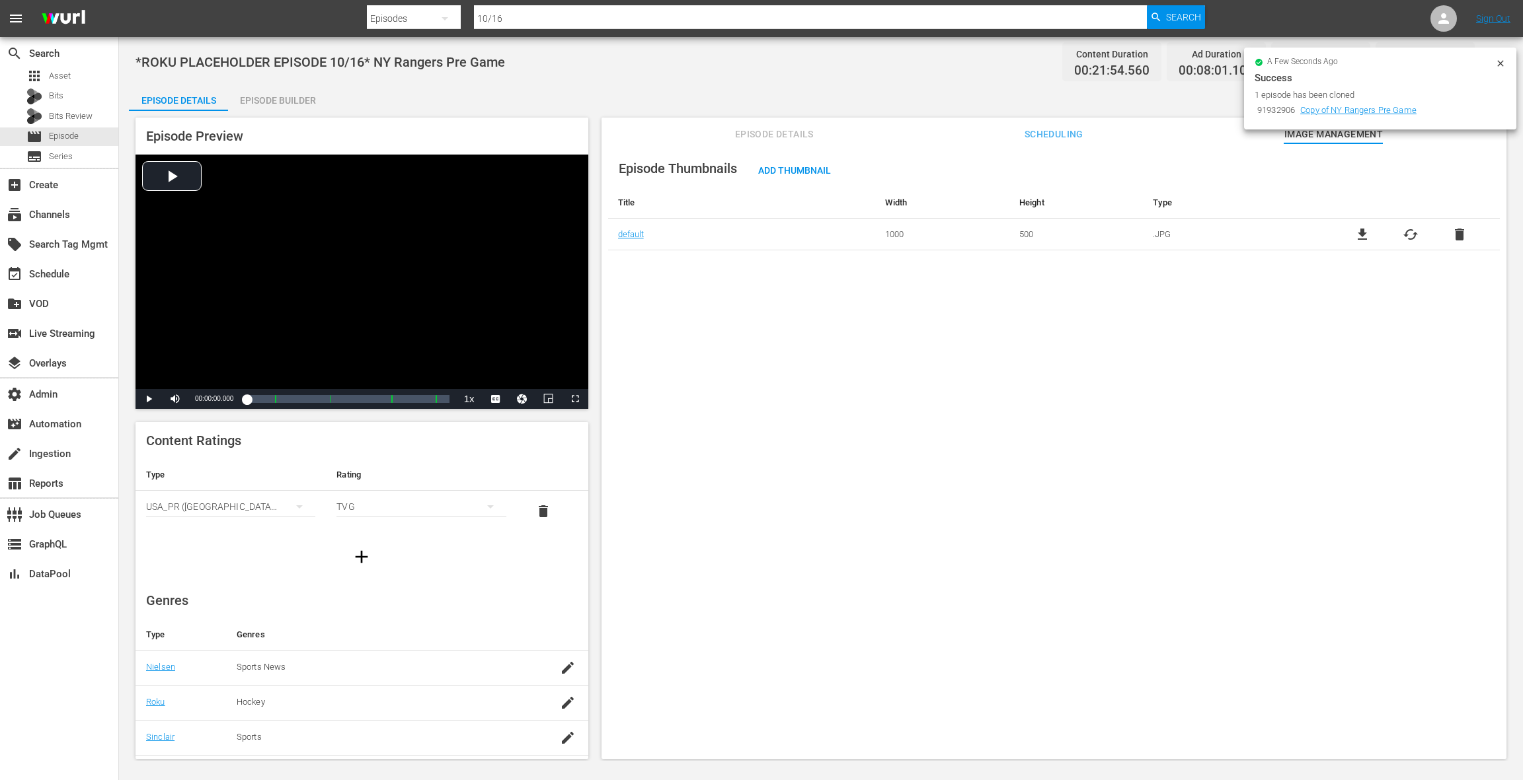
click at [788, 137] on span "Episode Details" at bounding box center [773, 134] width 99 height 17
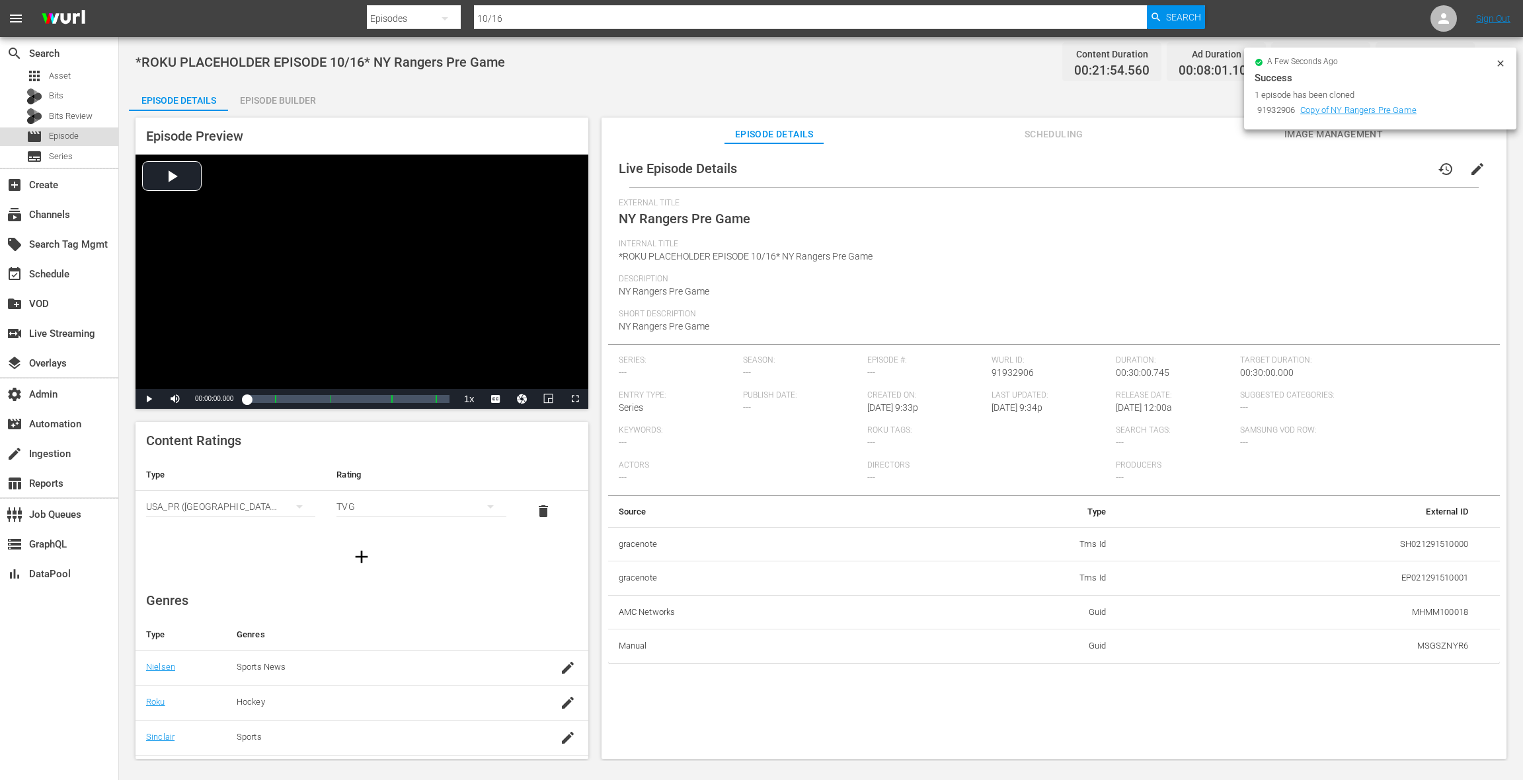
click at [52, 139] on span "Episode" at bounding box center [64, 136] width 30 height 13
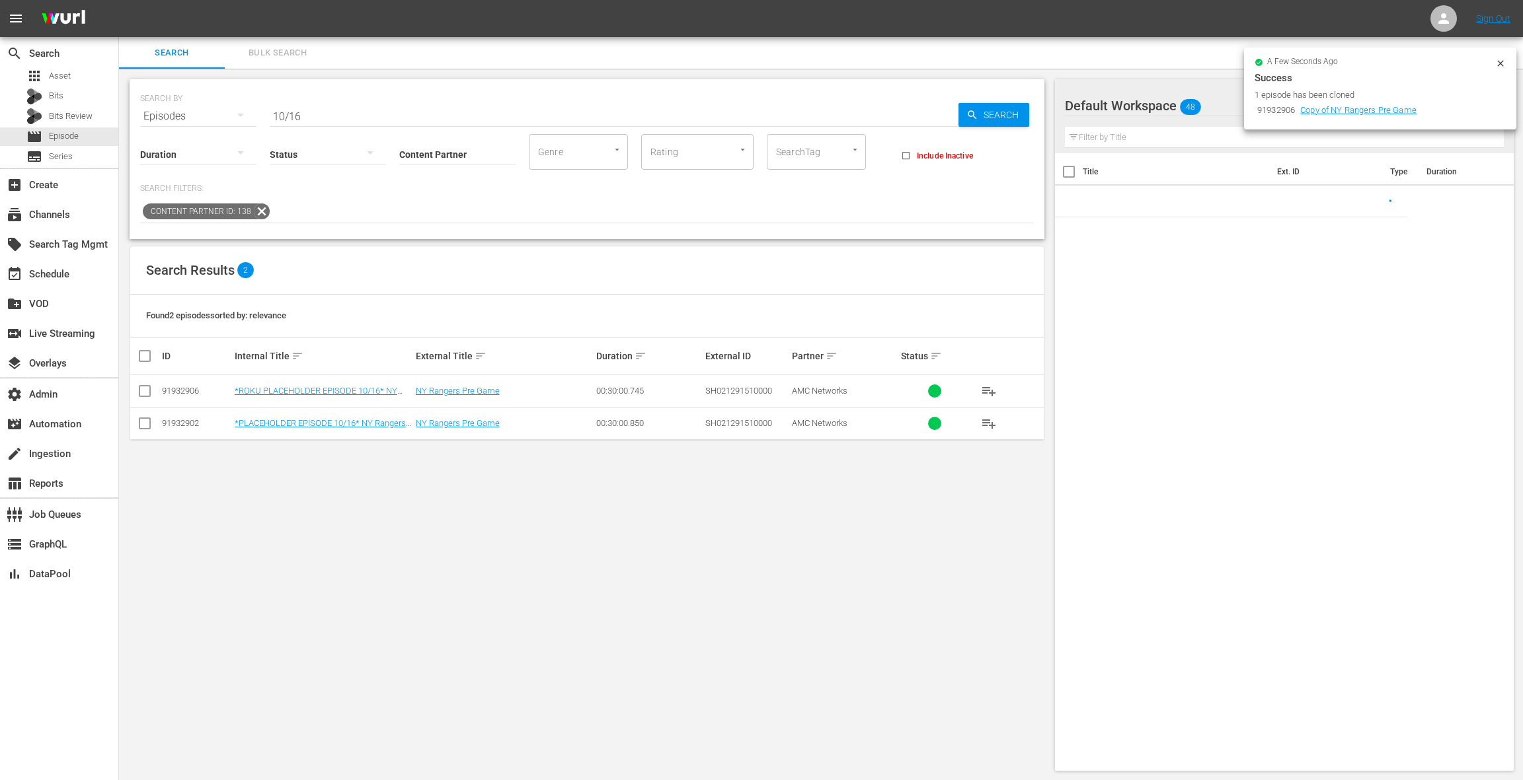
click at [342, 118] on input "10/16" at bounding box center [614, 116] width 689 height 32
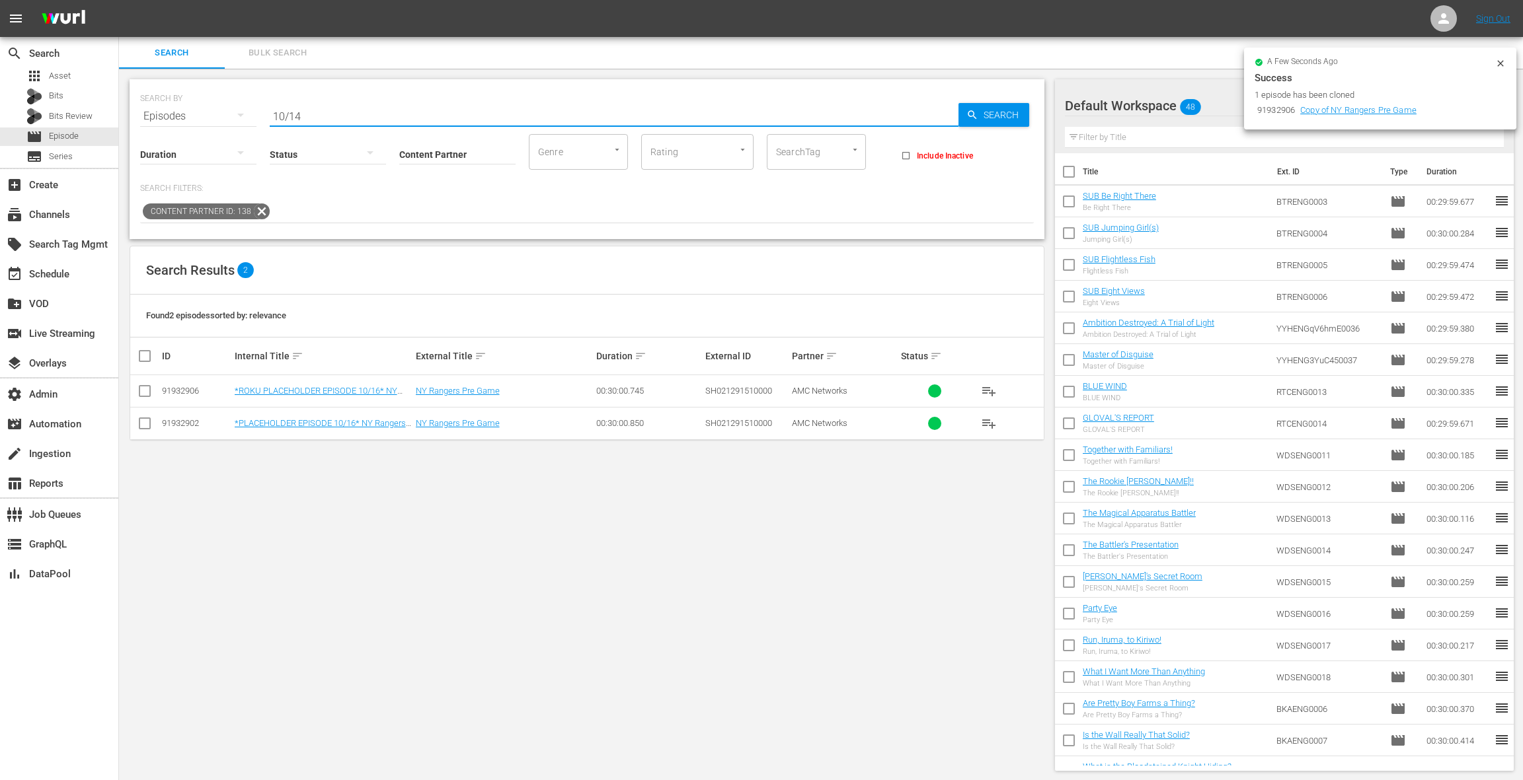
type input "10/14"
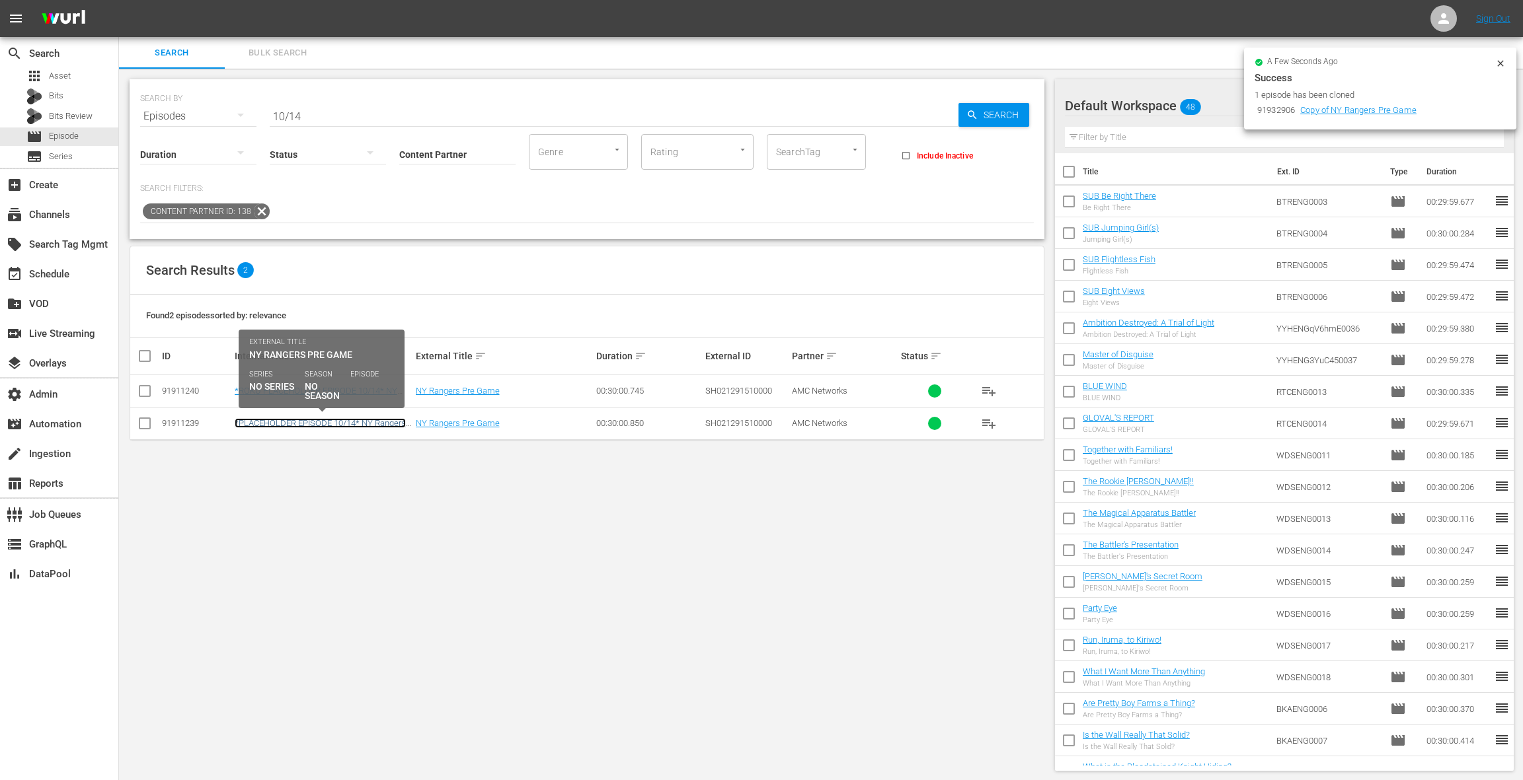
click at [364, 423] on link "*PLACEHOLDER EPISODE 10/14* NY Rangers Pre Game" at bounding box center [320, 428] width 171 height 20
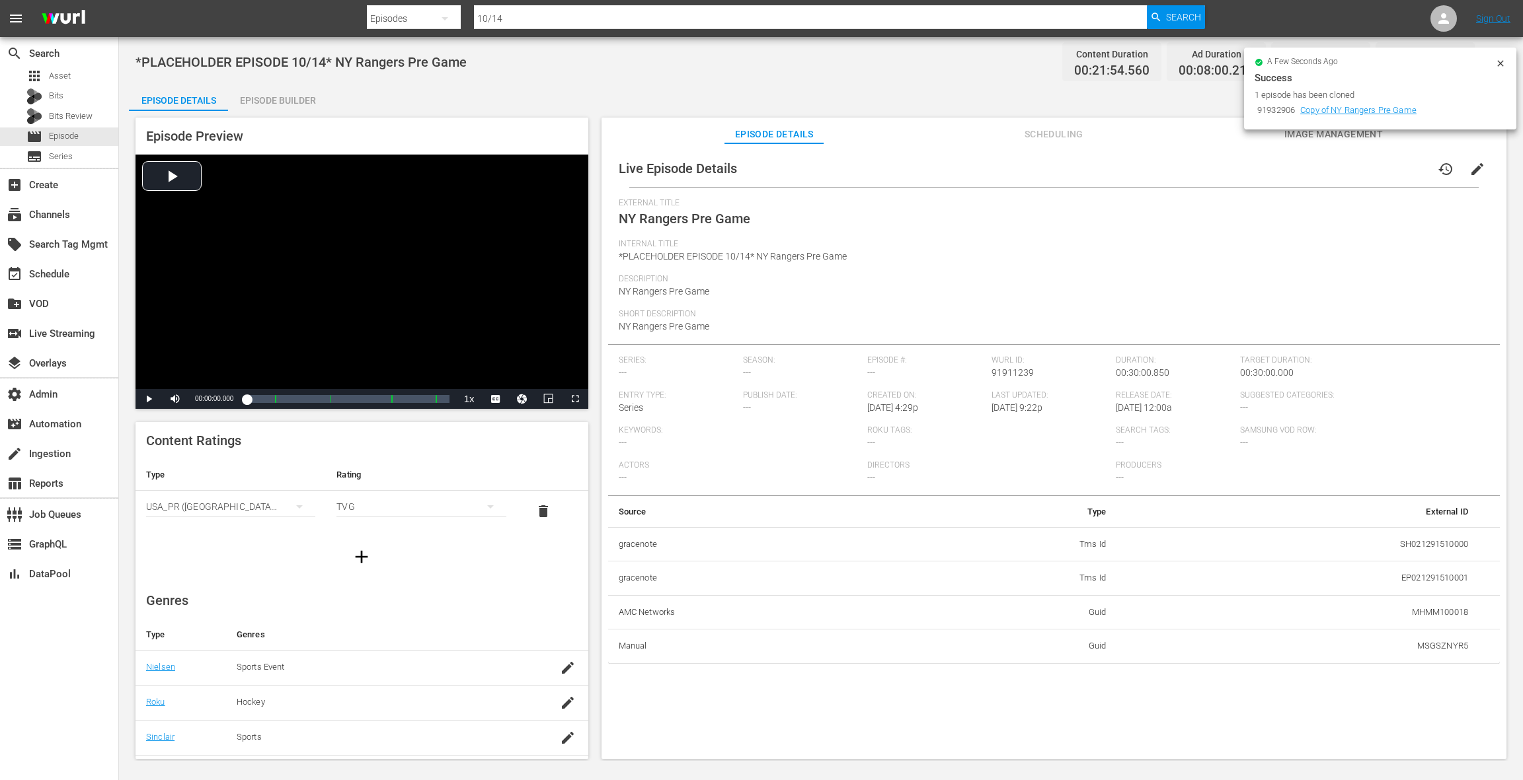
click at [269, 109] on div "Episode Builder" at bounding box center [277, 101] width 99 height 32
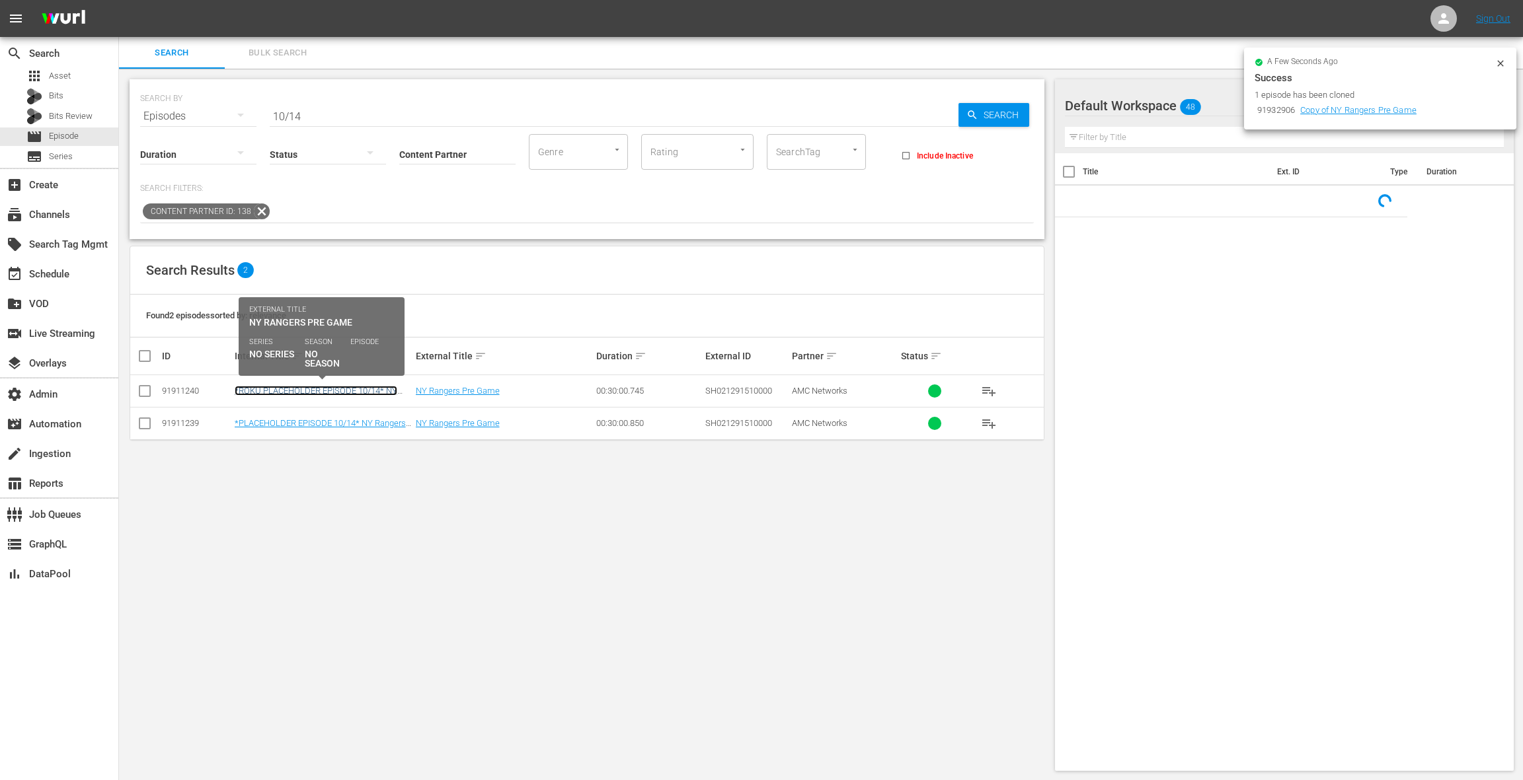
click at [311, 388] on link "*ROKU PLACEHOLDER EPISODE 10/14* NY Rangers Pre Game" at bounding box center [316, 396] width 163 height 20
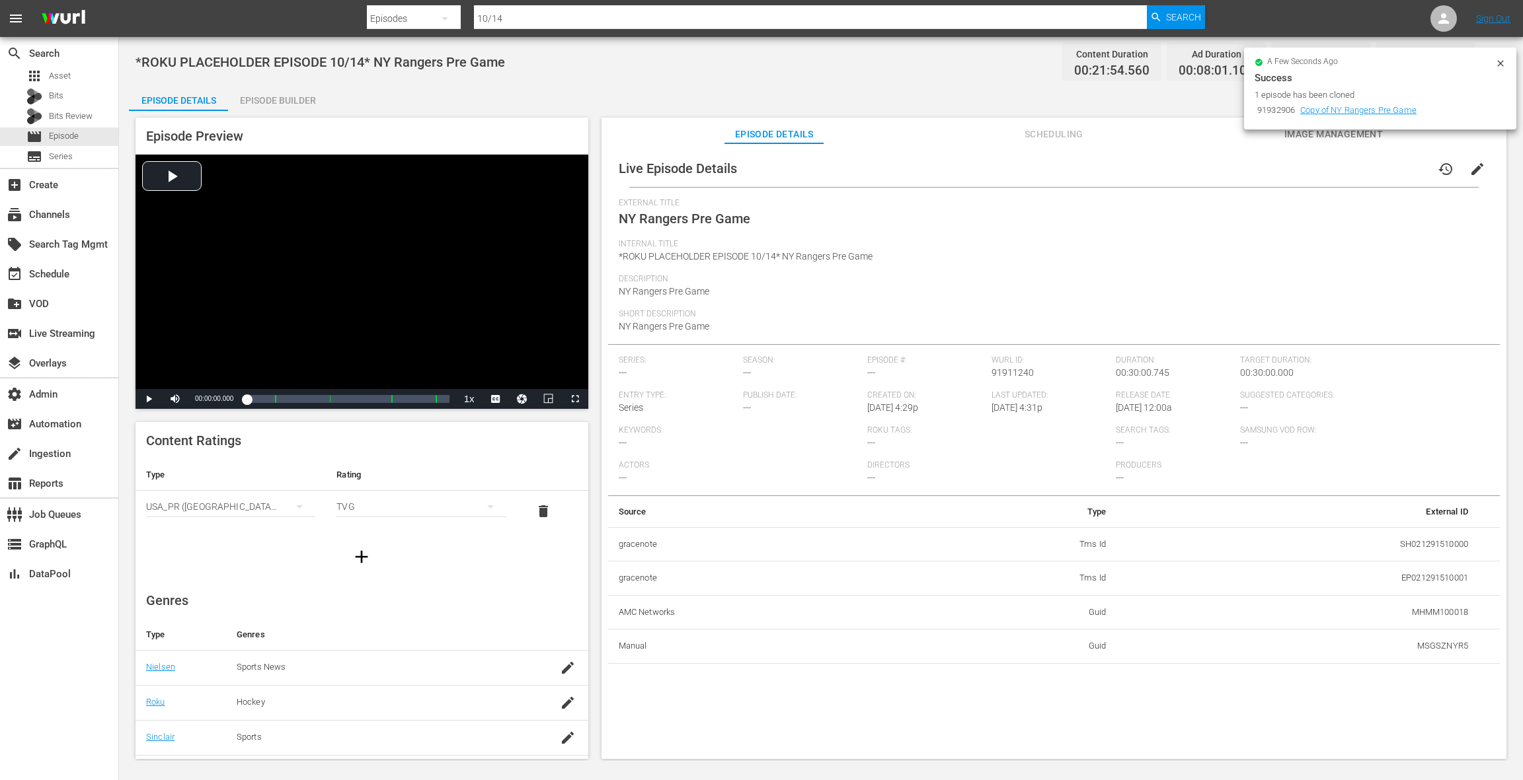
click at [276, 100] on div "Episode Builder" at bounding box center [277, 101] width 99 height 32
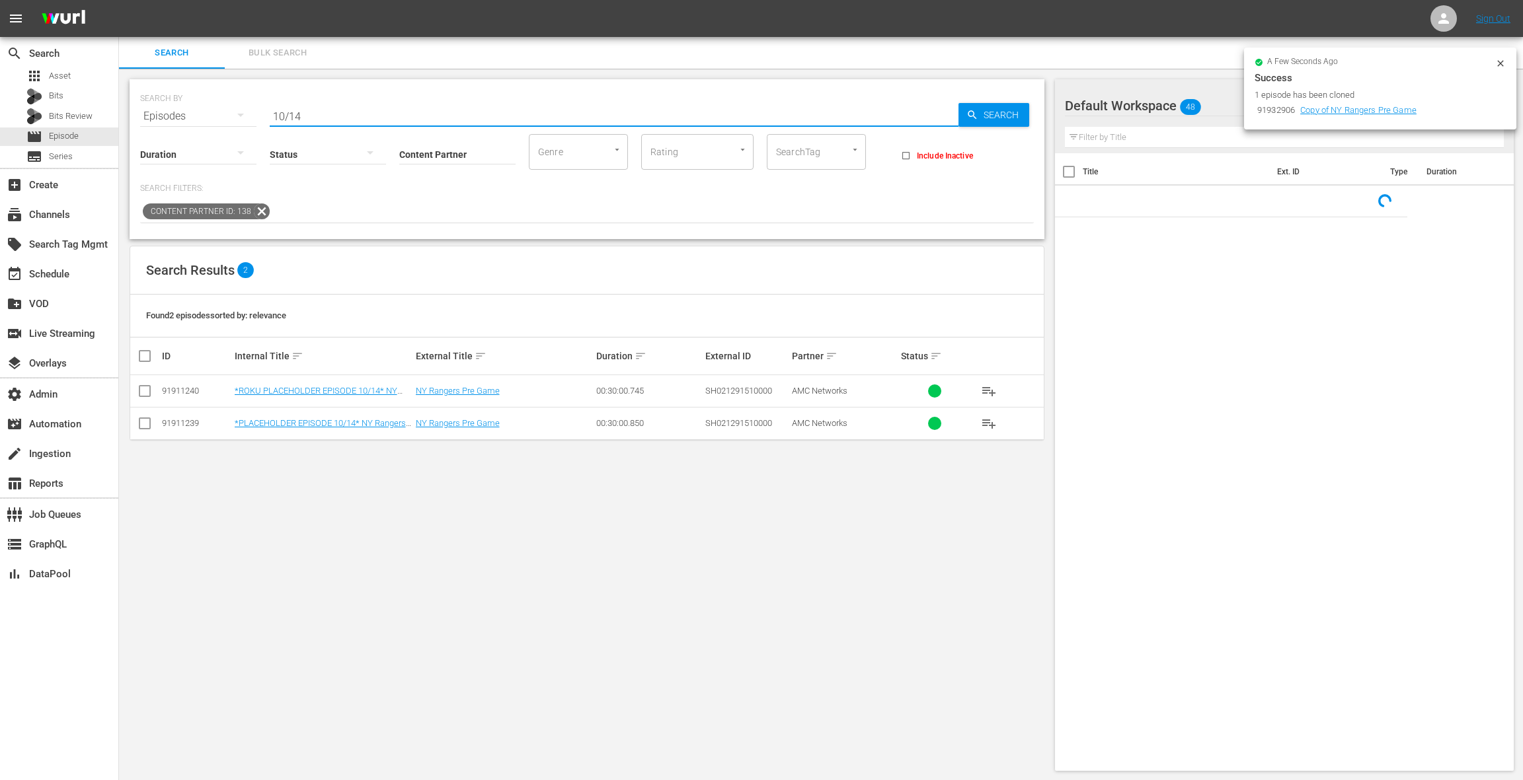
click at [355, 114] on input "10/14" at bounding box center [614, 116] width 689 height 32
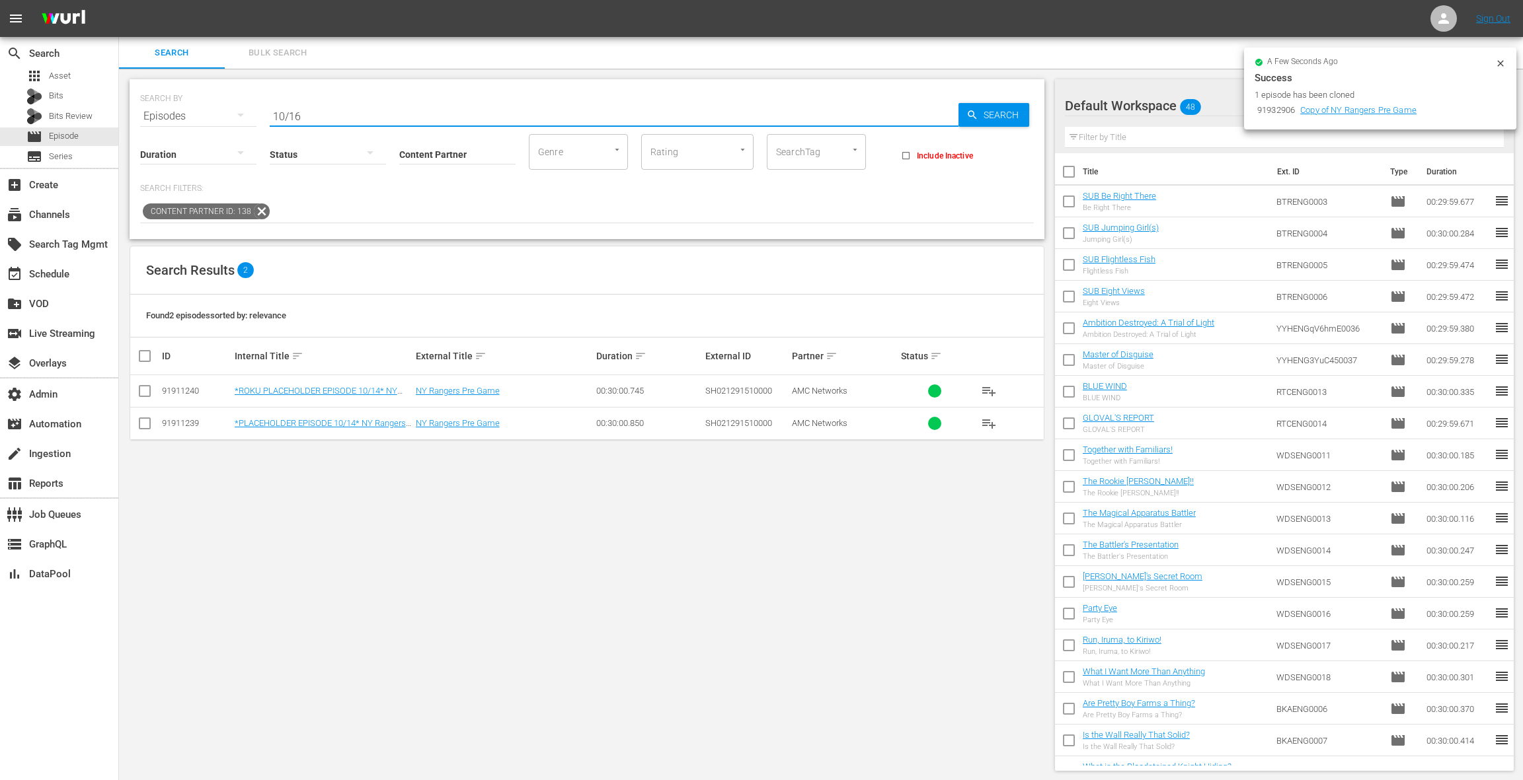
type input "10/16"
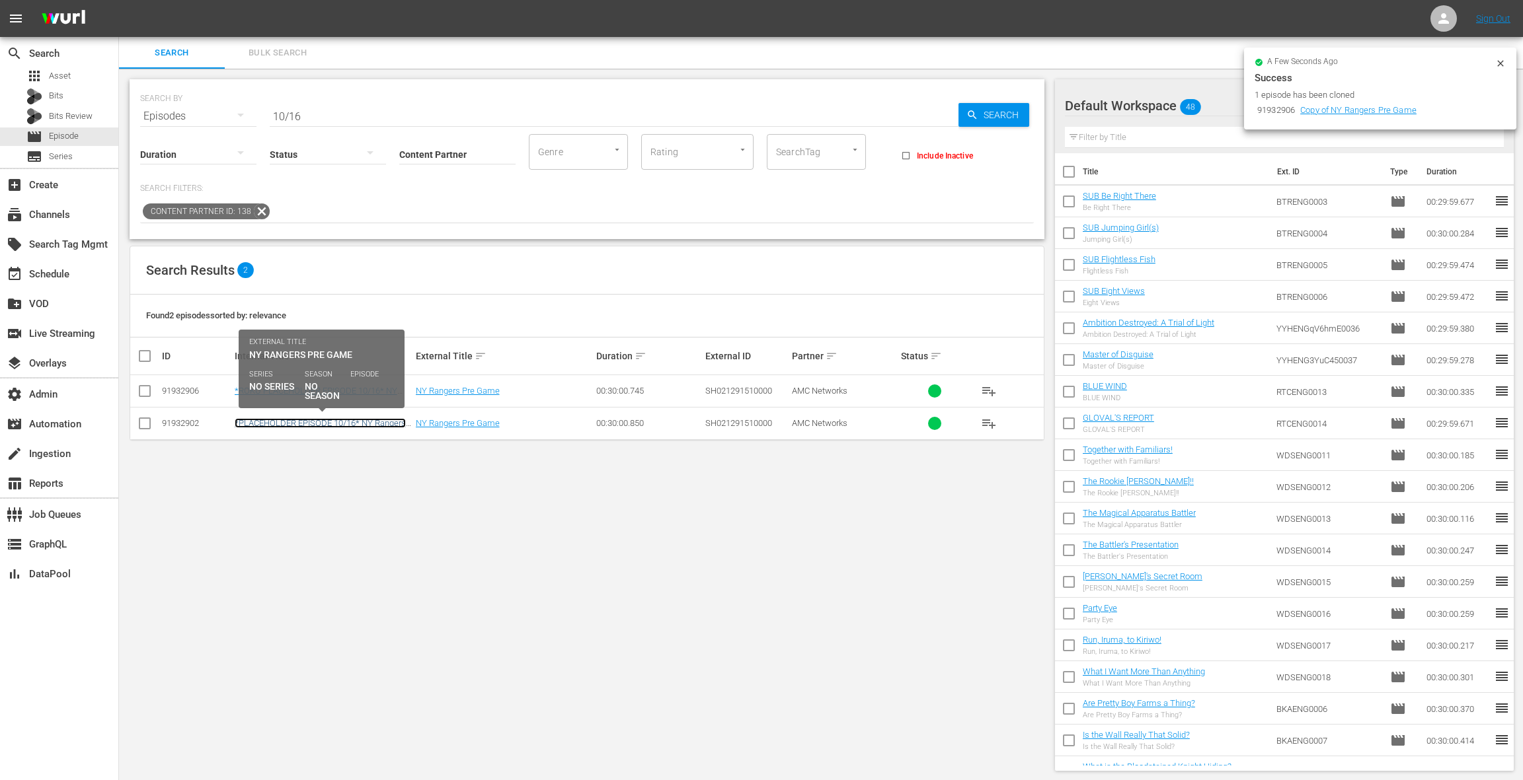
click at [350, 426] on link "*PLACEHOLDER EPISODE 10/16* NY Rangers Pre Game" at bounding box center [320, 428] width 171 height 20
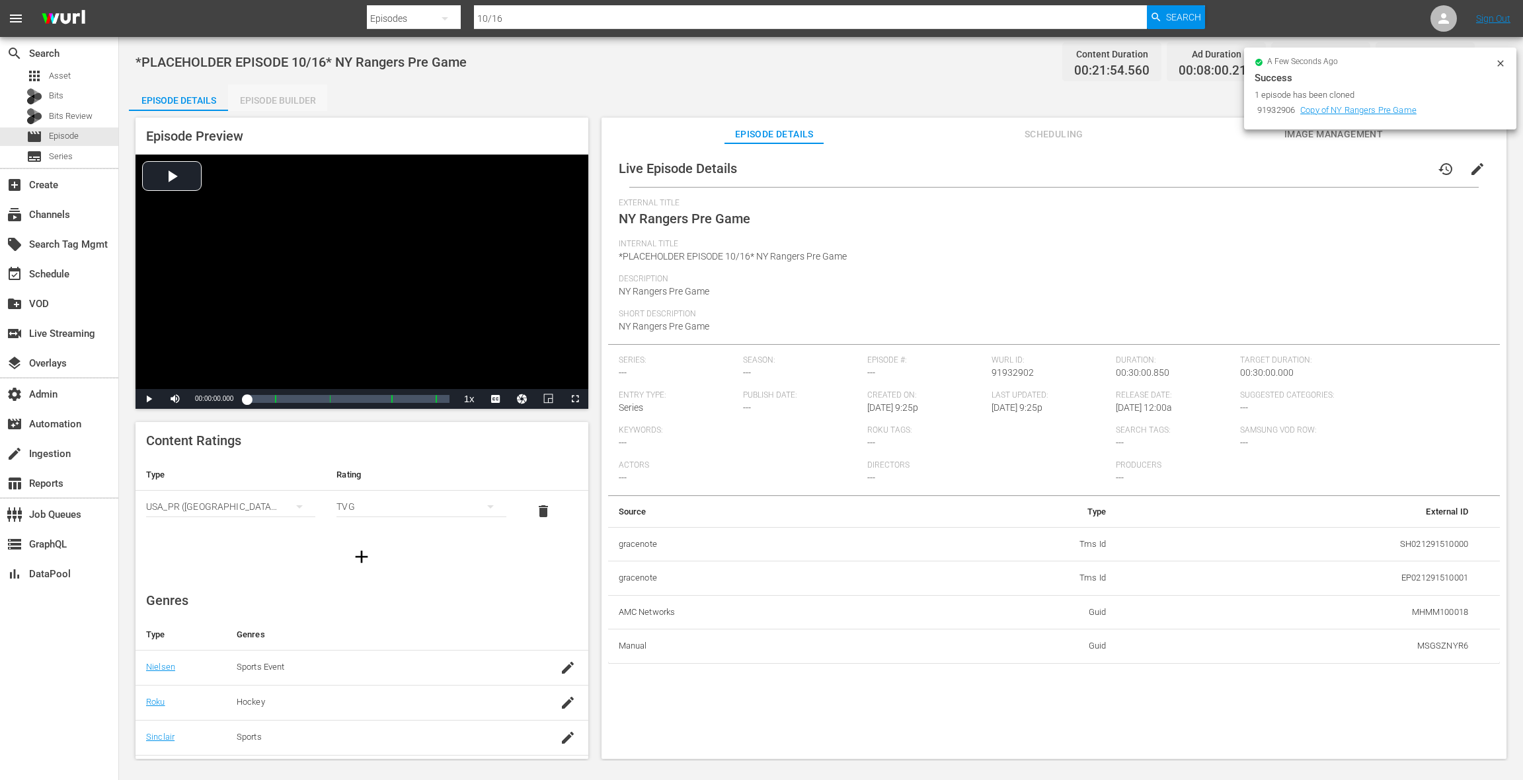
drag, startPoint x: 289, startPoint y: 102, endPoint x: 330, endPoint y: 140, distance: 55.6
click at [289, 102] on div "Episode Builder" at bounding box center [277, 101] width 99 height 32
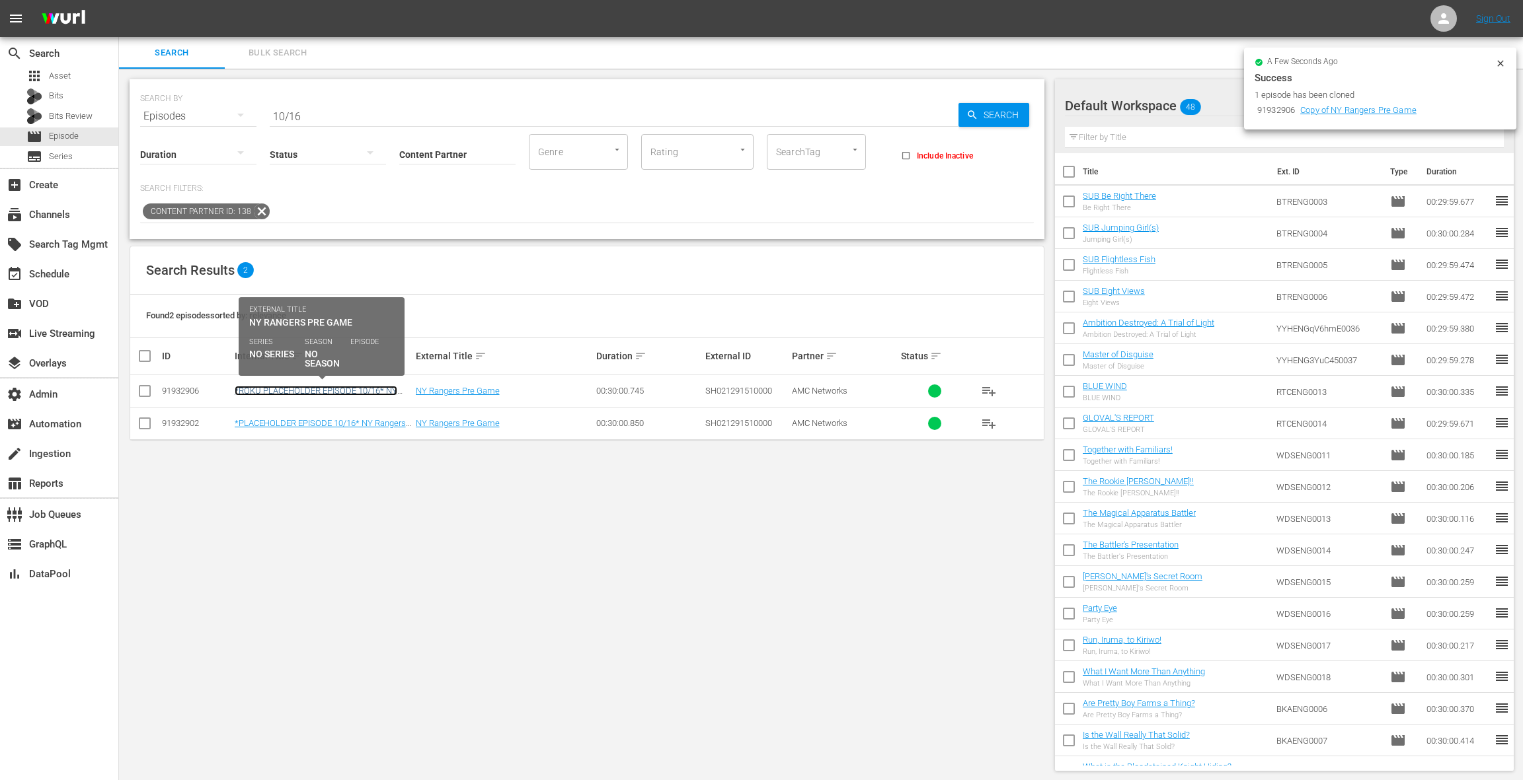
click at [317, 386] on link "*ROKU PLACEHOLDER EPISODE 10/16* NY Rangers Pre Game" at bounding box center [316, 396] width 163 height 20
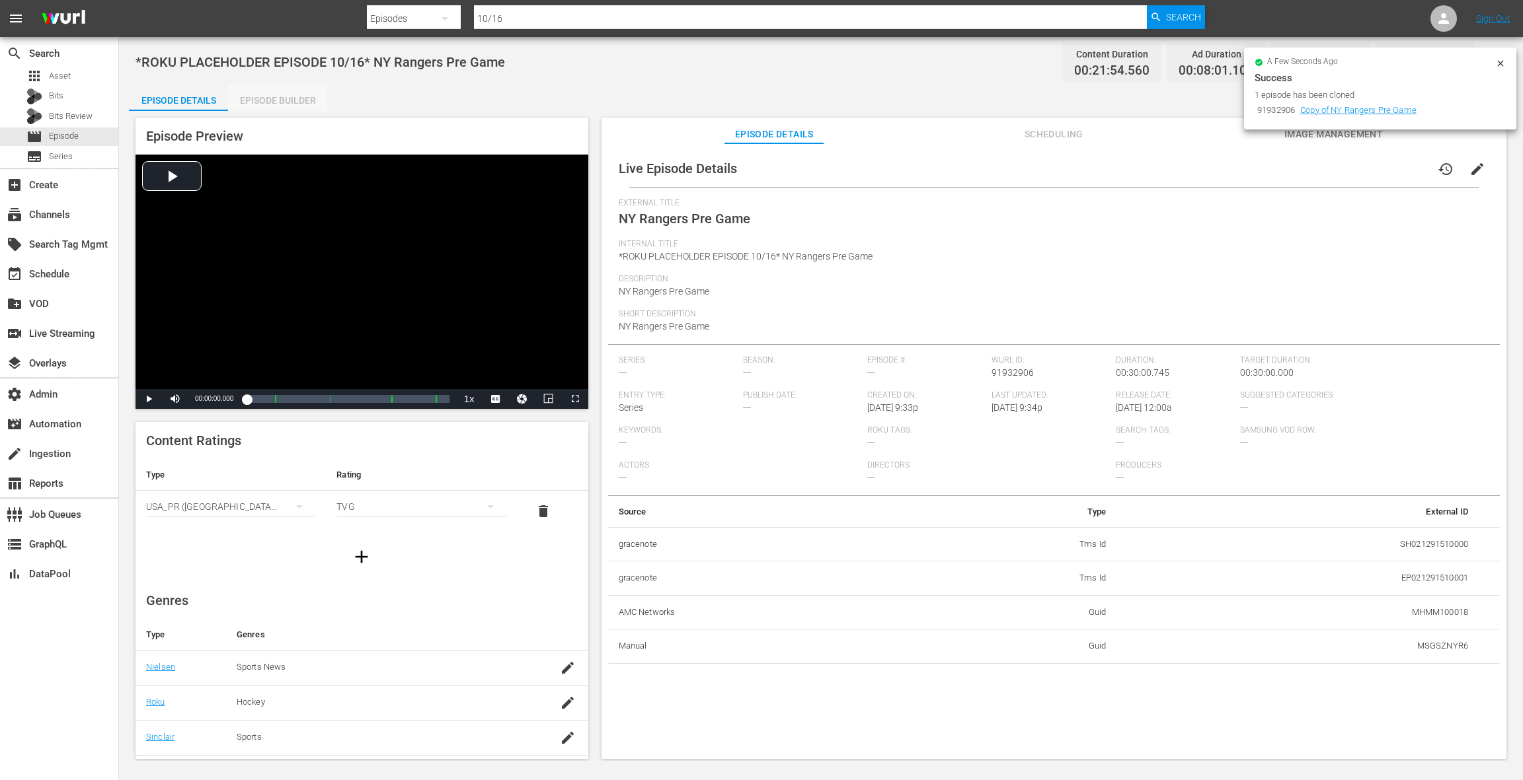
click at [293, 99] on div "Episode Builder" at bounding box center [277, 101] width 99 height 32
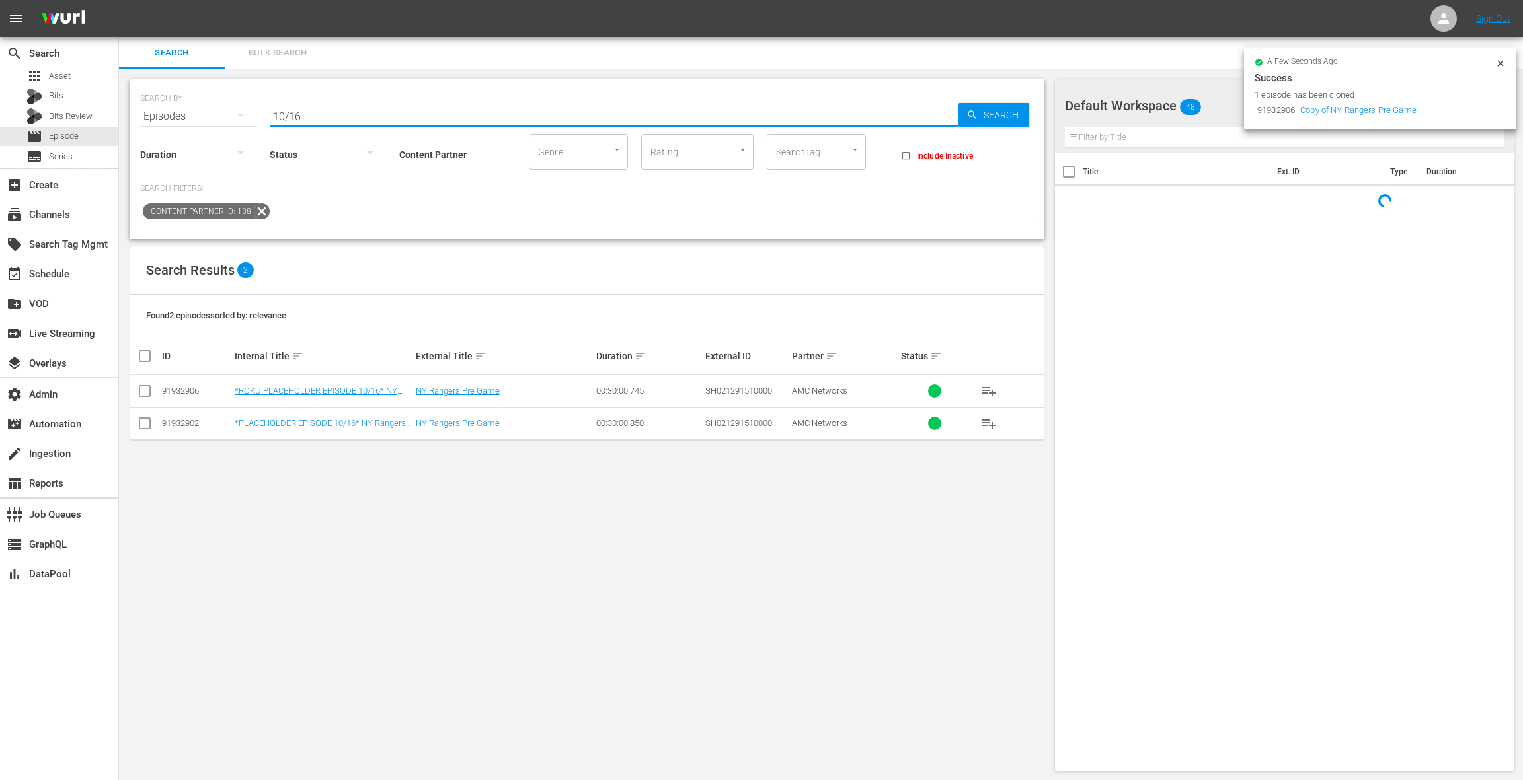
click at [330, 117] on input "10/16" at bounding box center [614, 116] width 689 height 32
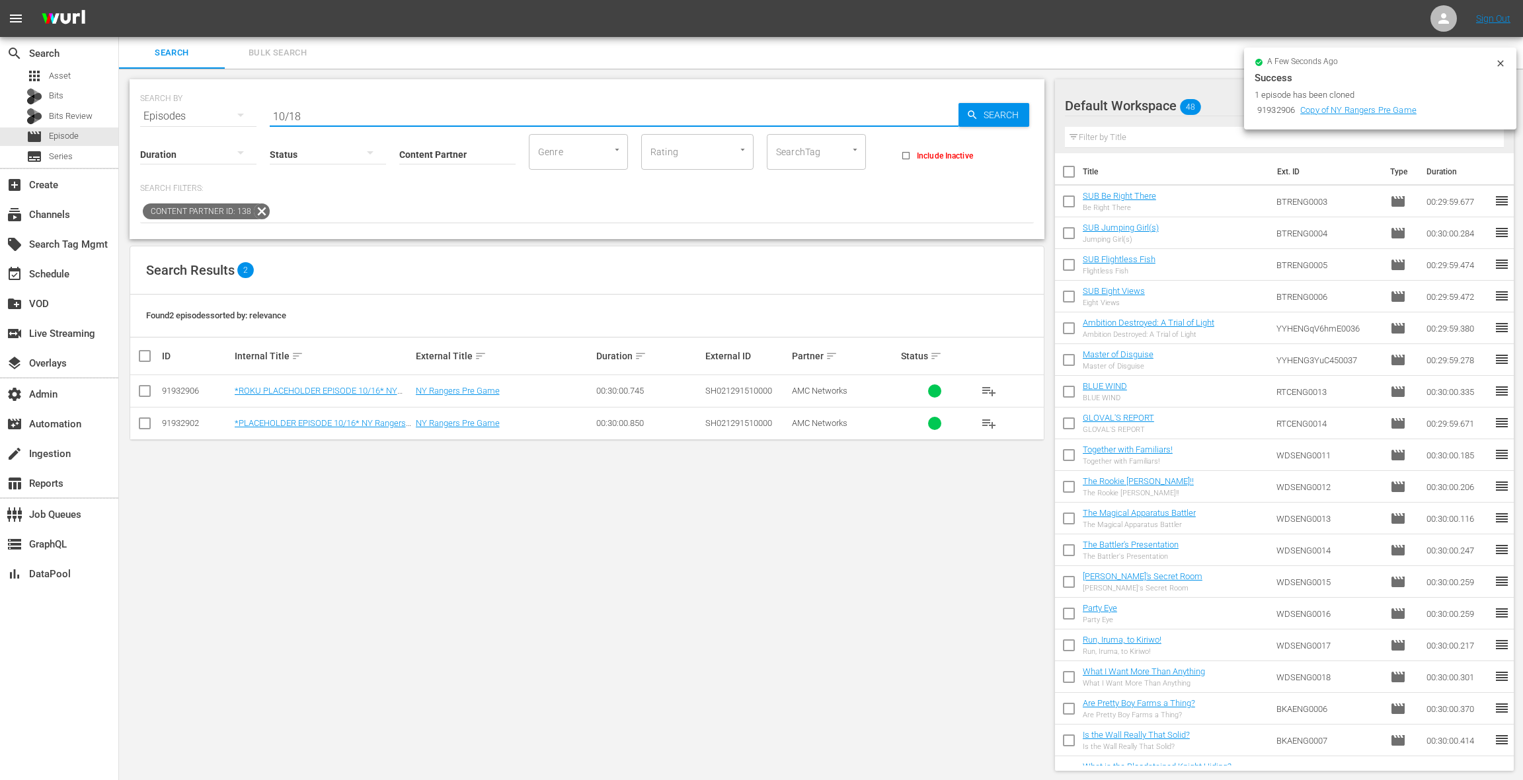
type input "10/18"
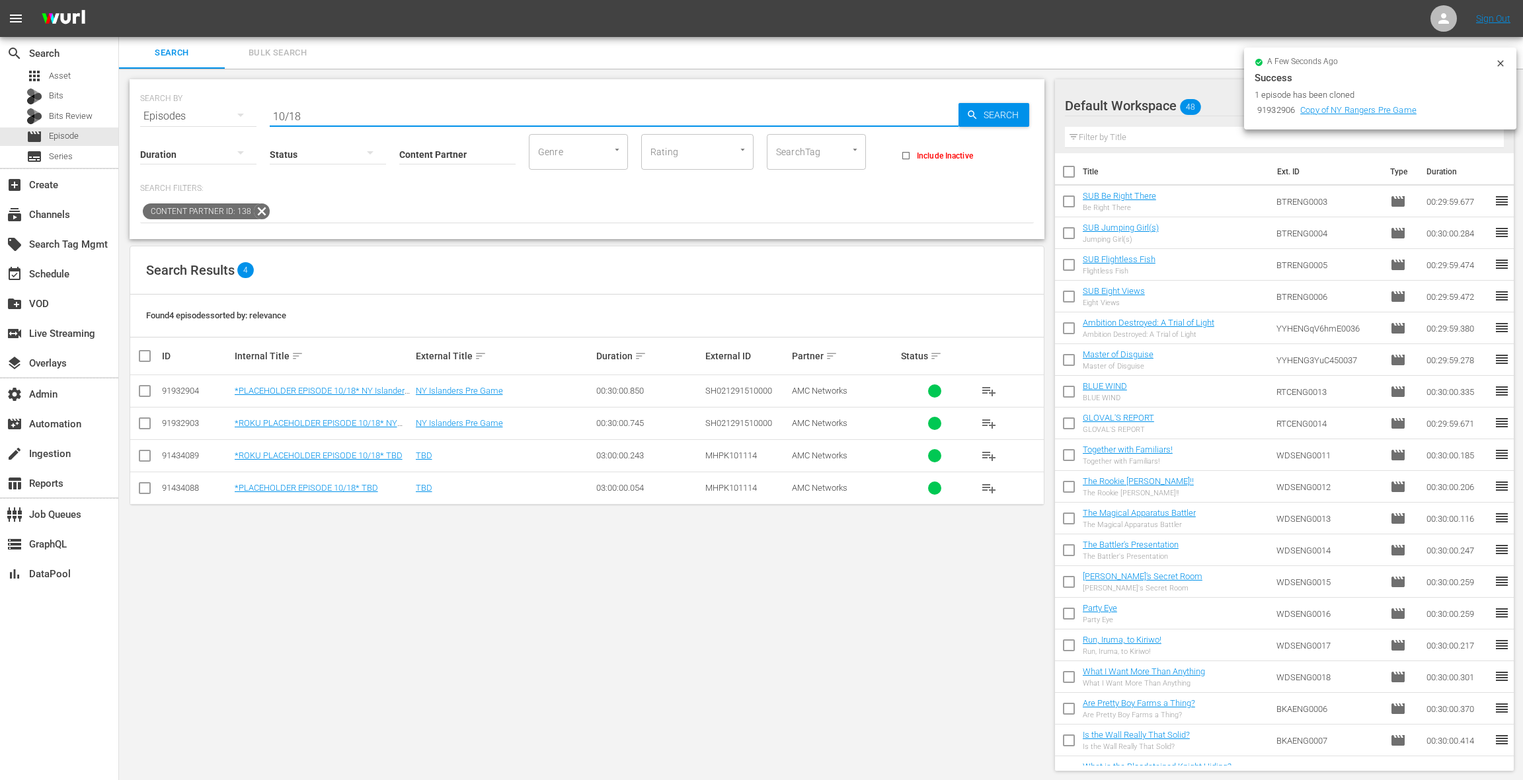
click at [578, 97] on div "SEARCH BY Search By Episodes Search ID, Title, Description, Keywords, or Catego…" at bounding box center [586, 109] width 893 height 48
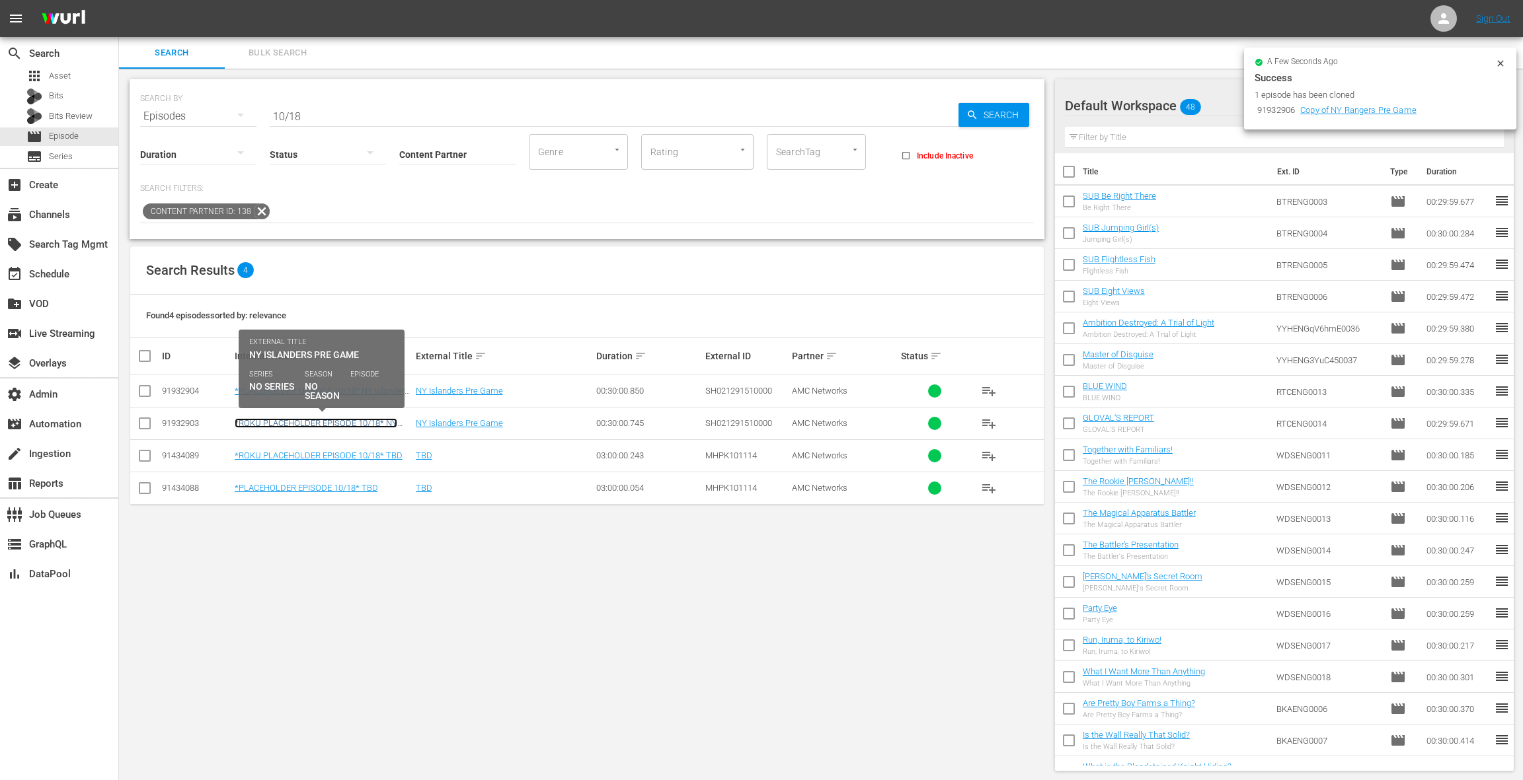
click at [330, 420] on link "*ROKU PLACEHOLDER EPISODE 10/18* NY Islanders Pre Game" at bounding box center [316, 428] width 163 height 20
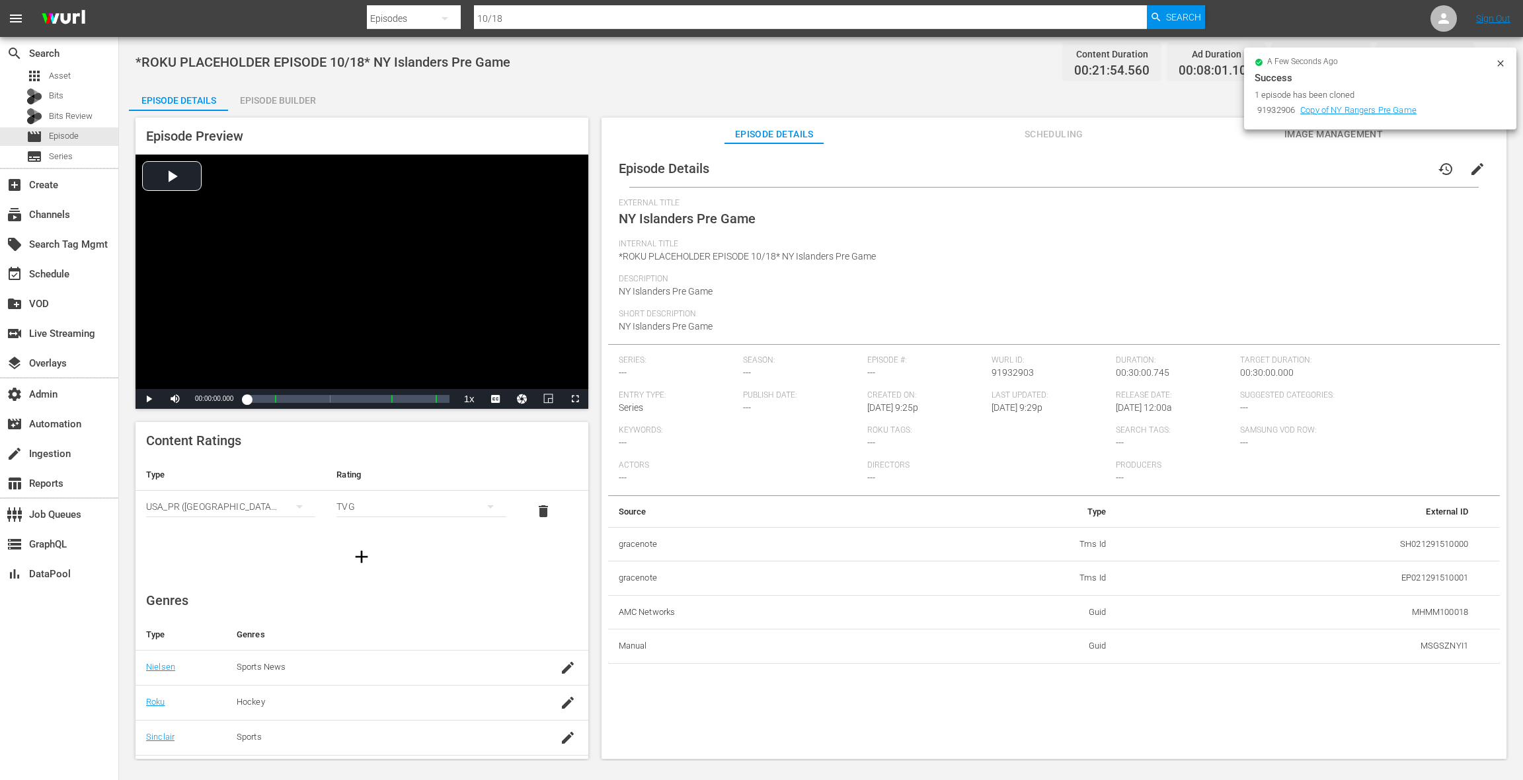
click at [1141, 63] on icon at bounding box center [1500, 63] width 11 height 11
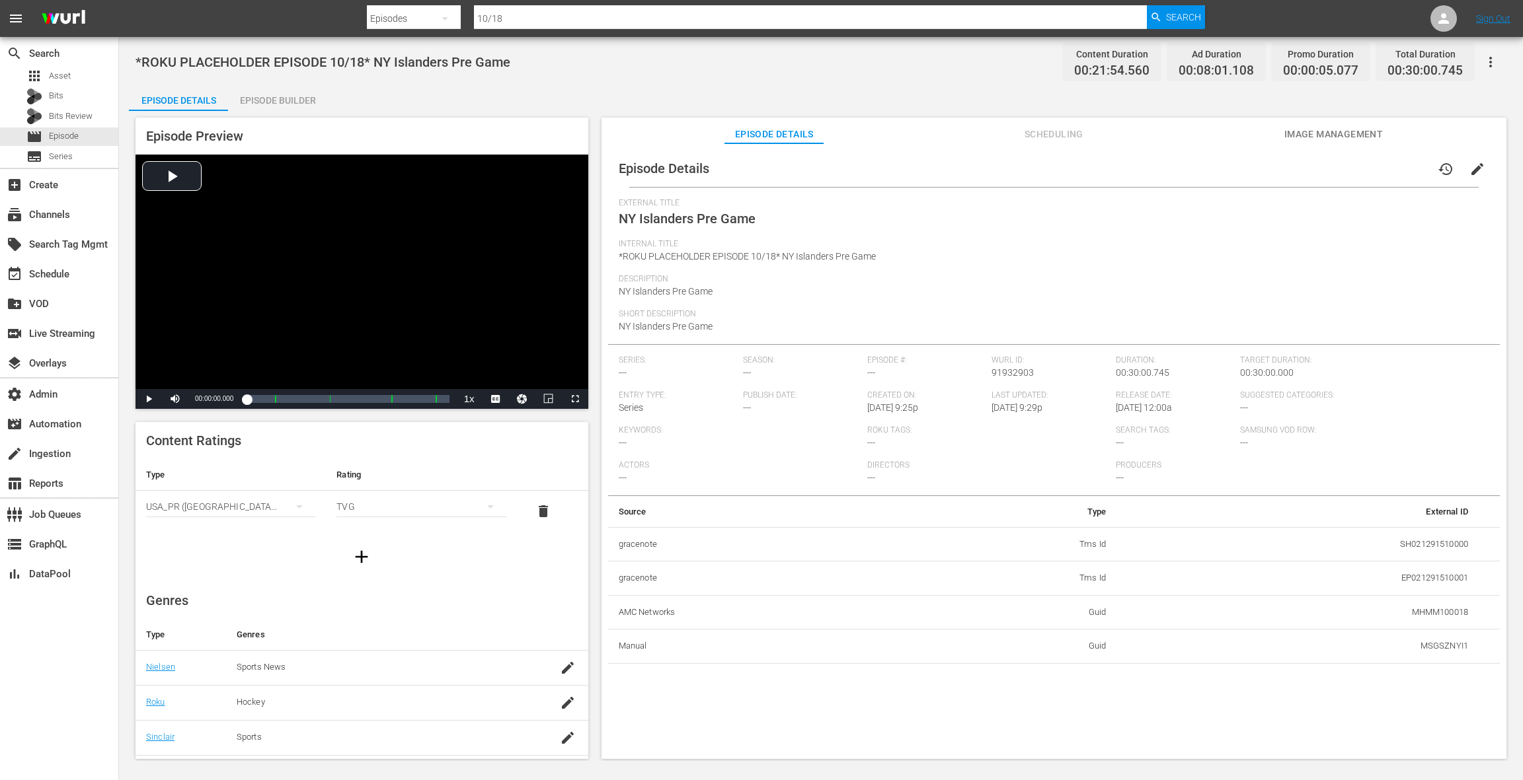
click at [1061, 141] on span "Scheduling" at bounding box center [1053, 134] width 99 height 17
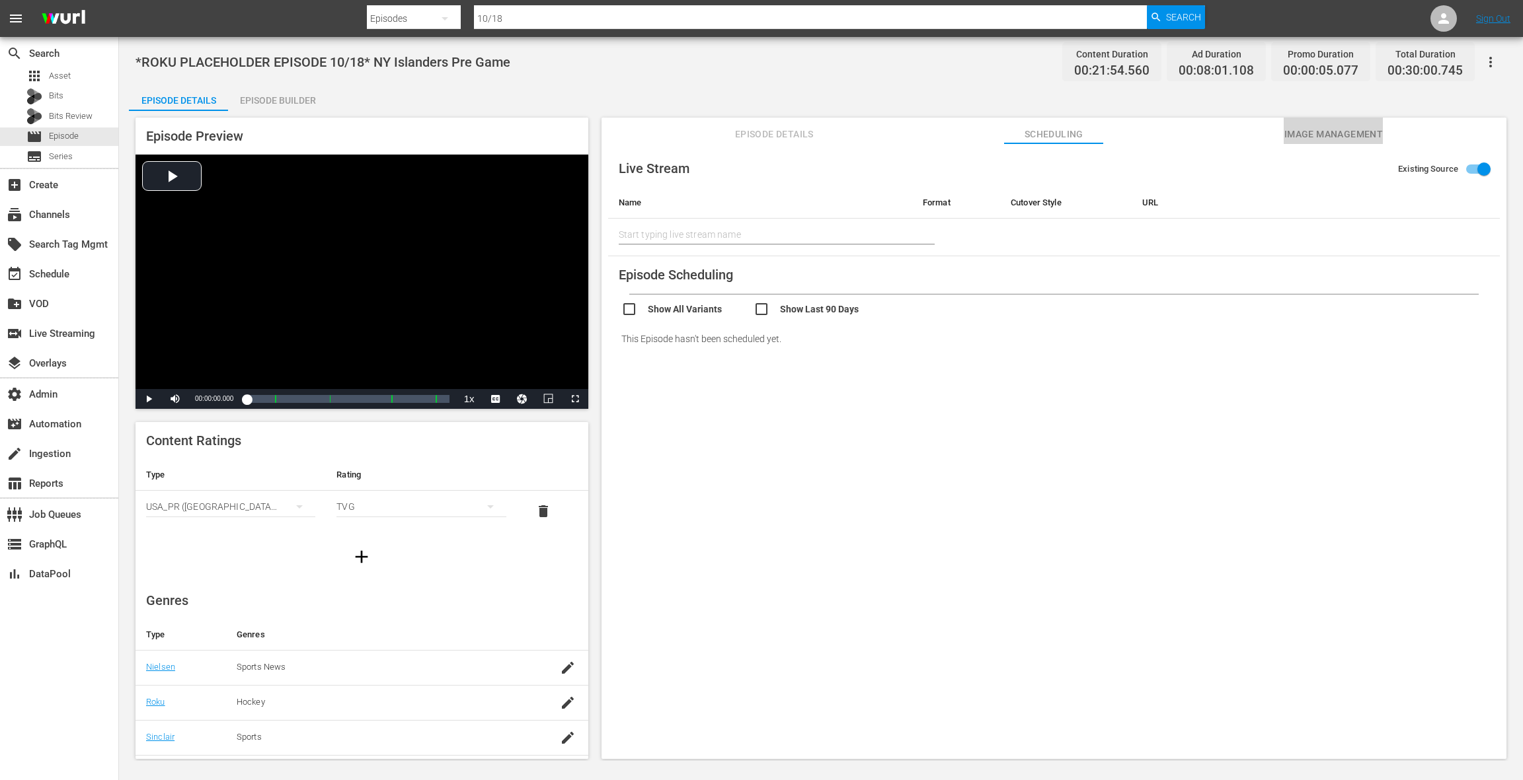
click at [1141, 139] on span "Image Management" at bounding box center [1332, 134] width 99 height 17
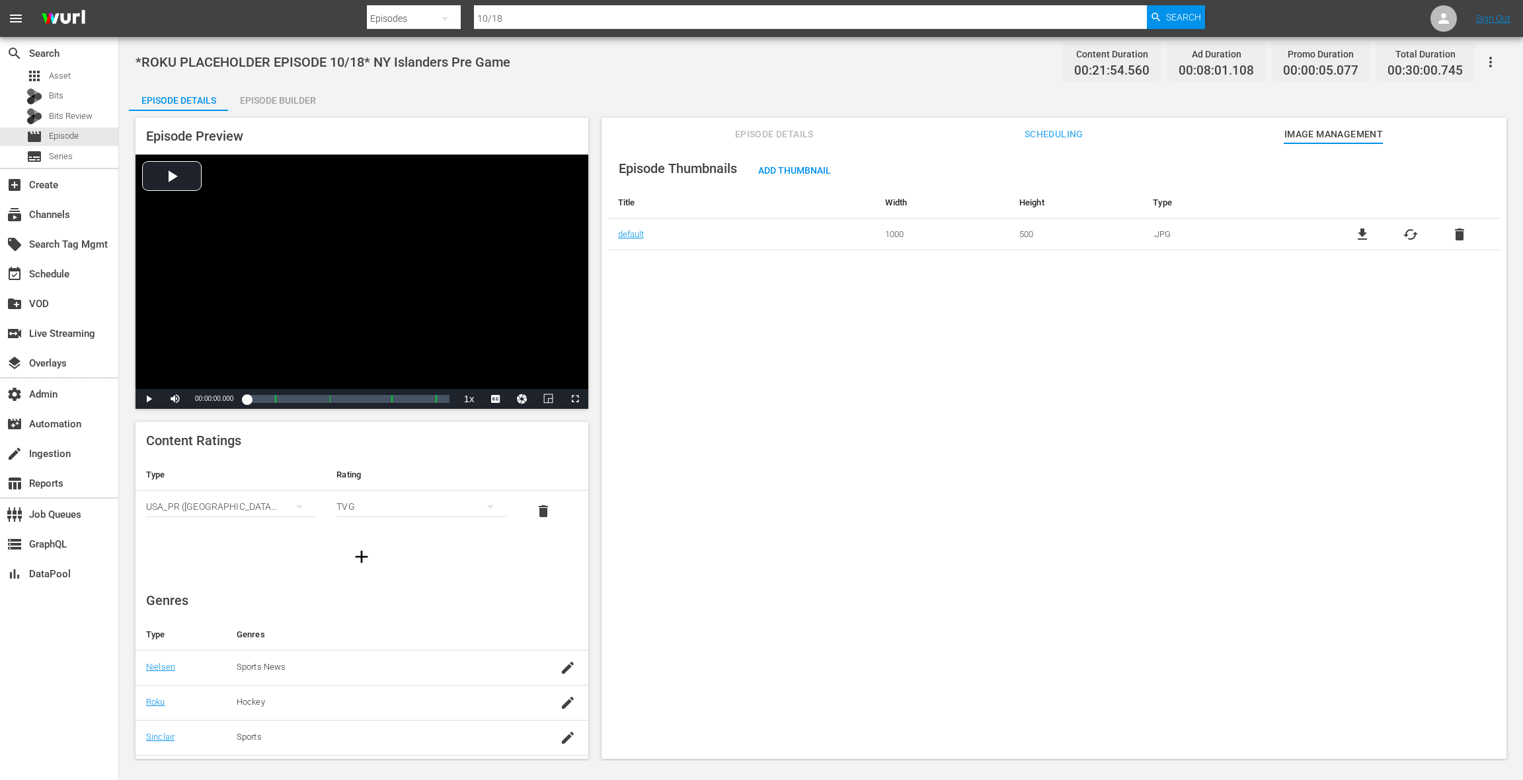
click at [1141, 237] on span "delete" at bounding box center [1459, 235] width 16 height 16
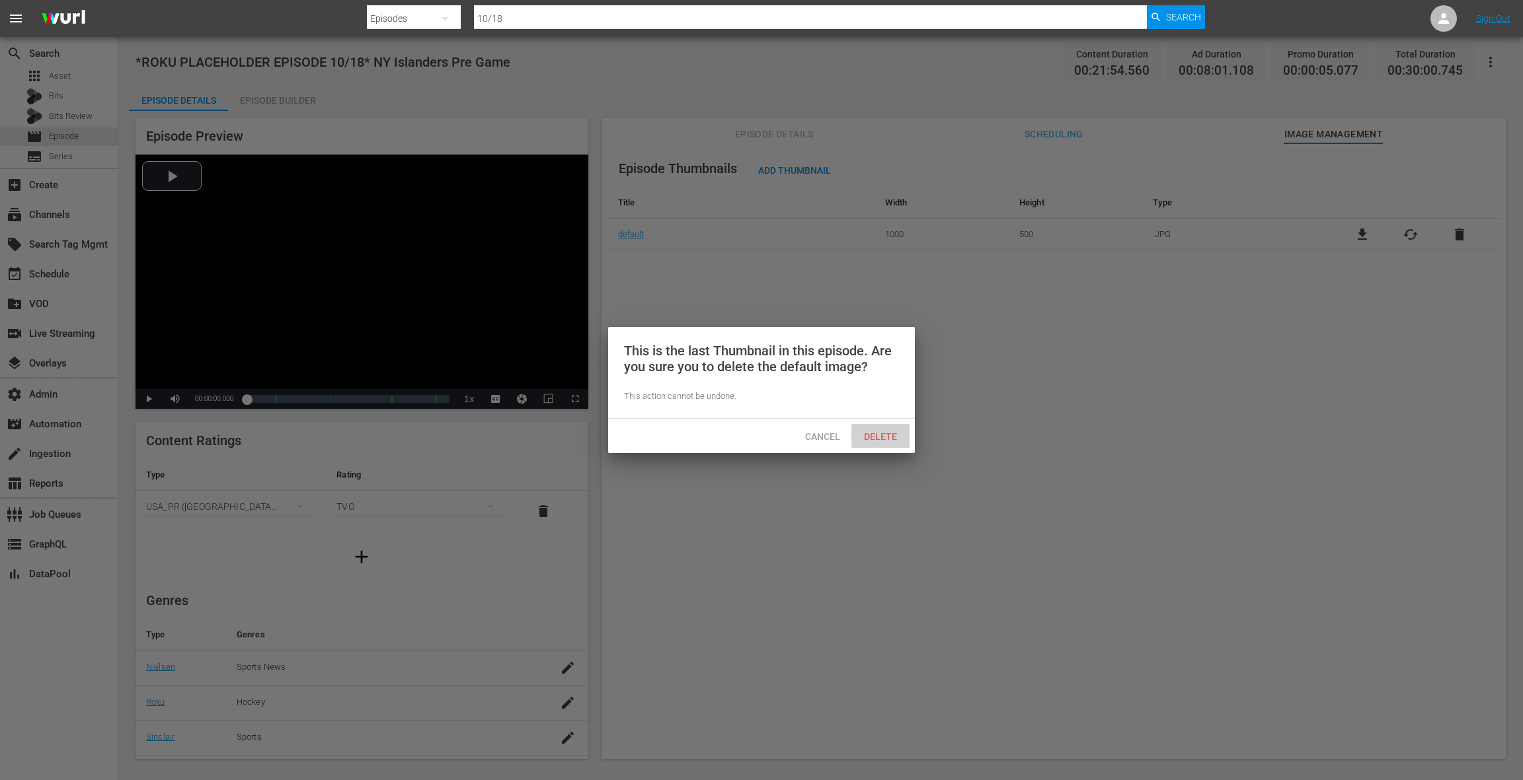
drag, startPoint x: 889, startPoint y: 437, endPoint x: 900, endPoint y: 434, distance: 11.5
click at [889, 436] on span "Delete" at bounding box center [880, 437] width 54 height 11
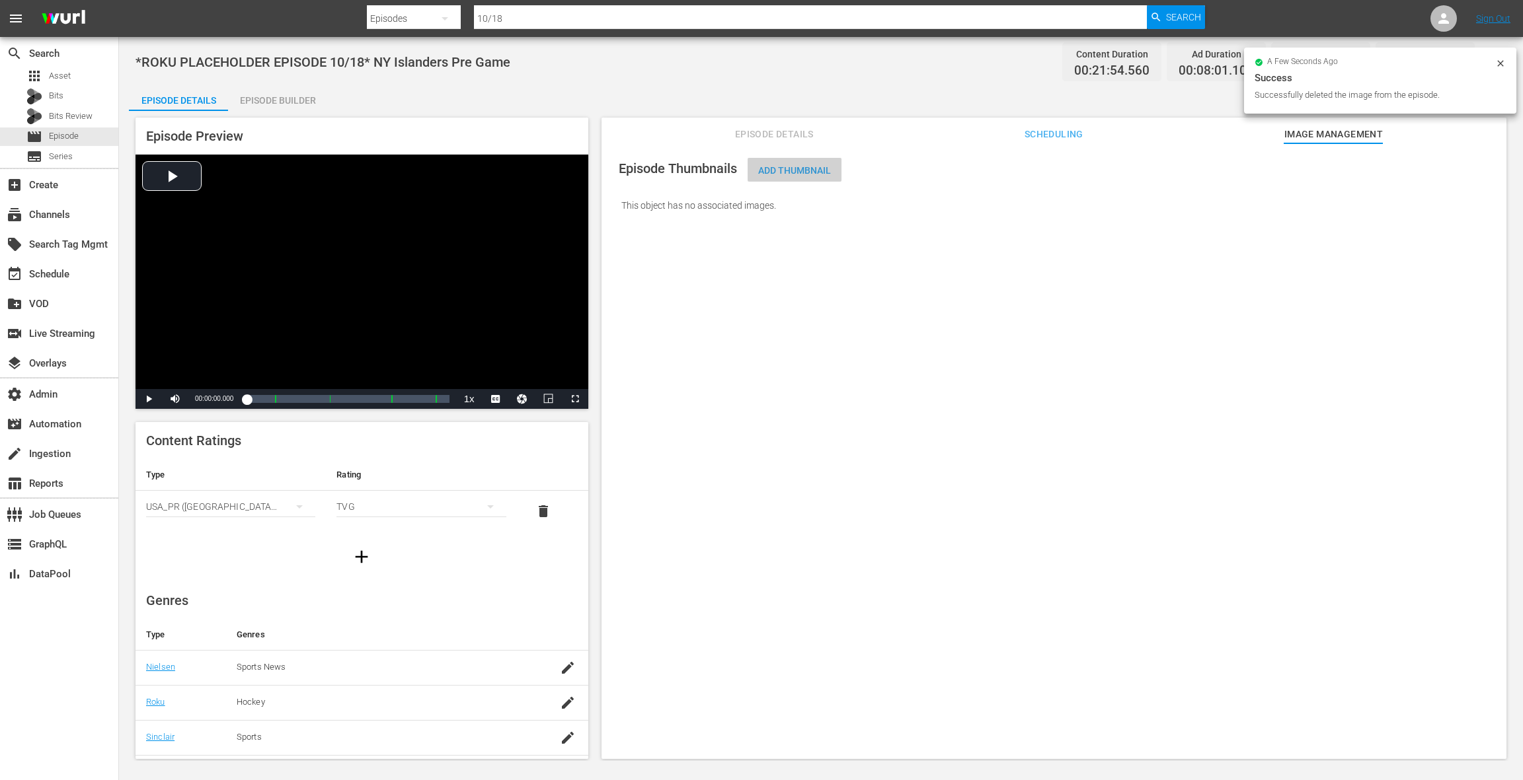
click at [797, 171] on span "Add Thumbnail" at bounding box center [794, 170] width 94 height 11
click at [813, 170] on span "Add Thumbnail" at bounding box center [794, 170] width 94 height 11
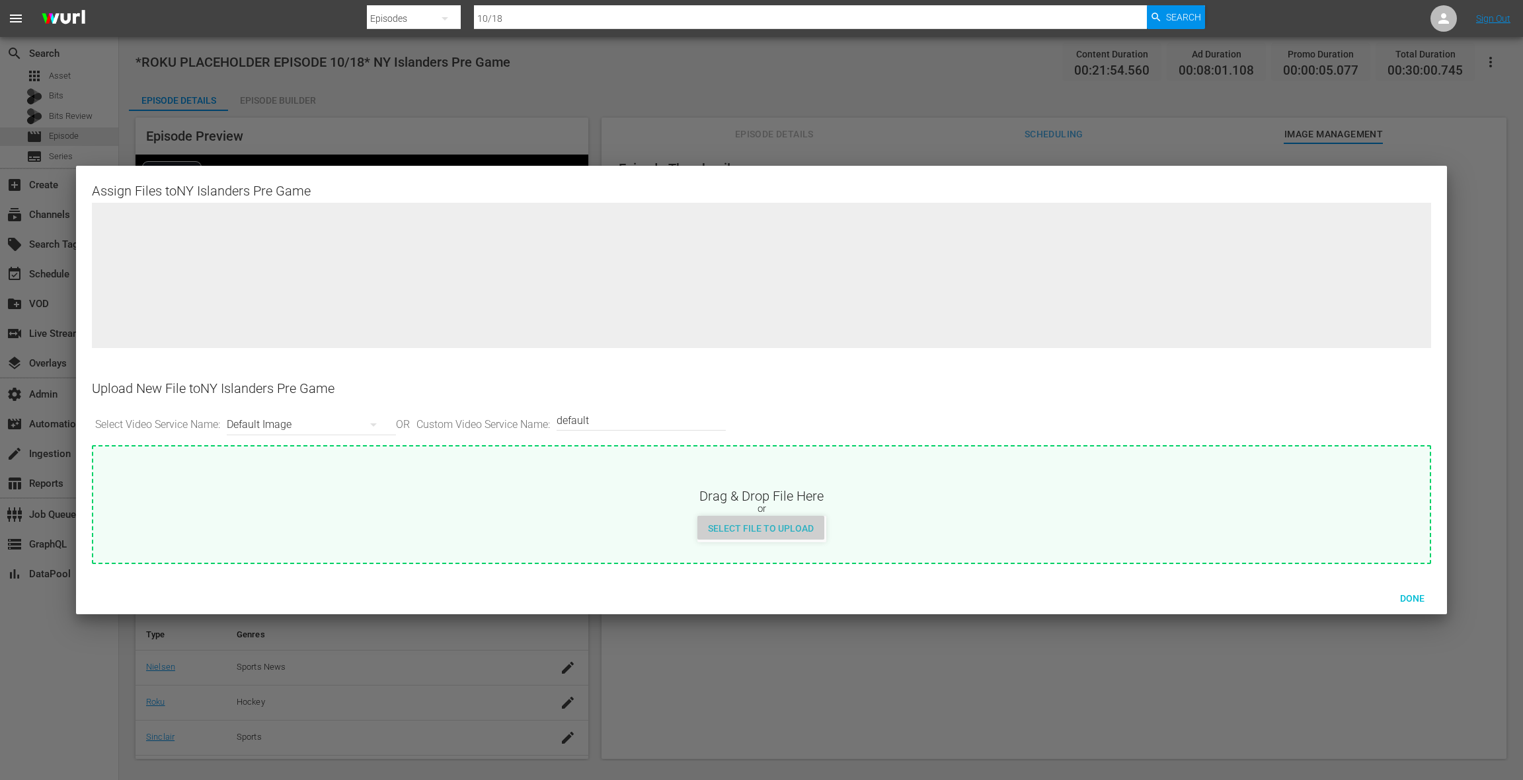
click at [773, 533] on span "Select File to Upload" at bounding box center [760, 528] width 127 height 11
type input "C:\fakepath\NYIPreGame.jpg"
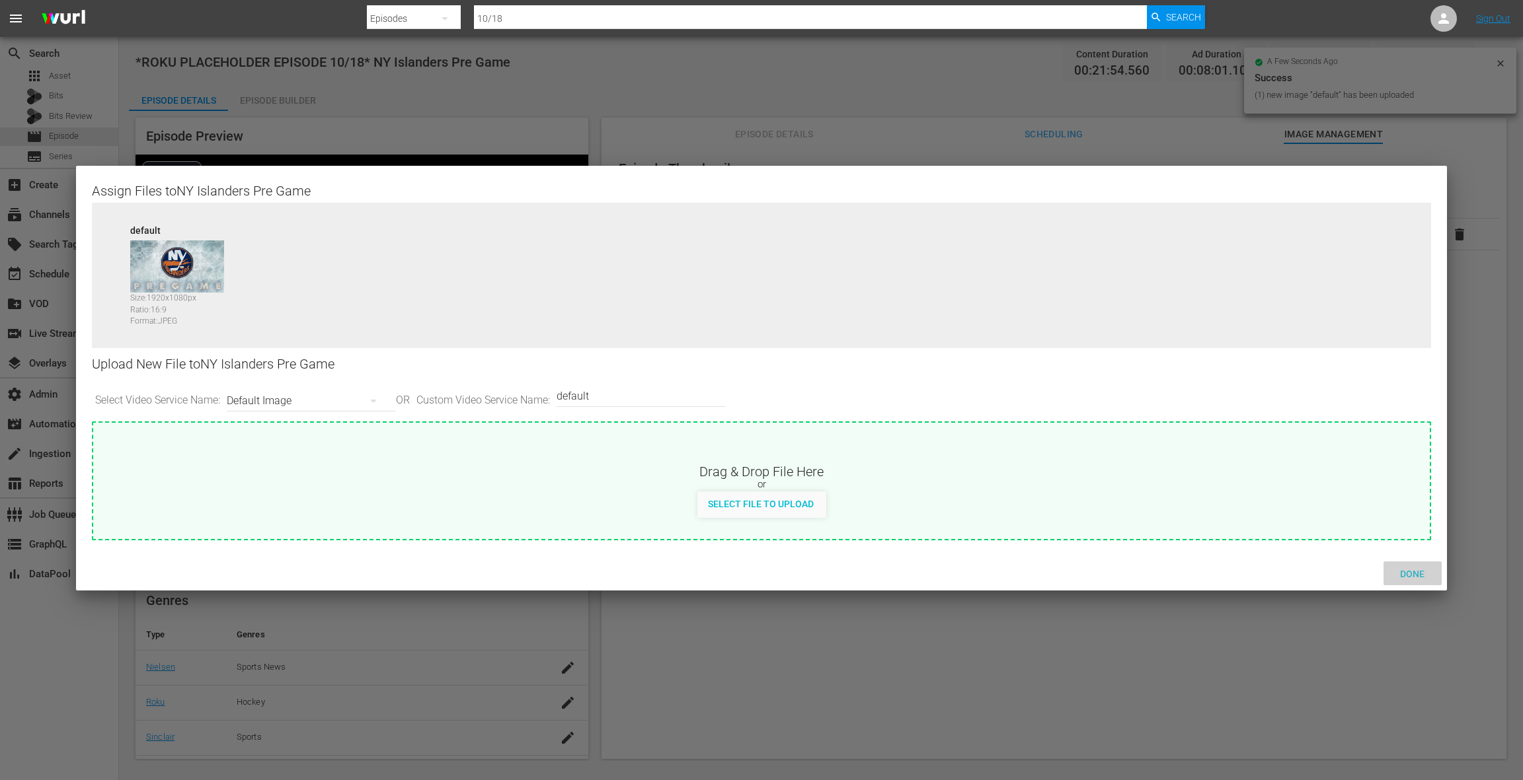
click at [1141, 575] on span "Done" at bounding box center [1412, 574] width 46 height 11
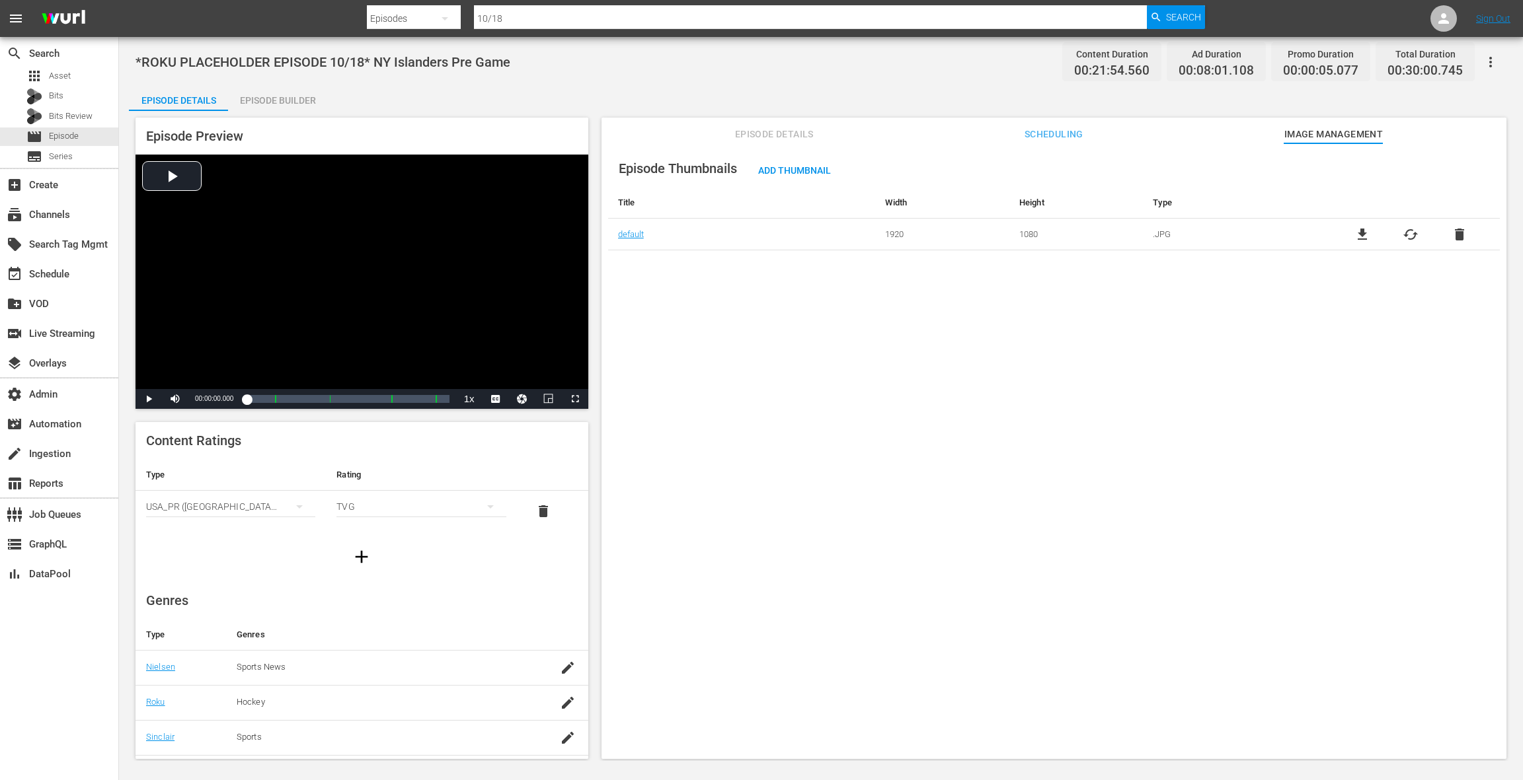
click at [1036, 139] on span "Scheduling" at bounding box center [1053, 134] width 99 height 17
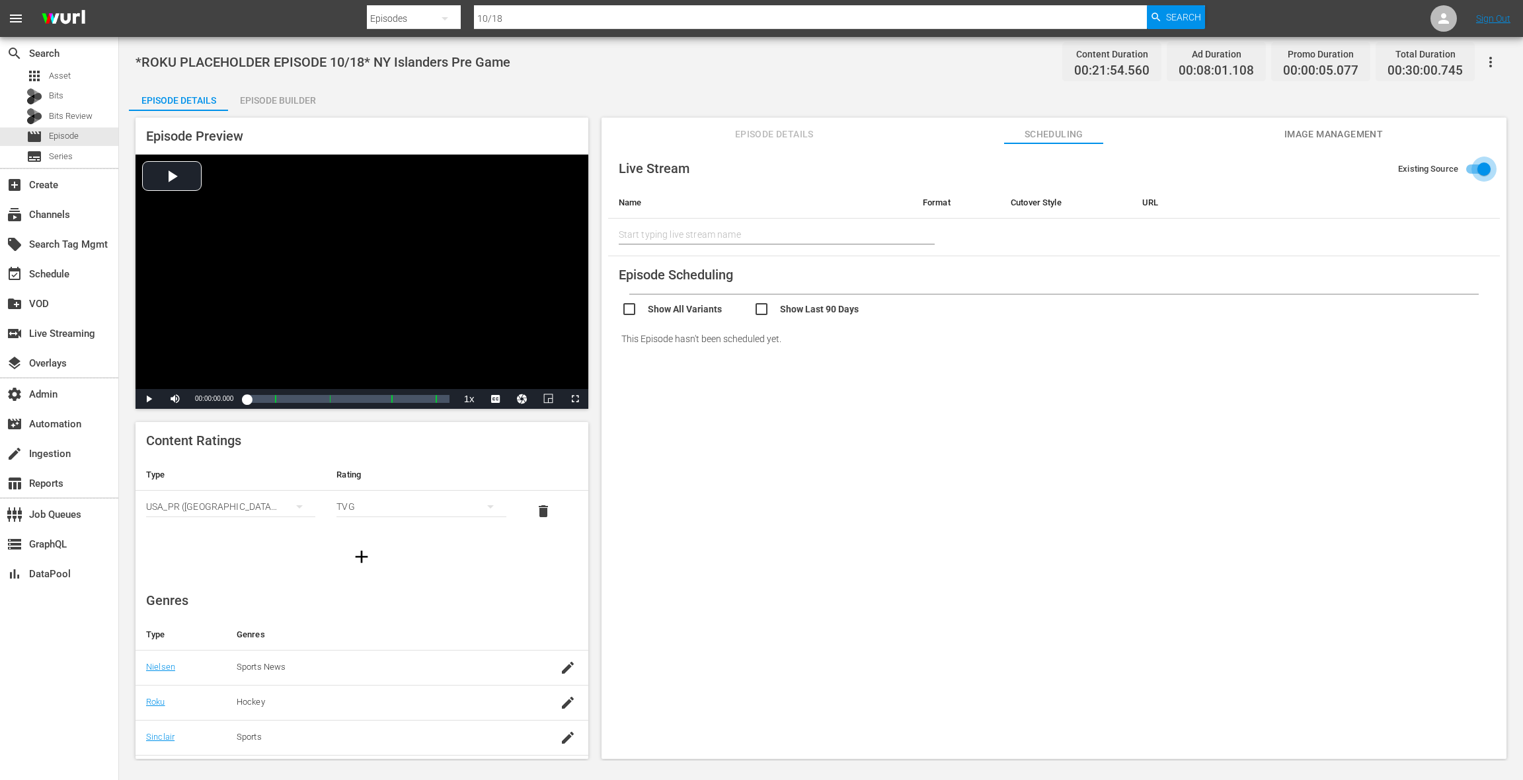
drag, startPoint x: 1479, startPoint y: 170, endPoint x: 1254, endPoint y: 200, distance: 226.6
click at [1141, 170] on input "Existing Source" at bounding box center [1483, 171] width 75 height 25
checkbox input "false"
click at [771, 229] on input "text" at bounding box center [749, 231] width 261 height 20
paste input "srt://ltnp-sjc-a-server1-pw.ltnglobal.com:12340?mode=caller&srt_password=Bpn3SI…"
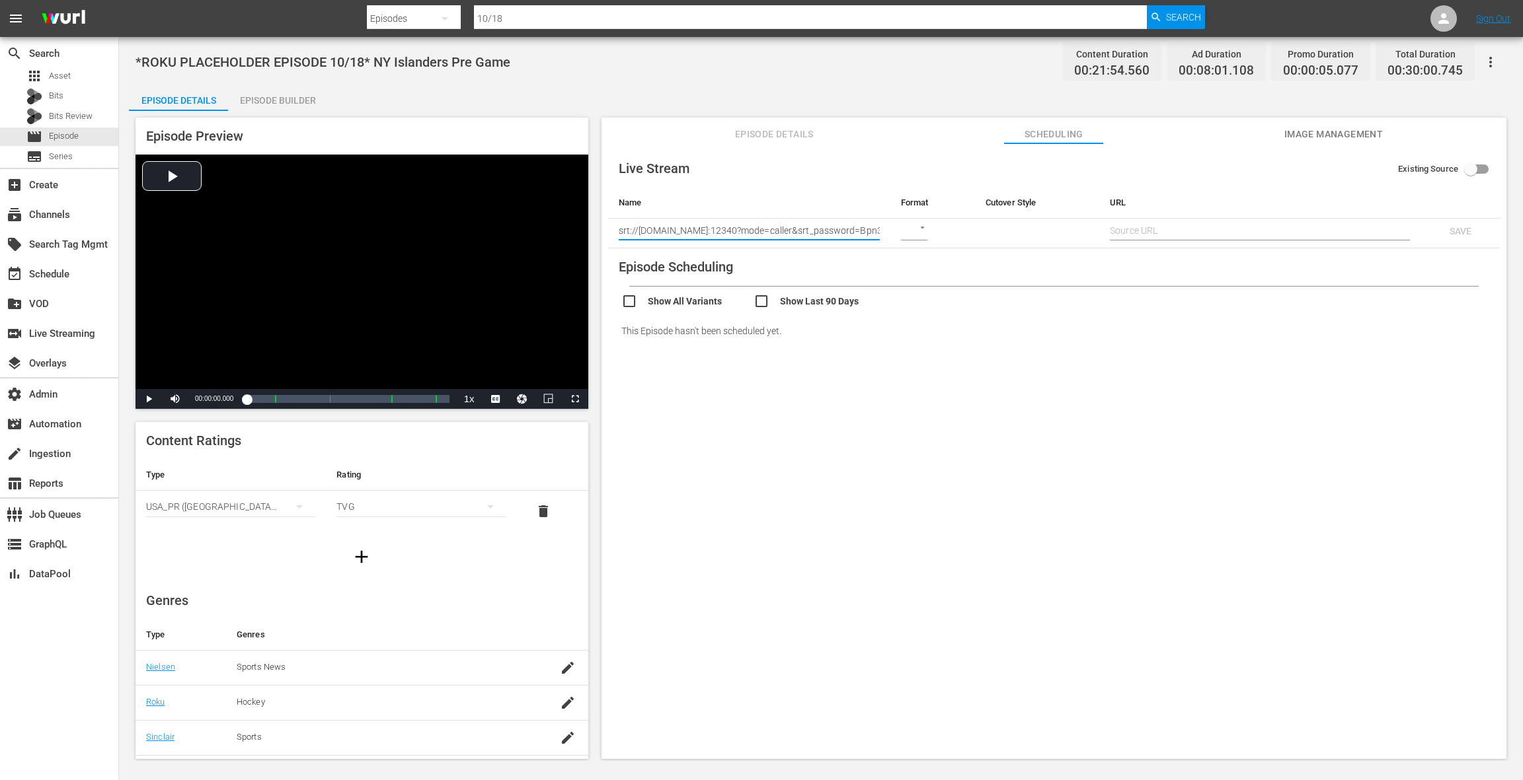
scroll to position [0, 168]
type input "srt://ltnp-sjc-a-server1-pw.ltnglobal.com:12340?mode=caller&srt_password=Bpn3SI…"
click at [909, 231] on body "menu Search By Episodes Search ID, Title, Description, Keywords, or Category 10…" at bounding box center [761, 390] width 1523 height 780
click at [920, 296] on div "SRT" at bounding box center [922, 294] width 46 height 32
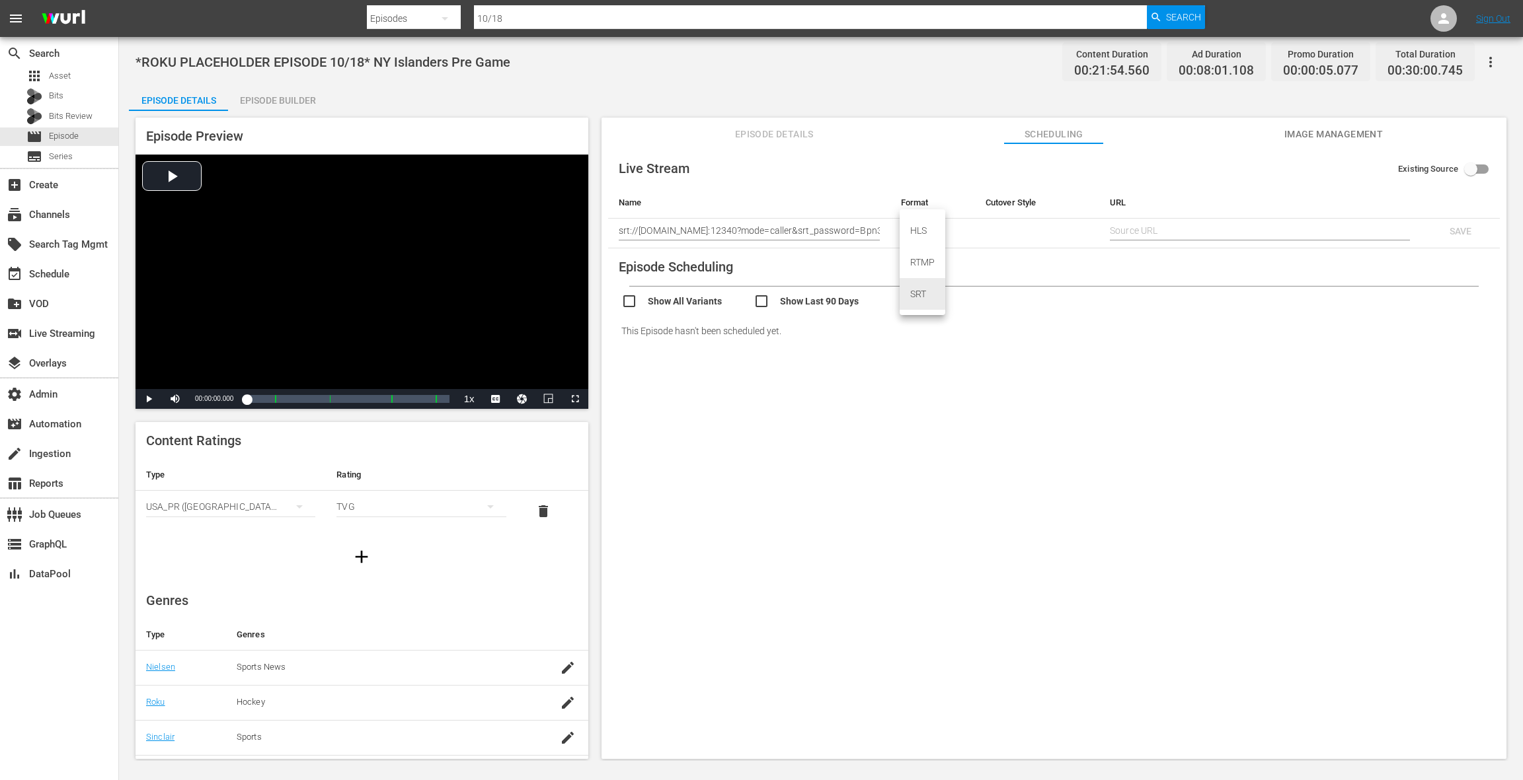
type input "SRT_CALLER"
click at [843, 231] on input "srt://ltnp-sjc-a-server1-pw.ltnglobal.com:12340?mode=caller&srt_password=Bpn3SI…" at bounding box center [749, 231] width 261 height 20
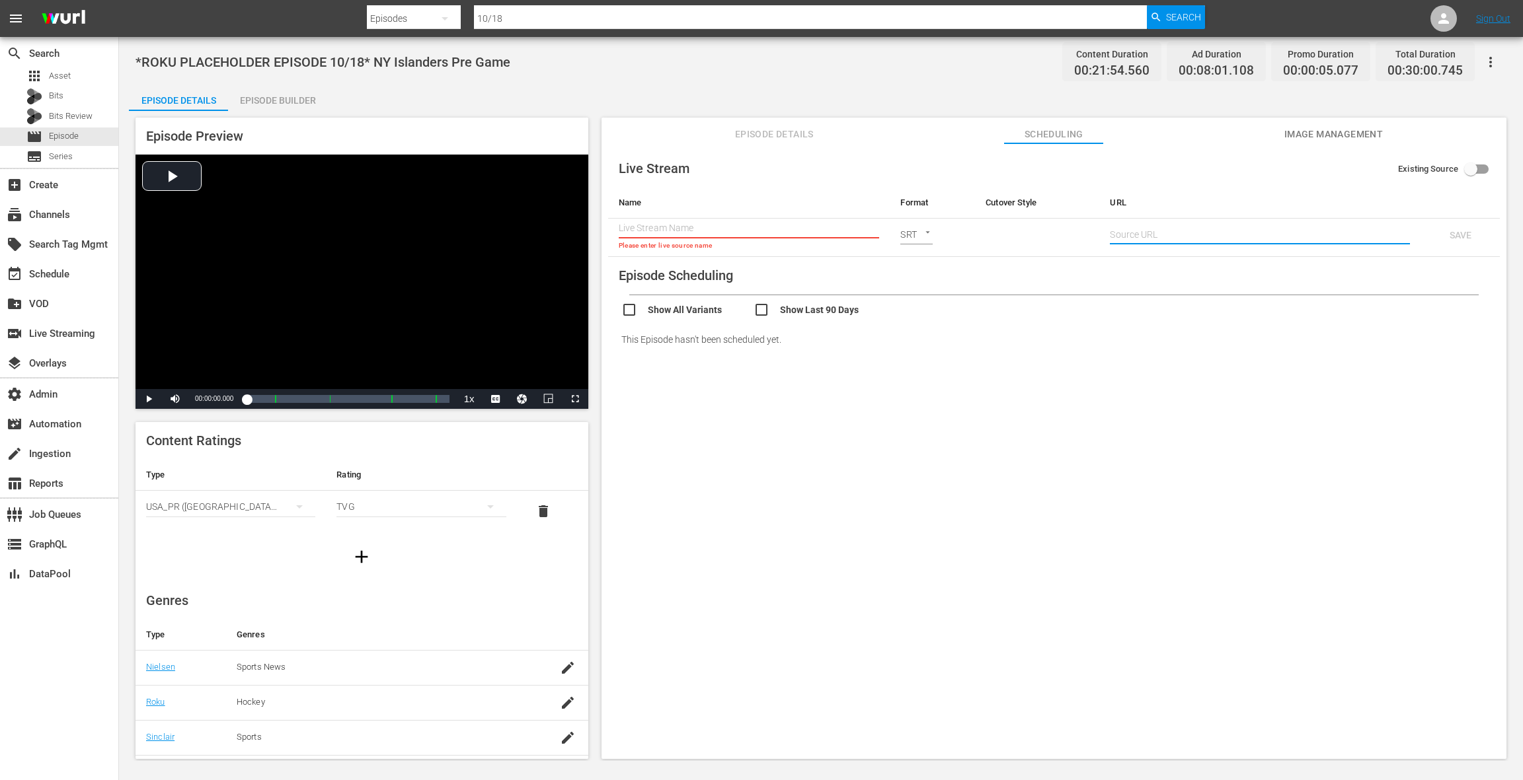
click at [1141, 233] on input "text" at bounding box center [1260, 235] width 300 height 20
paste input "srt://ltnp-sjc-a-server1-pw.ltnglobal.com:12340?mode=caller&srt_password=Bpn3SI…"
type input "srt://ltnp-sjc-a-server1-pw.ltnglobal.com:12340?mode=caller&srt_password=Bpn3SI…"
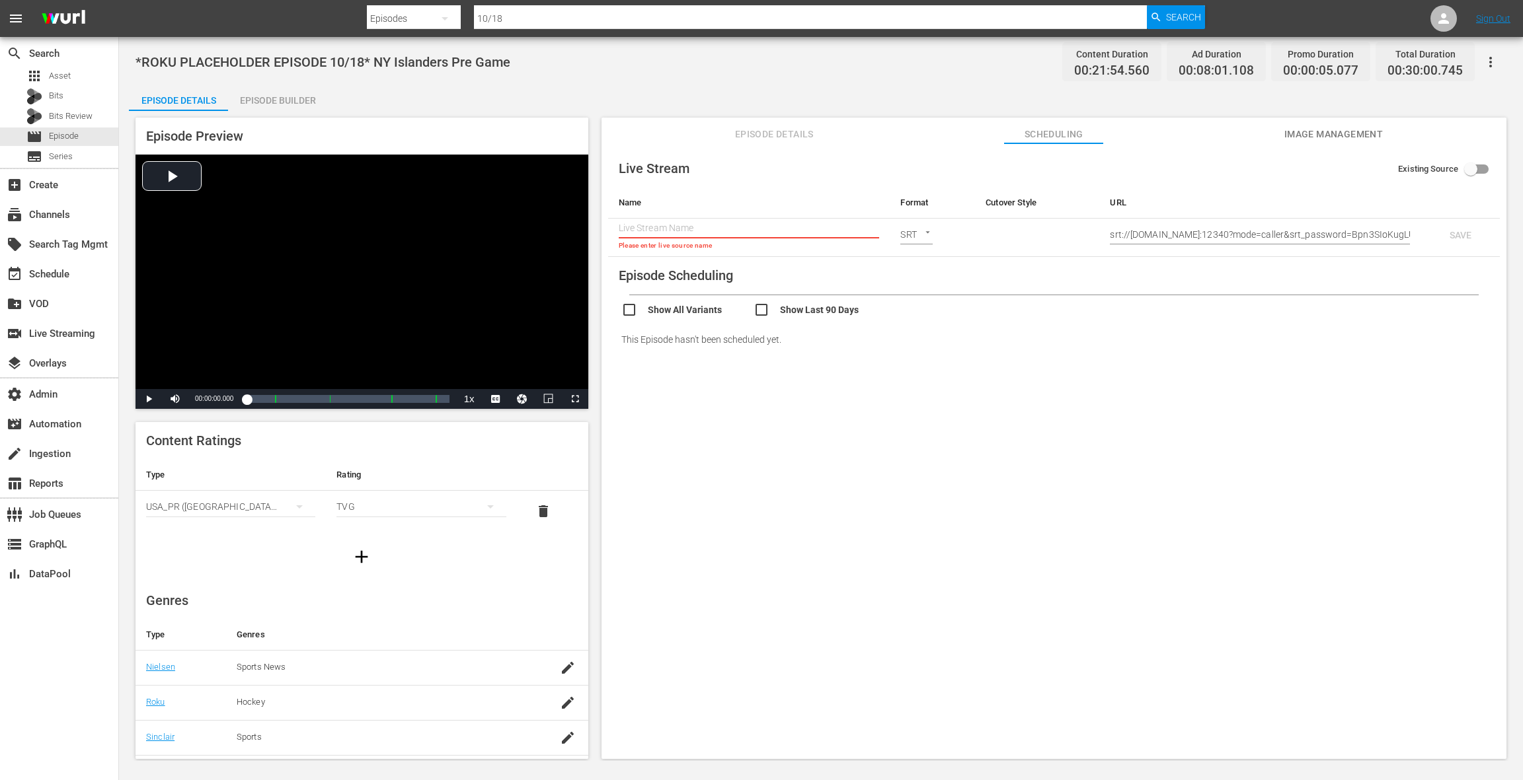
click at [826, 229] on input "text" at bounding box center [749, 229] width 261 height 20
click at [665, 226] on input "text" at bounding box center [749, 229] width 261 height 20
paste input "NY Islanders Pre Game"
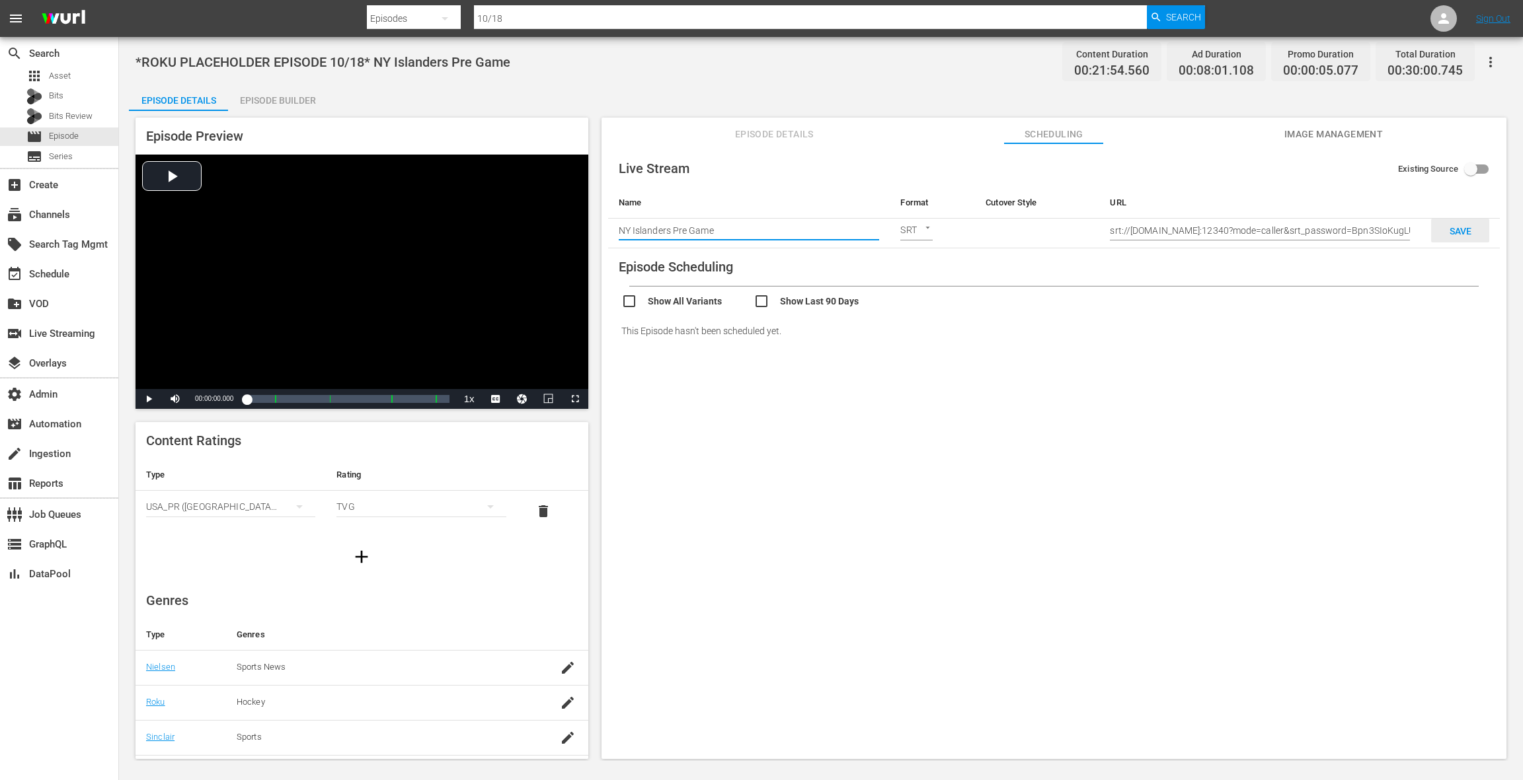
type input "NY Islanders Pre Game"
click at [1141, 231] on span "SAVE" at bounding box center [1460, 231] width 43 height 11
checkbox input "true"
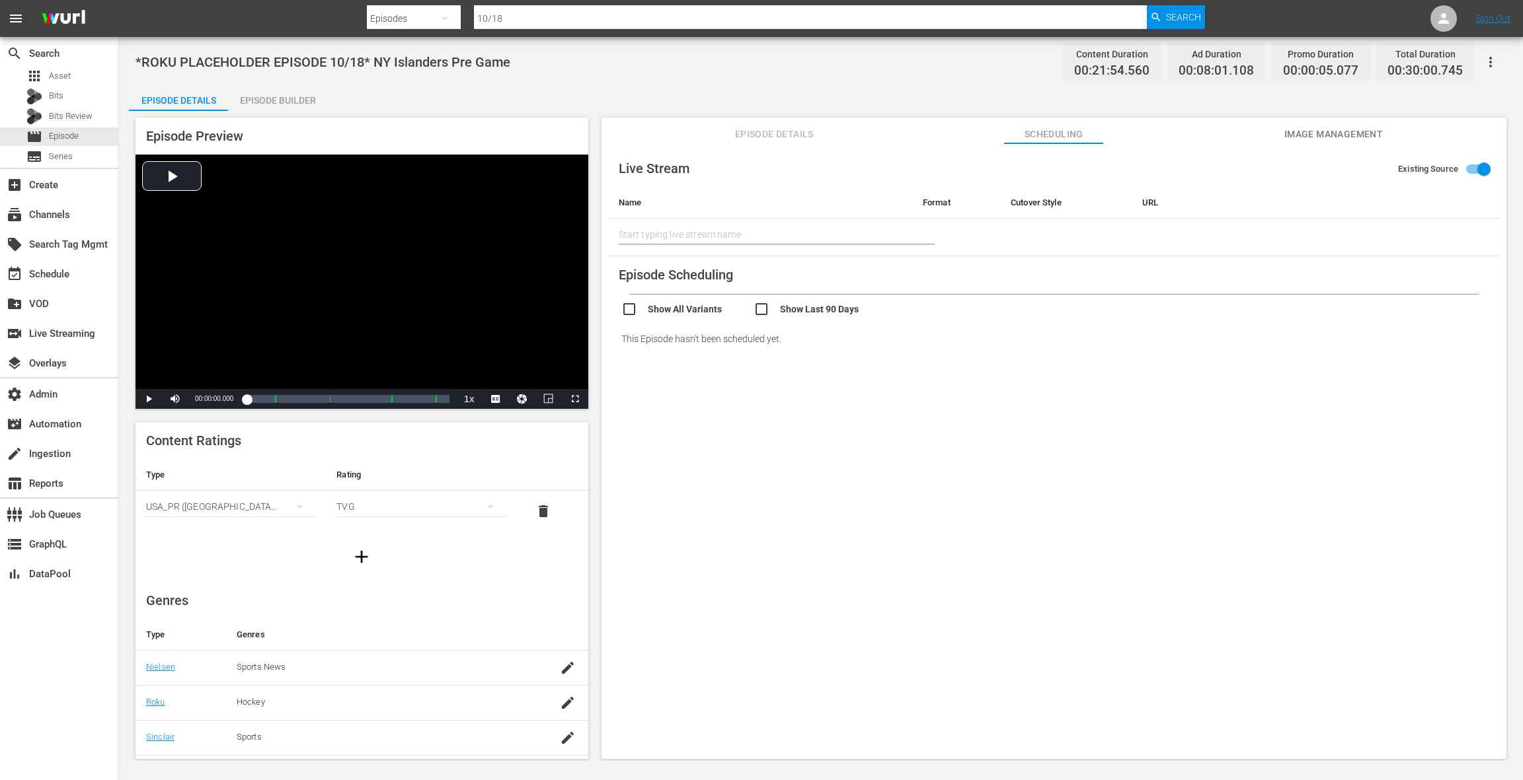
type input "NY Islanders Pre Game"
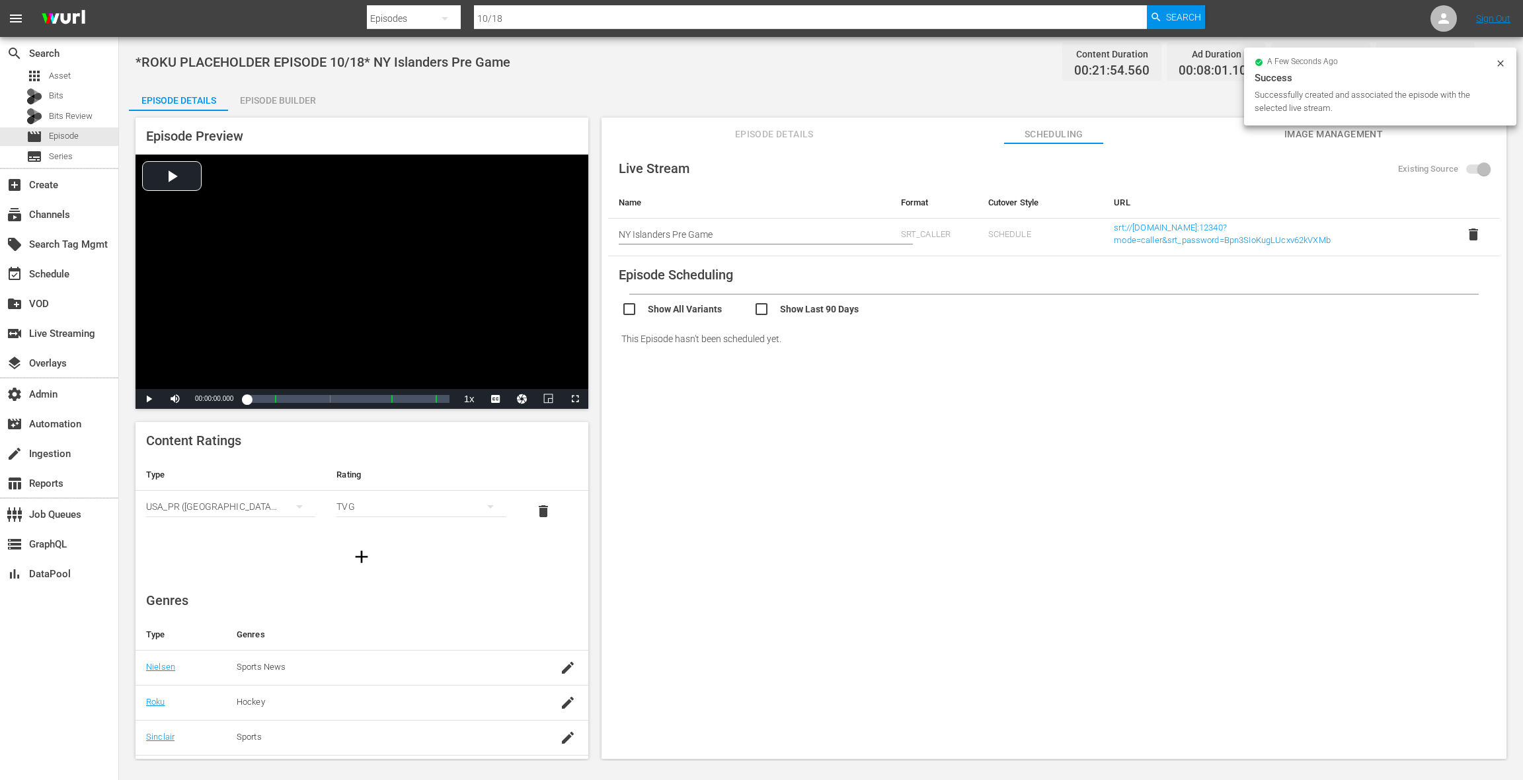
click at [266, 108] on div "Episode Builder" at bounding box center [277, 101] width 99 height 32
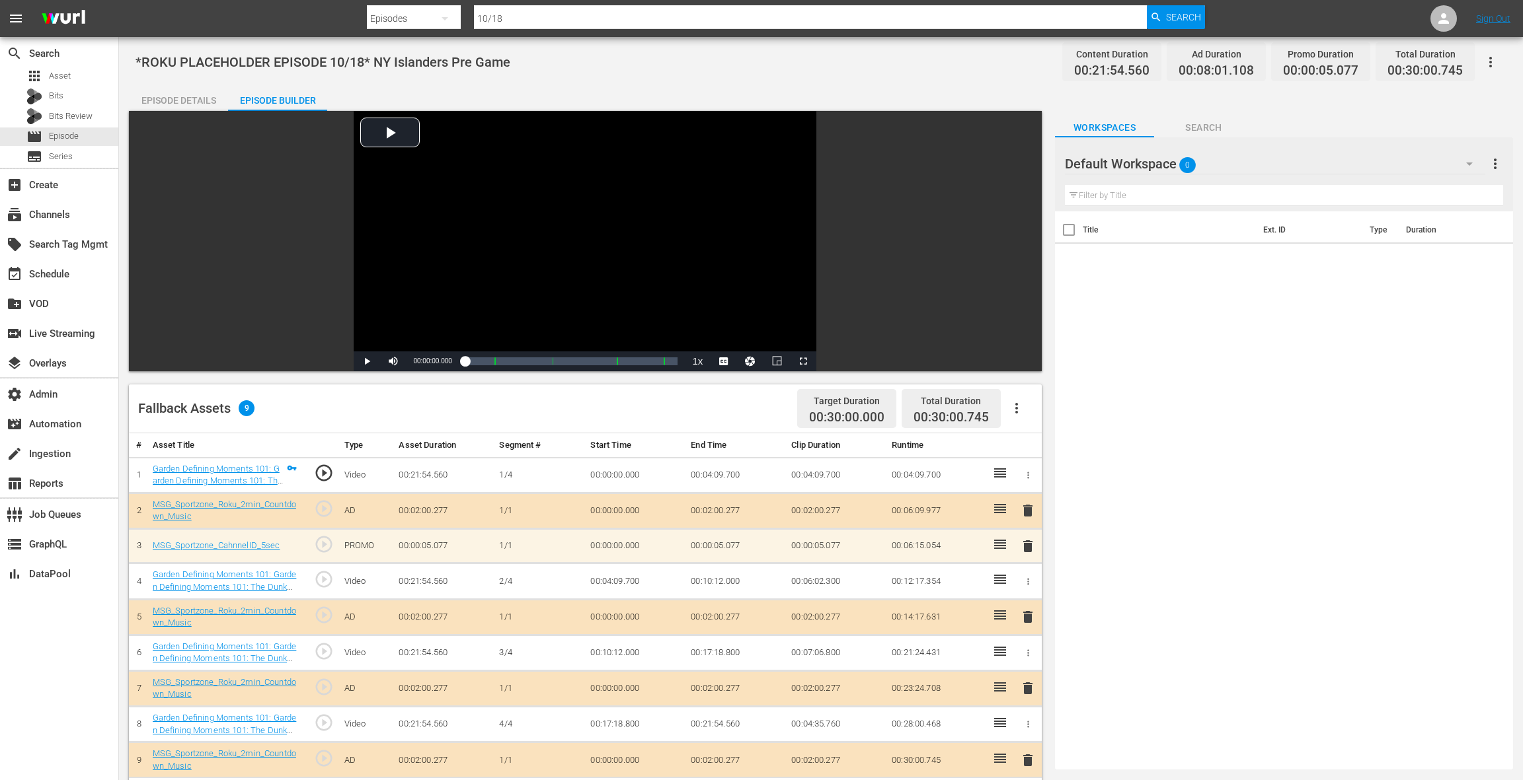
click at [198, 106] on div "Episode Details" at bounding box center [178, 101] width 99 height 32
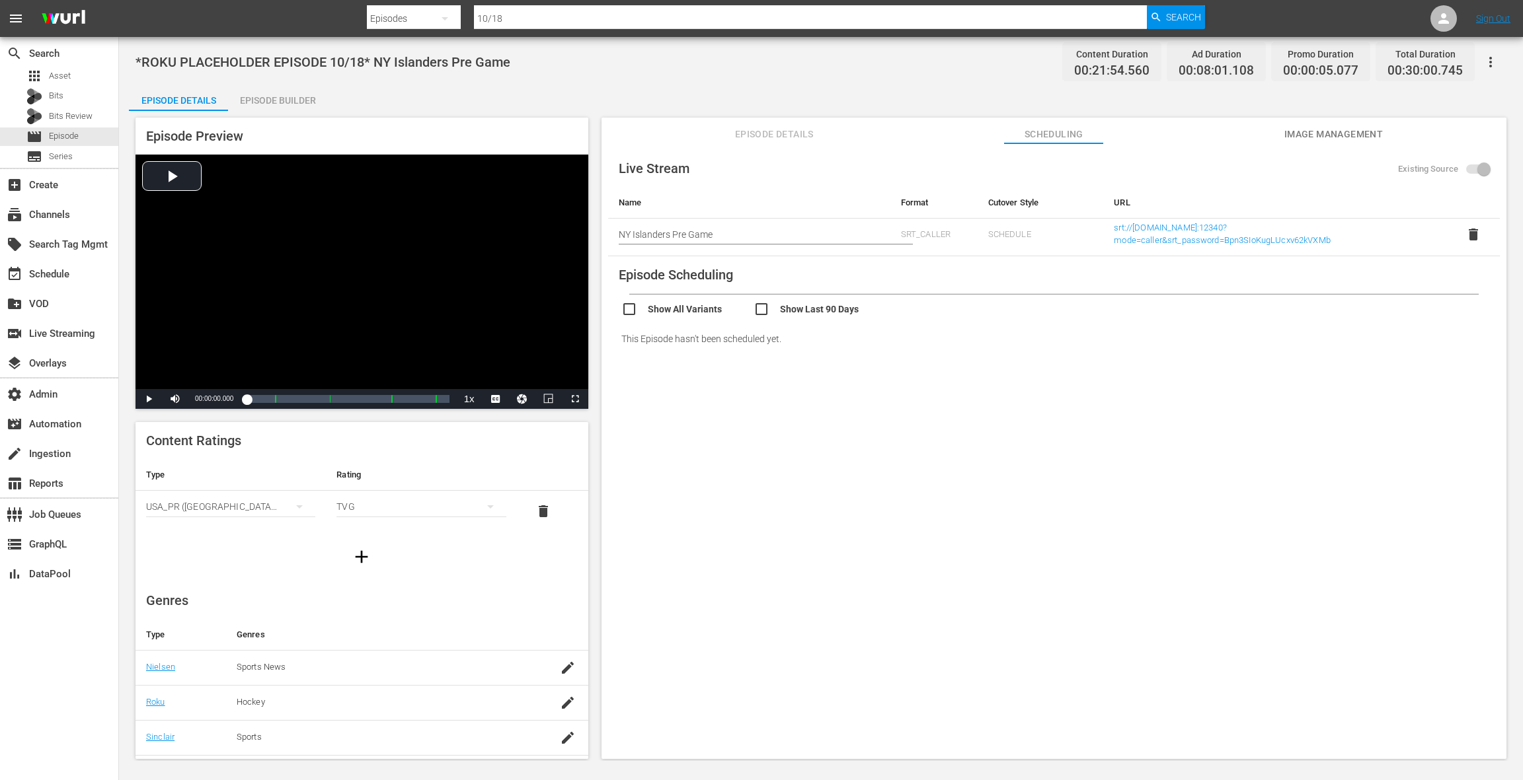
click at [757, 133] on span "Episode Details" at bounding box center [773, 134] width 99 height 17
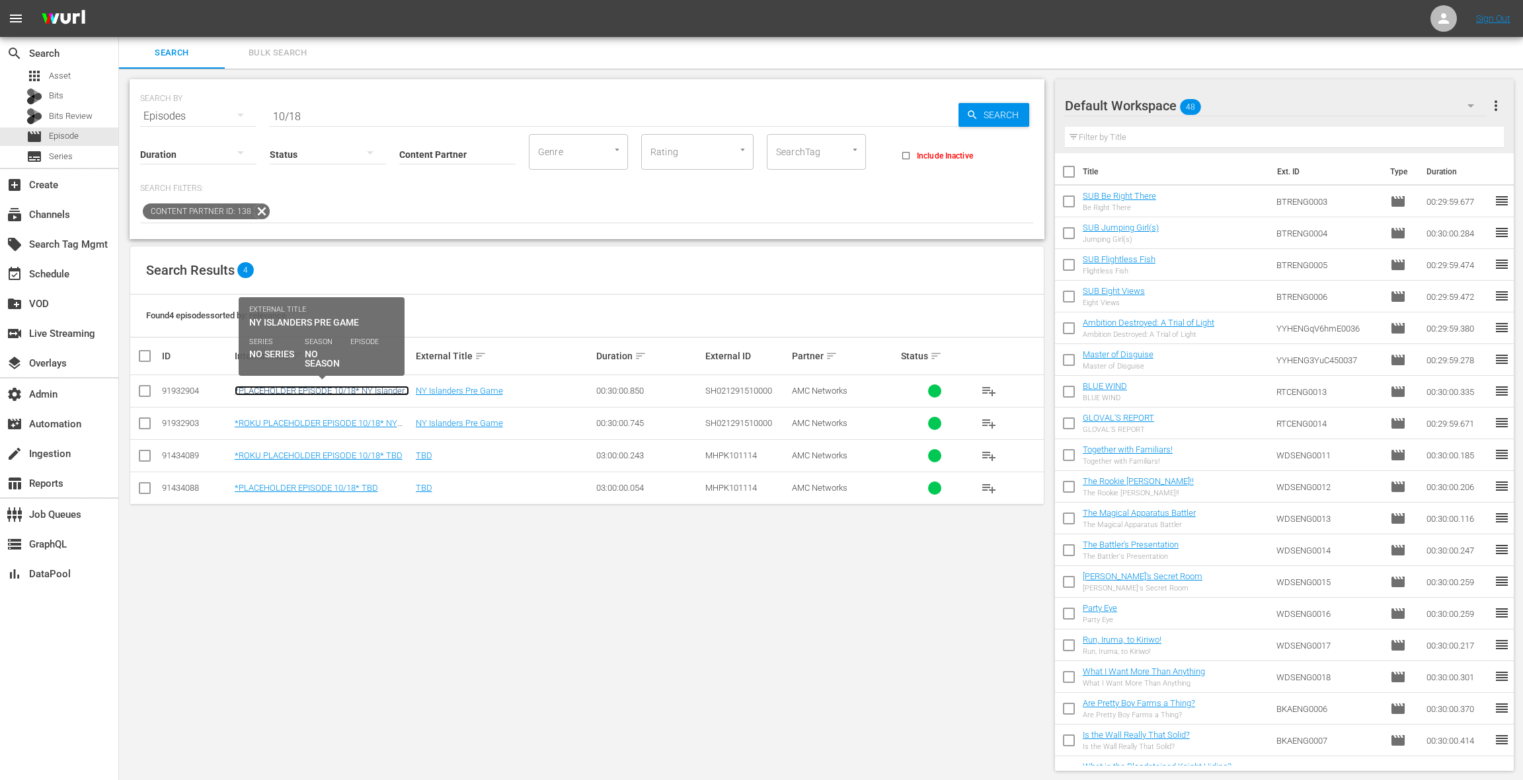
click at [340, 392] on link "*PLACEHOLDER EPISODE 10/18* NY Islanders Pre Game" at bounding box center [322, 396] width 174 height 20
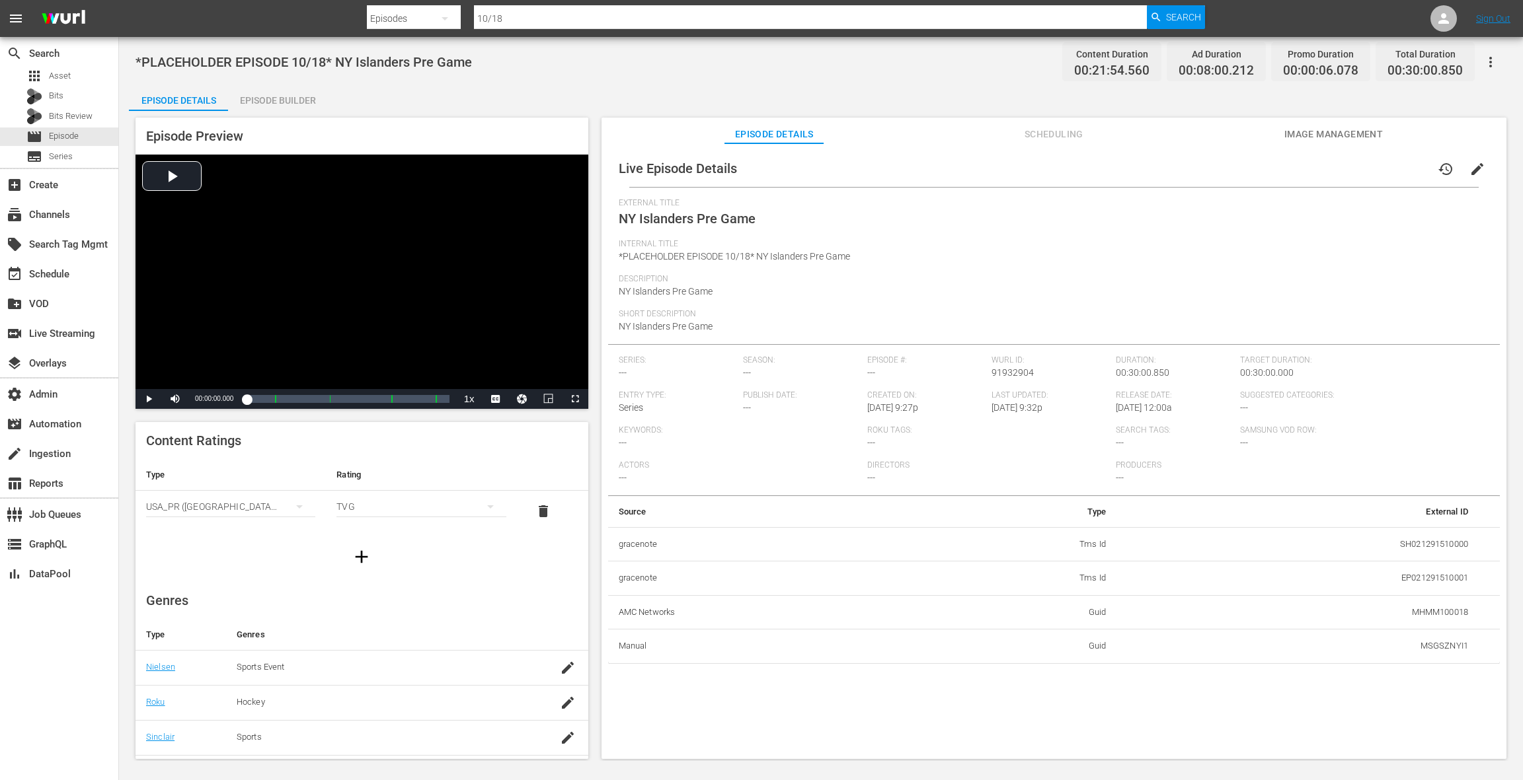
click at [1051, 137] on span "Scheduling" at bounding box center [1053, 134] width 99 height 17
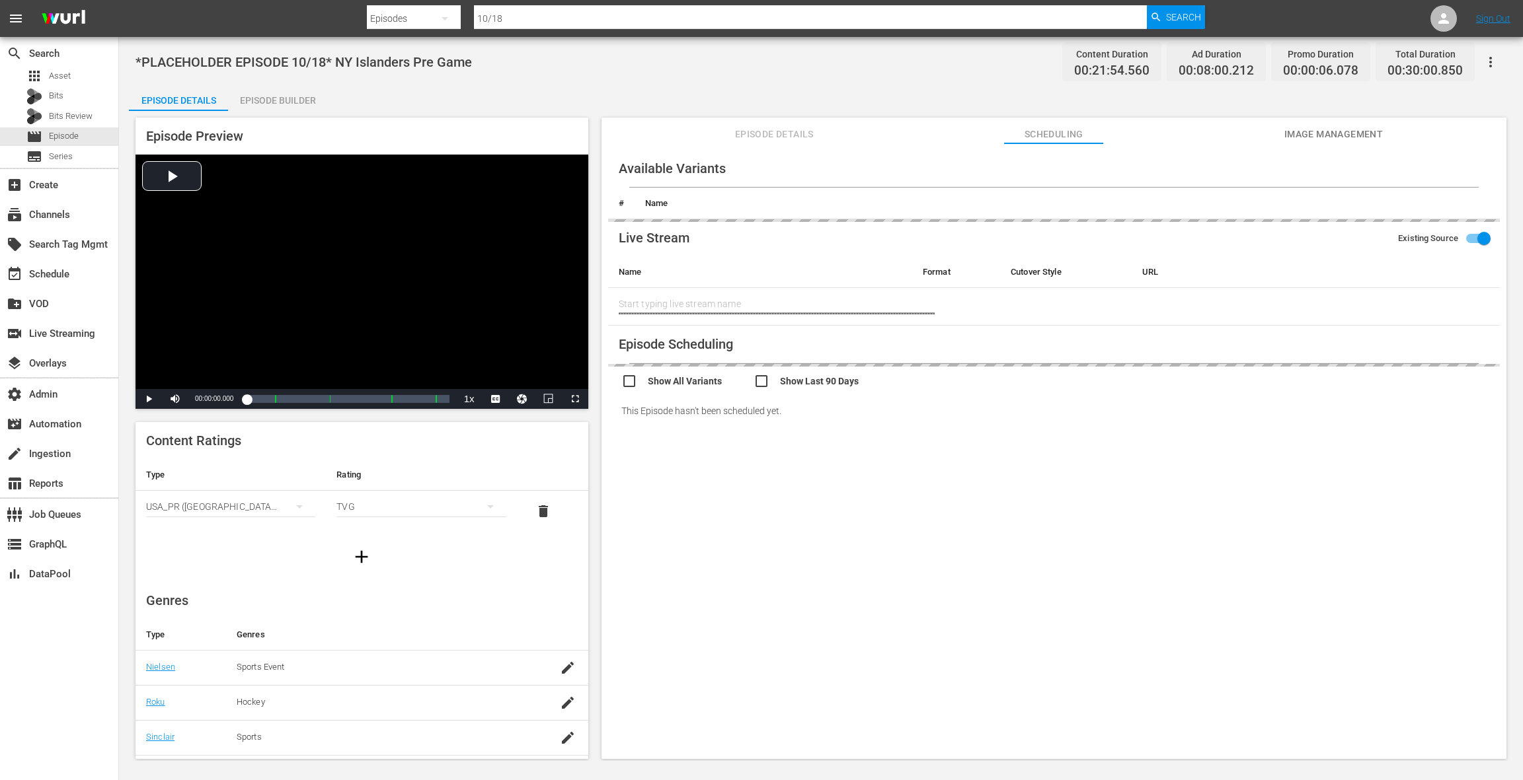
type input "NY Islanders Pre Game"
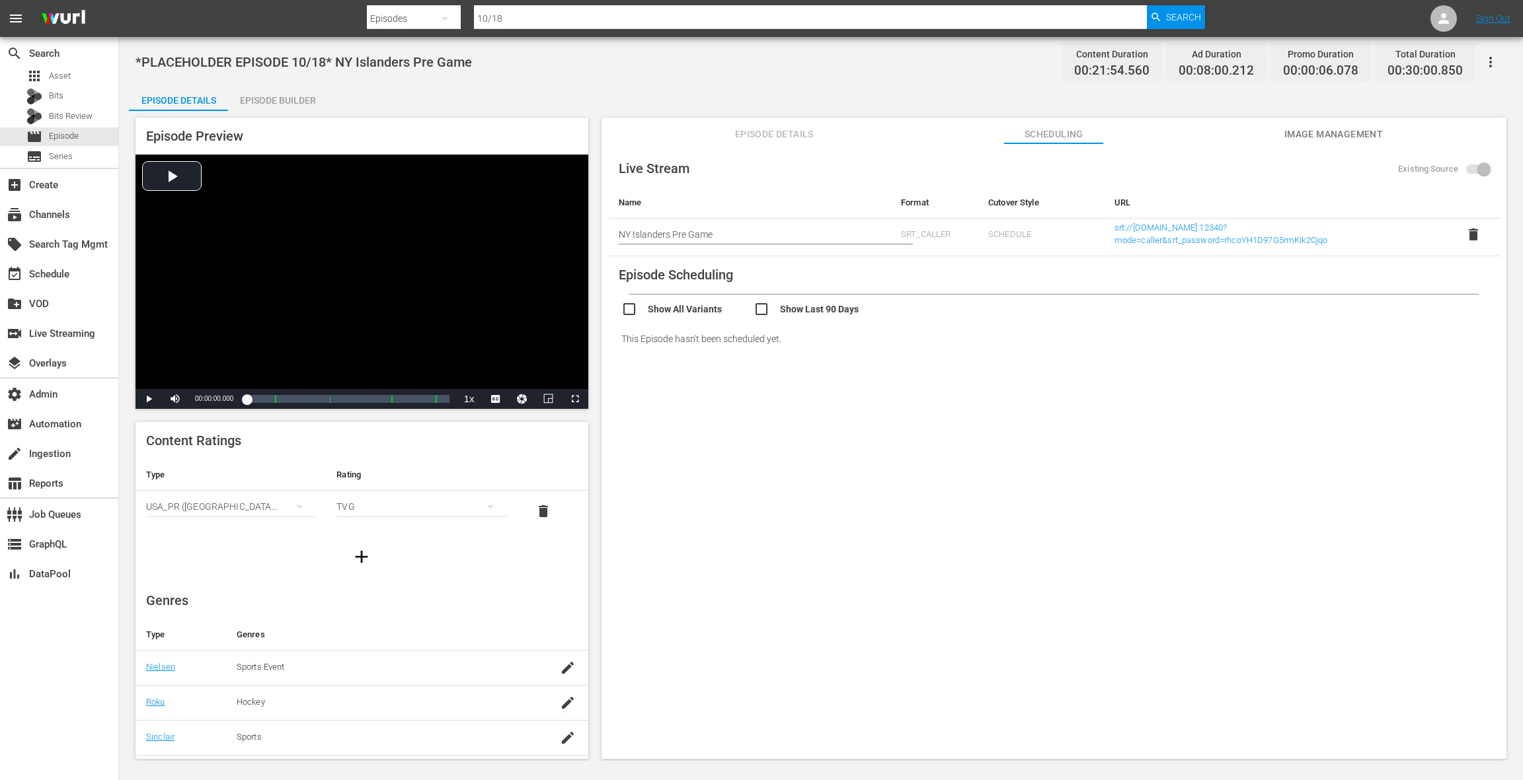
click at [1141, 131] on span "Image Management" at bounding box center [1332, 134] width 99 height 17
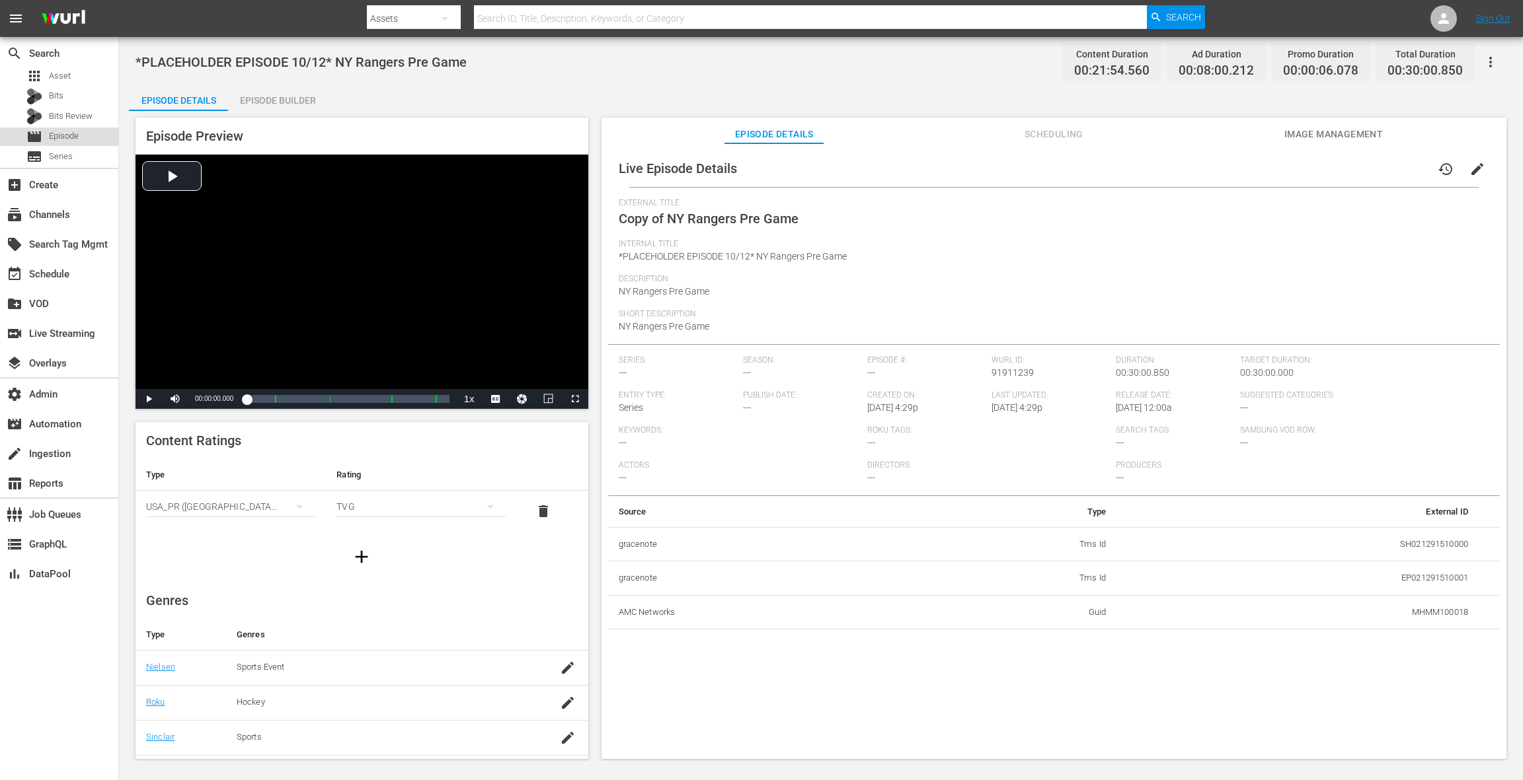
click at [87, 142] on div "movie Episode" at bounding box center [59, 137] width 118 height 19
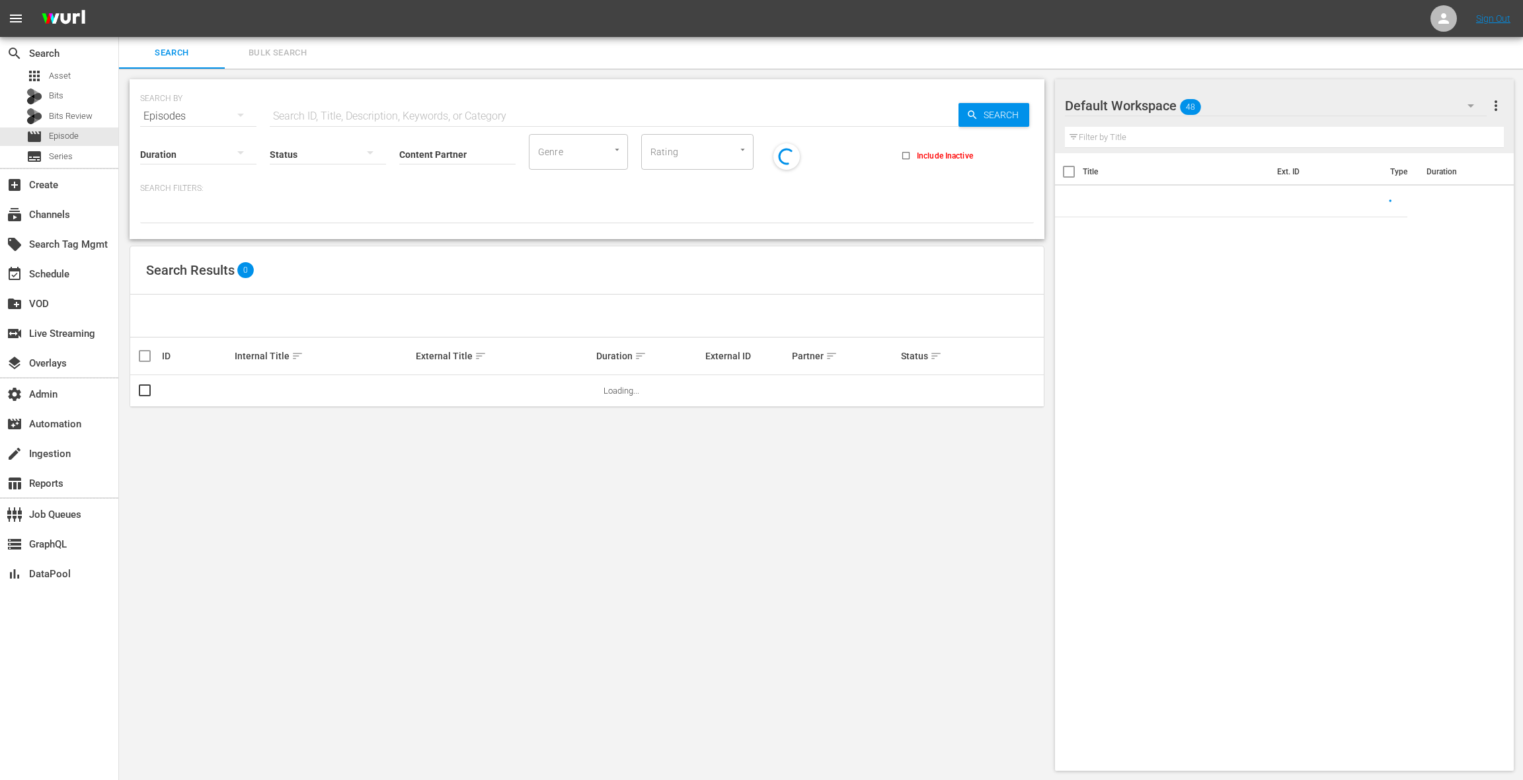
click at [290, 109] on input "text" at bounding box center [614, 116] width 689 height 32
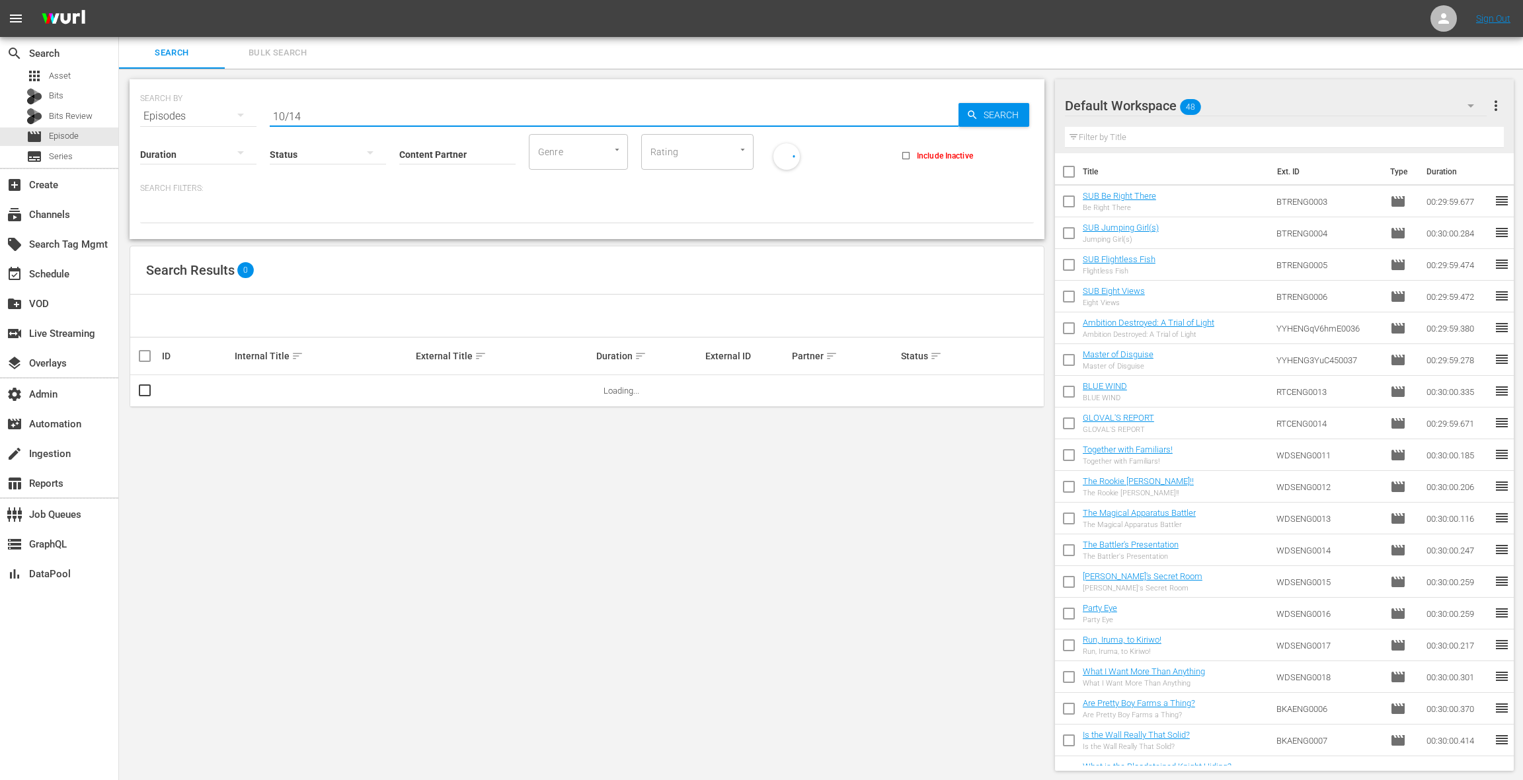
type input "10/14"
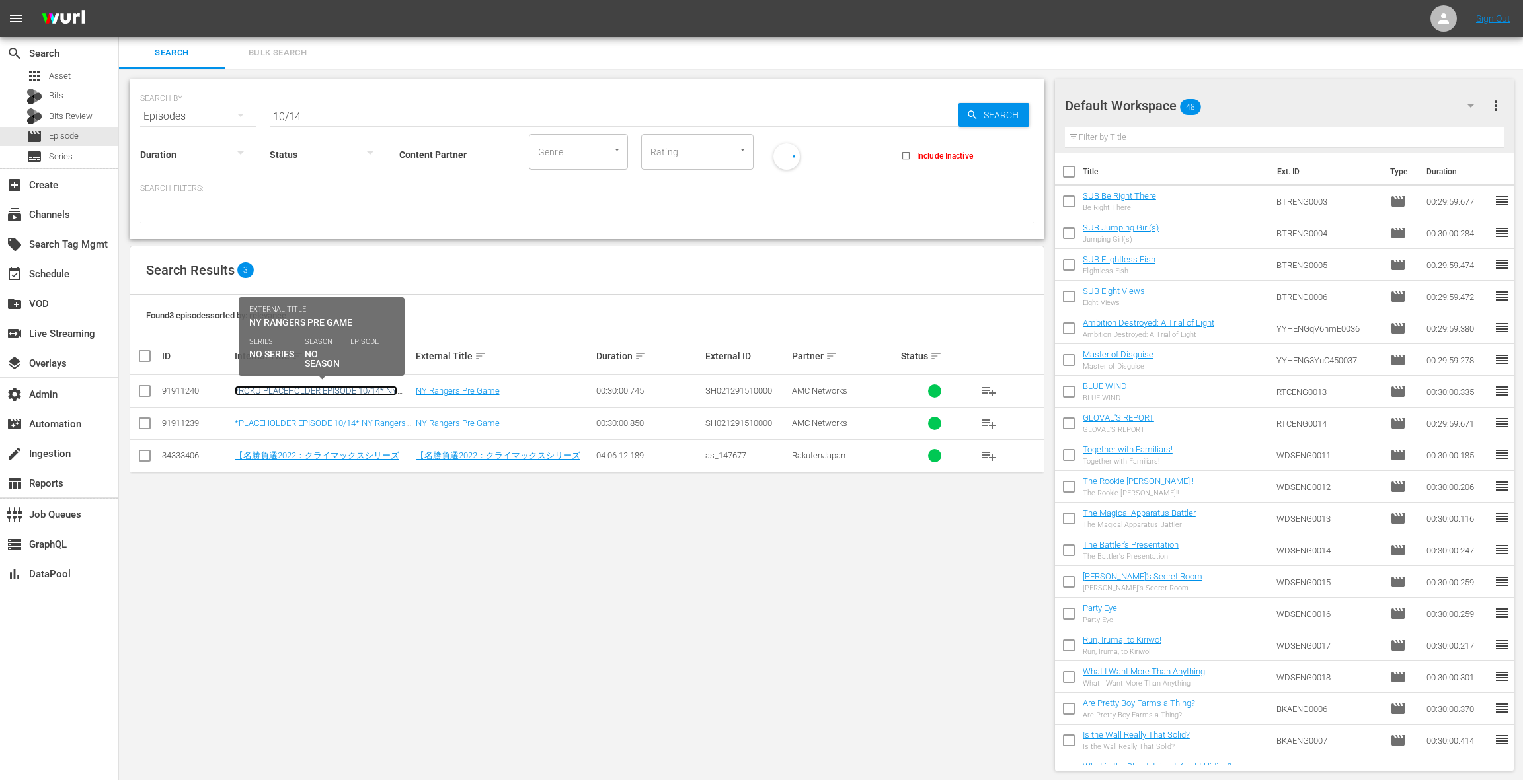
click at [334, 391] on link "*ROKU PLACEHOLDER EPISODE 10/14* NY Rangers Pre Game" at bounding box center [316, 396] width 163 height 20
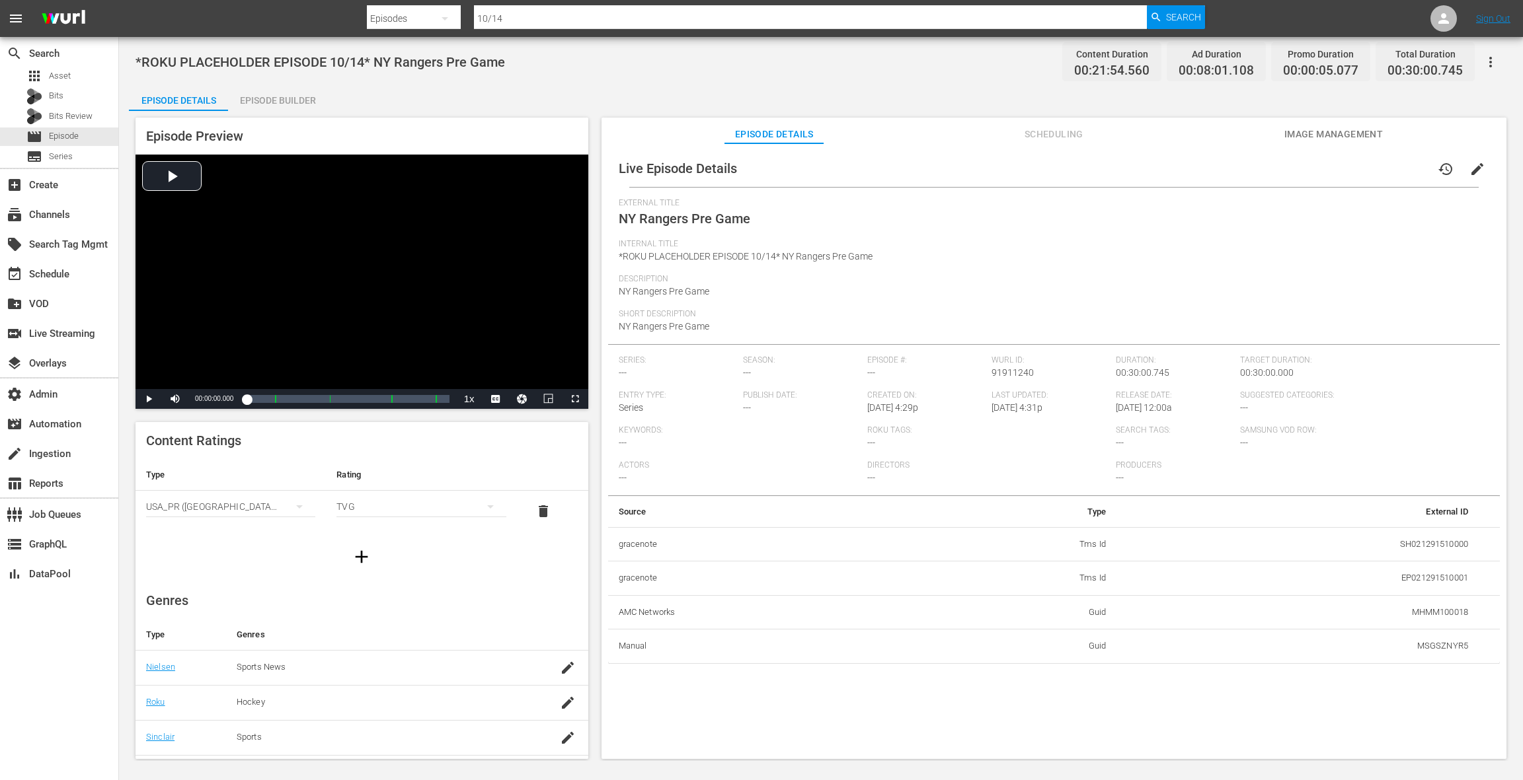
click at [1490, 69] on icon "button" at bounding box center [1490, 62] width 16 height 16
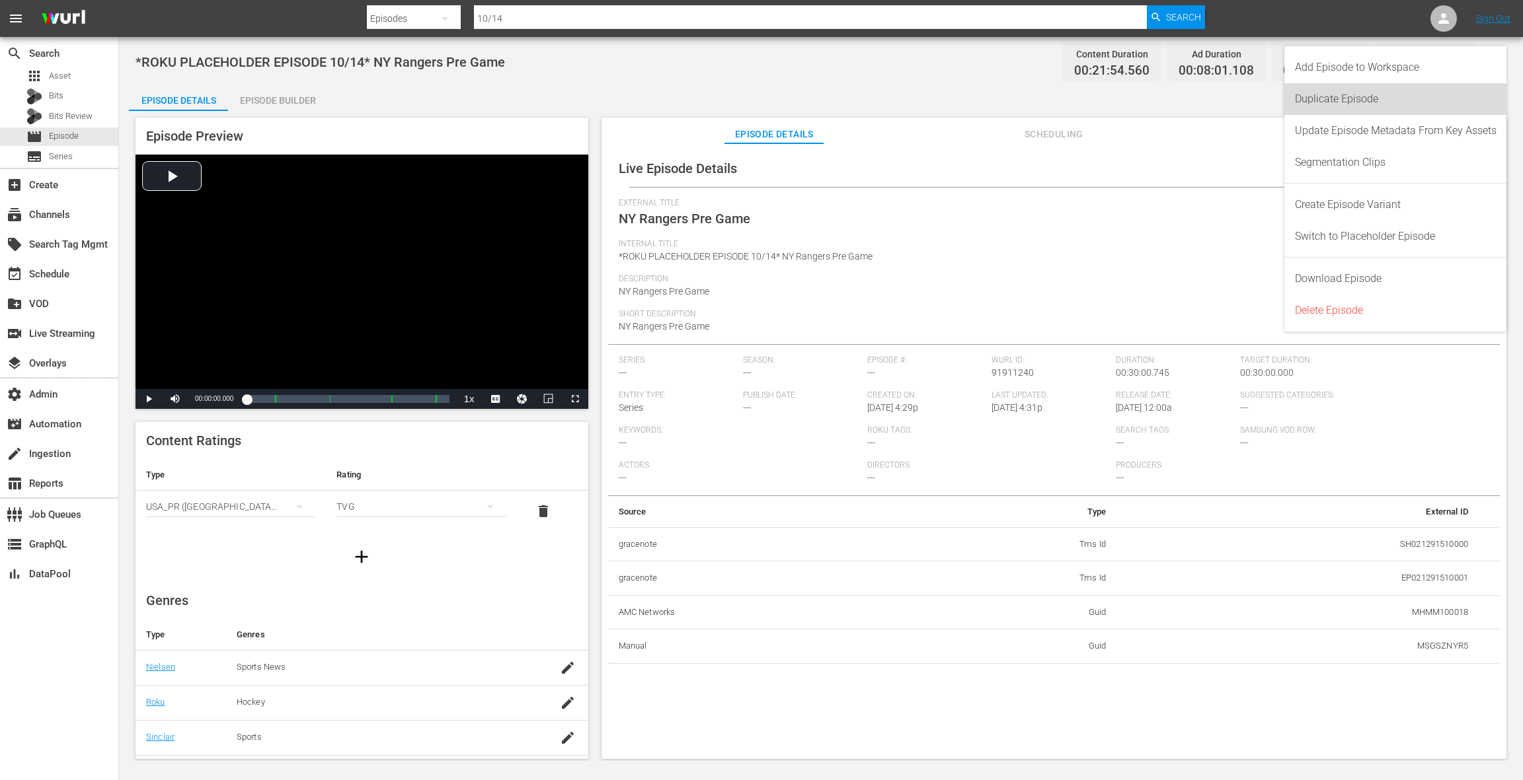
click at [1410, 98] on div "Duplicate Episode" at bounding box center [1396, 99] width 202 height 32
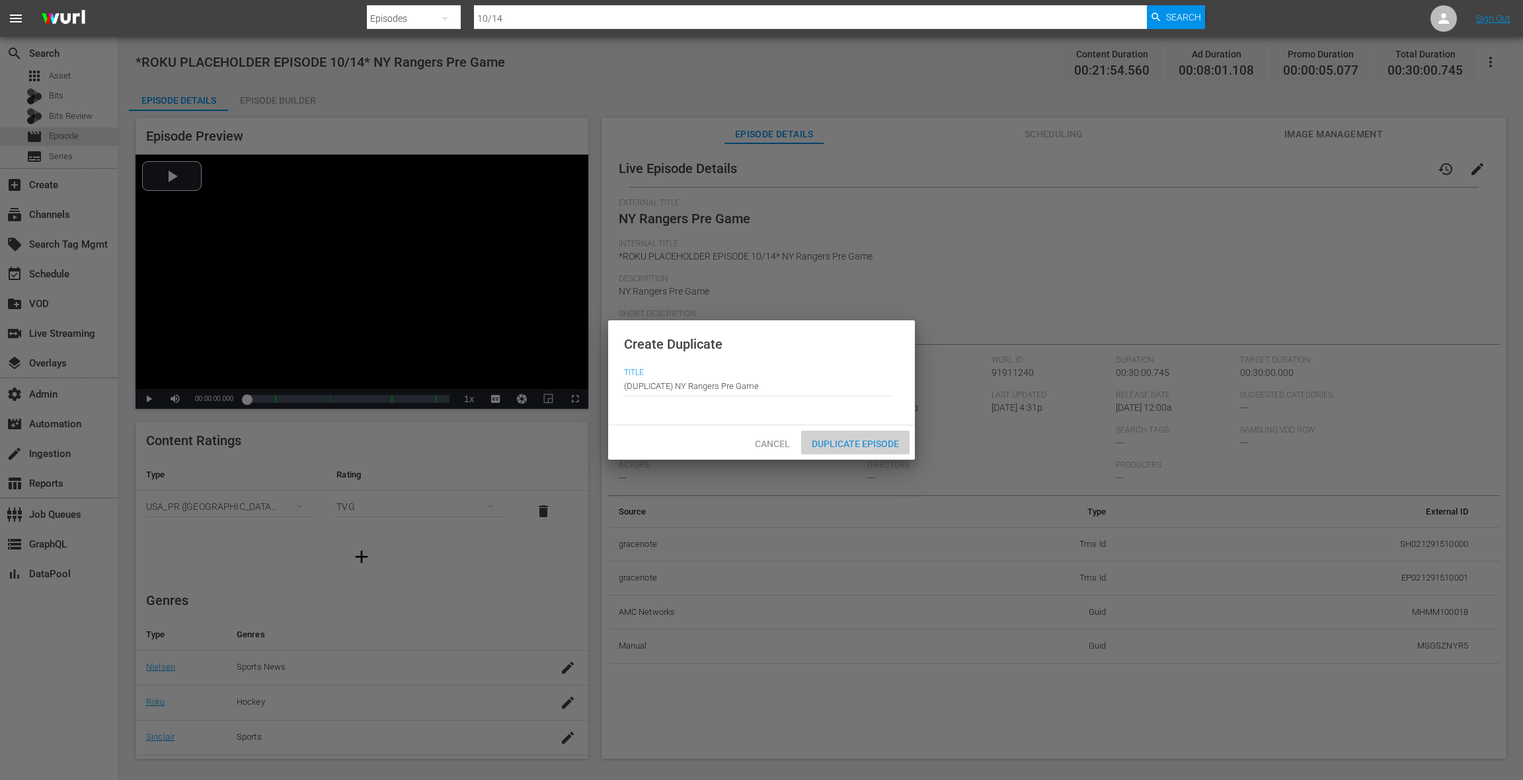
click at [886, 441] on span "Duplicate Episode" at bounding box center [855, 444] width 108 height 11
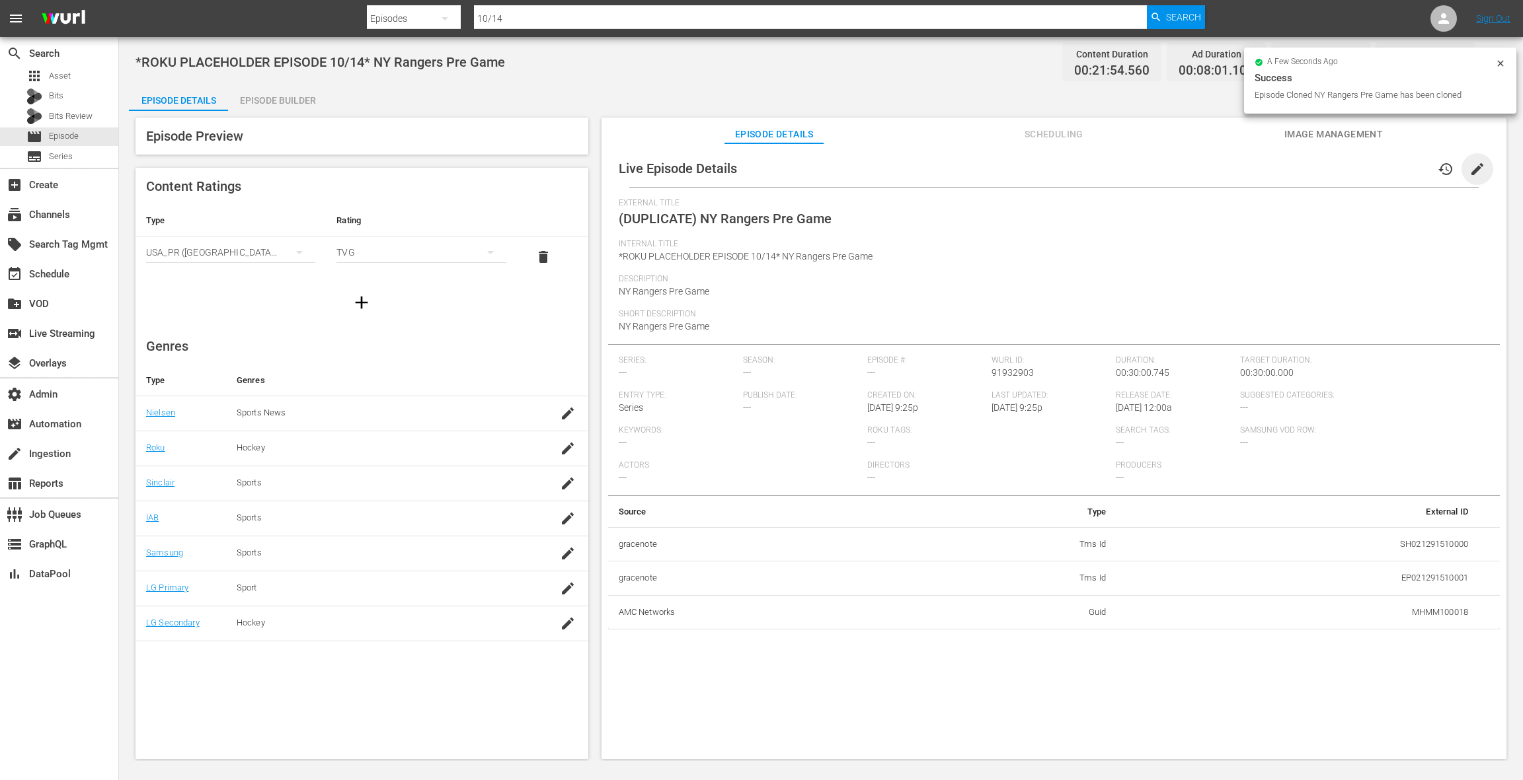
drag, startPoint x: 1470, startPoint y: 170, endPoint x: 1284, endPoint y: 195, distance: 187.4
click at [1470, 170] on span "edit" at bounding box center [1477, 169] width 16 height 16
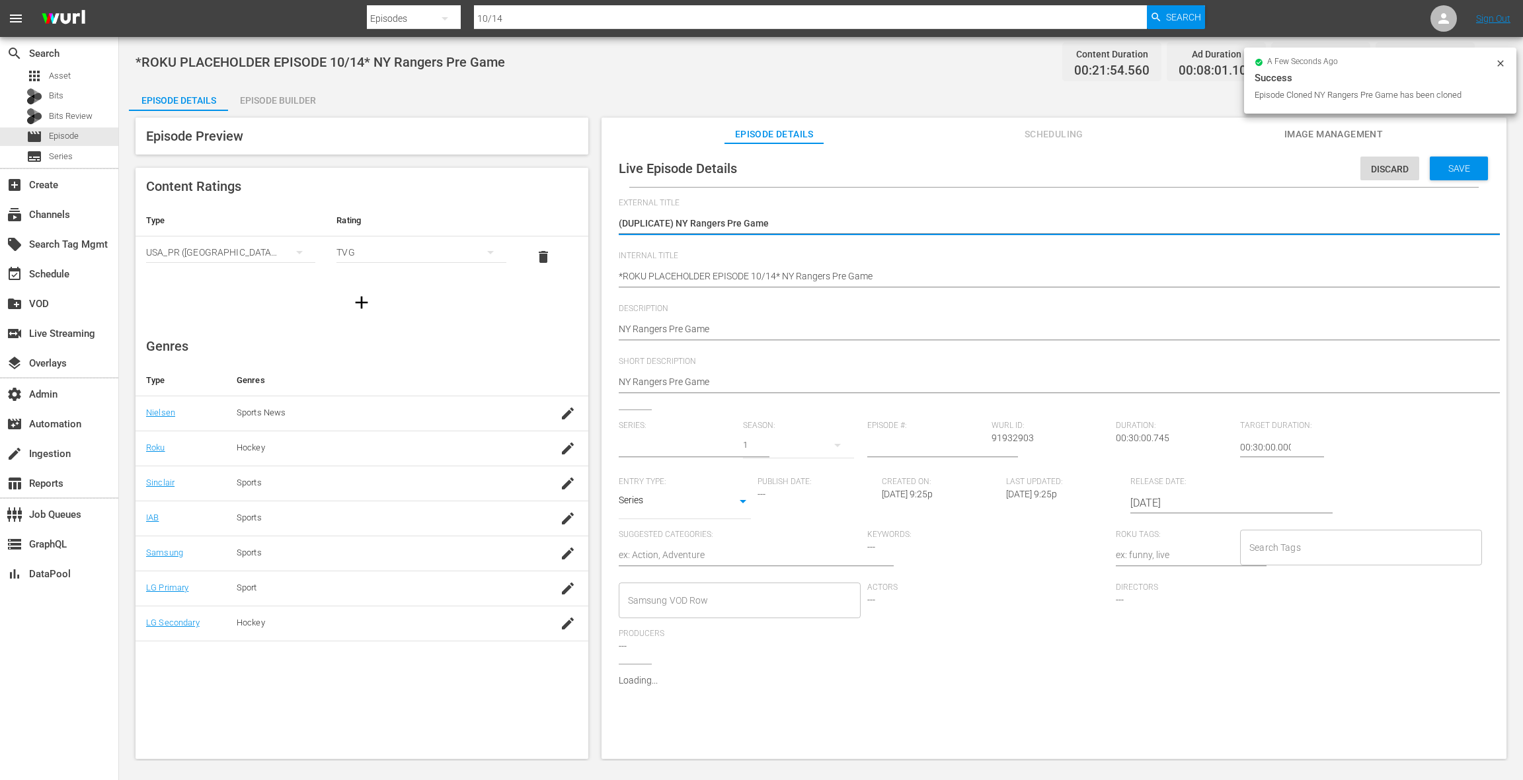
type input "No Series"
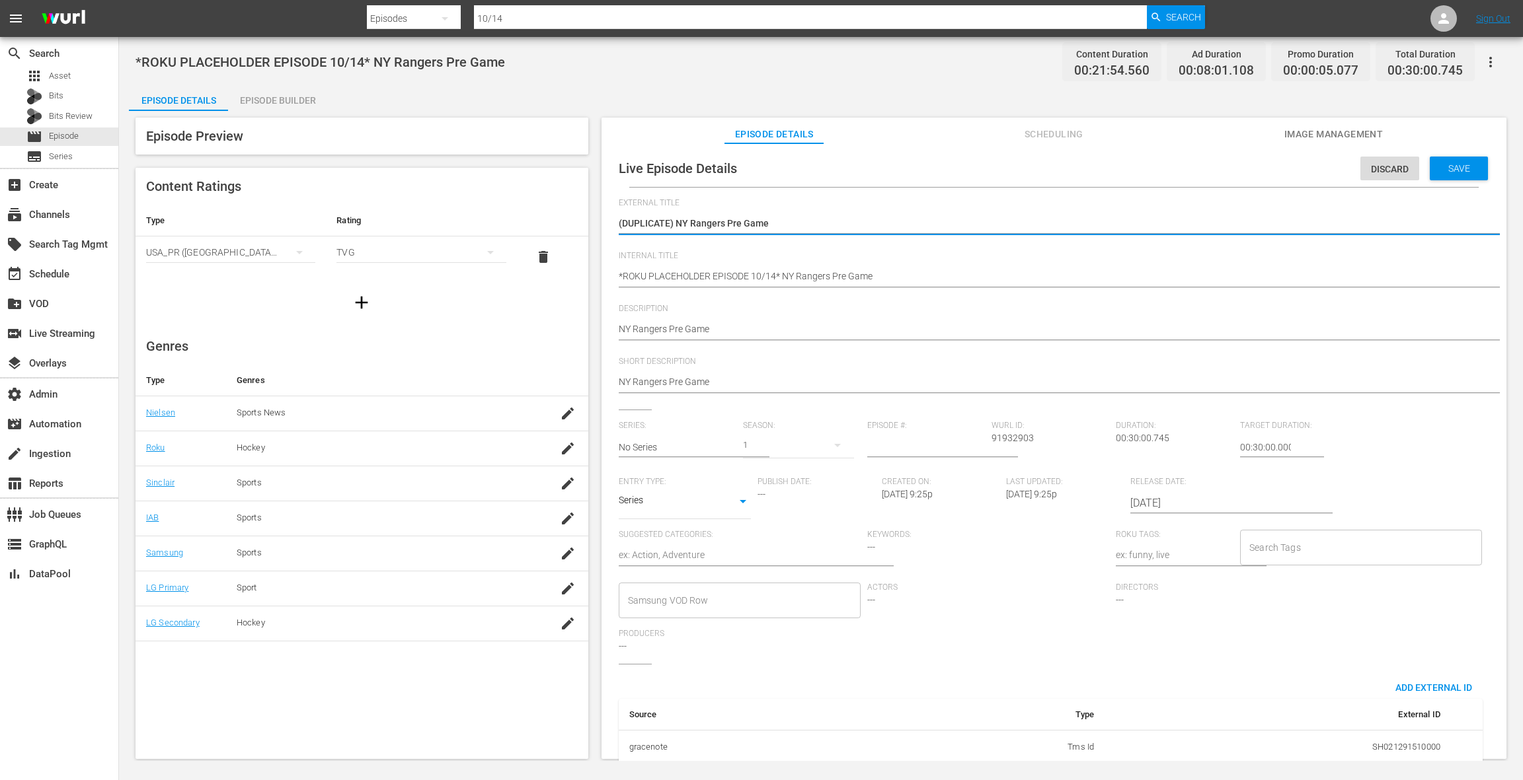
drag, startPoint x: 675, startPoint y: 224, endPoint x: 595, endPoint y: 221, distance: 80.7
type textarea "NY Rangers Pre Game"
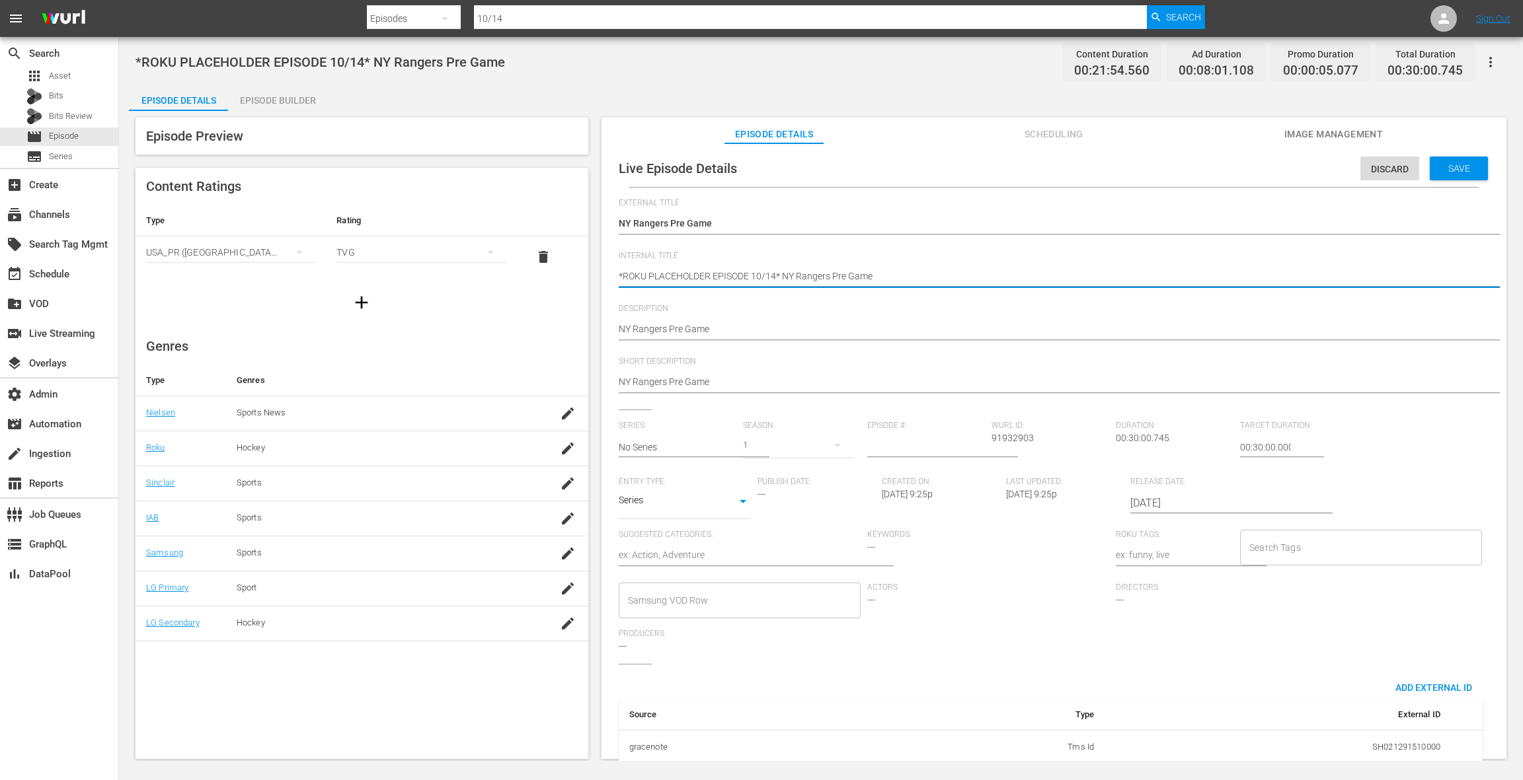
type textarea "*ROKU PLACEHOLDER EPISODE 10/1* NY Rangers Pre Game"
type textarea "*ROKU PLACEHOLDER EPISODE 10/16* NY Rangers Pre Game"
click at [1160, 498] on input "2025-10-14" at bounding box center [1214, 504] width 169 height 32
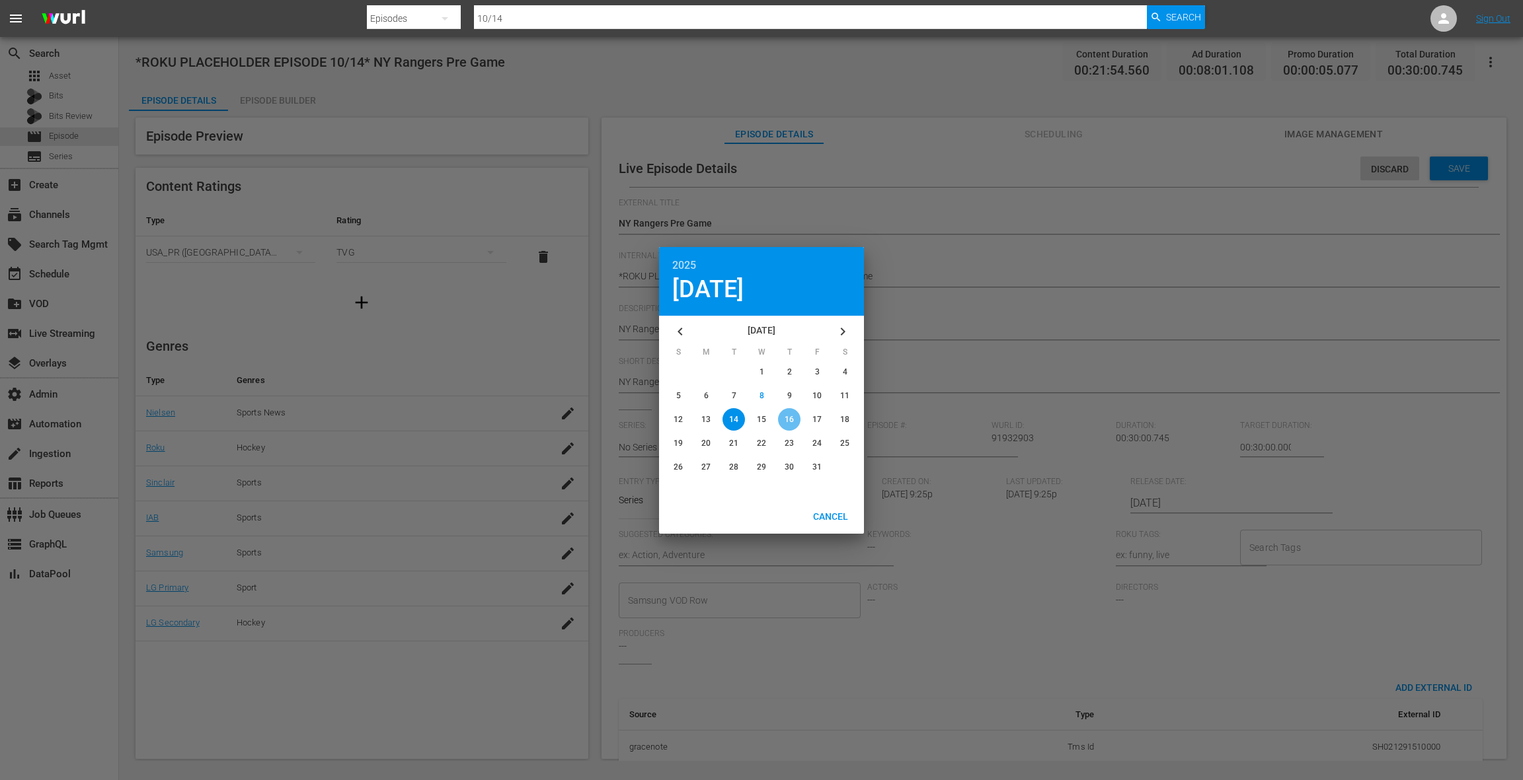
click at [786, 419] on span "16" at bounding box center [788, 419] width 9 height 9
type input "2025-10-16"
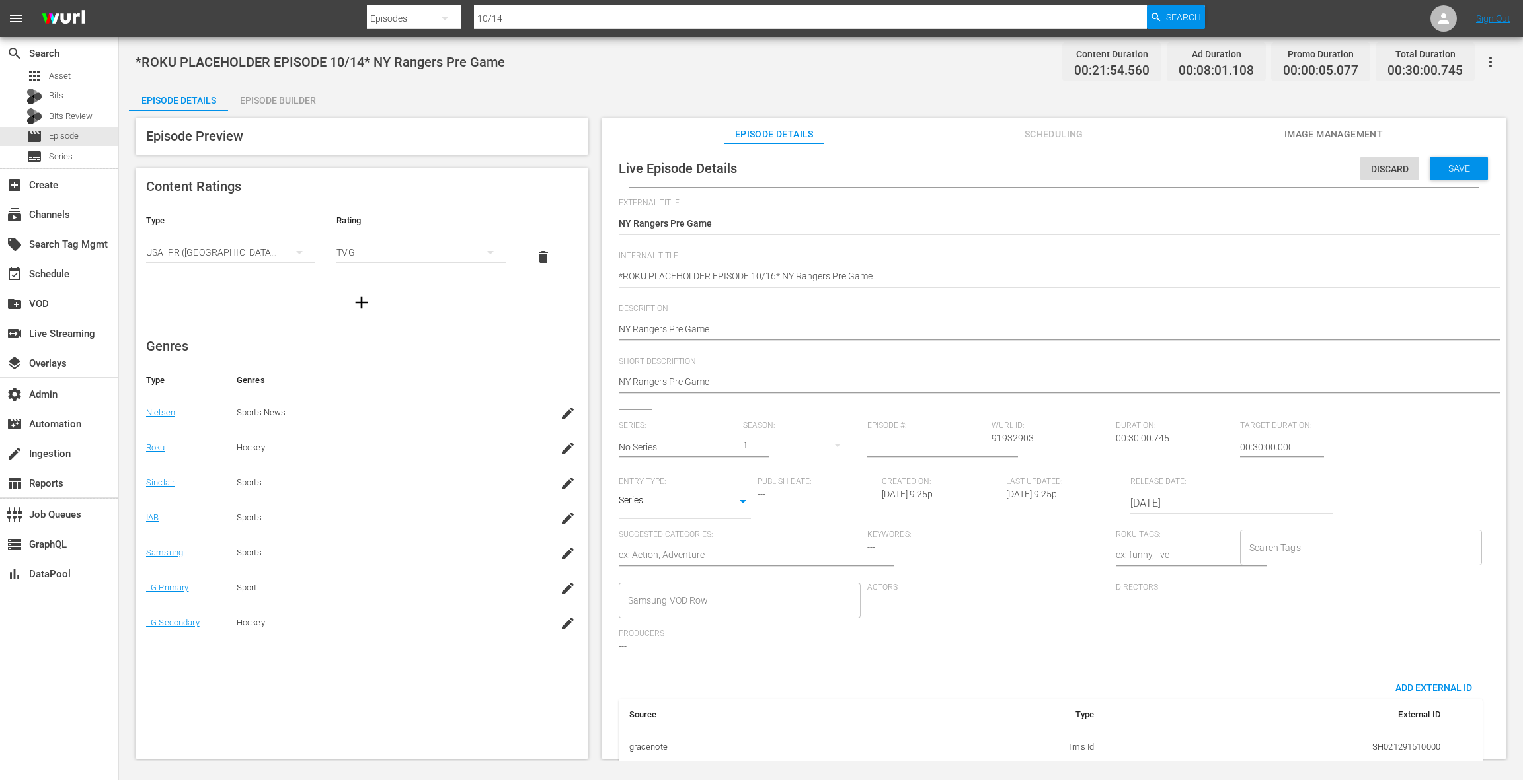
scroll to position [91, 0]
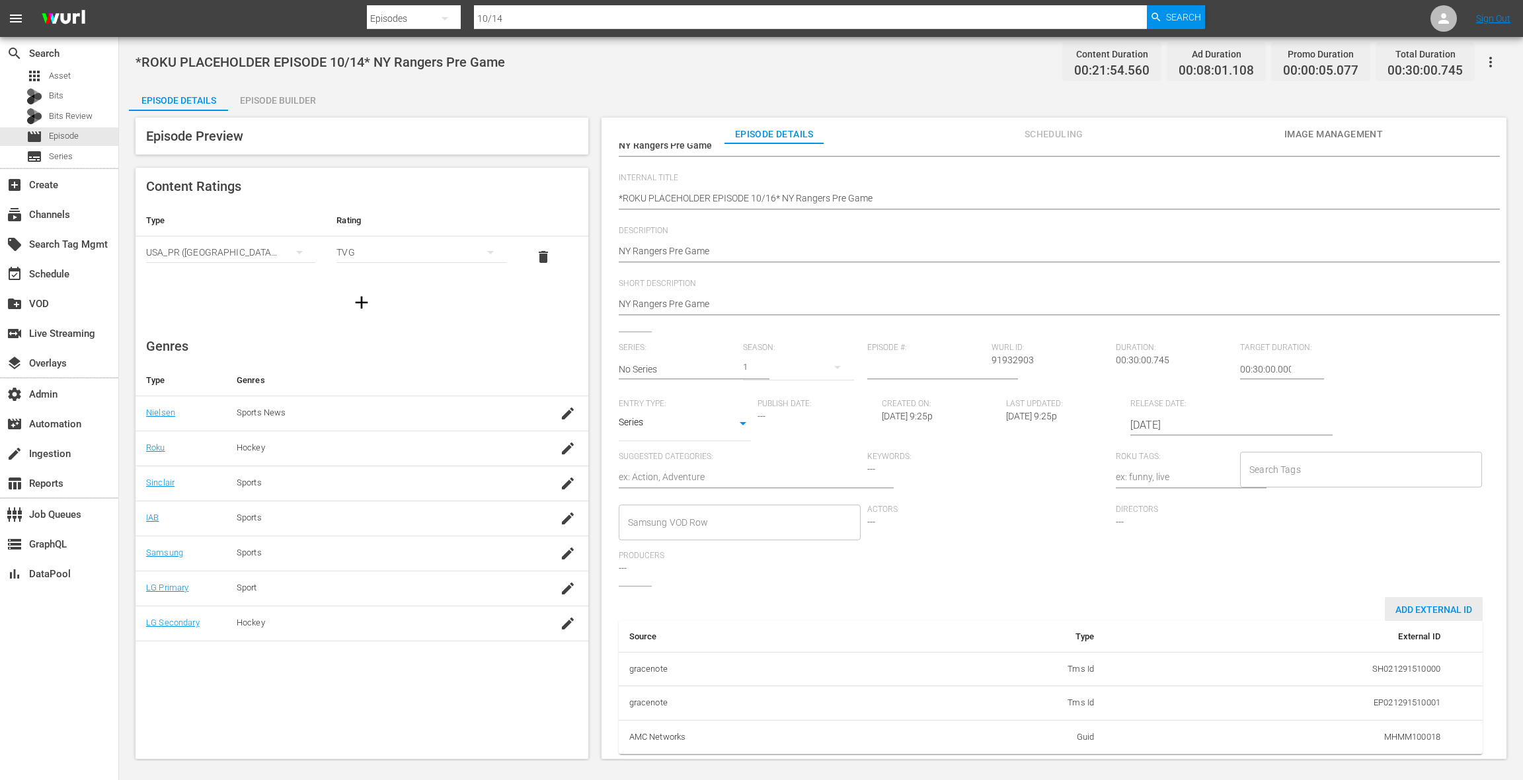
click at [1427, 605] on span "Add External Id" at bounding box center [1433, 610] width 98 height 11
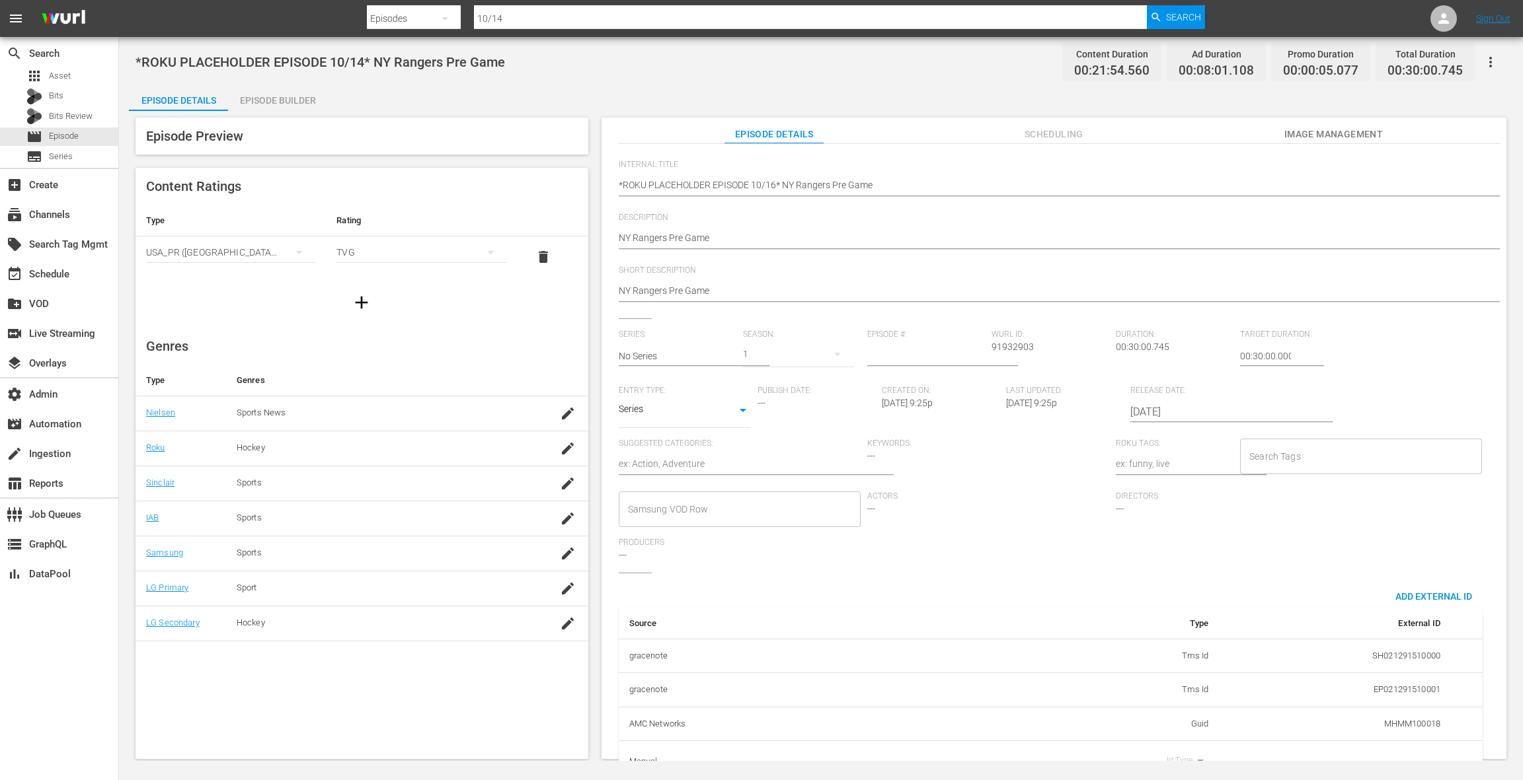
scroll to position [132, 0]
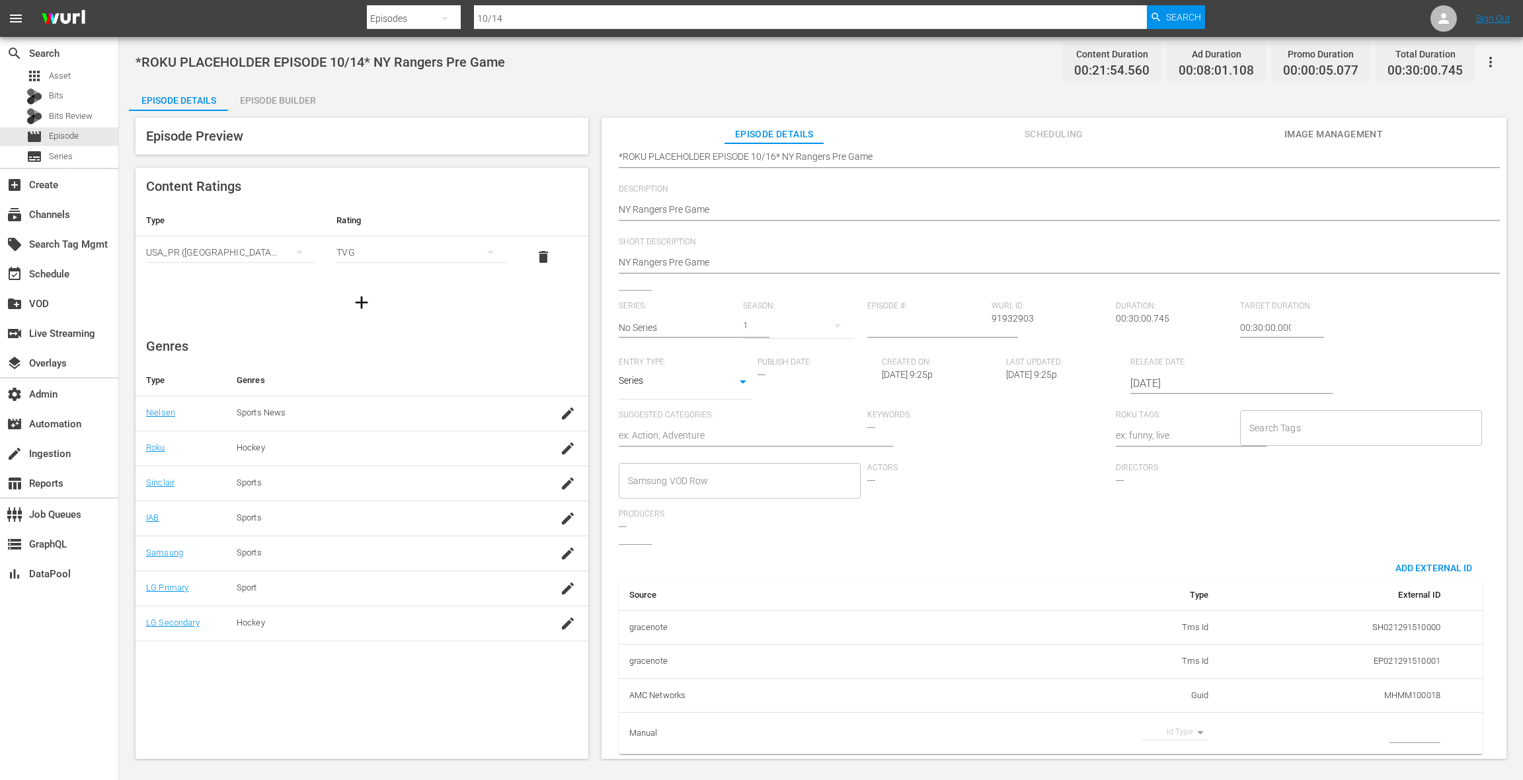
click at [1184, 721] on body "menu Search By Episodes Search ID, Title, Description, Keywords, or Category 10…" at bounding box center [761, 390] width 1523 height 780
click at [1168, 754] on li "Guid" at bounding box center [1167, 754] width 66 height 22
type input "guid"
click at [1395, 724] on input "simple table" at bounding box center [1414, 734] width 51 height 20
paste input "MSGSZNYR6"
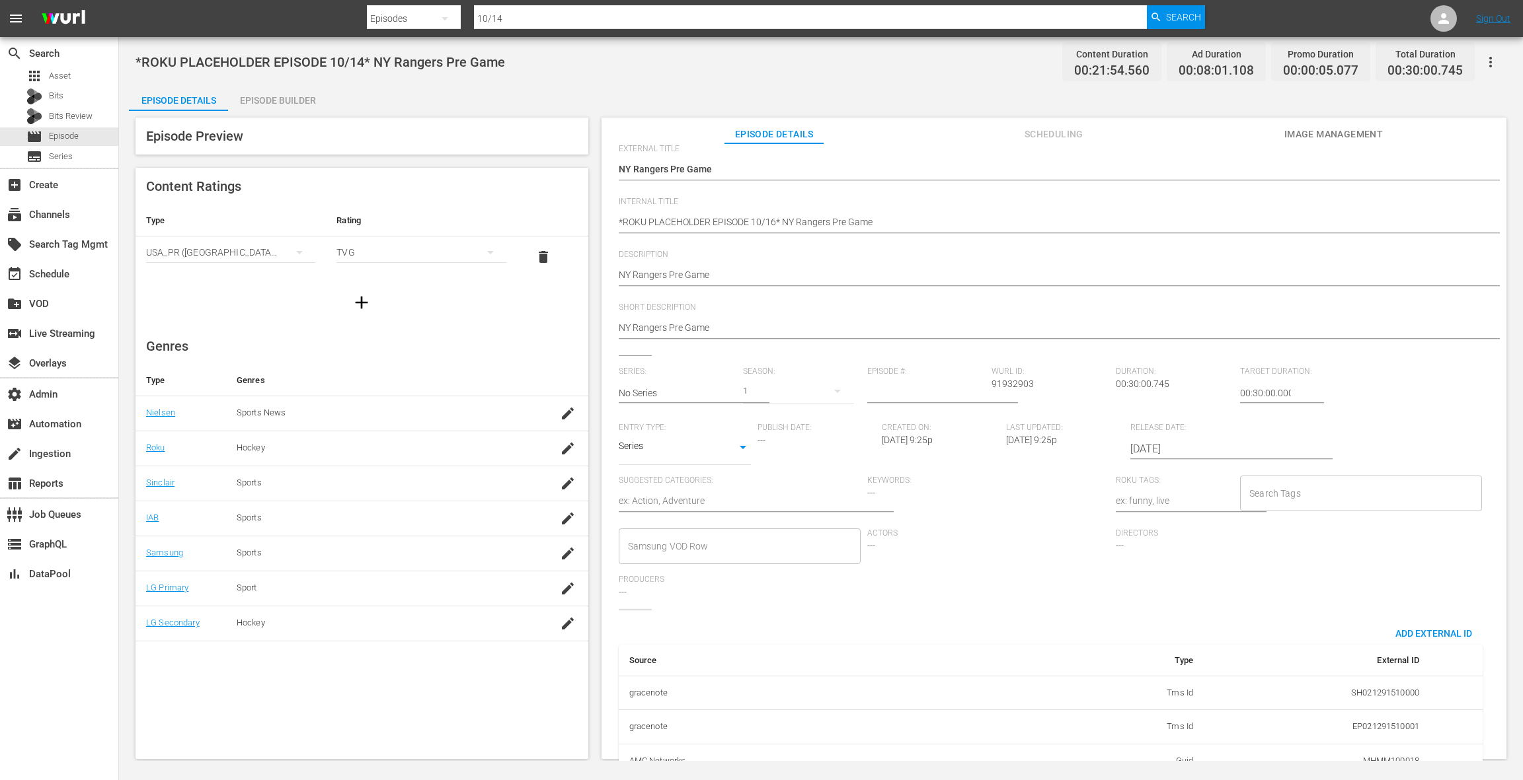
scroll to position [0, 0]
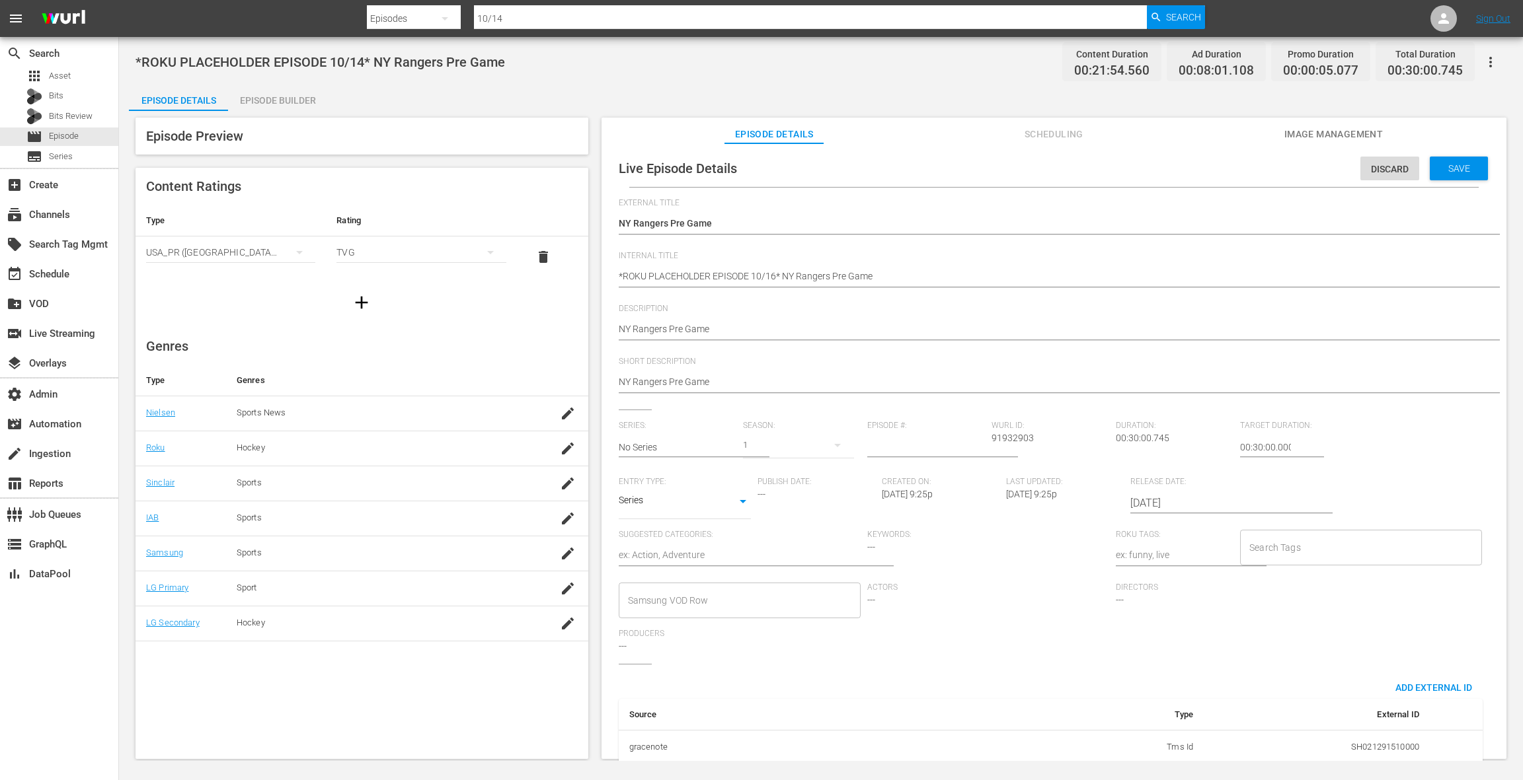
type input "MSGSZNYR6"
click at [1437, 165] on span "Save" at bounding box center [1458, 168] width 43 height 11
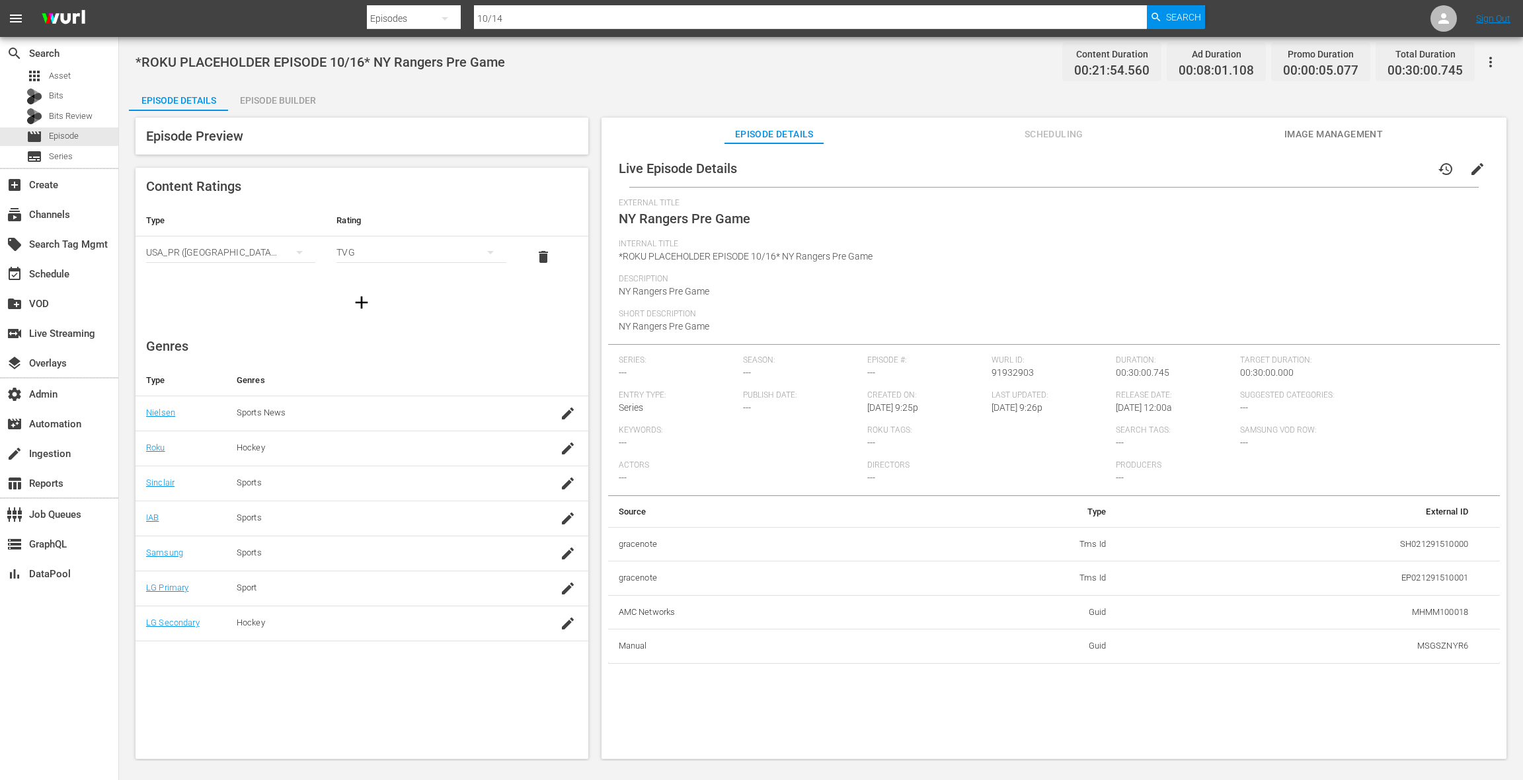
click at [1469, 171] on span "edit" at bounding box center [1477, 169] width 16 height 16
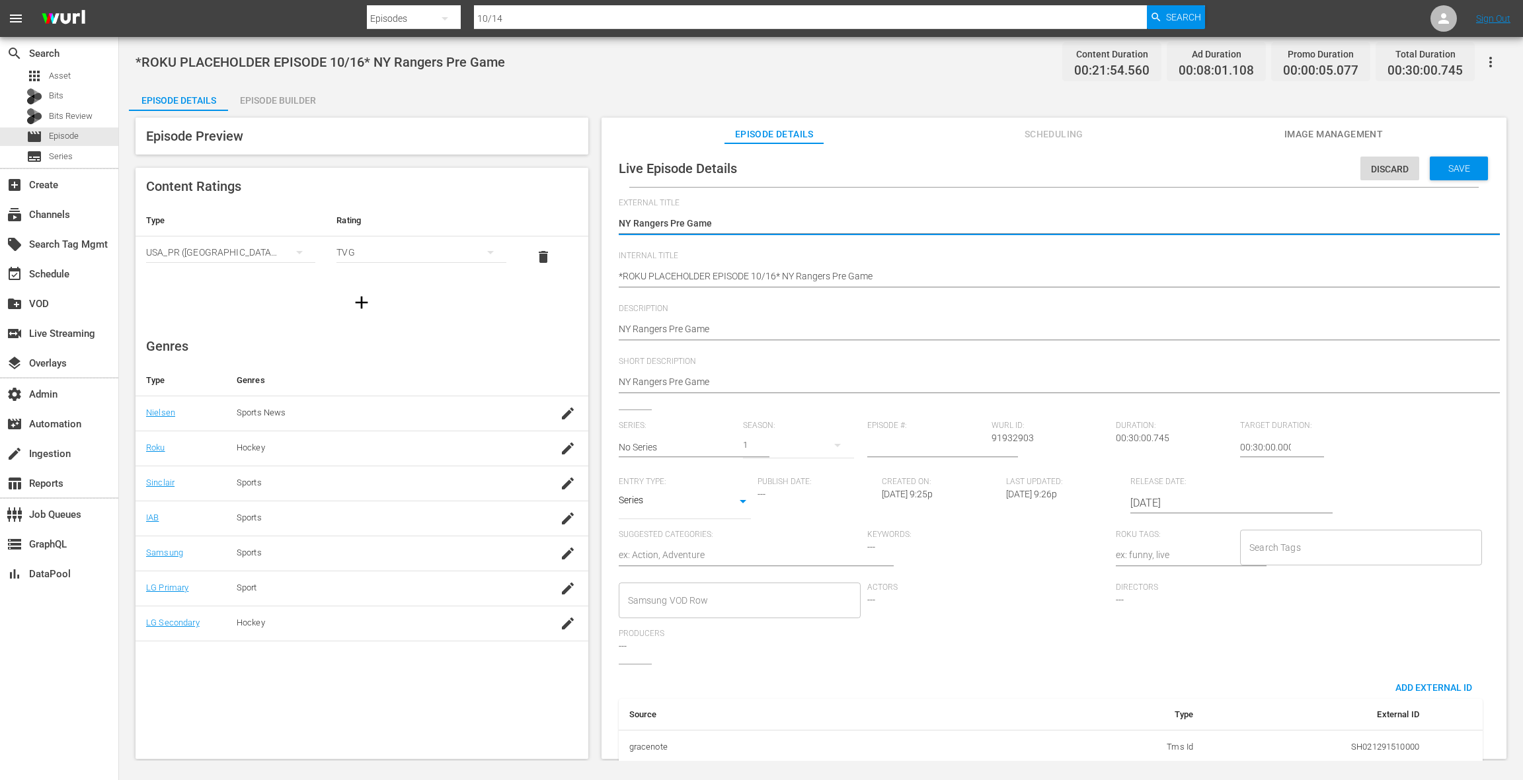
click at [621, 225] on textarea "NY Rangers Pre Game" at bounding box center [1051, 225] width 864 height 16
drag, startPoint x: 621, startPoint y: 225, endPoint x: 747, endPoint y: 229, distance: 126.9
click at [747, 229] on textarea "NY Rangers Pre Game" at bounding box center [1051, 225] width 864 height 16
type textarea "NY Islanders Pre Game"
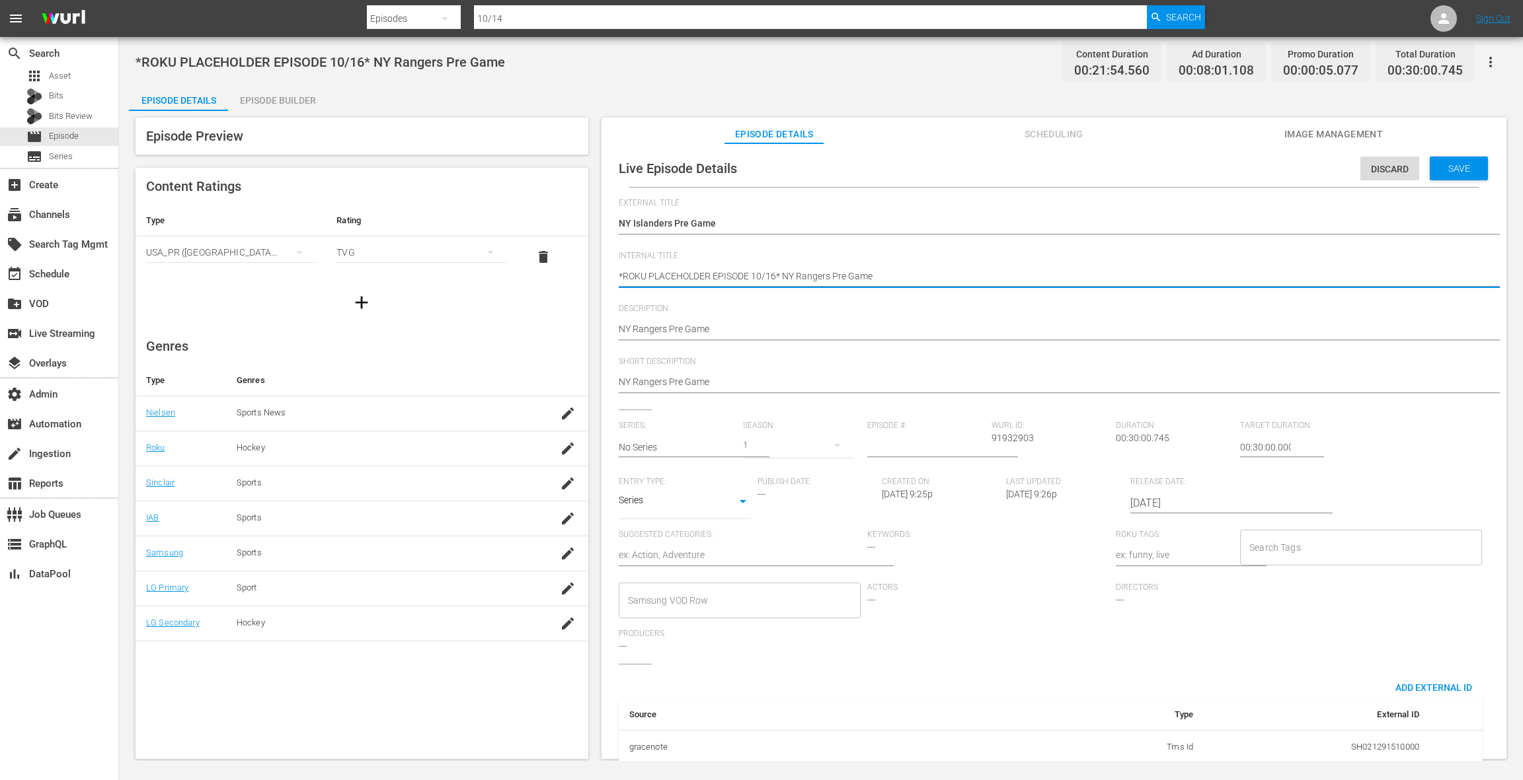
drag, startPoint x: 788, startPoint y: 276, endPoint x: 912, endPoint y: 276, distance: 124.2
click at [912, 276] on textarea "*ROKU PLACEHOLDER EPISODE 10/16* NY Rangers Pre Game" at bounding box center [1051, 278] width 864 height 16
paste textarea "Island"
type textarea "*ROKU PLACEHOLDER EPISODE 10/16* NY Islanders Pre Game"
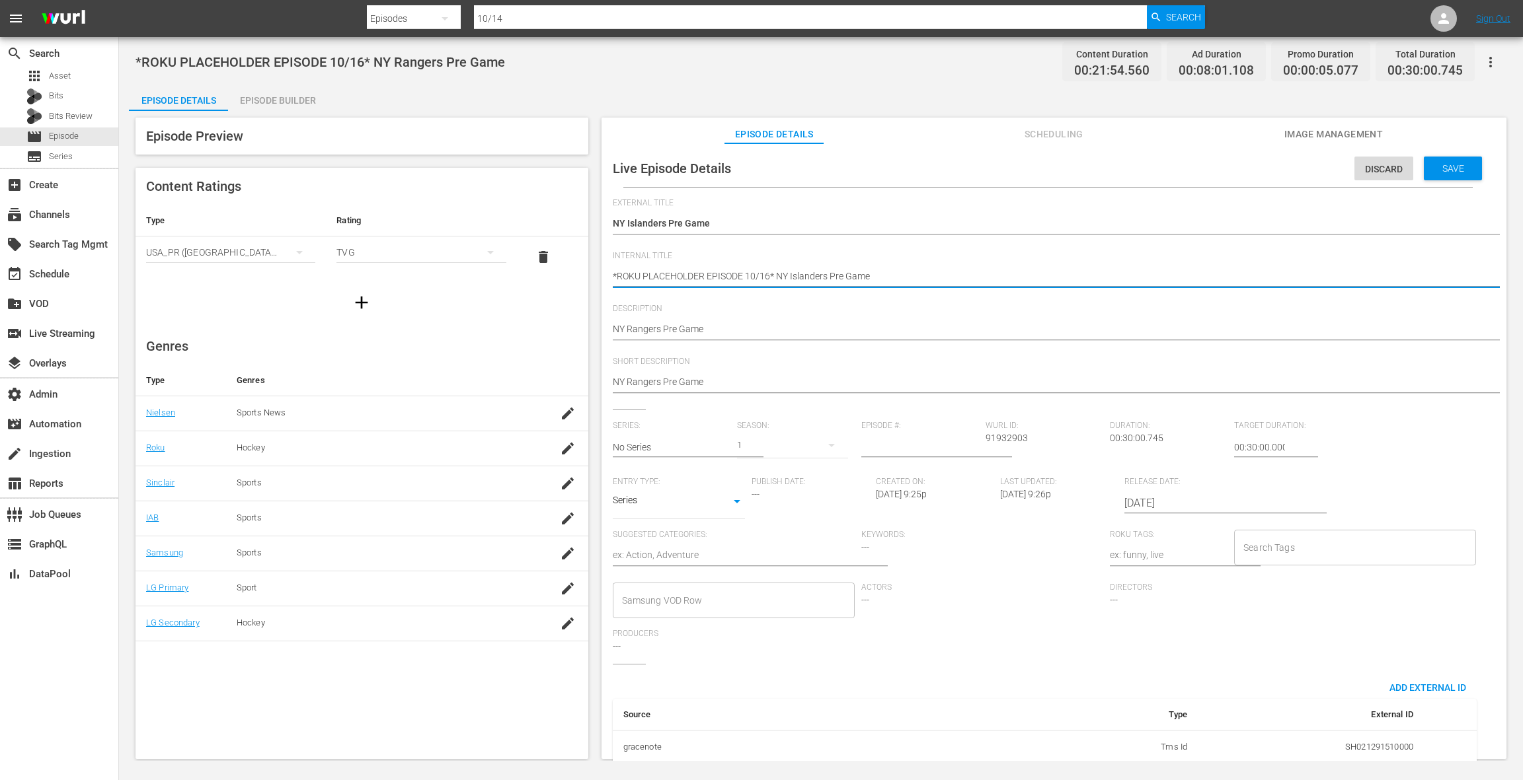
type textarea "*ROKU PLACEHOLDER EPISODE 10/16* NY Islanders Pre Game"
click at [770, 275] on textarea "*ROKU PLACEHOLDER EPISODE 10/16* NY Rangers Pre Game" at bounding box center [1045, 278] width 864 height 16
type textarea "*ROKU PLACEHOLDER EPISODE 10/1* NY Islanders Pre Game"
type textarea "*ROKU PLACEHOLDER EPISODE 10/18* NY Islanders Pre Game"
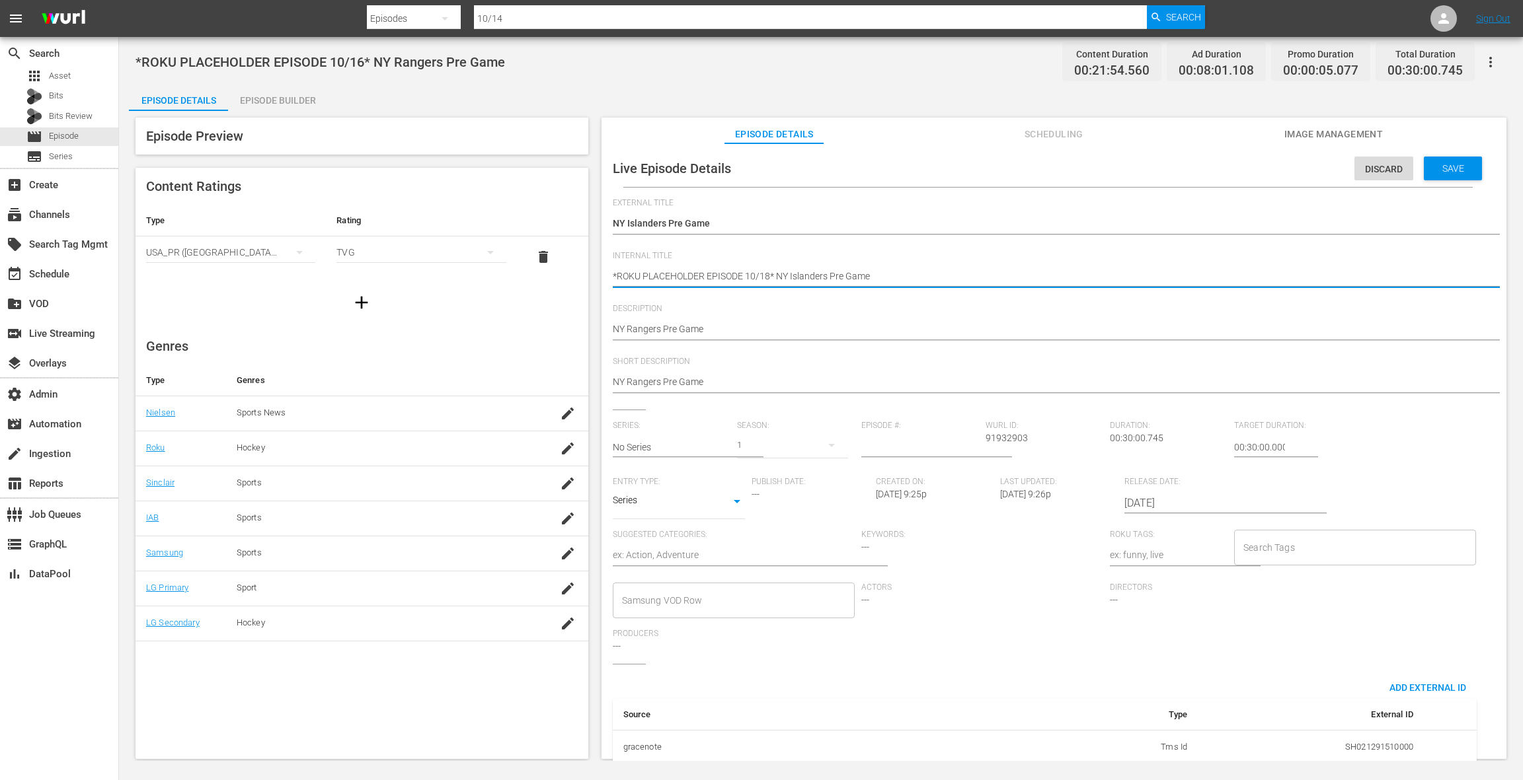
type textarea "*ROKU PLACEHOLDER EPISODE 10/18* NY Islanders Pre Game"
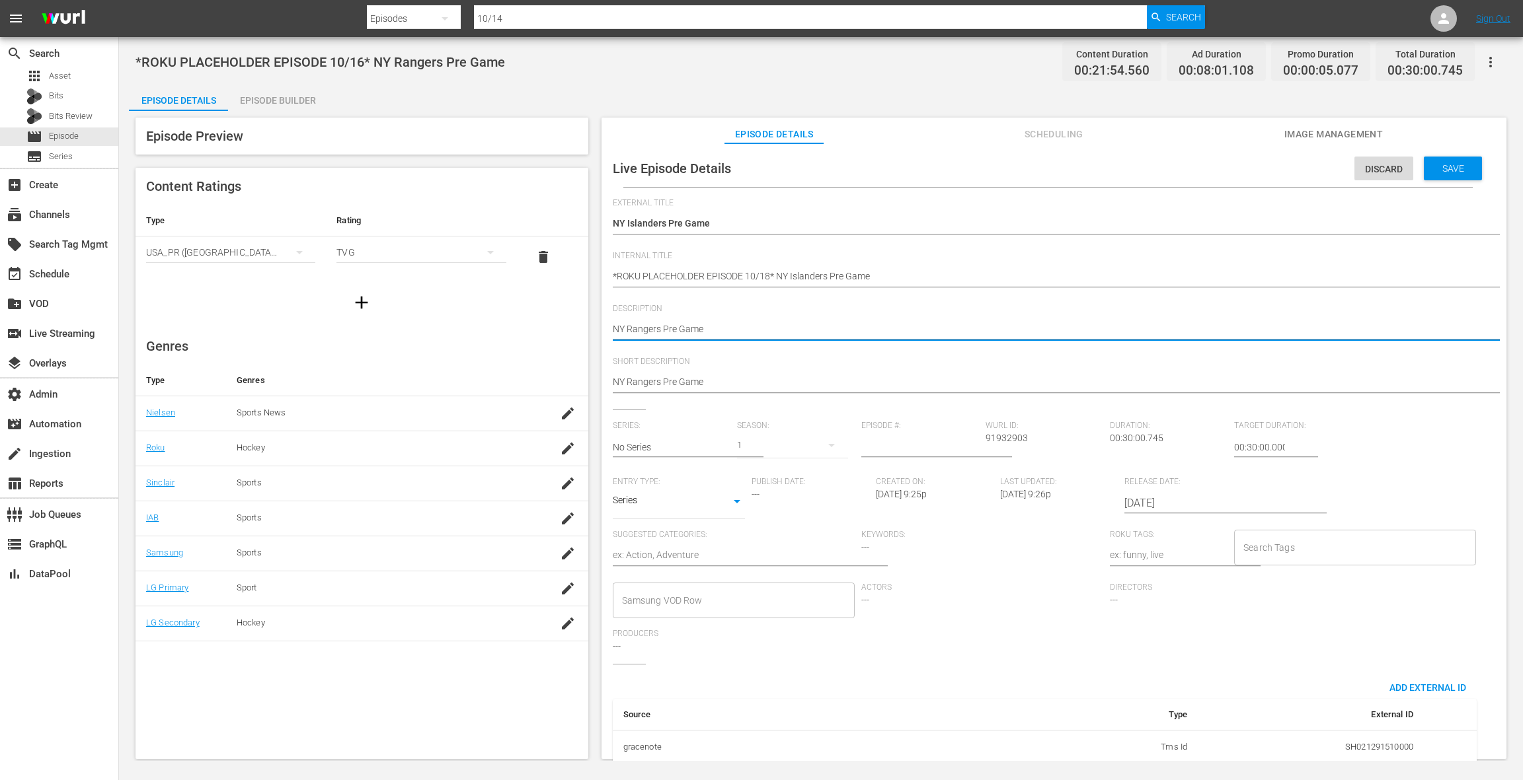
scroll to position [0, 4]
drag, startPoint x: 615, startPoint y: 330, endPoint x: 743, endPoint y: 328, distance: 128.9
click at [743, 328] on textarea "NY Rangers Pre Game" at bounding box center [1047, 330] width 864 height 16
paste textarea "Island"
type textarea "NY Islanders Pre Game"
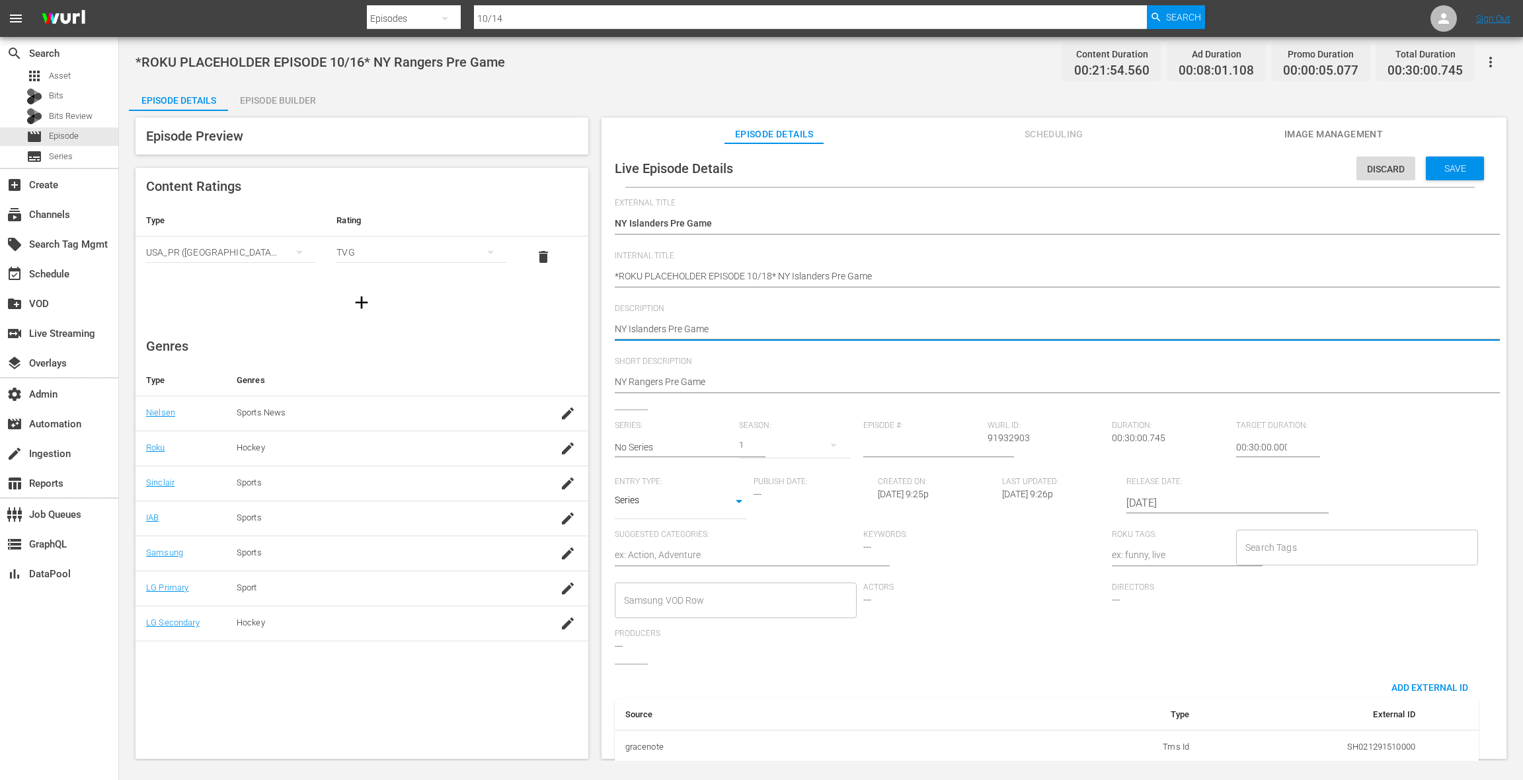
type textarea "NY Islanders Pre Game"
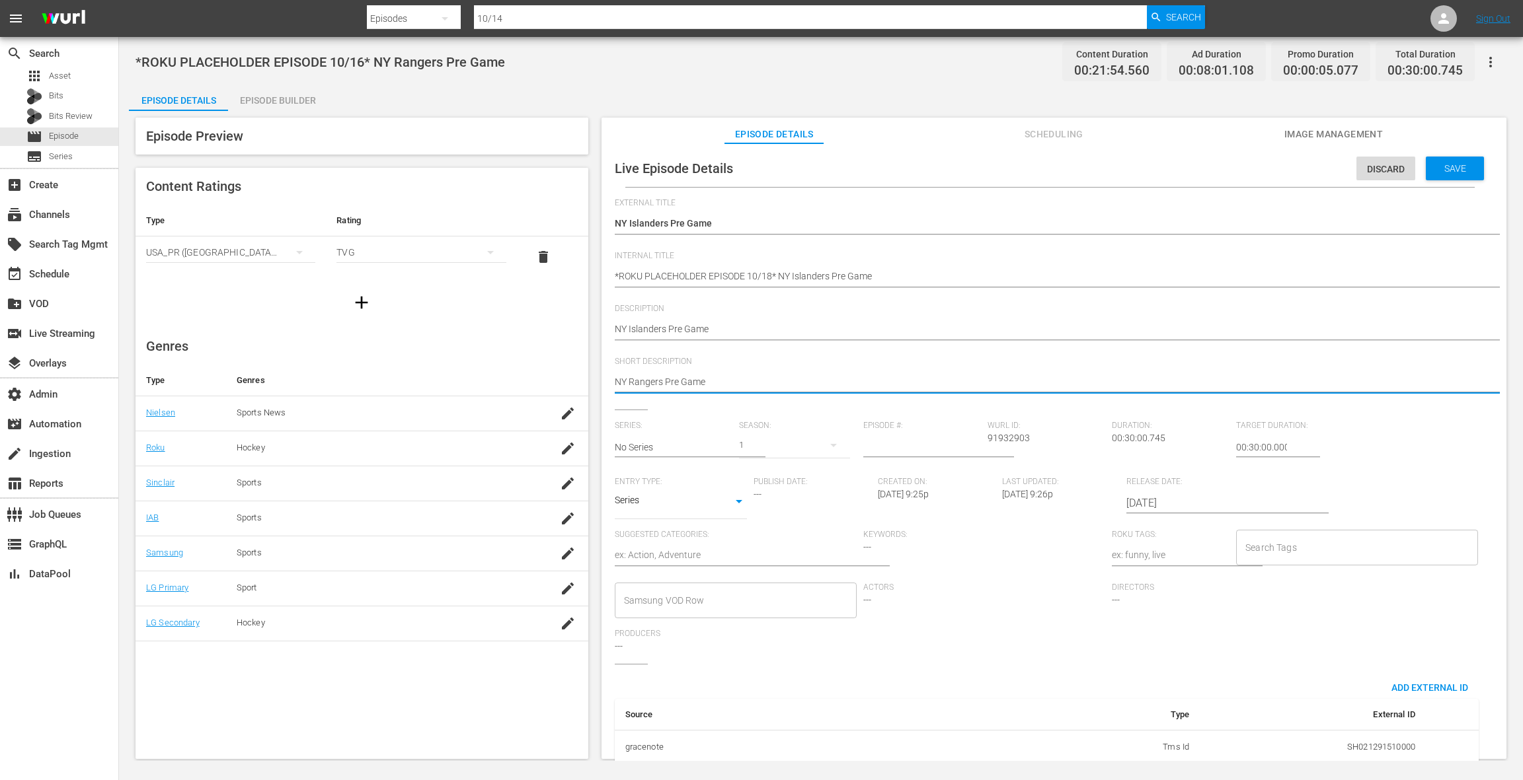
scroll to position [0, 1]
drag, startPoint x: 621, startPoint y: 384, endPoint x: 739, endPoint y: 386, distance: 117.6
click at [739, 386] on textarea "NY Rangers Pre Game" at bounding box center [1049, 383] width 864 height 16
paste textarea "Island"
type textarea "NY Islanders Pre Game"
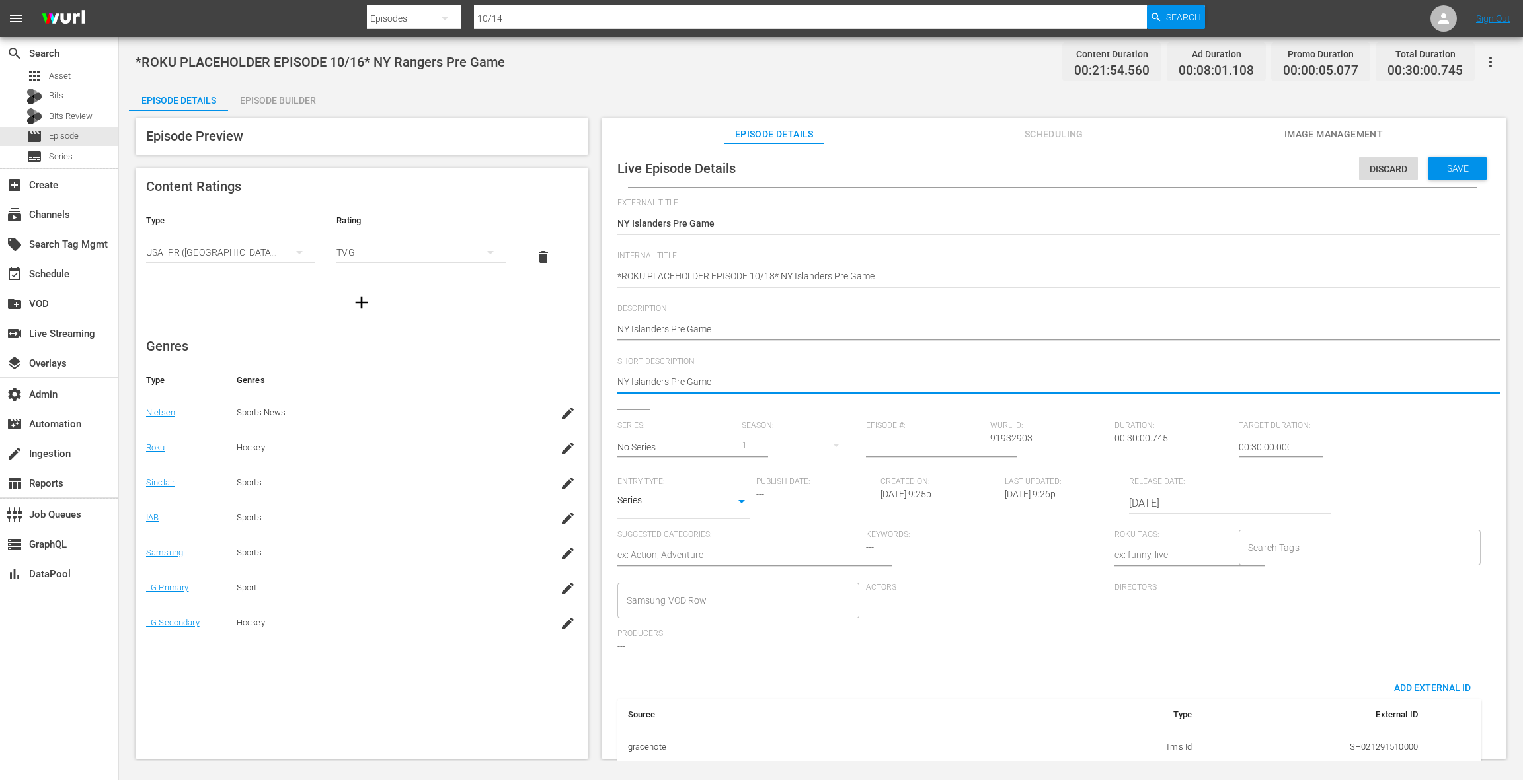
type textarea "NY Islanders Pre Game"
click at [1162, 499] on input "2025-10-16" at bounding box center [1213, 504] width 169 height 32
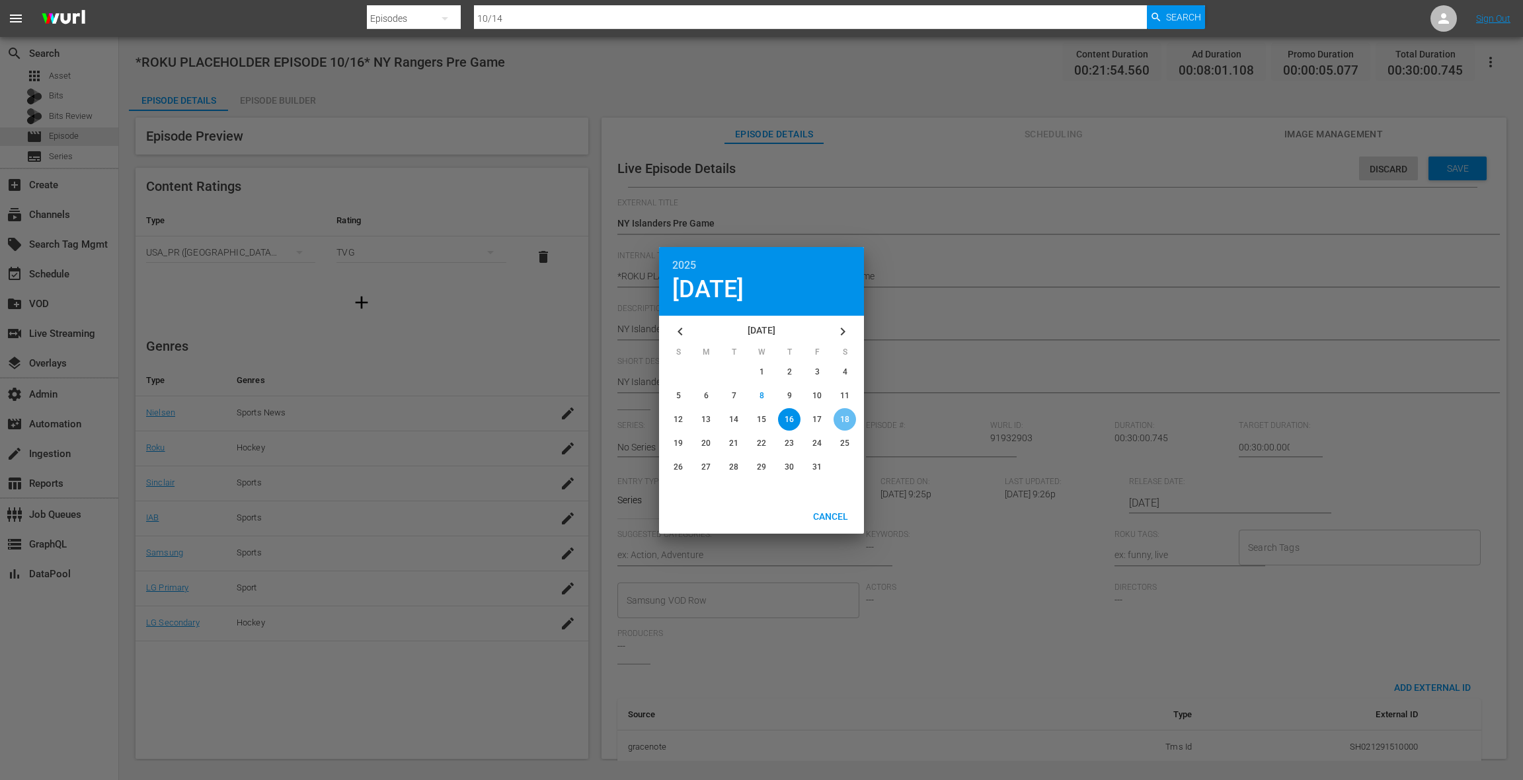
click at [854, 423] on div "button" at bounding box center [844, 419] width 22 height 22
type input "2025-10-18"
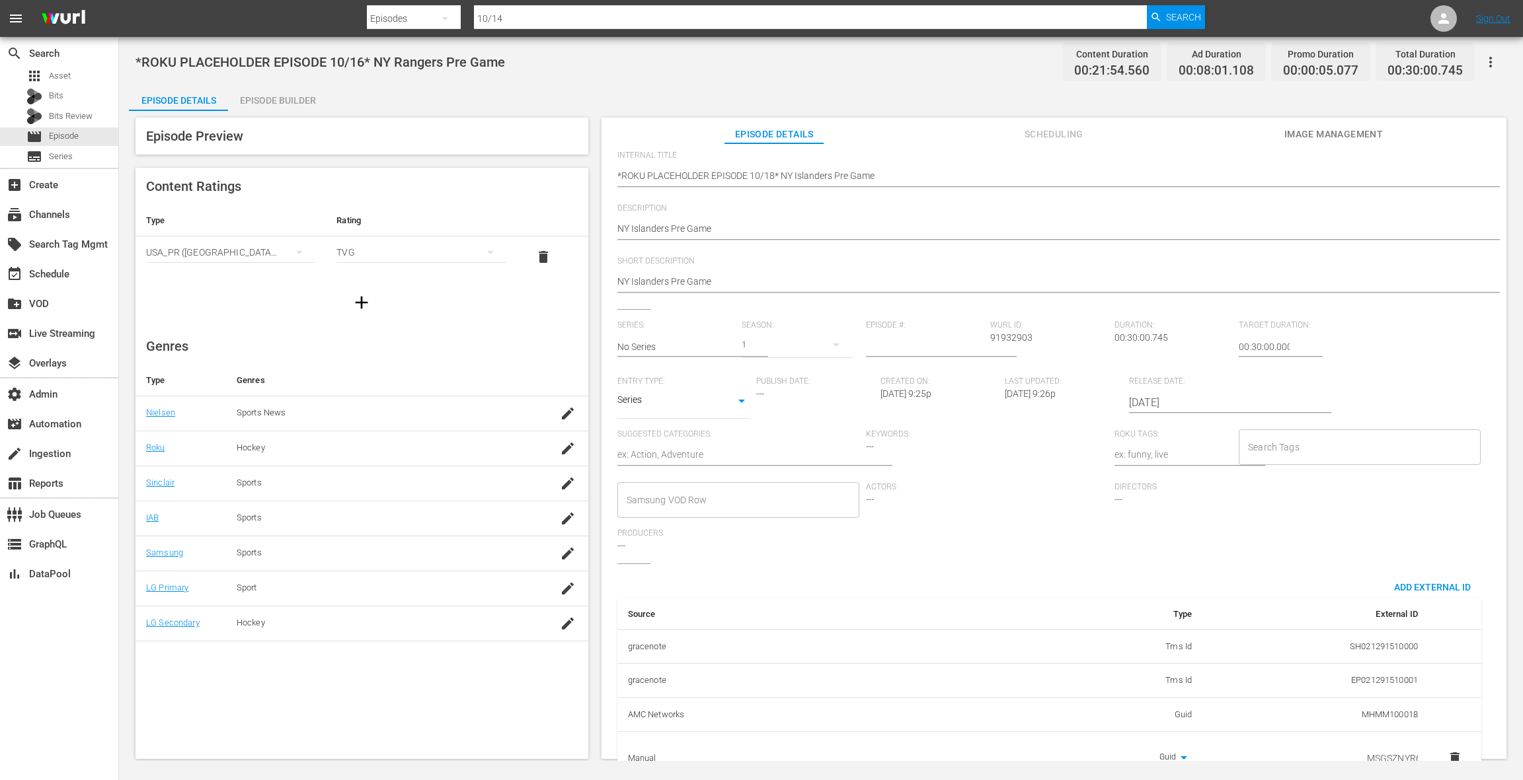
scroll to position [144, 0]
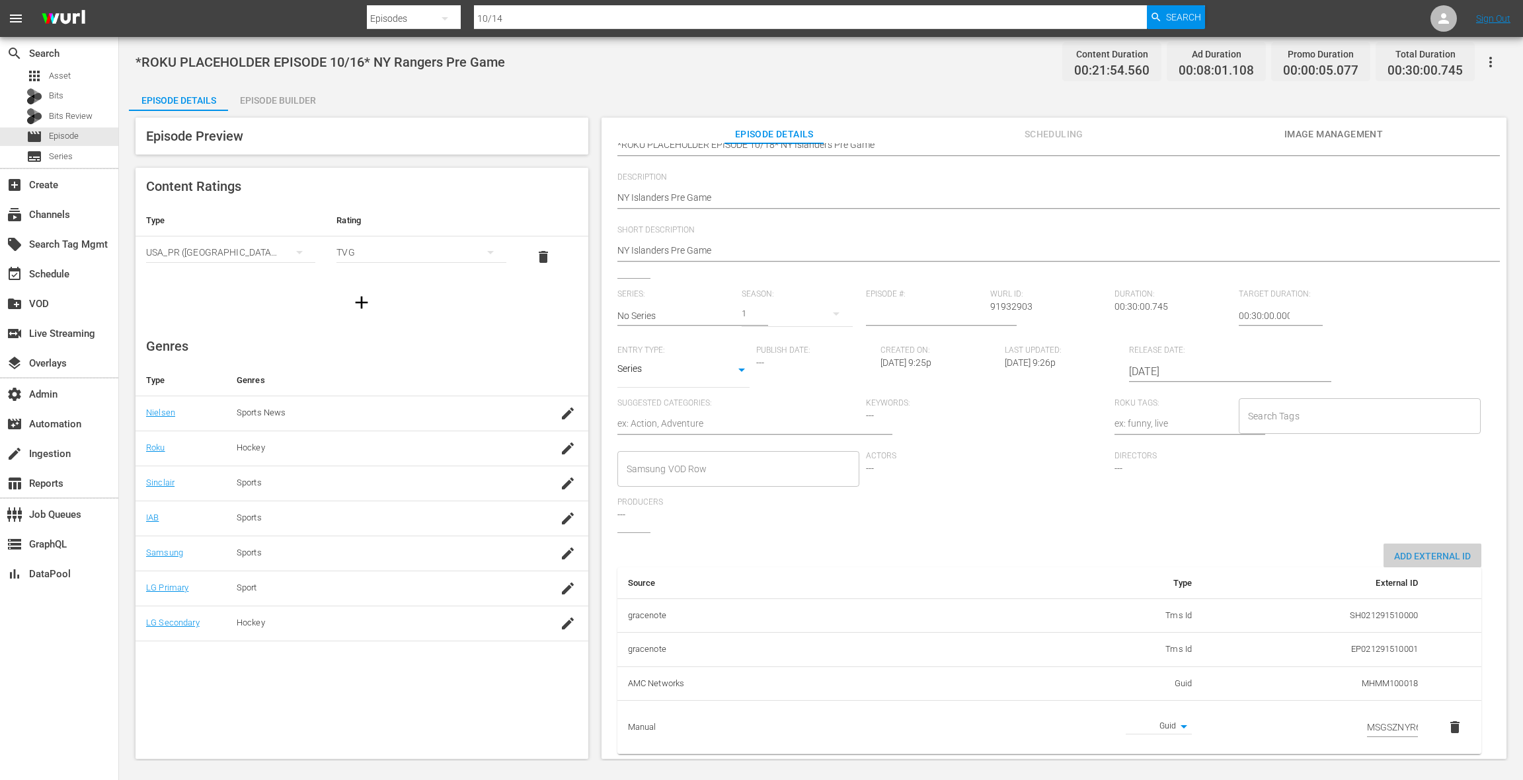
drag, startPoint x: 1419, startPoint y: 545, endPoint x: 1416, endPoint y: 538, distance: 7.4
click at [1419, 551] on span "Add External Id" at bounding box center [1432, 556] width 98 height 11
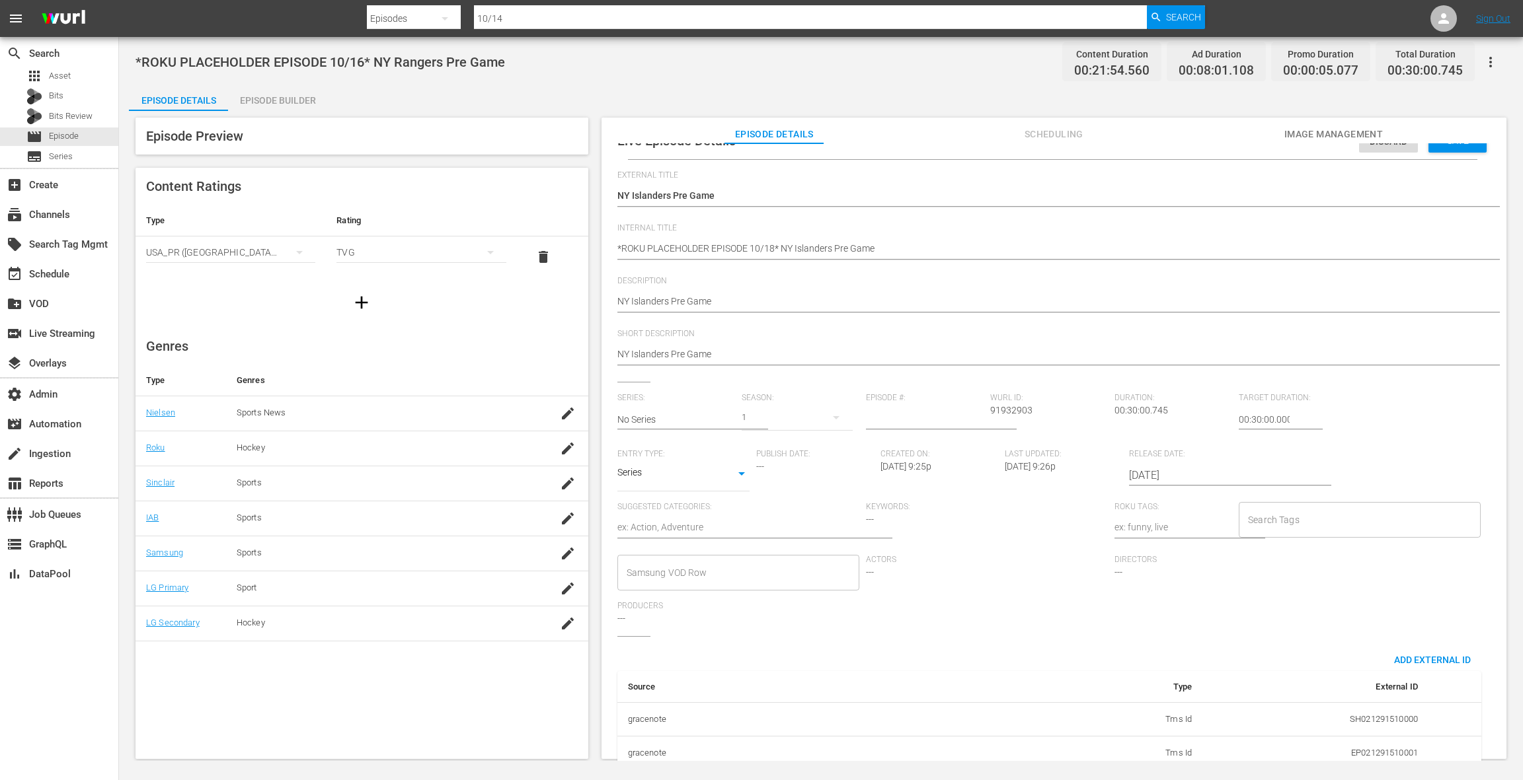
scroll to position [0, 0]
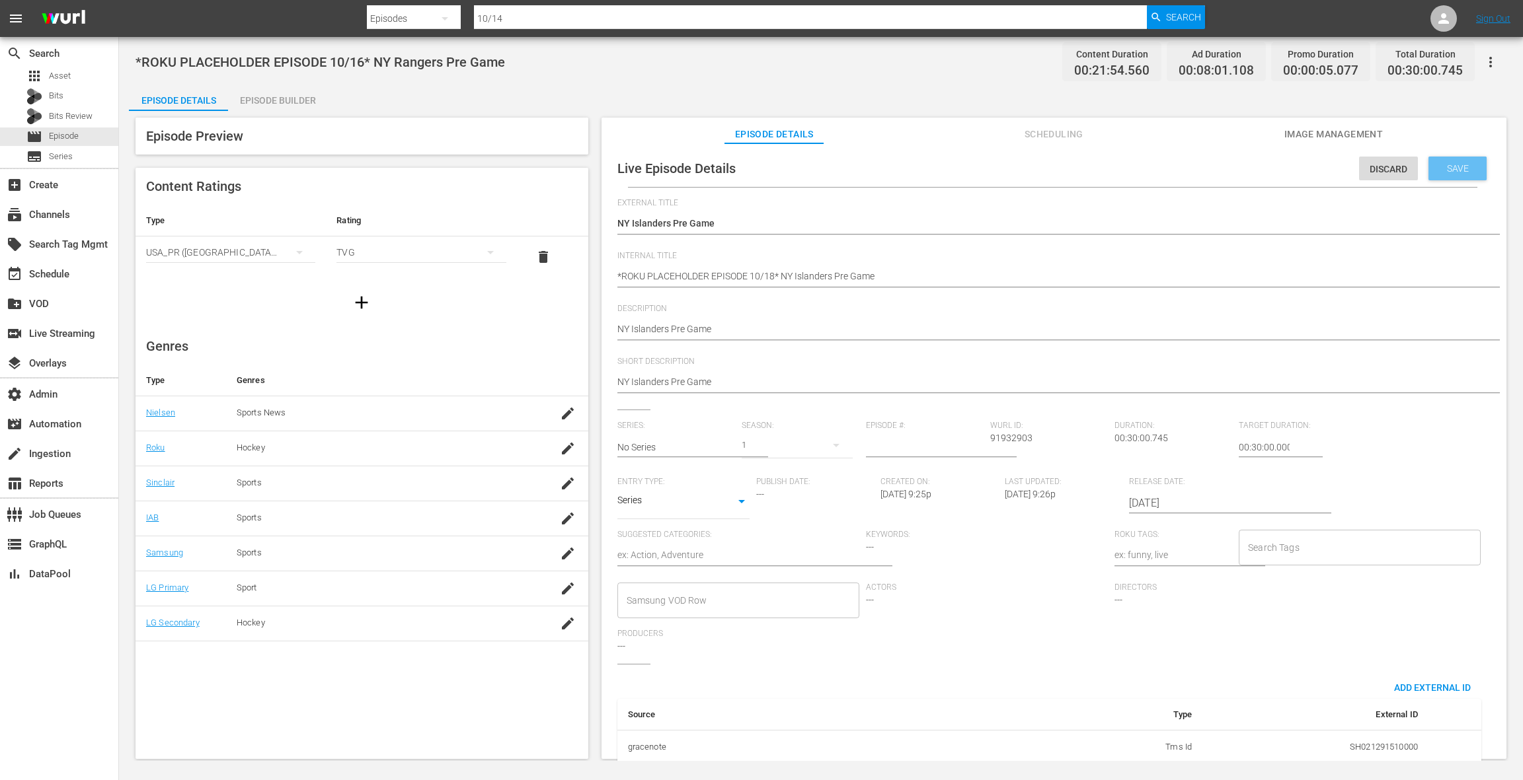
click at [1436, 170] on span "Save" at bounding box center [1457, 168] width 43 height 11
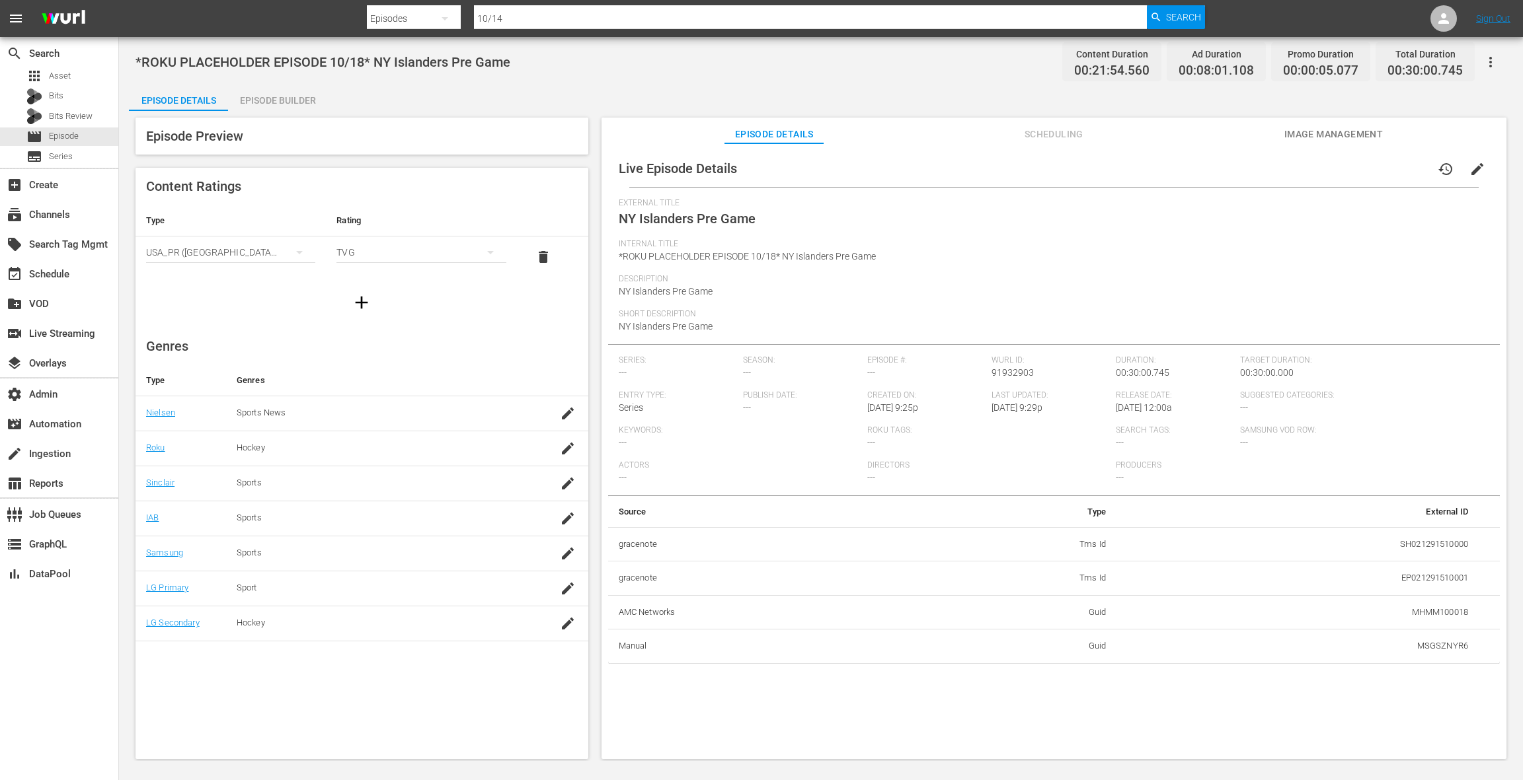
click at [1469, 168] on span "edit" at bounding box center [1477, 169] width 16 height 16
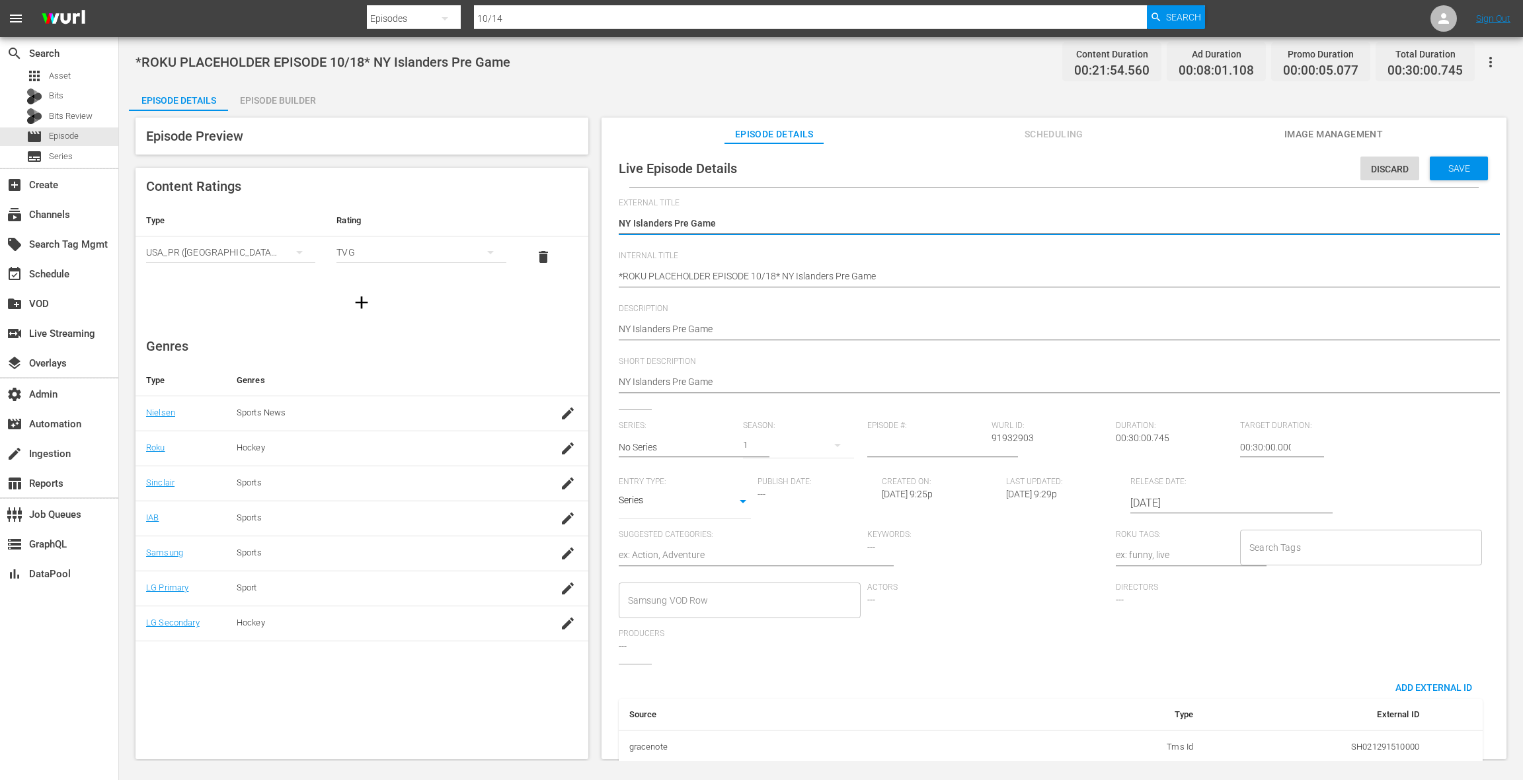
scroll to position [144, 0]
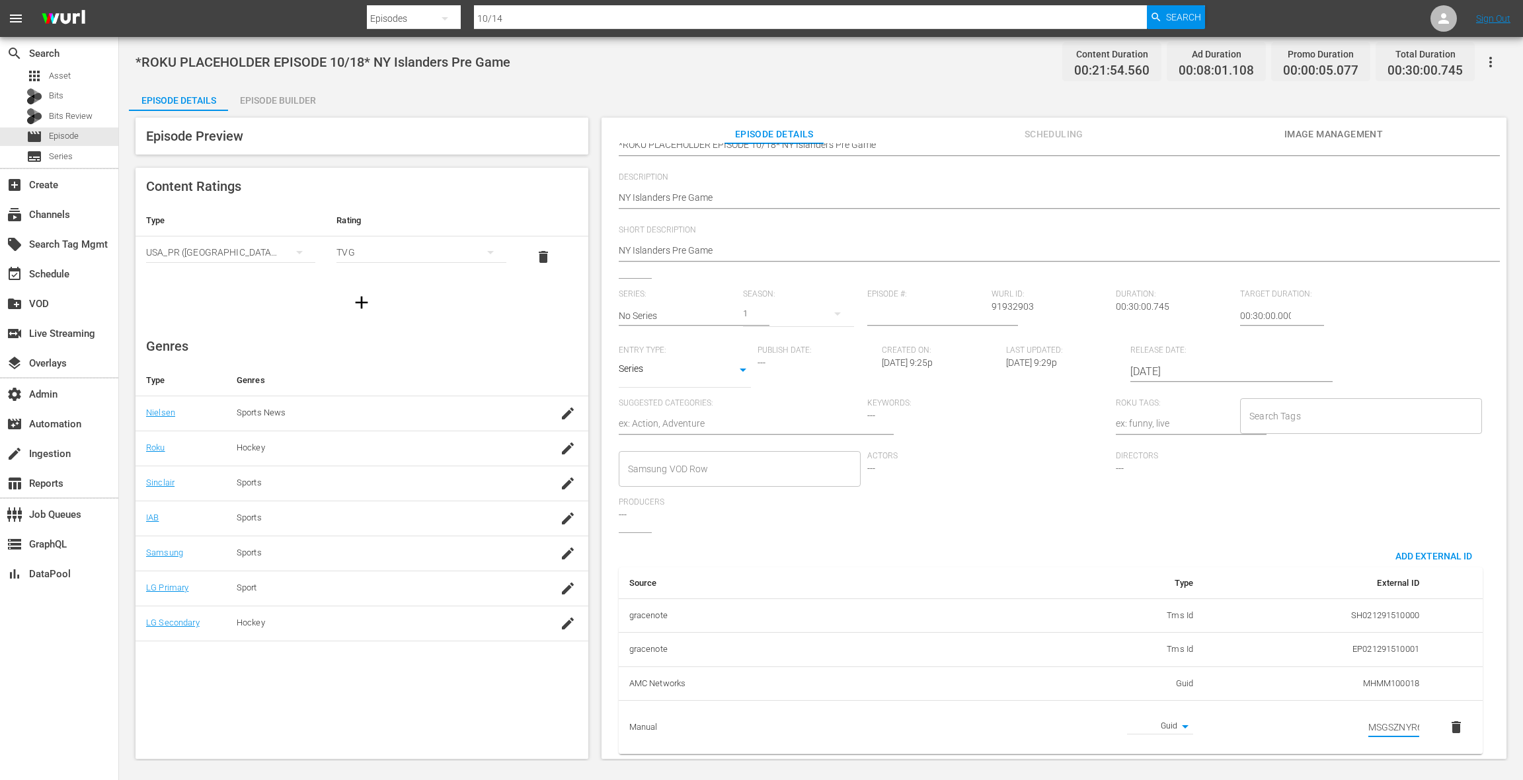
click at [1377, 718] on input "MSGSZNYR6" at bounding box center [1393, 728] width 51 height 20
paste input "I1"
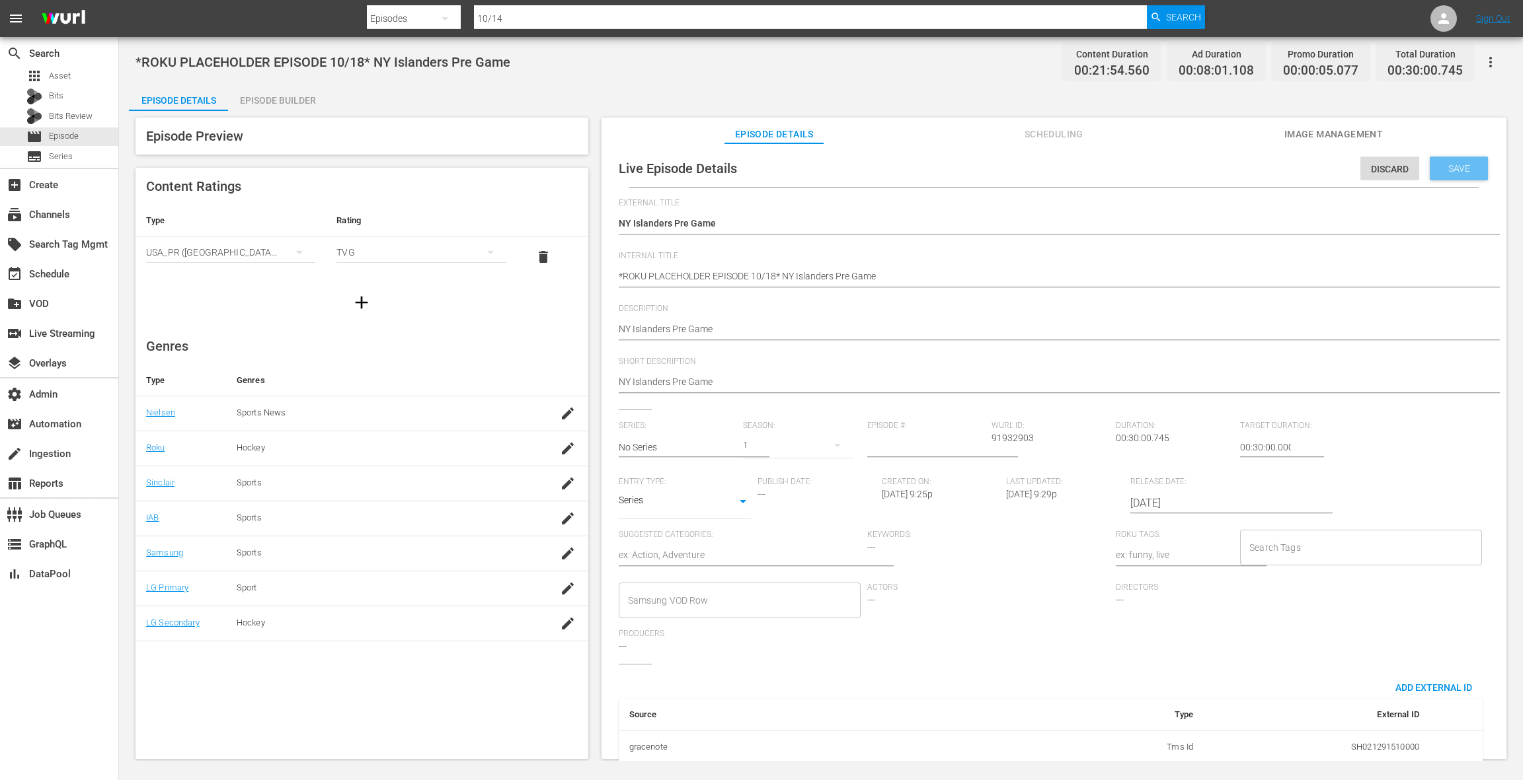
type input "MSGSZNYI1"
click at [1451, 168] on span "Save" at bounding box center [1458, 168] width 43 height 11
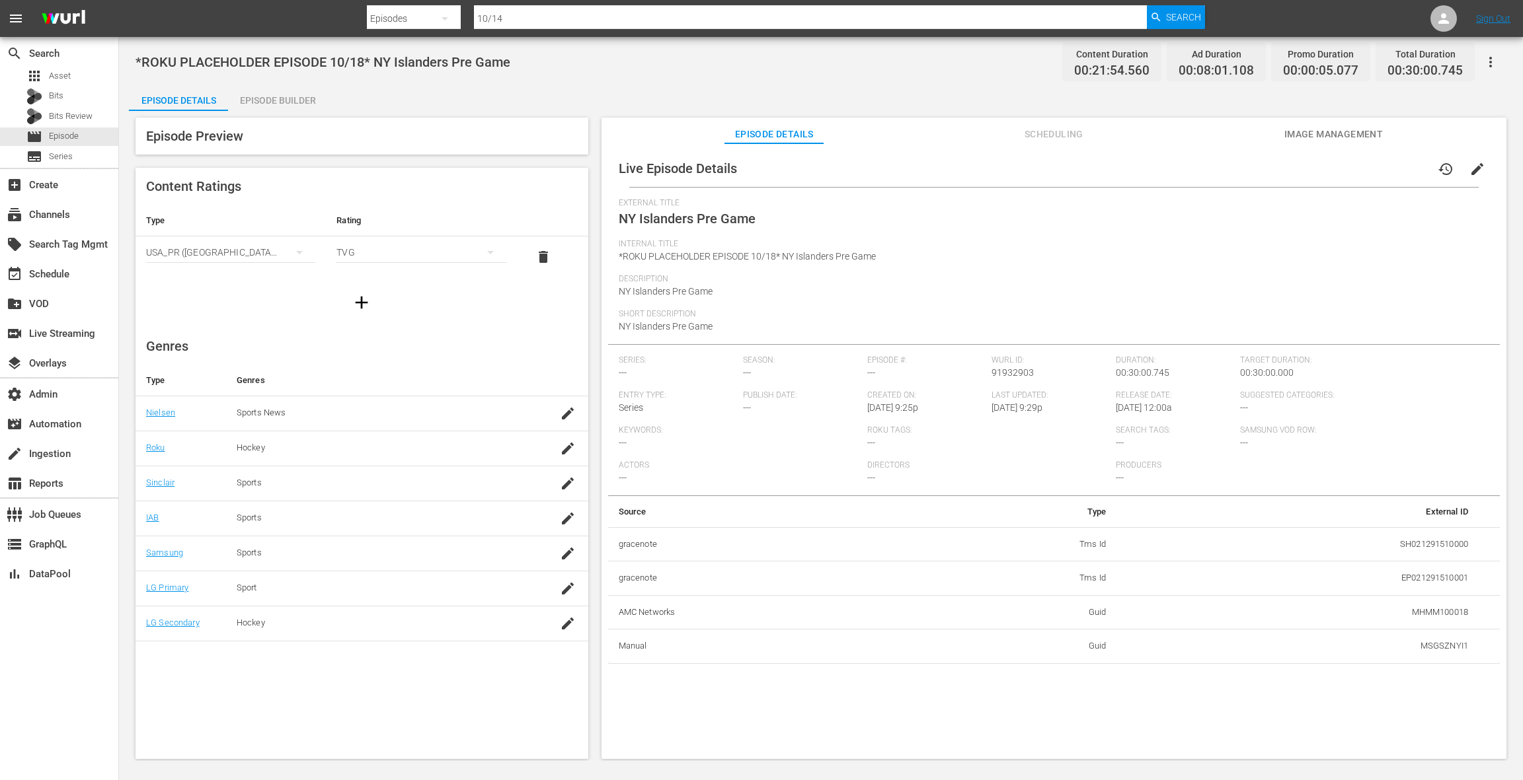
click at [621, 292] on span "NY Islanders Pre Game" at bounding box center [666, 291] width 94 height 11
drag, startPoint x: 621, startPoint y: 292, endPoint x: 710, endPoint y: 293, distance: 89.2
click at [710, 293] on span "NY Islanders Pre Game" at bounding box center [666, 291] width 94 height 11
copy span "NY Islanders Pre Game"
drag, startPoint x: 1068, startPoint y: 137, endPoint x: 1063, endPoint y: 130, distance: 9.5
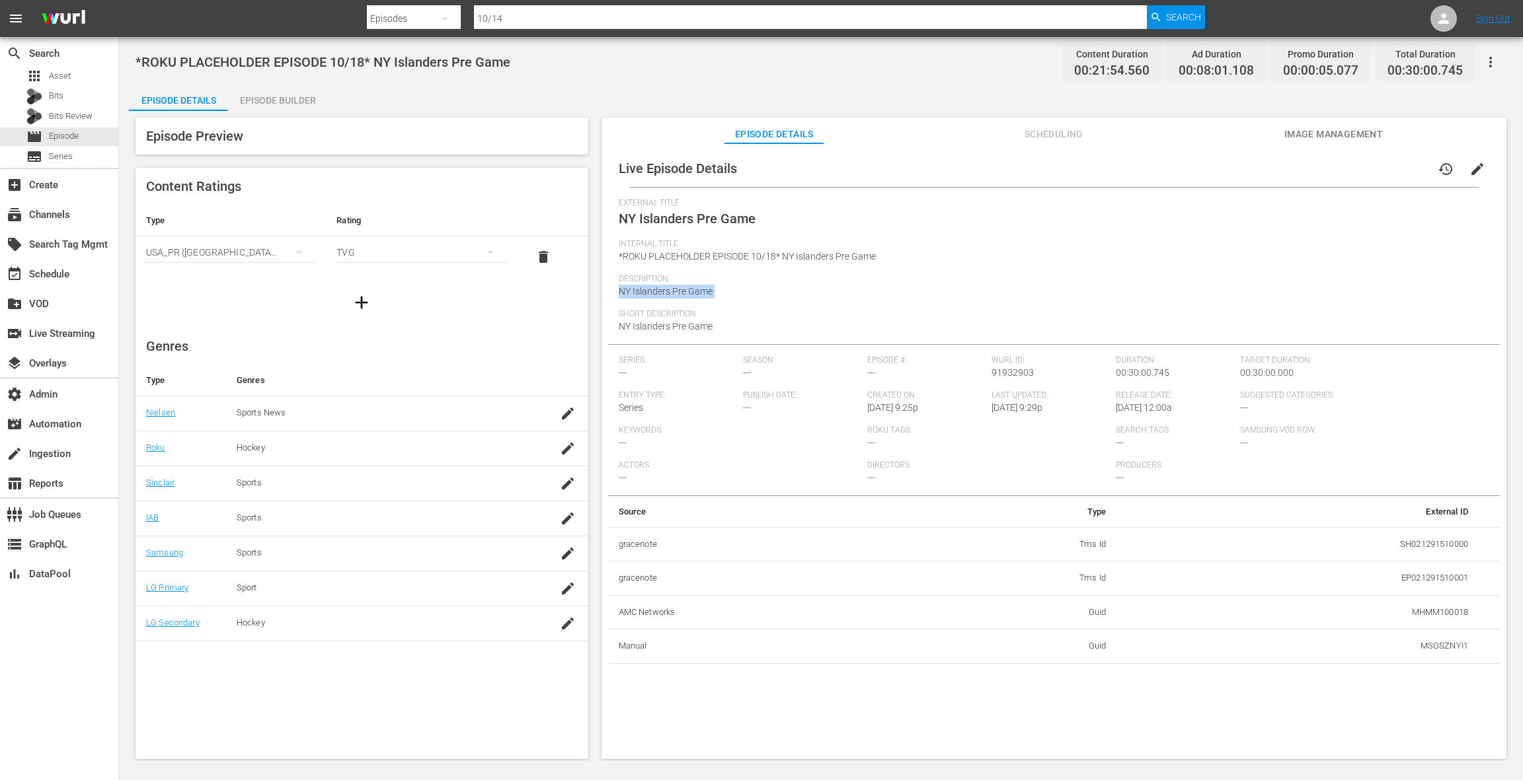
click at [1068, 137] on span "Scheduling" at bounding box center [1053, 134] width 99 height 17
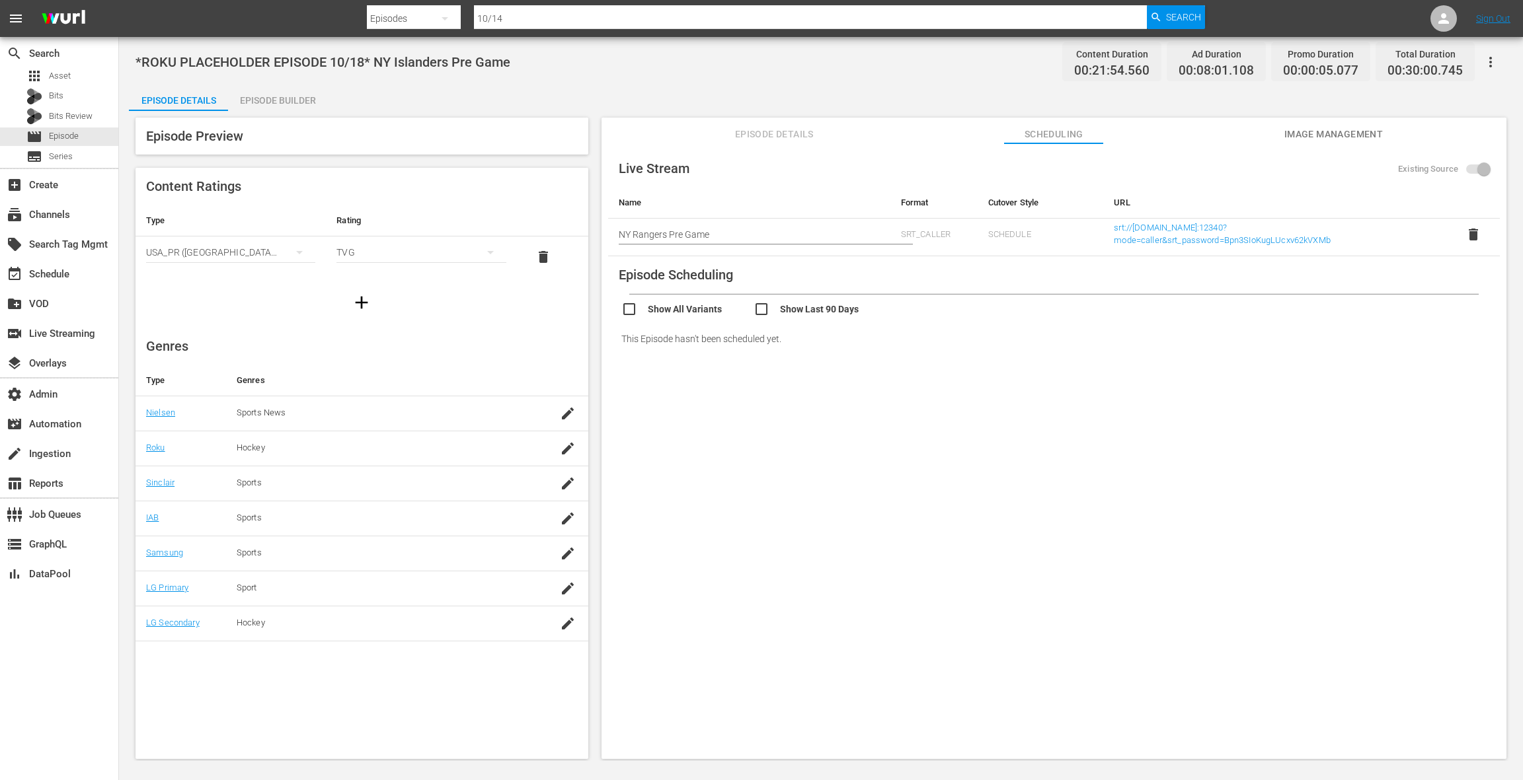
click at [1467, 231] on span "delete" at bounding box center [1473, 235] width 16 height 16
click at [1474, 168] on input "Existing Source" at bounding box center [1483, 171] width 75 height 25
checkbox input "false"
click at [778, 237] on input "text" at bounding box center [749, 231] width 261 height 20
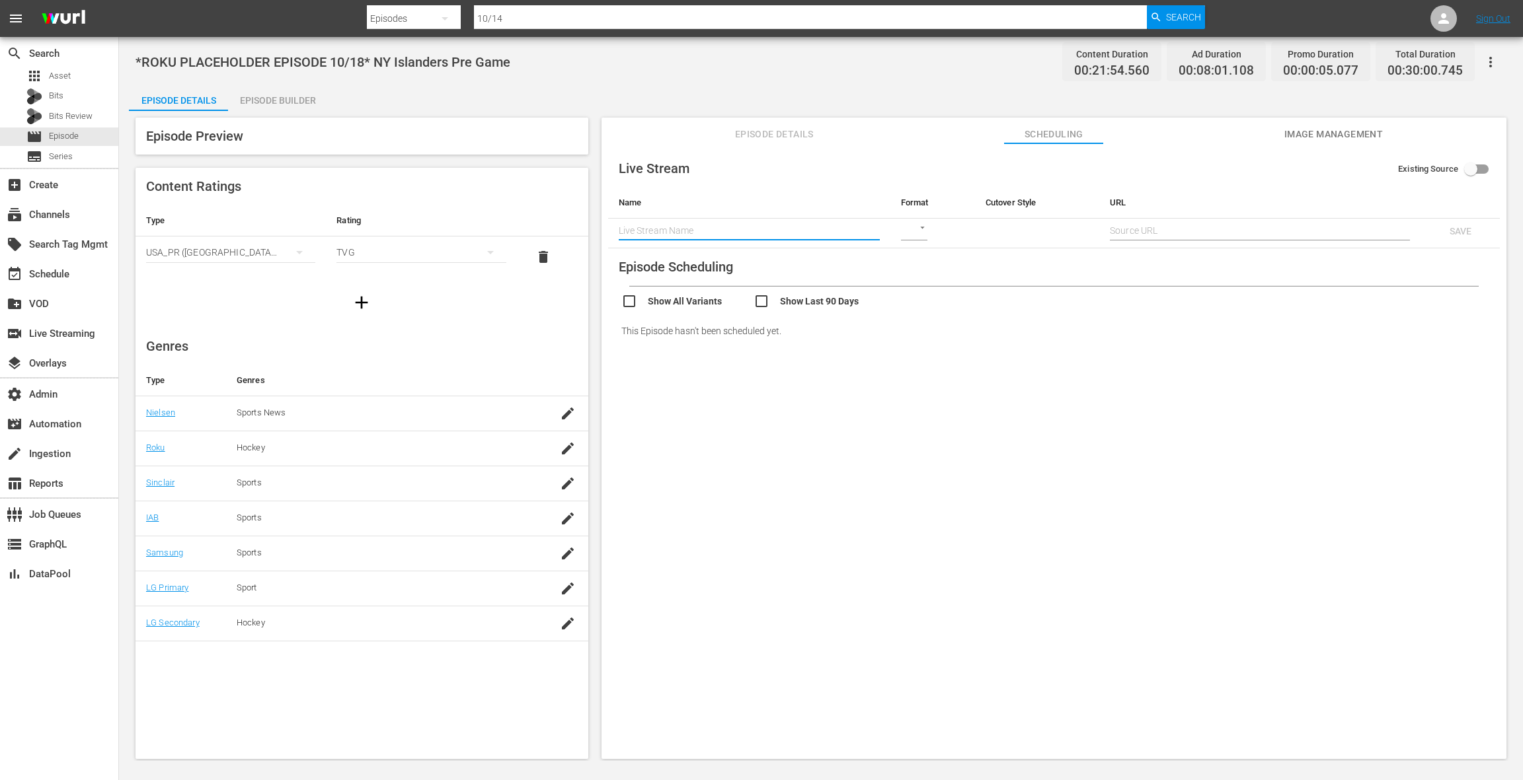
paste input "NY Islanders Pre Game"
type input "NY Islanders Pre Game"
click at [911, 230] on body "menu Search By Episodes Search ID, Title, Description, Keywords, or Category 10…" at bounding box center [761, 390] width 1523 height 780
drag, startPoint x: 923, startPoint y: 295, endPoint x: 940, endPoint y: 273, distance: 27.4
click at [923, 295] on div "SRT" at bounding box center [922, 294] width 46 height 32
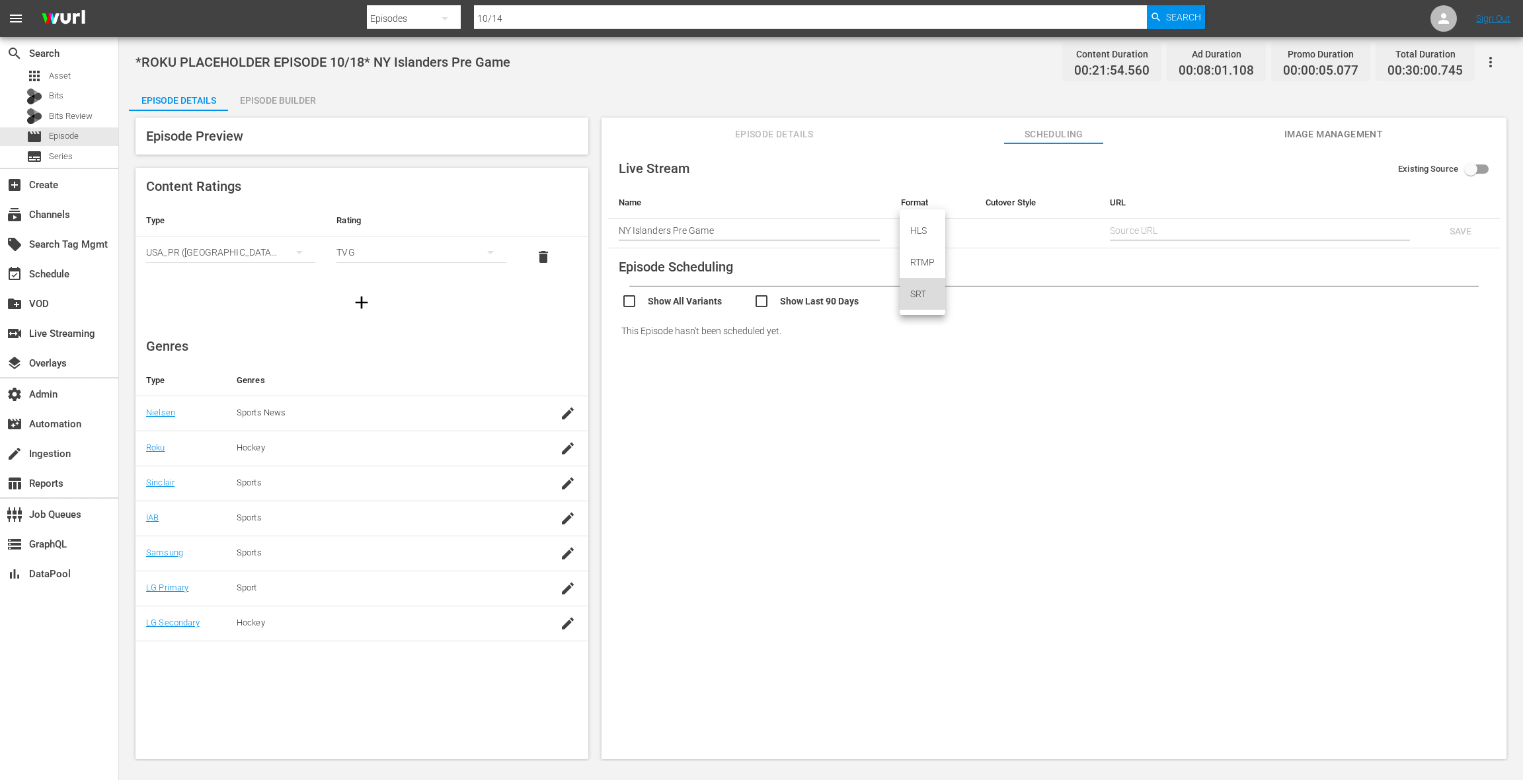
type input "SRT_CALLER"
click at [69, 138] on span "Episode" at bounding box center [64, 136] width 30 height 13
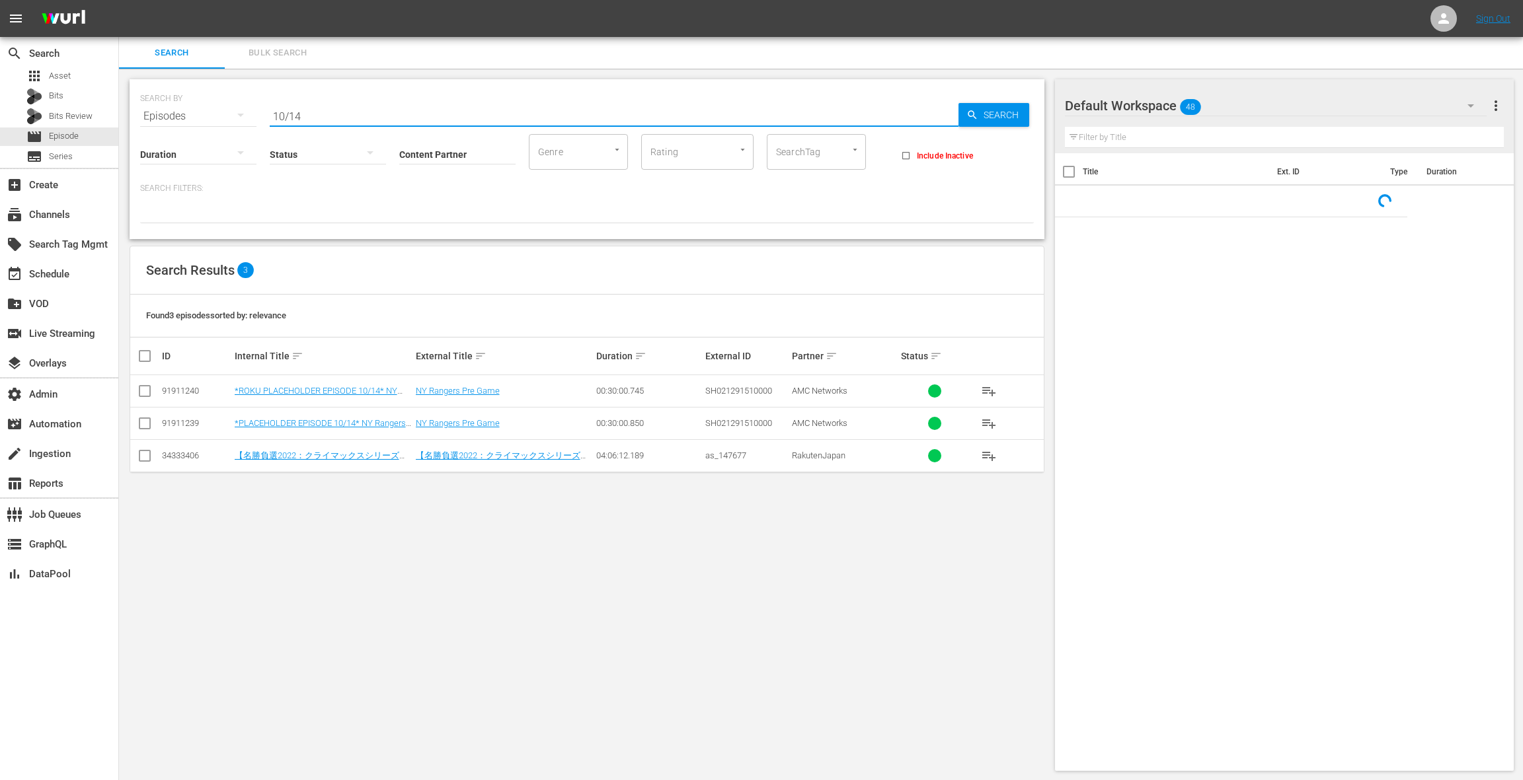
click at [324, 116] on input "10/14" at bounding box center [614, 116] width 689 height 32
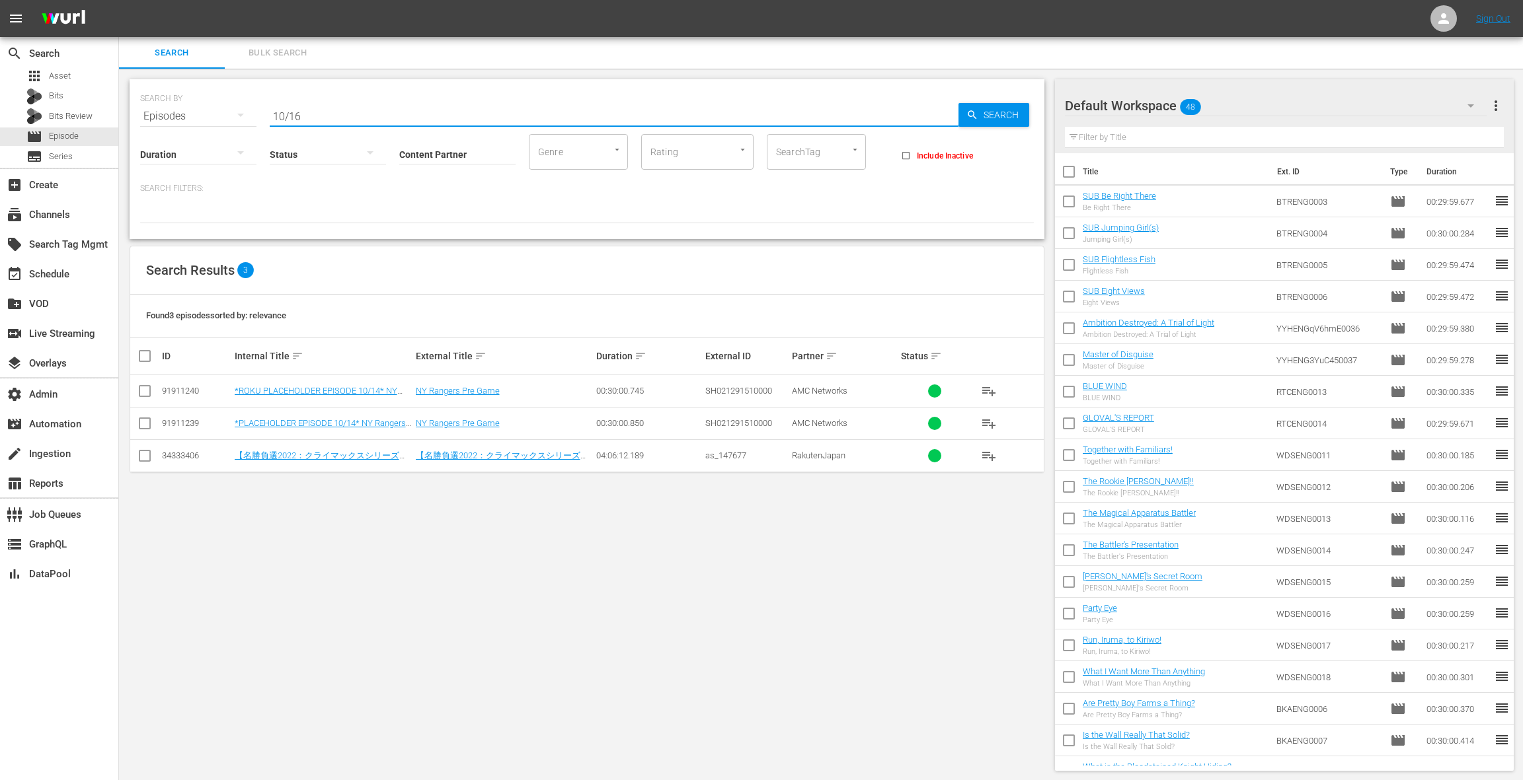
type input "10/16"
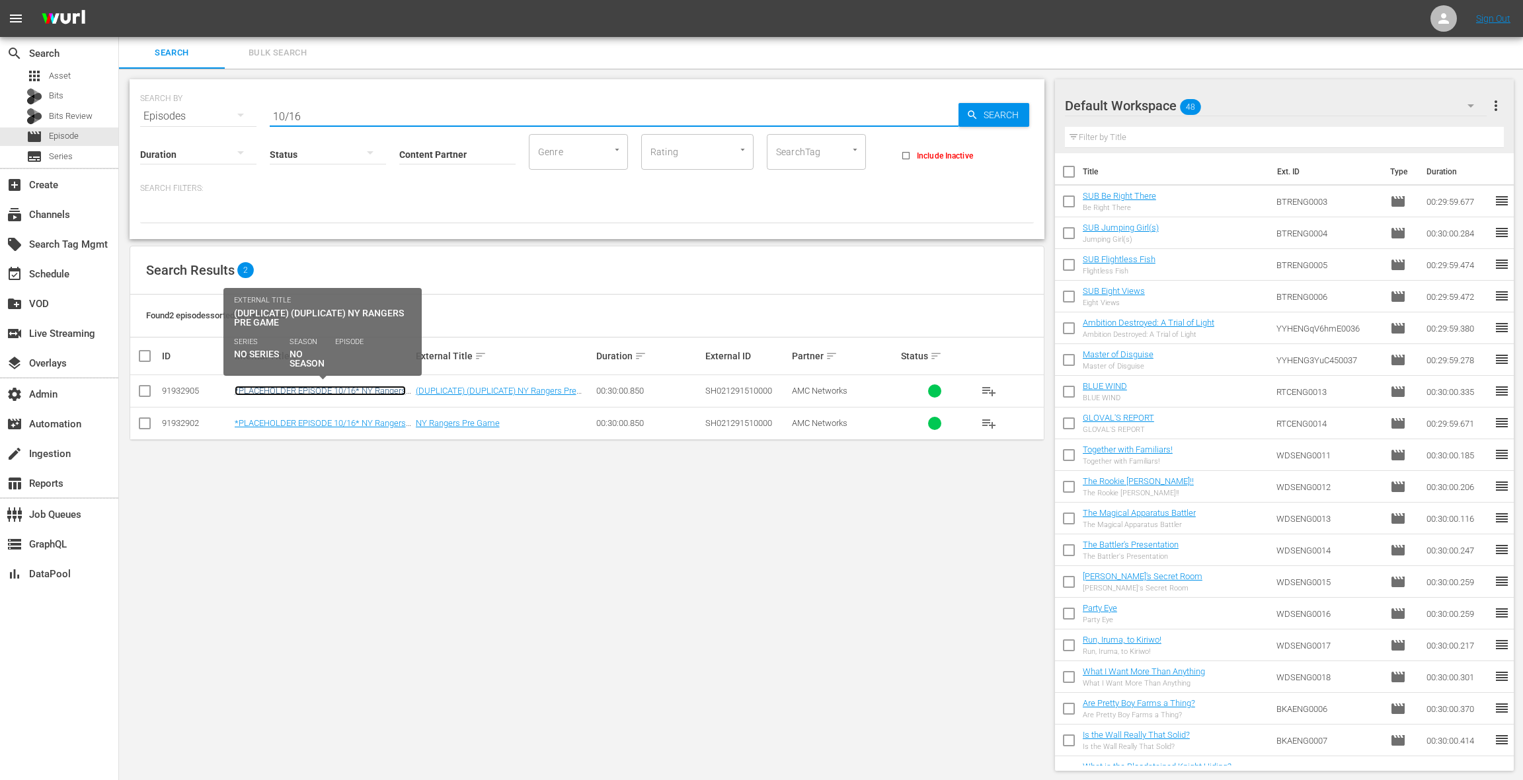
click at [365, 390] on link "*PLACEHOLDER EPISODE 10/16* NY Rangers Pre Game" at bounding box center [320, 396] width 171 height 20
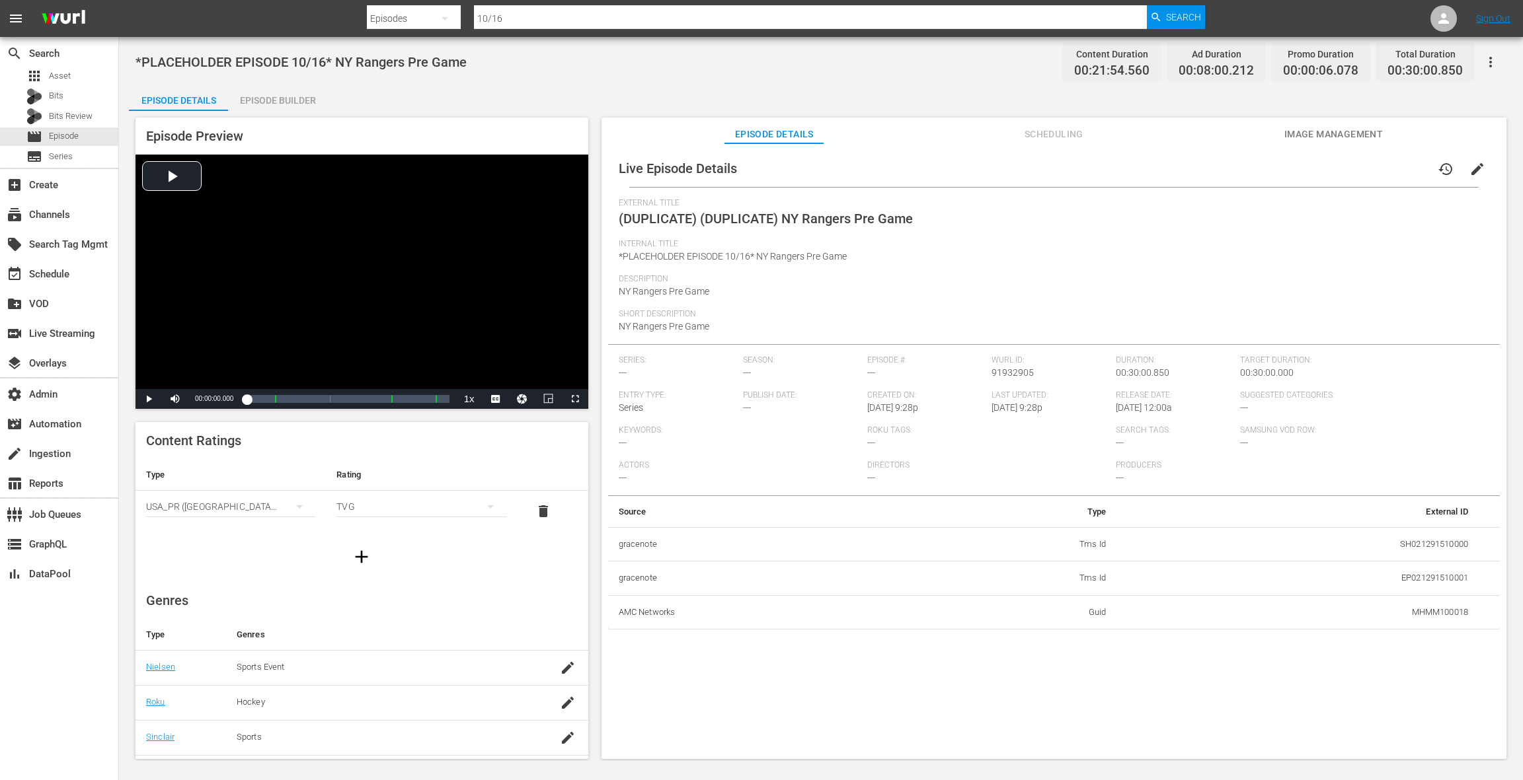
click at [1060, 136] on span "Scheduling" at bounding box center [1053, 134] width 99 height 17
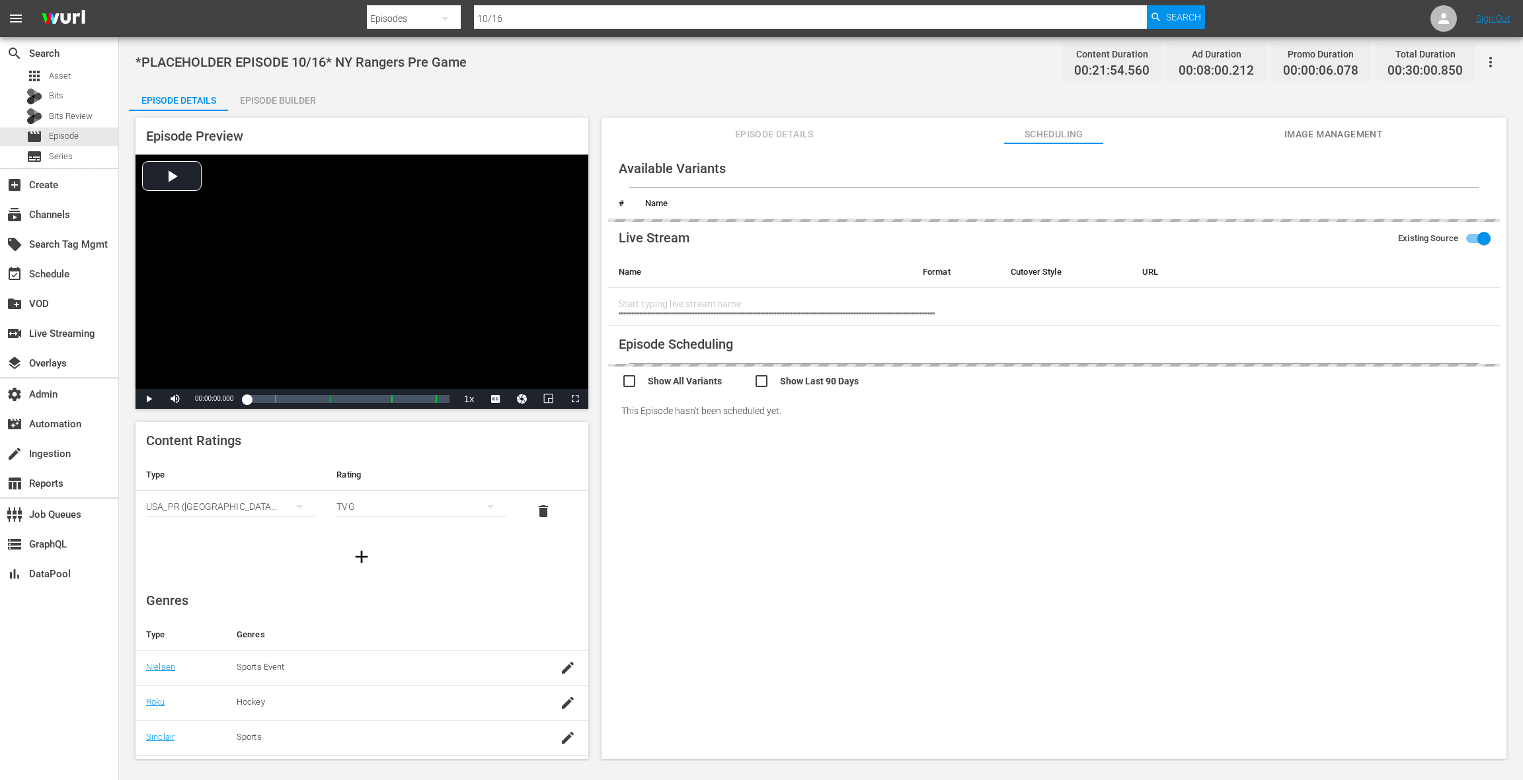
type input "NY Rangers Pre Game"
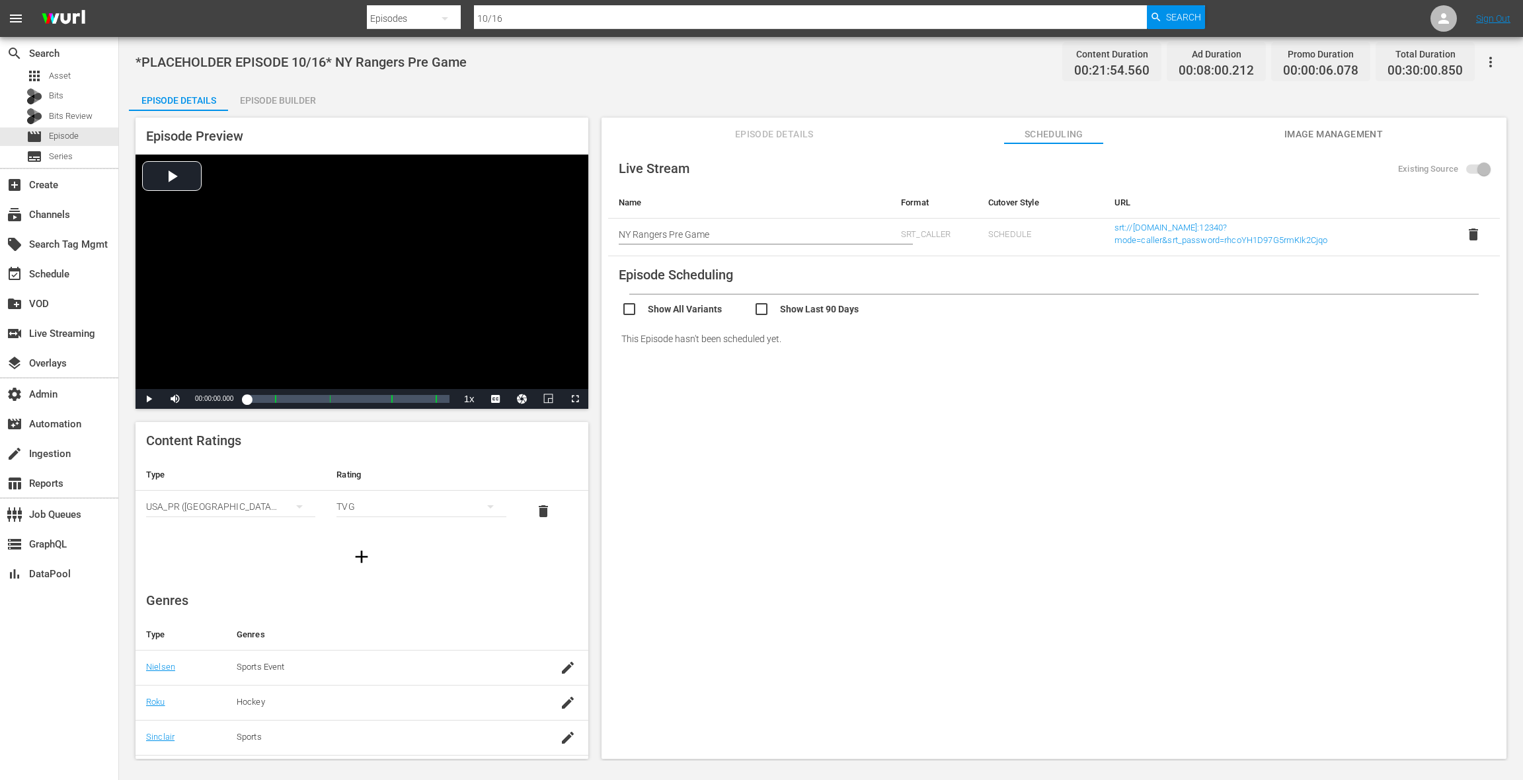
click at [1491, 65] on icon "button" at bounding box center [1490, 62] width 3 height 11
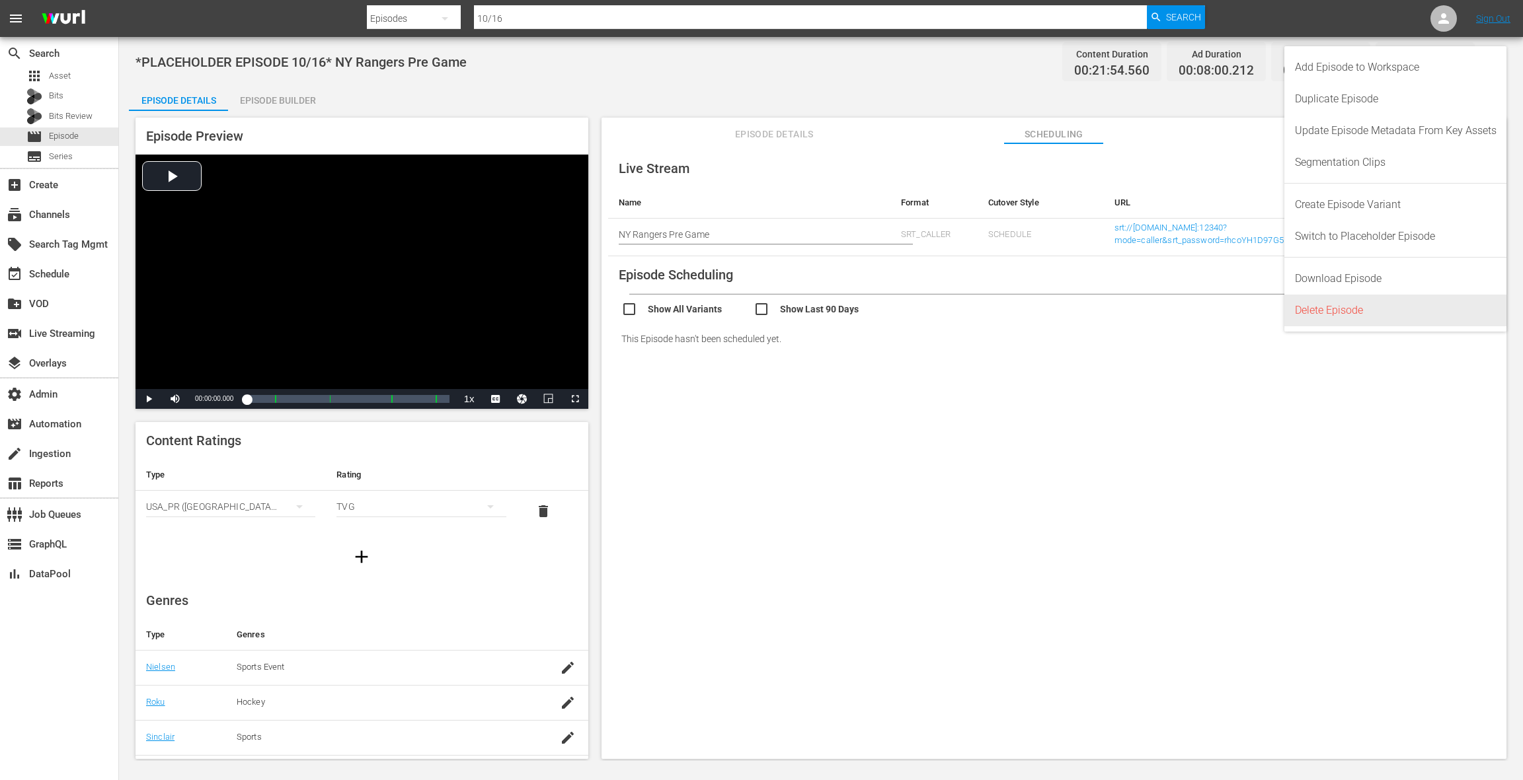
drag, startPoint x: 1350, startPoint y: 311, endPoint x: 1357, endPoint y: 307, distance: 7.7
click at [1350, 311] on div "Delete Episode" at bounding box center [1396, 311] width 202 height 32
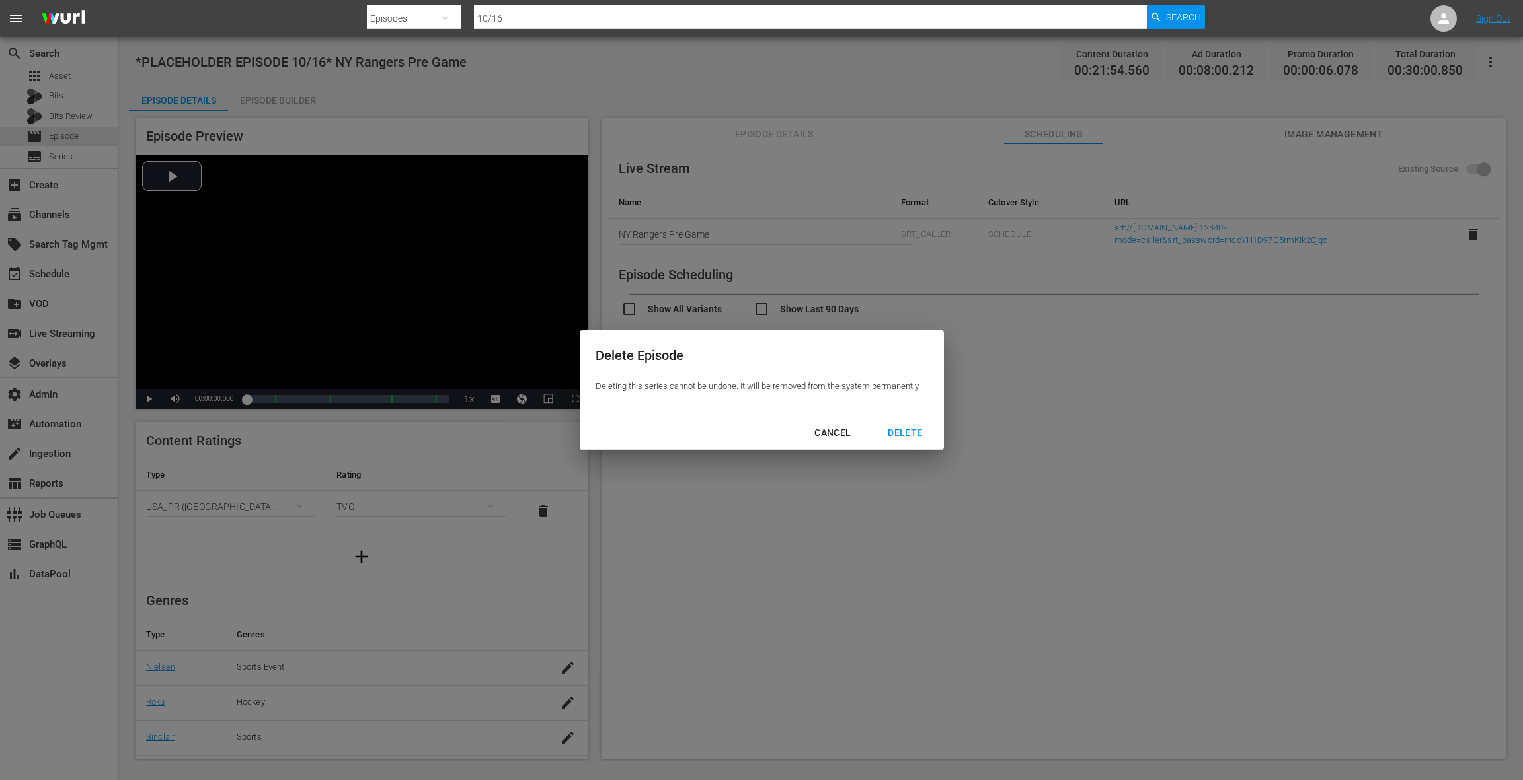
click at [915, 433] on div "DELETE" at bounding box center [905, 433] width 56 height 17
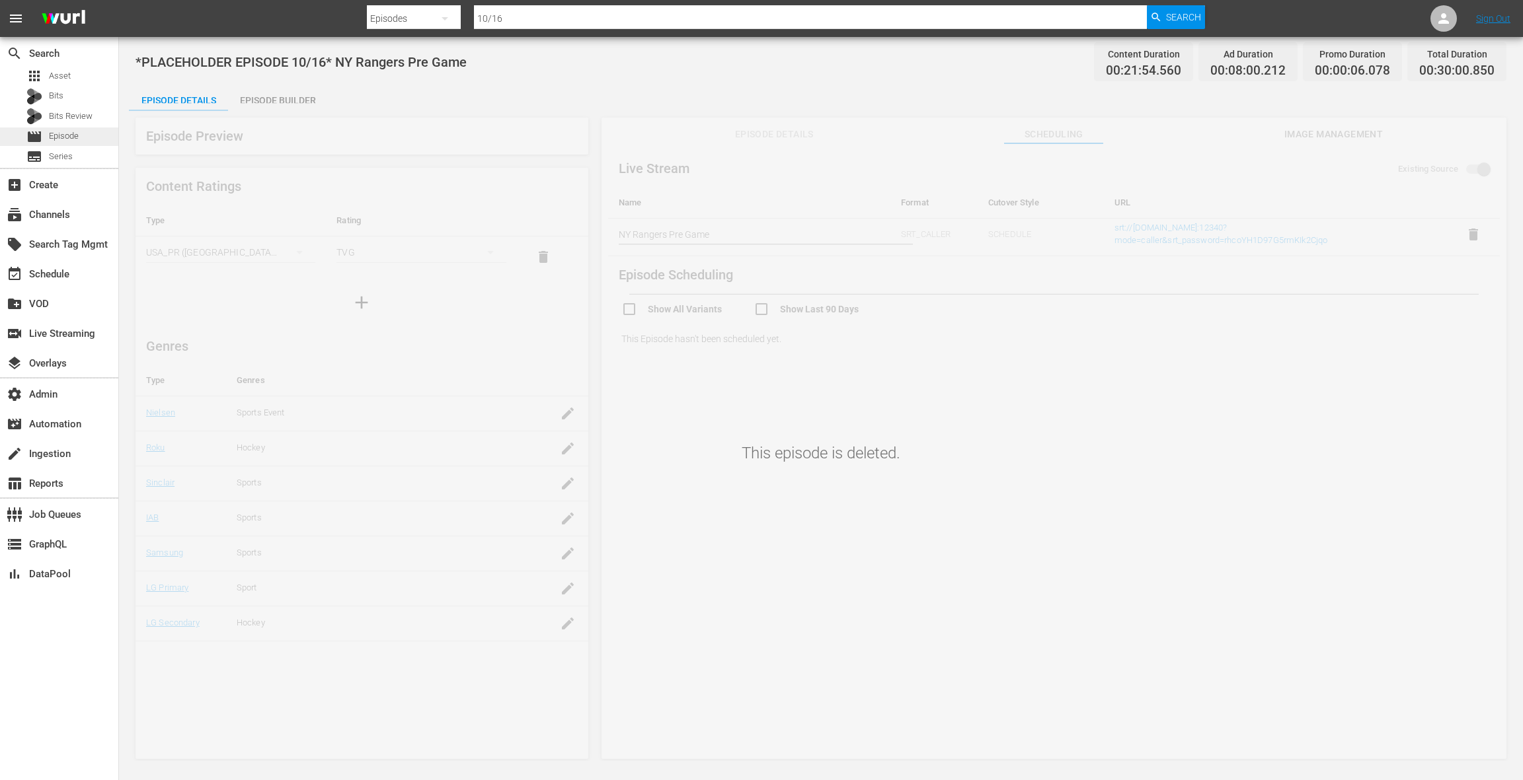
click at [91, 135] on div "movie Episode" at bounding box center [59, 137] width 118 height 19
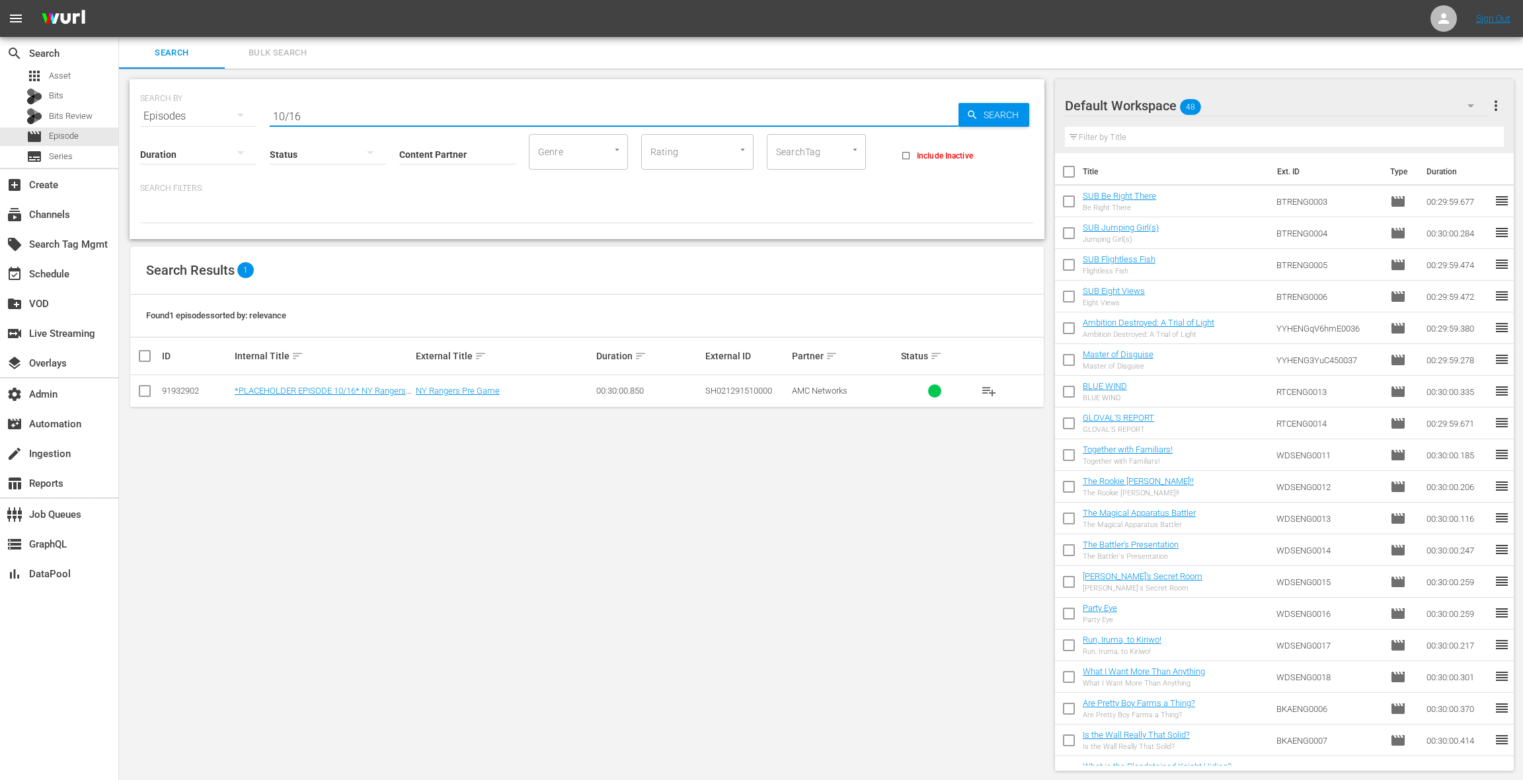
click at [326, 114] on input "10/16" at bounding box center [614, 116] width 689 height 32
type input "10/14"
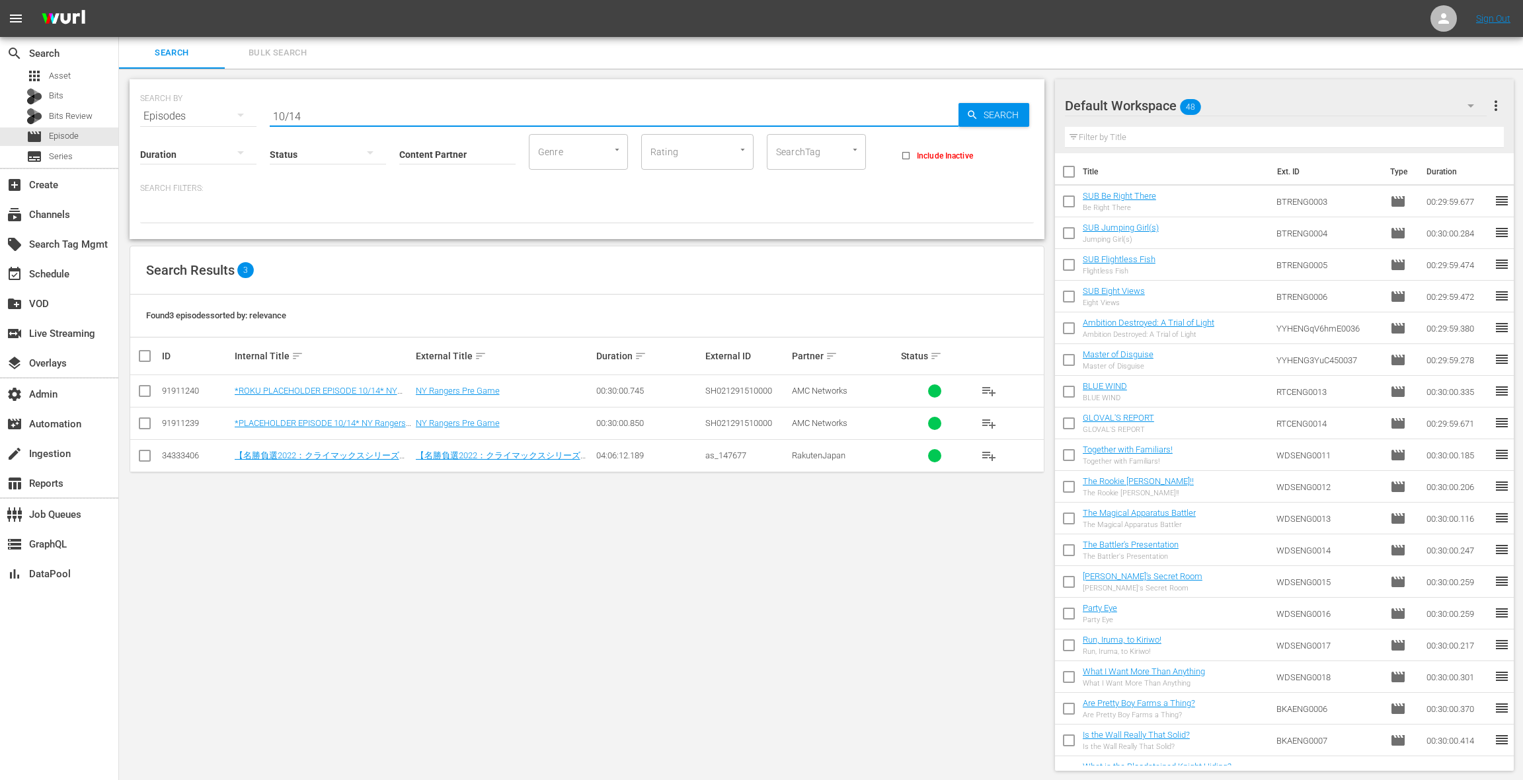
click at [147, 390] on input "checkbox" at bounding box center [145, 394] width 16 height 16
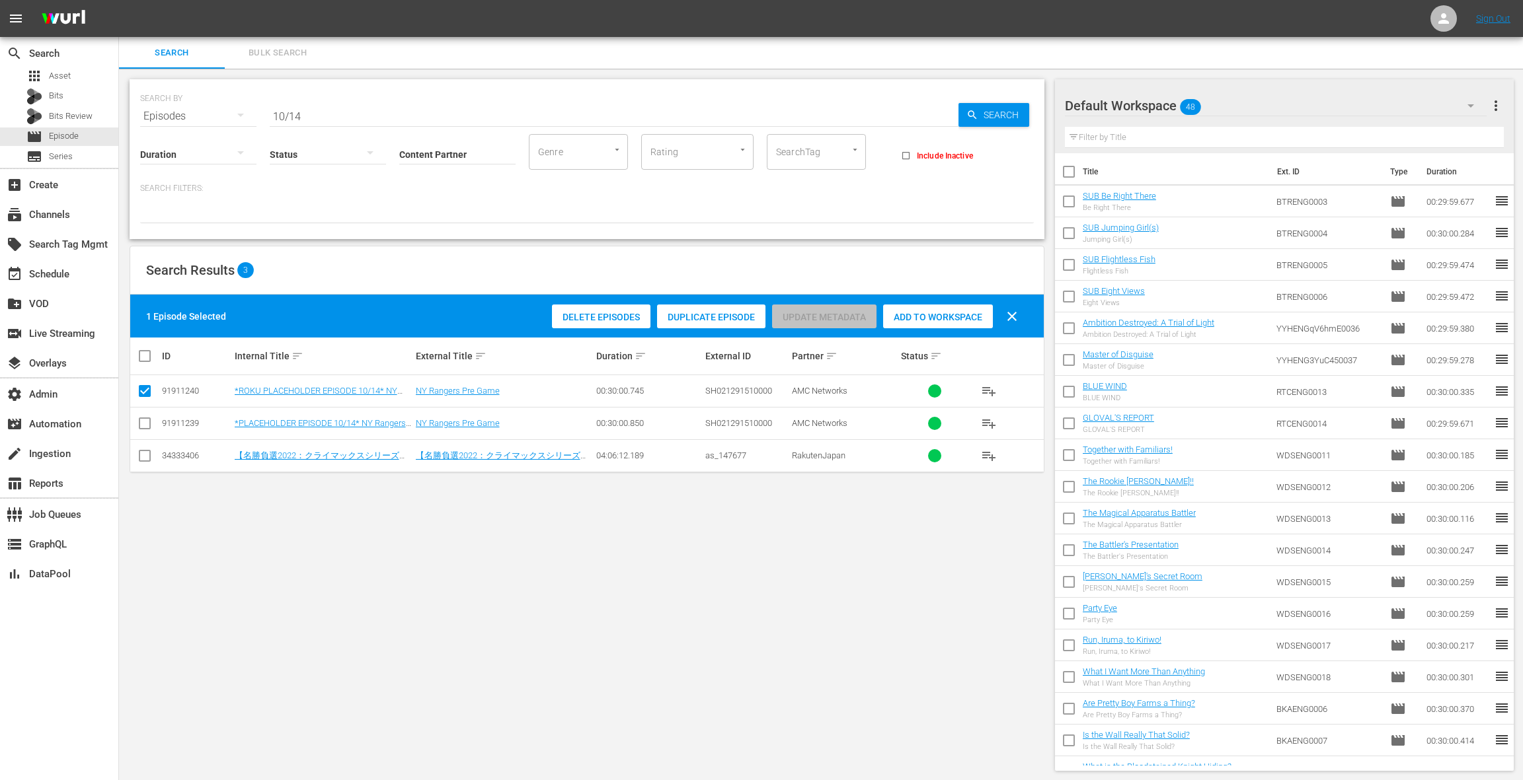
click at [711, 314] on span "Duplicate Episode" at bounding box center [711, 317] width 108 height 11
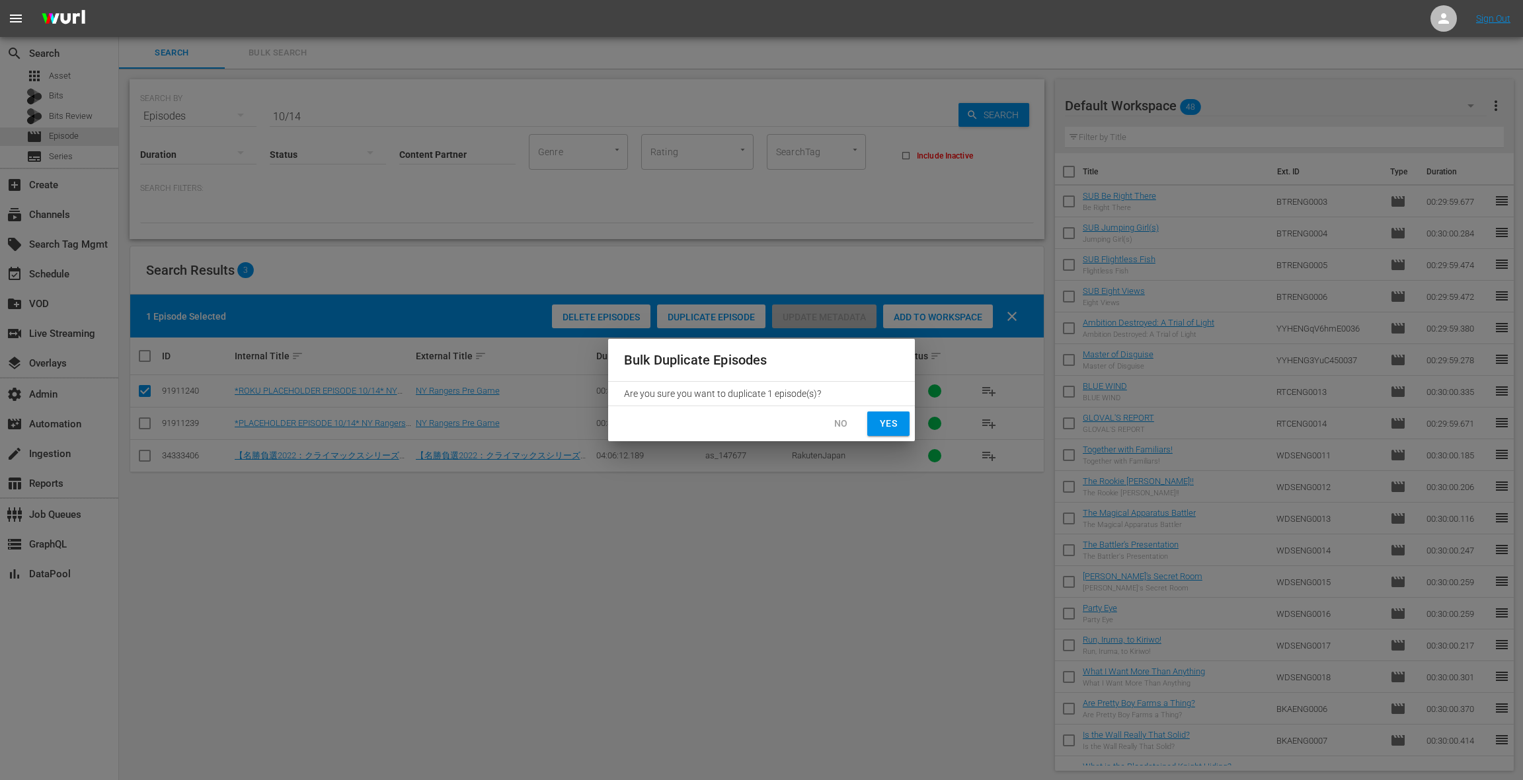
click at [895, 426] on span "Yes" at bounding box center [888, 424] width 21 height 17
checkbox input "false"
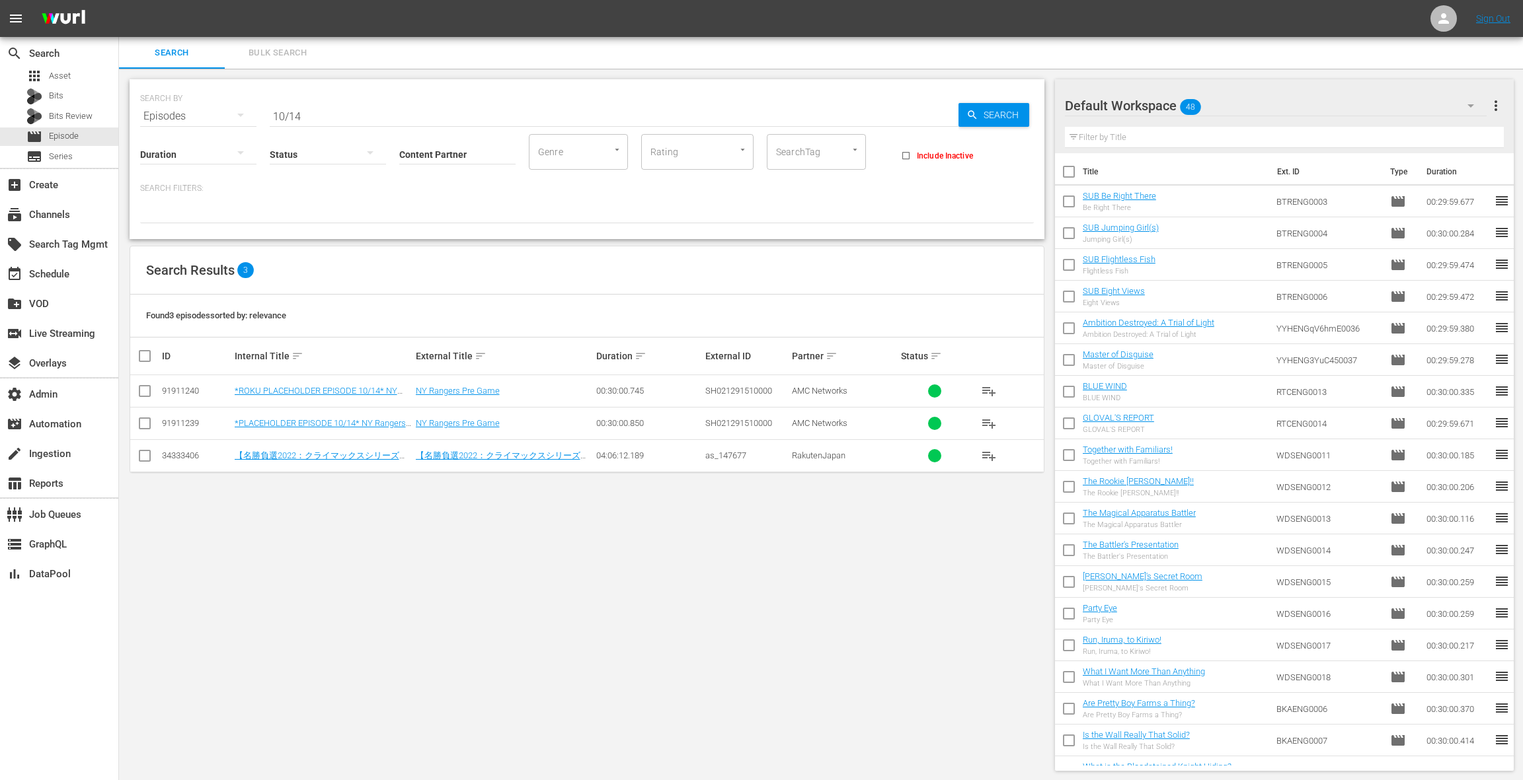
click at [329, 117] on input "10/14" at bounding box center [614, 116] width 689 height 32
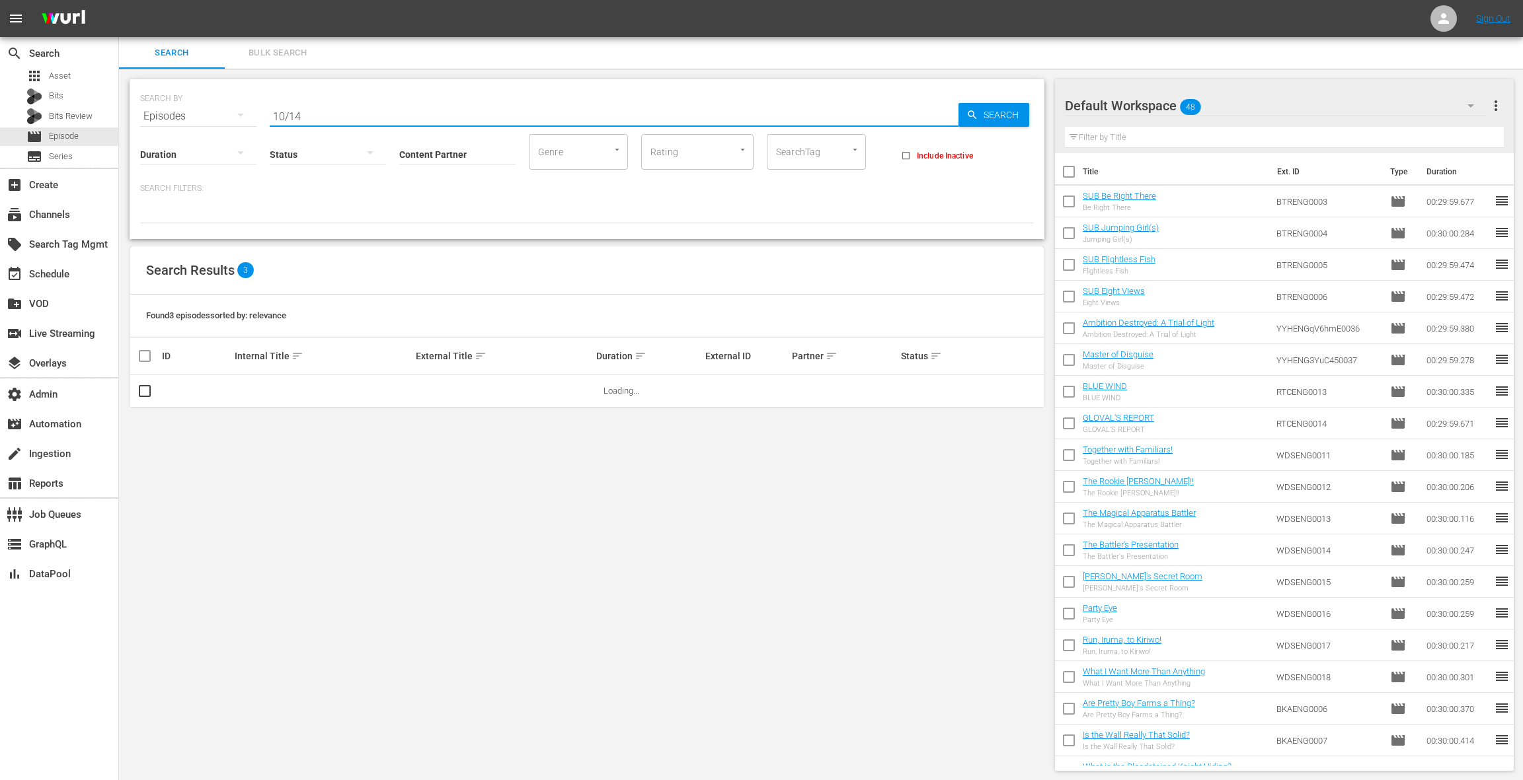
type input "10/14"
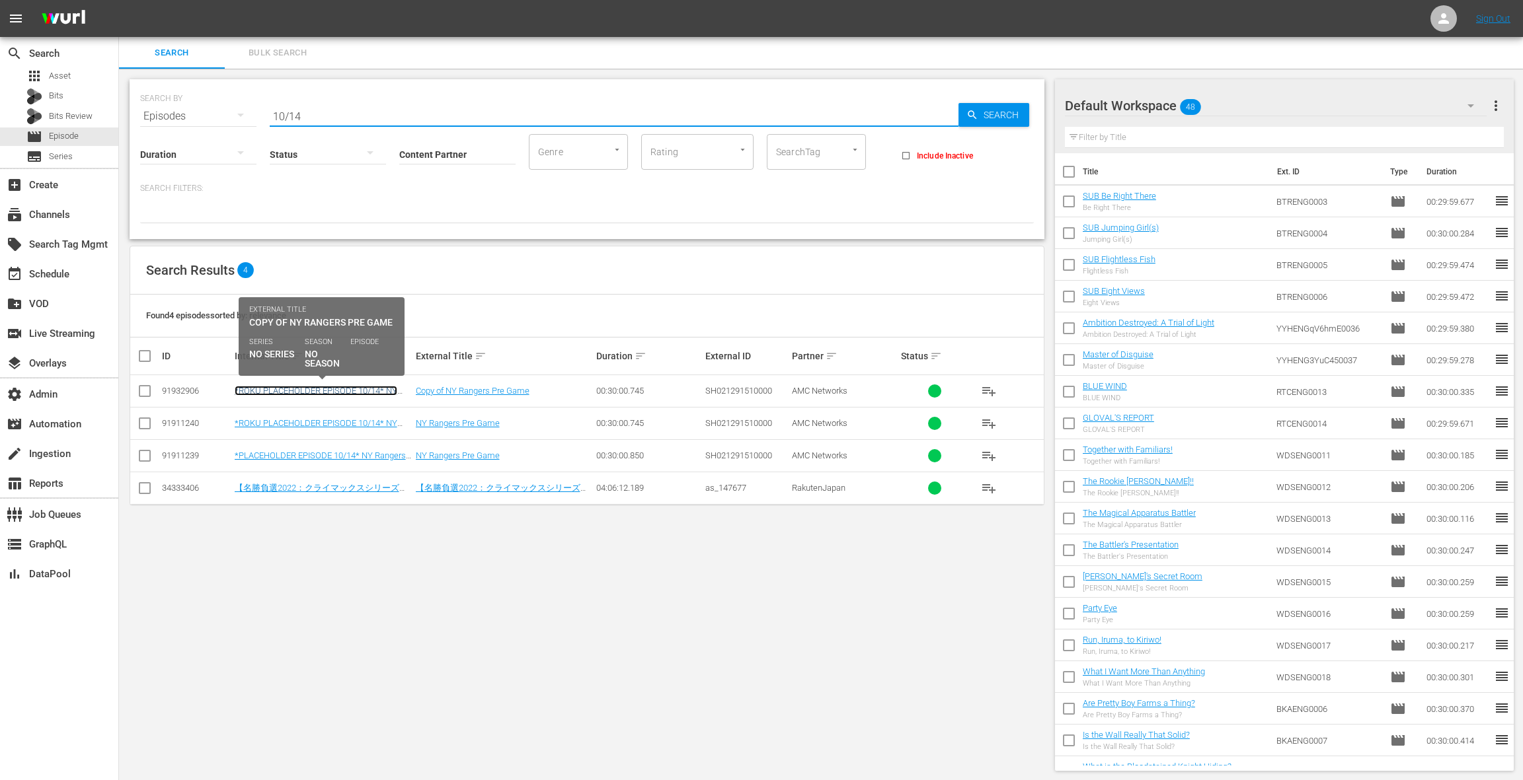
click at [365, 391] on link "*ROKU PLACEHOLDER EPISODE 10/14* NY Rangers Pre Game" at bounding box center [316, 396] width 163 height 20
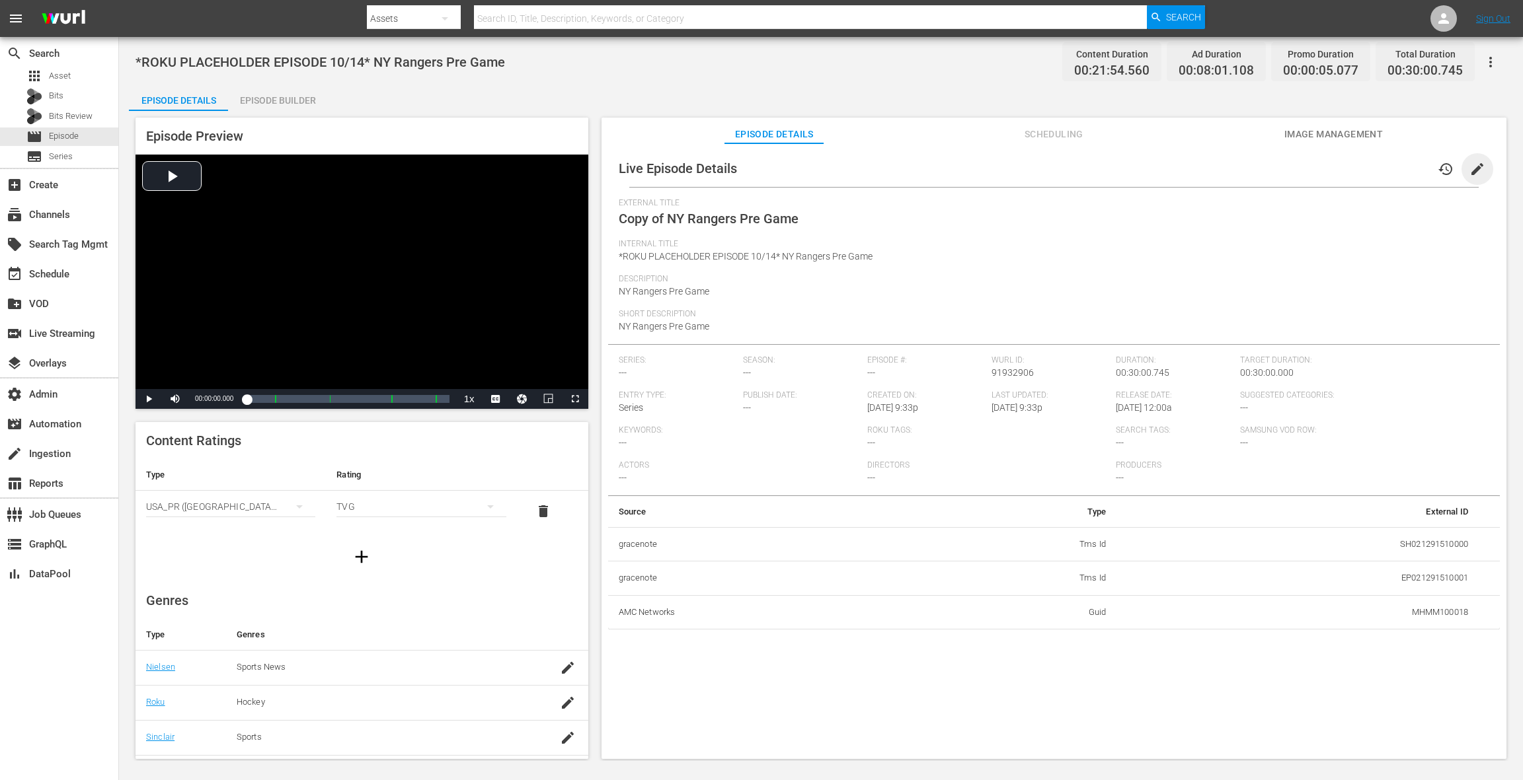
drag, startPoint x: 1472, startPoint y: 169, endPoint x: 1259, endPoint y: 192, distance: 214.0
click at [1141, 169] on span "edit" at bounding box center [1477, 169] width 16 height 16
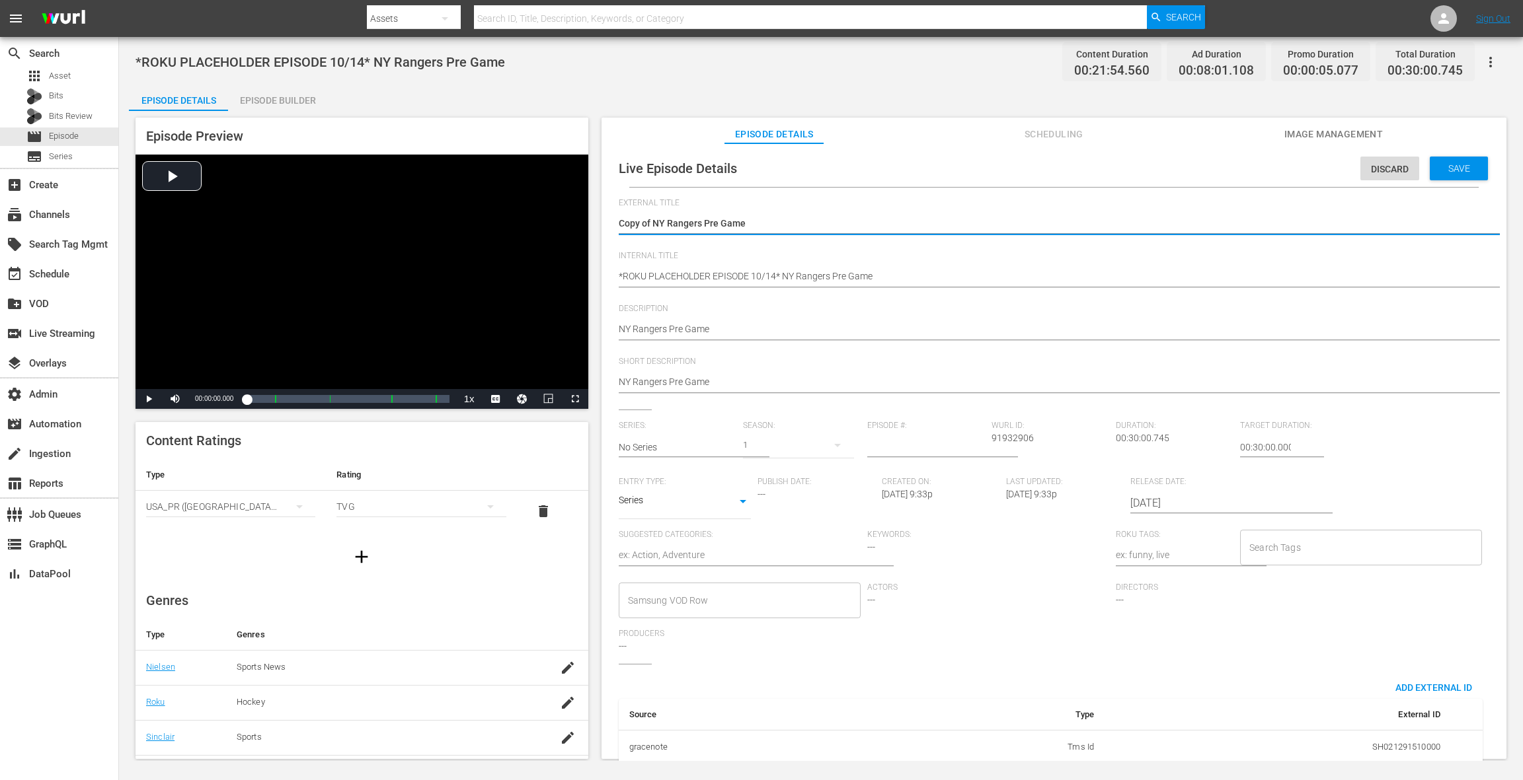
drag, startPoint x: 654, startPoint y: 222, endPoint x: 612, endPoint y: 223, distance: 41.6
click at [612, 223] on div "Live Episode Details Discard Save External Title Copy of NY Rangers Pre Game Co…" at bounding box center [1053, 496] width 891 height 693
type textarea "NY Rangers Pre Game"
drag, startPoint x: 776, startPoint y: 276, endPoint x: 779, endPoint y: 254, distance: 22.0
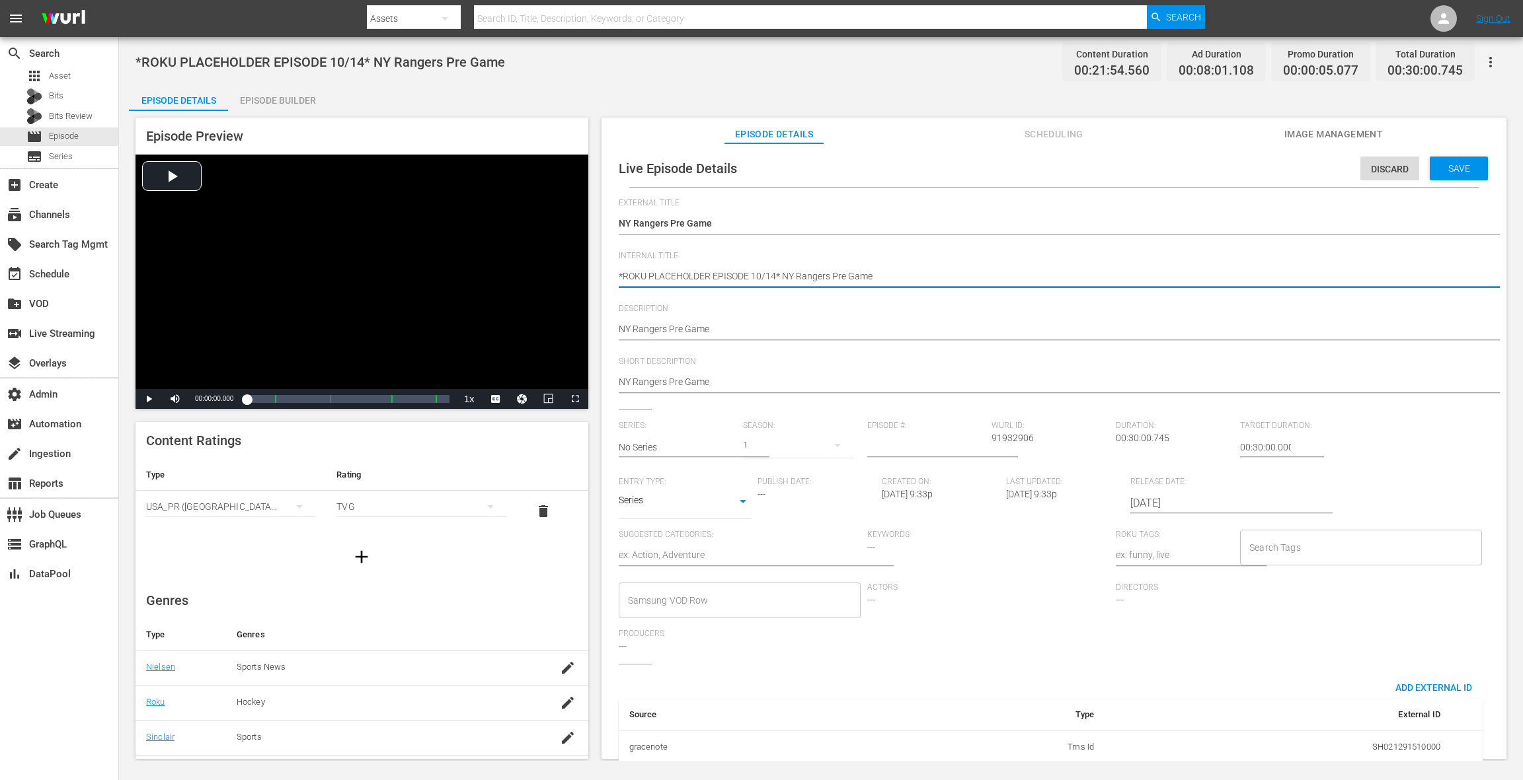
type textarea "*ROKU PLACEHOLDER EPISODE 10/1* NY Rangers Pre Game"
type textarea "*ROKU PLACEHOLDER EPISODE 10/18* NY Rangers Pre Game"
type textarea "*ROKU PLACEHOLDER EPISODE 10/1* NY Rangers Pre Game"
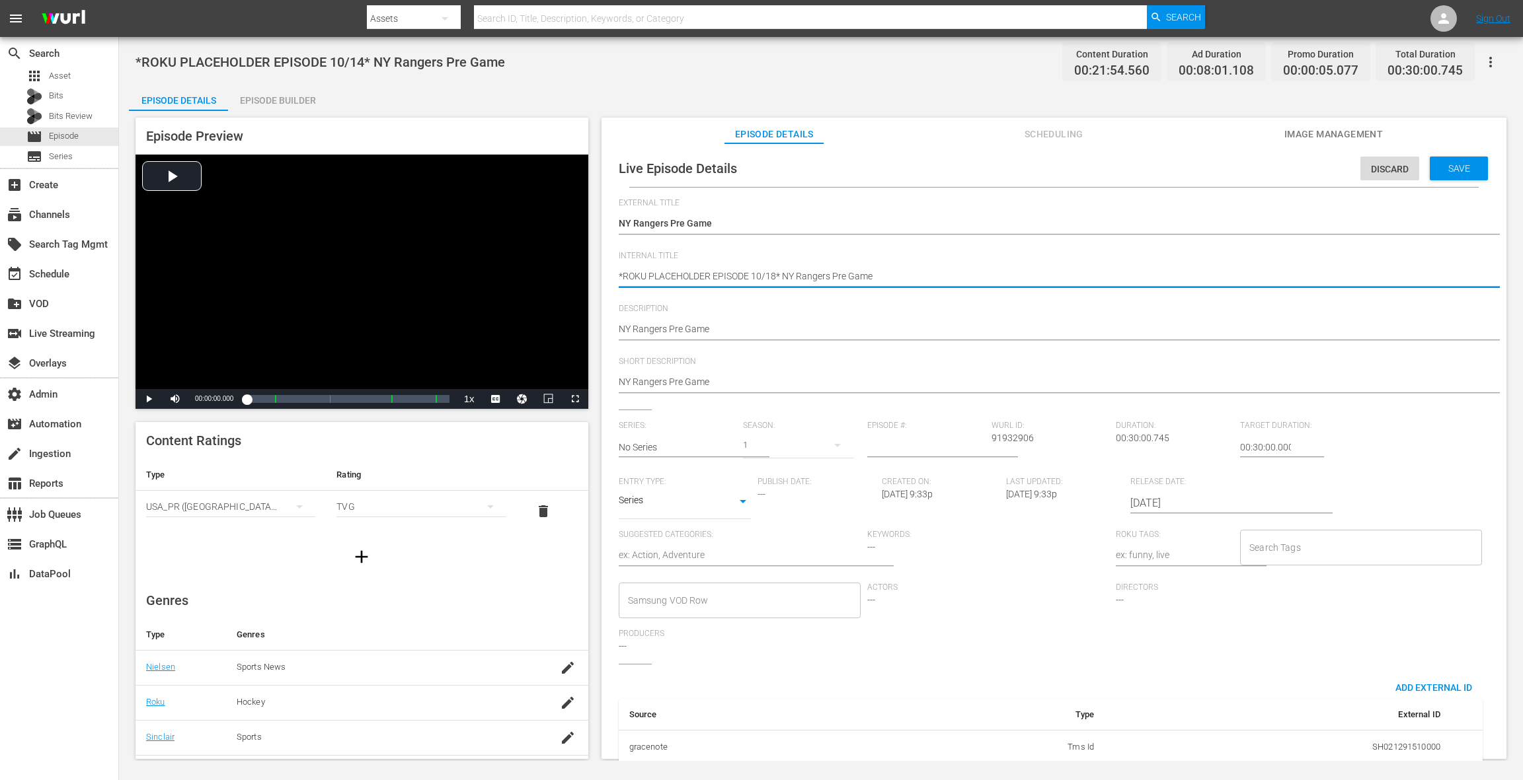
type textarea "*ROKU PLACEHOLDER EPISODE 10/1* NY Rangers Pre Game"
type textarea "*ROKU PLACEHOLDER EPISODE 10/16* NY Rangers Pre Game"
click at [1141, 505] on input "[DATE]" at bounding box center [1214, 504] width 169 height 32
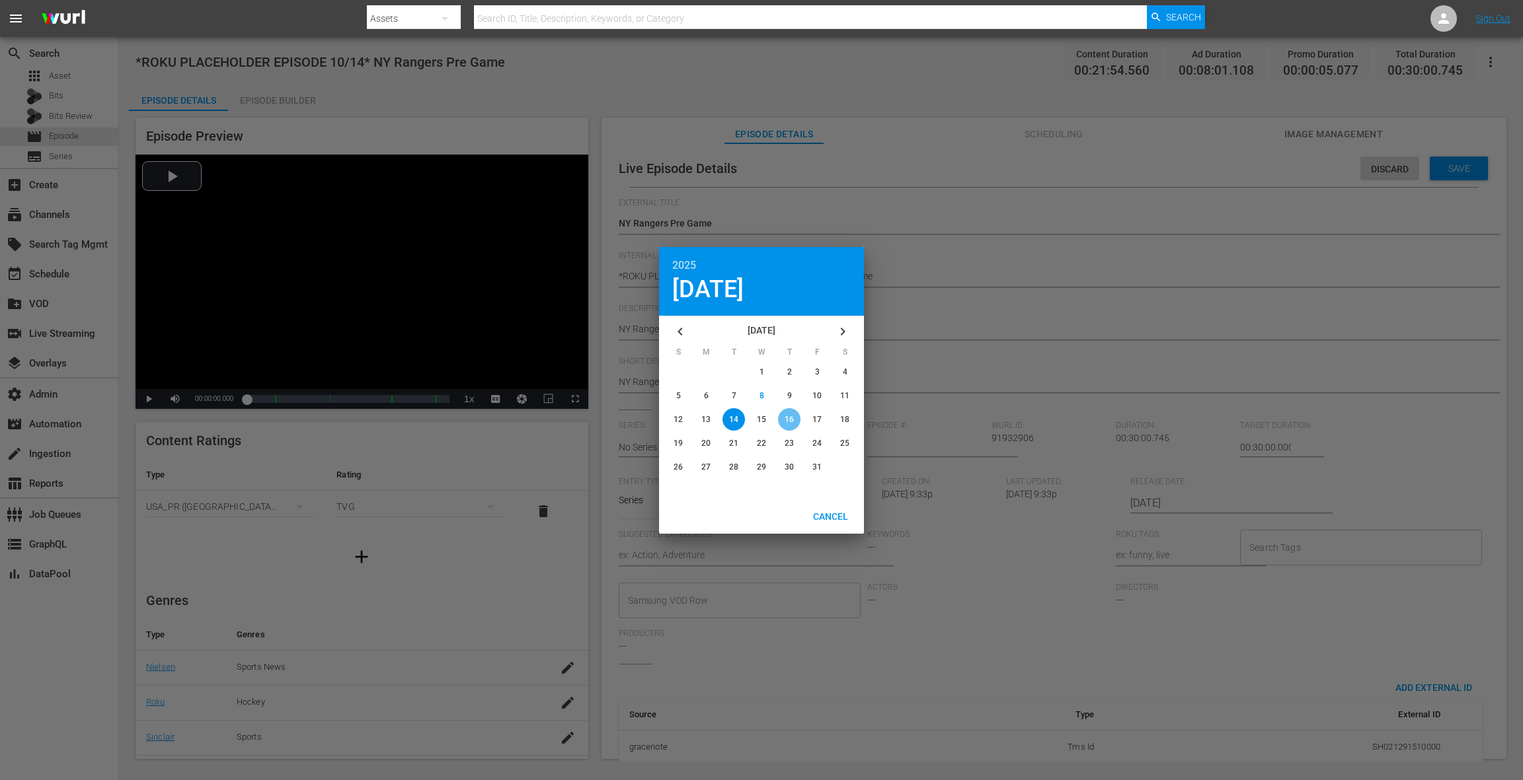
click at [792, 419] on span "16" at bounding box center [788, 419] width 9 height 9
type input "2025-10-16"
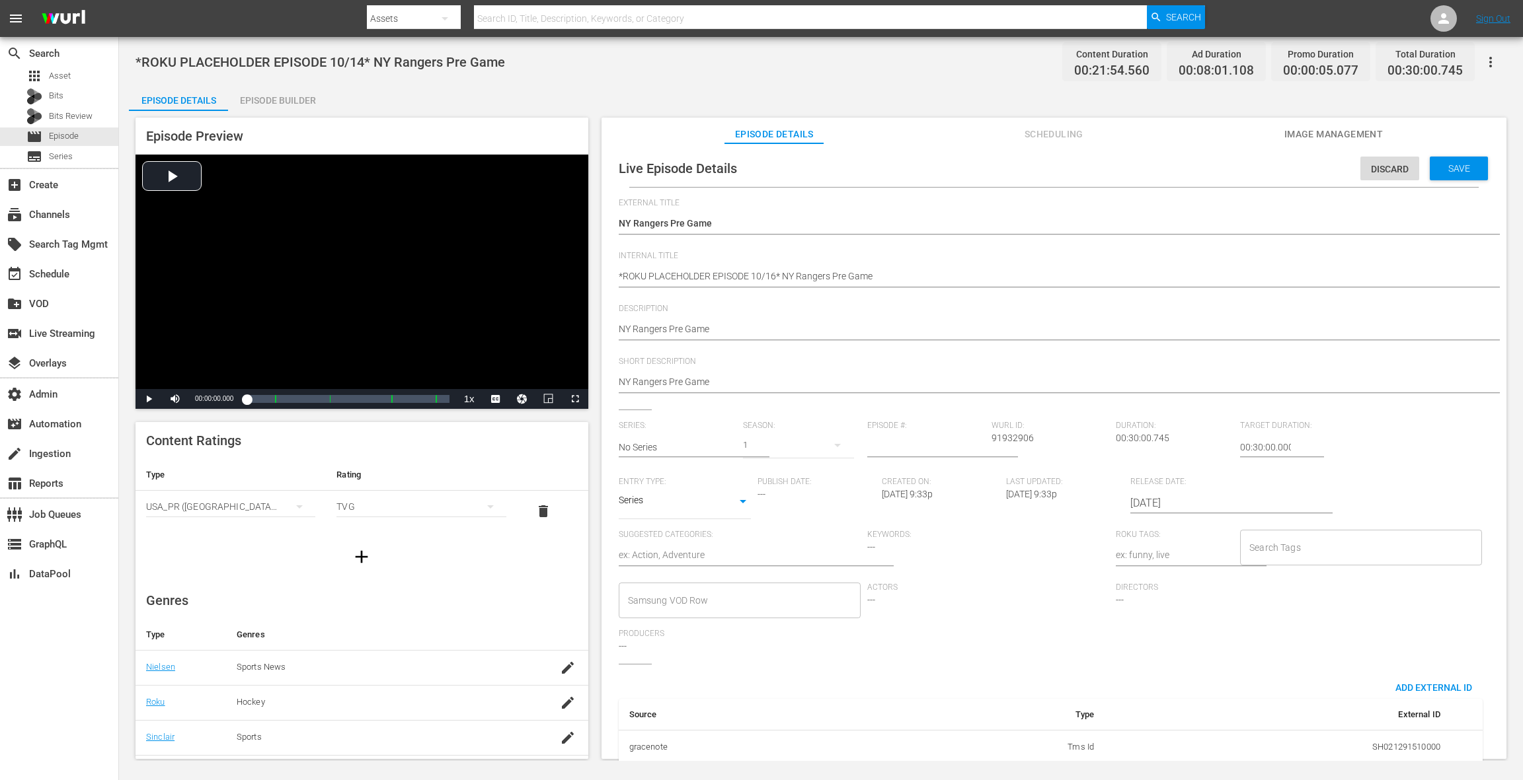
scroll to position [91, 0]
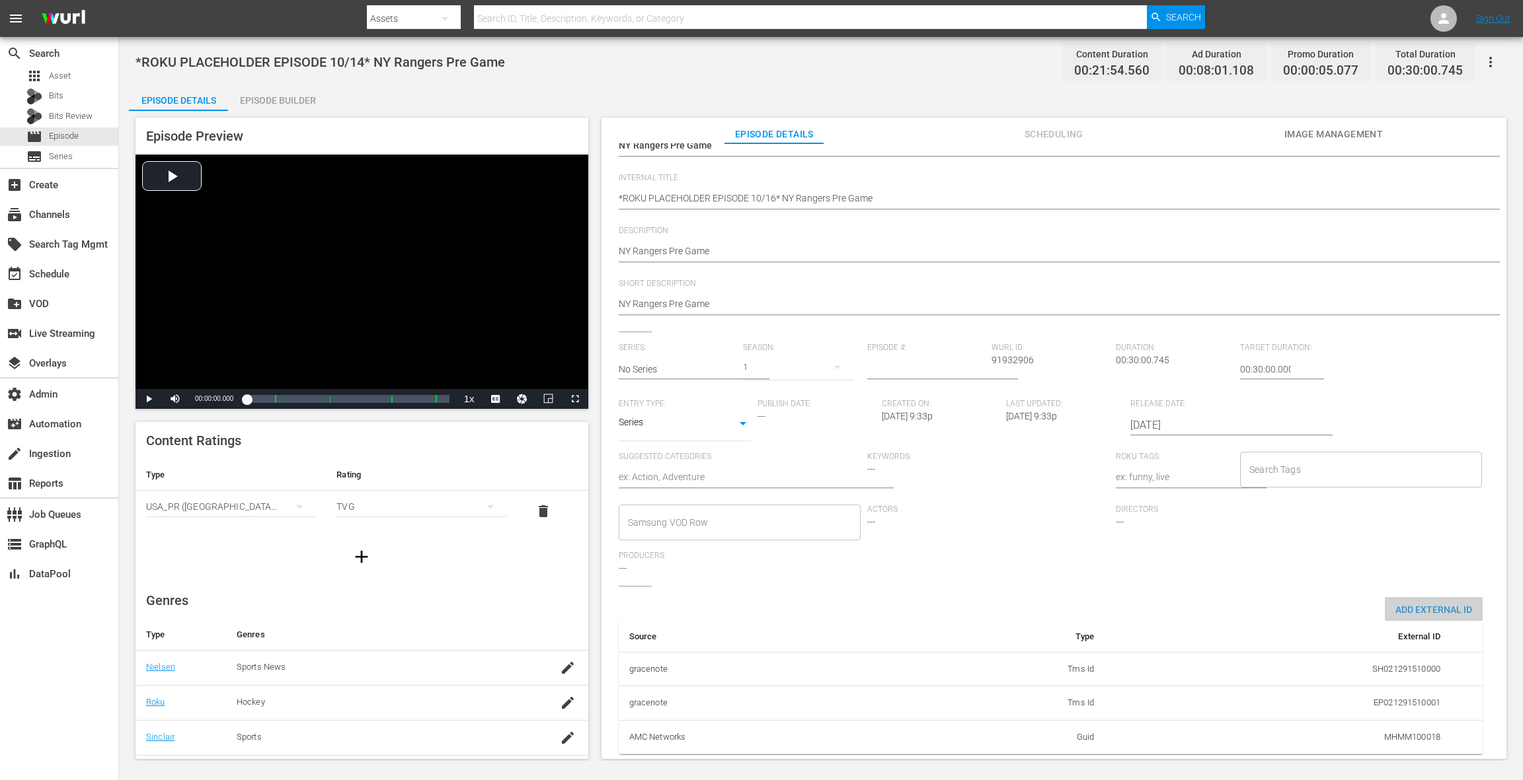
click at [1141, 585] on span "Add External Id" at bounding box center [1433, 610] width 98 height 11
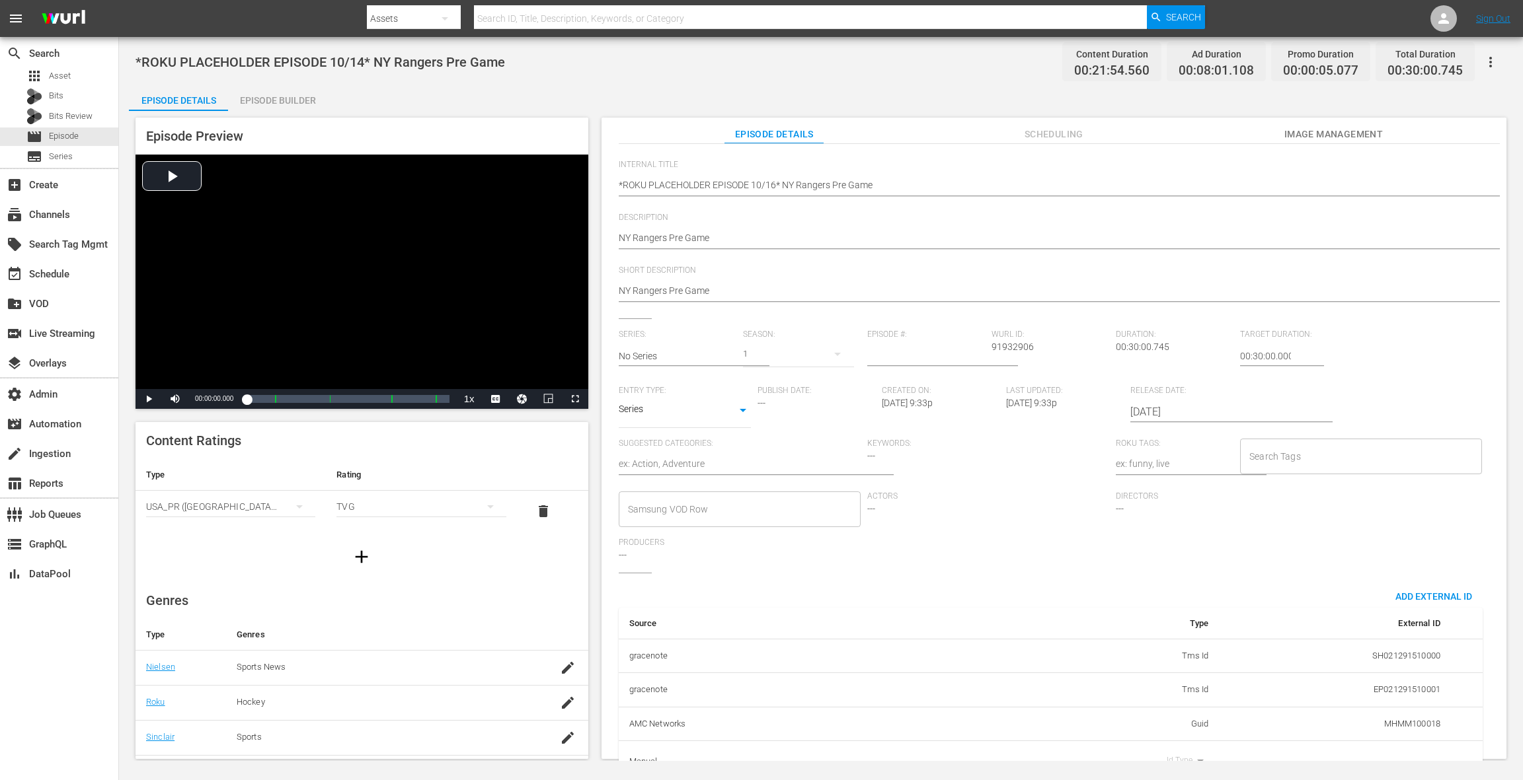
scroll to position [132, 0]
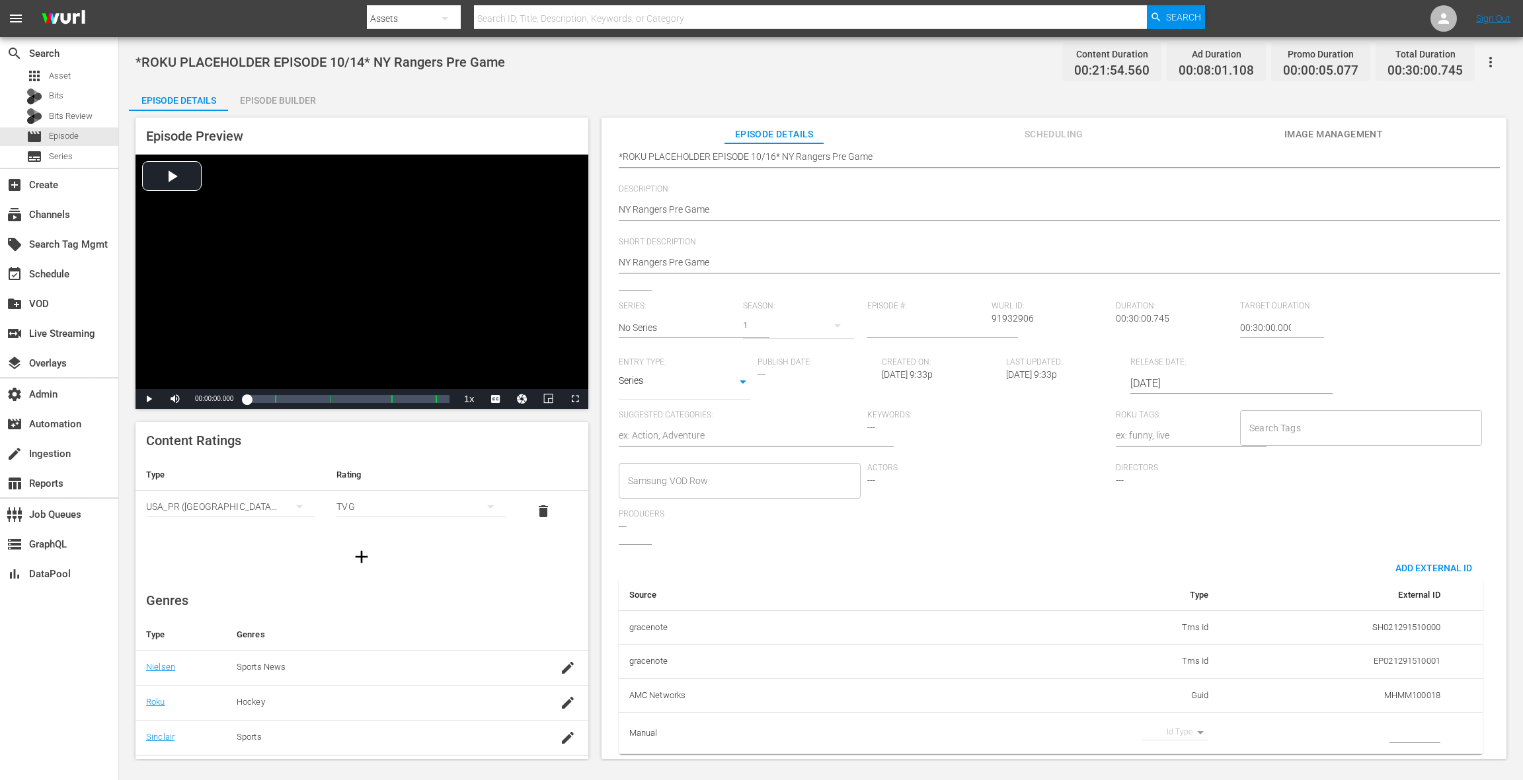
click at [1141, 585] on body "menu Search By Assets Search ID, Title, Description, Keywords, or Category Sear…" at bounding box center [761, 390] width 1523 height 780
drag, startPoint x: 1164, startPoint y: 756, endPoint x: 1184, endPoint y: 753, distance: 19.3
click at [1141, 585] on li "Guid" at bounding box center [1167, 754] width 66 height 22
type input "guid"
click at [1141, 585] on input "simple table" at bounding box center [1414, 734] width 51 height 20
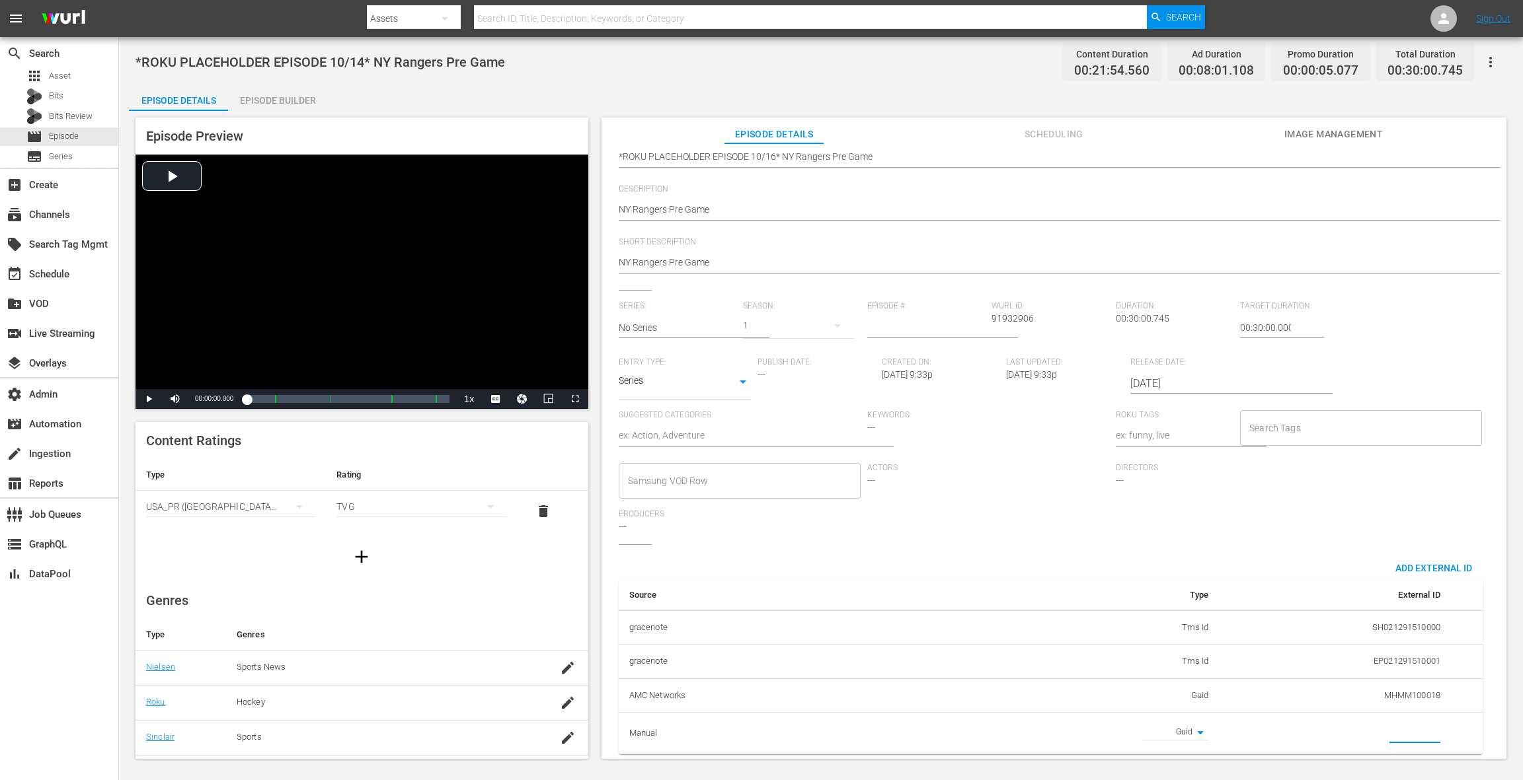
paste input "MSGSZNYR6"
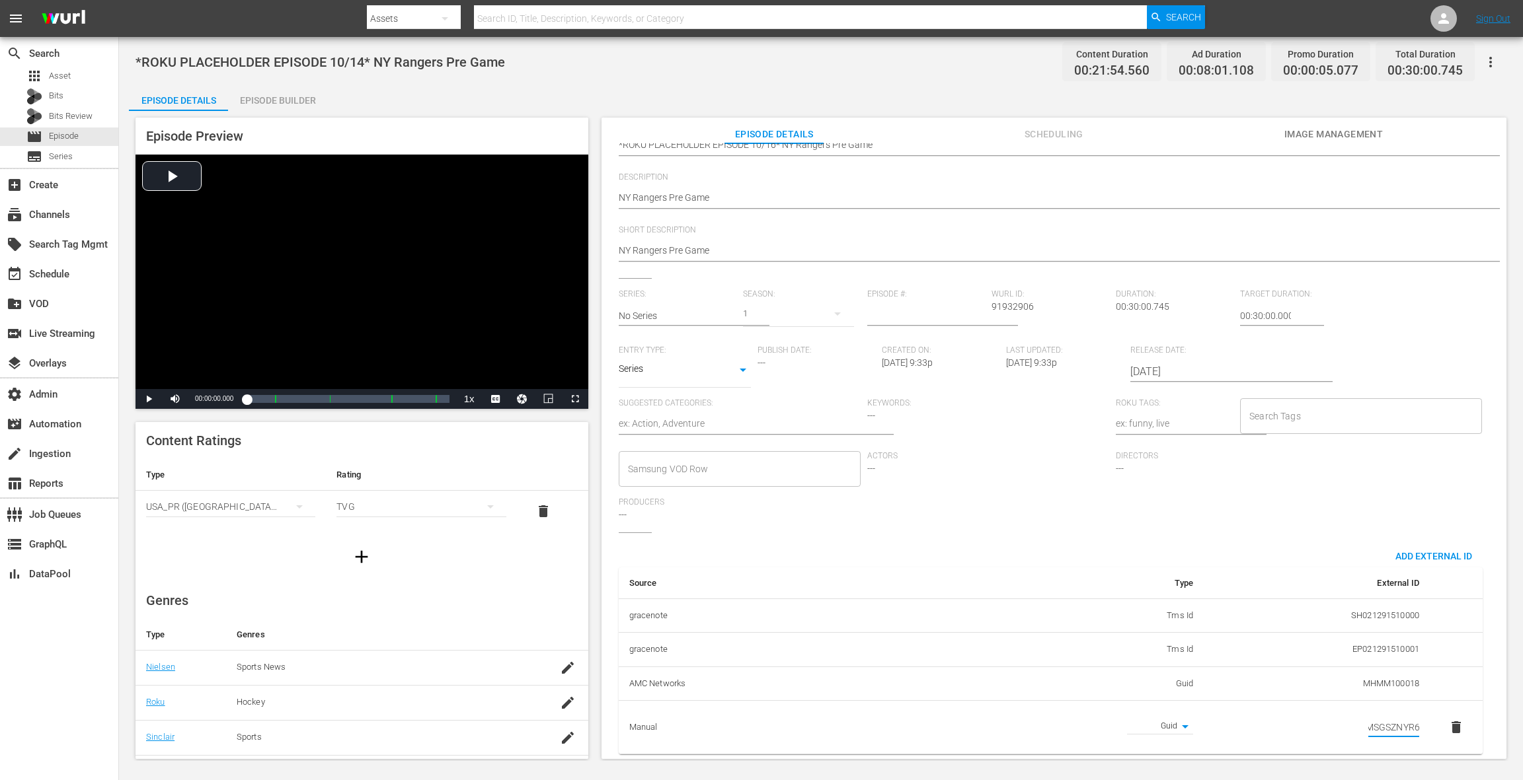
scroll to position [0, 0]
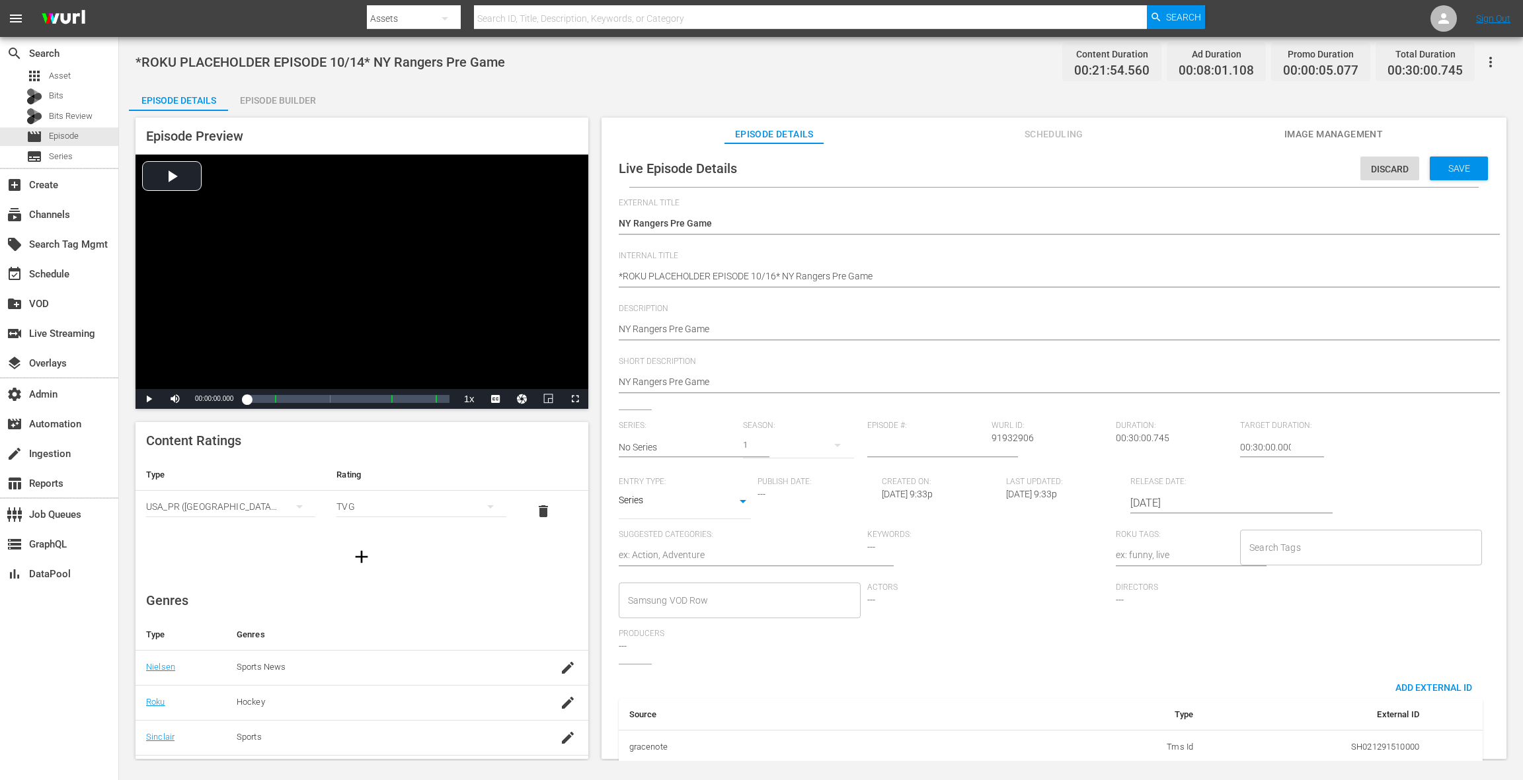
type input "MSGSZNYR6"
click at [1141, 167] on span "Save" at bounding box center [1458, 168] width 43 height 11
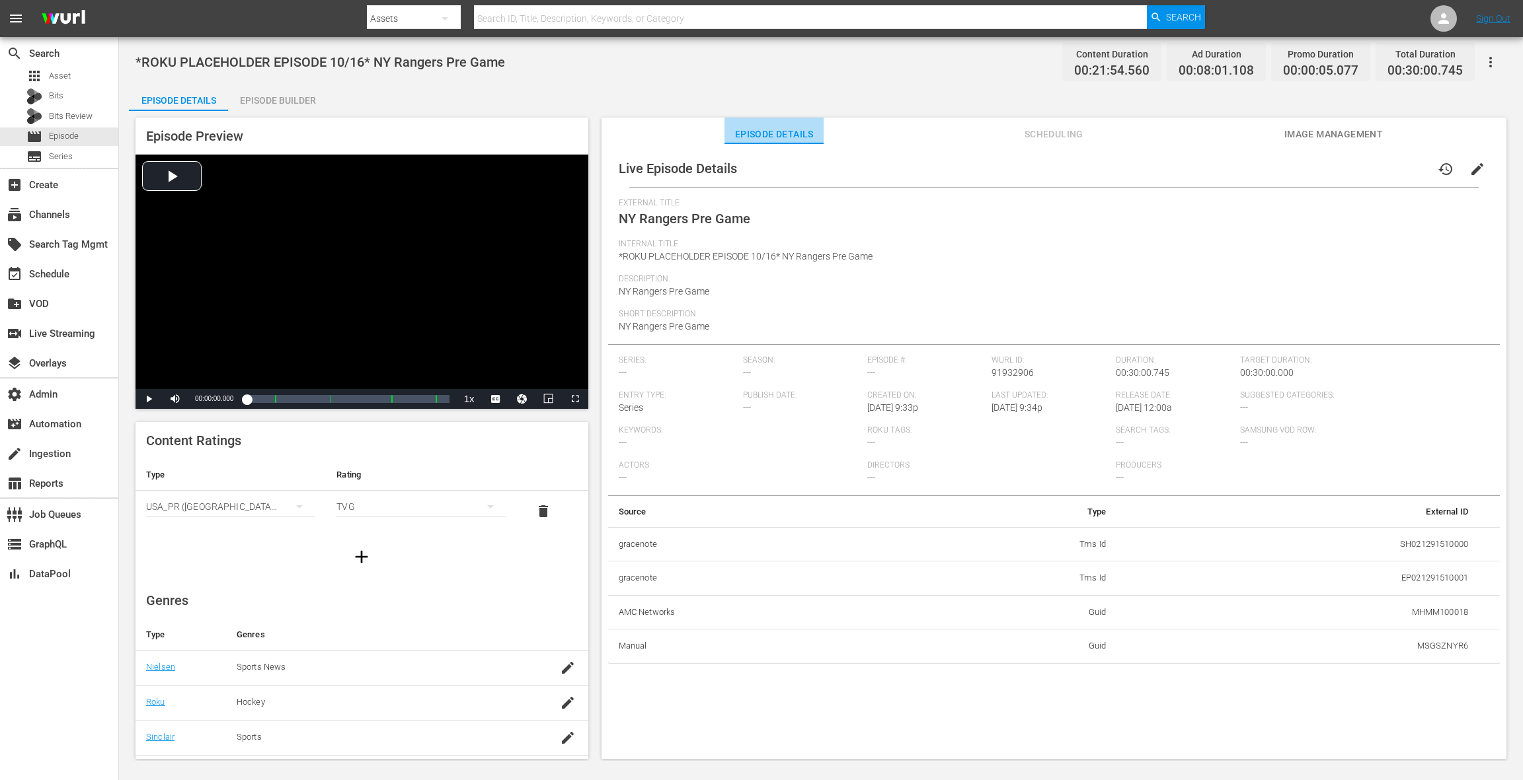
click at [747, 136] on span "Episode Details" at bounding box center [773, 134] width 99 height 17
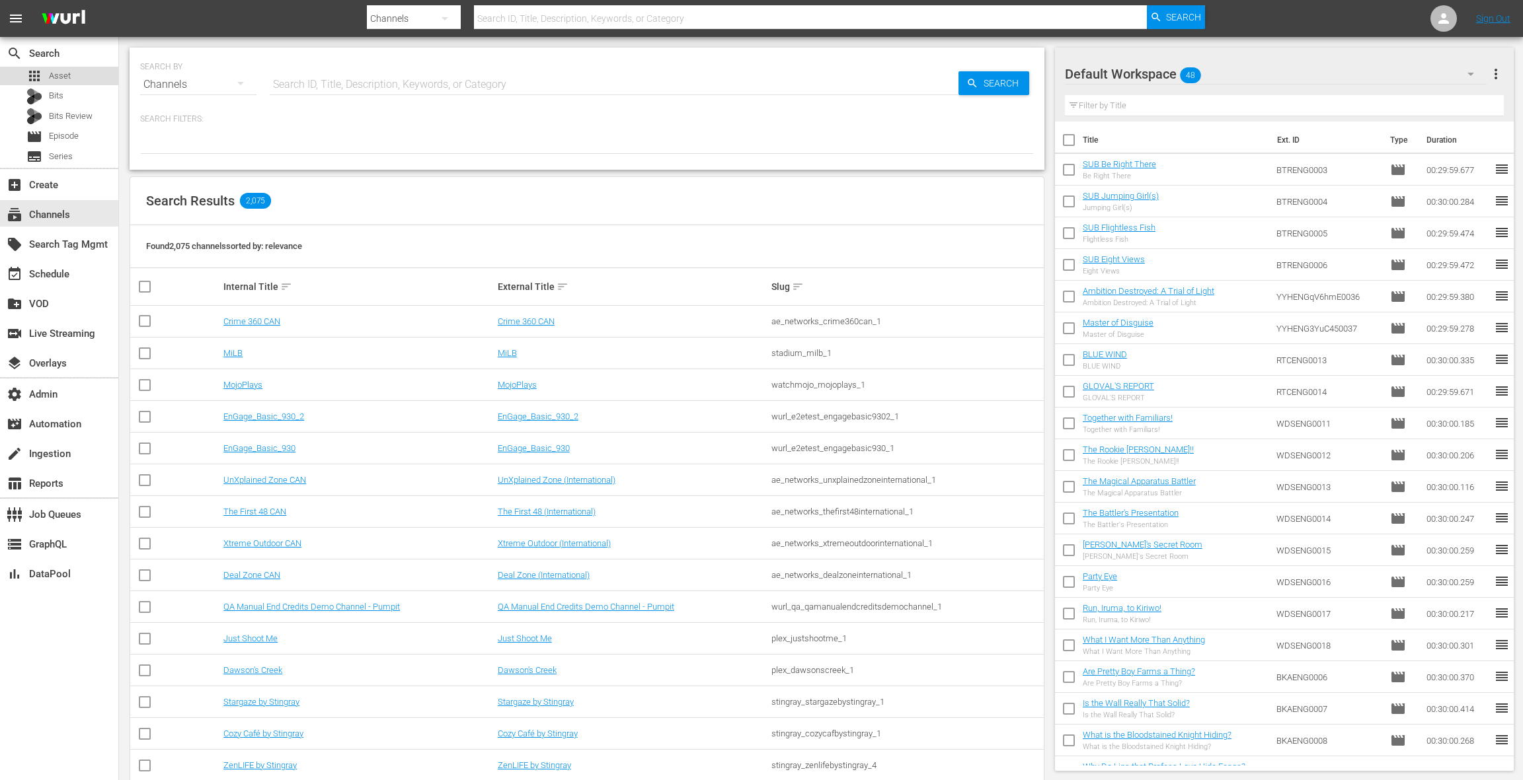
click at [55, 77] on span "Asset" at bounding box center [60, 75] width 22 height 13
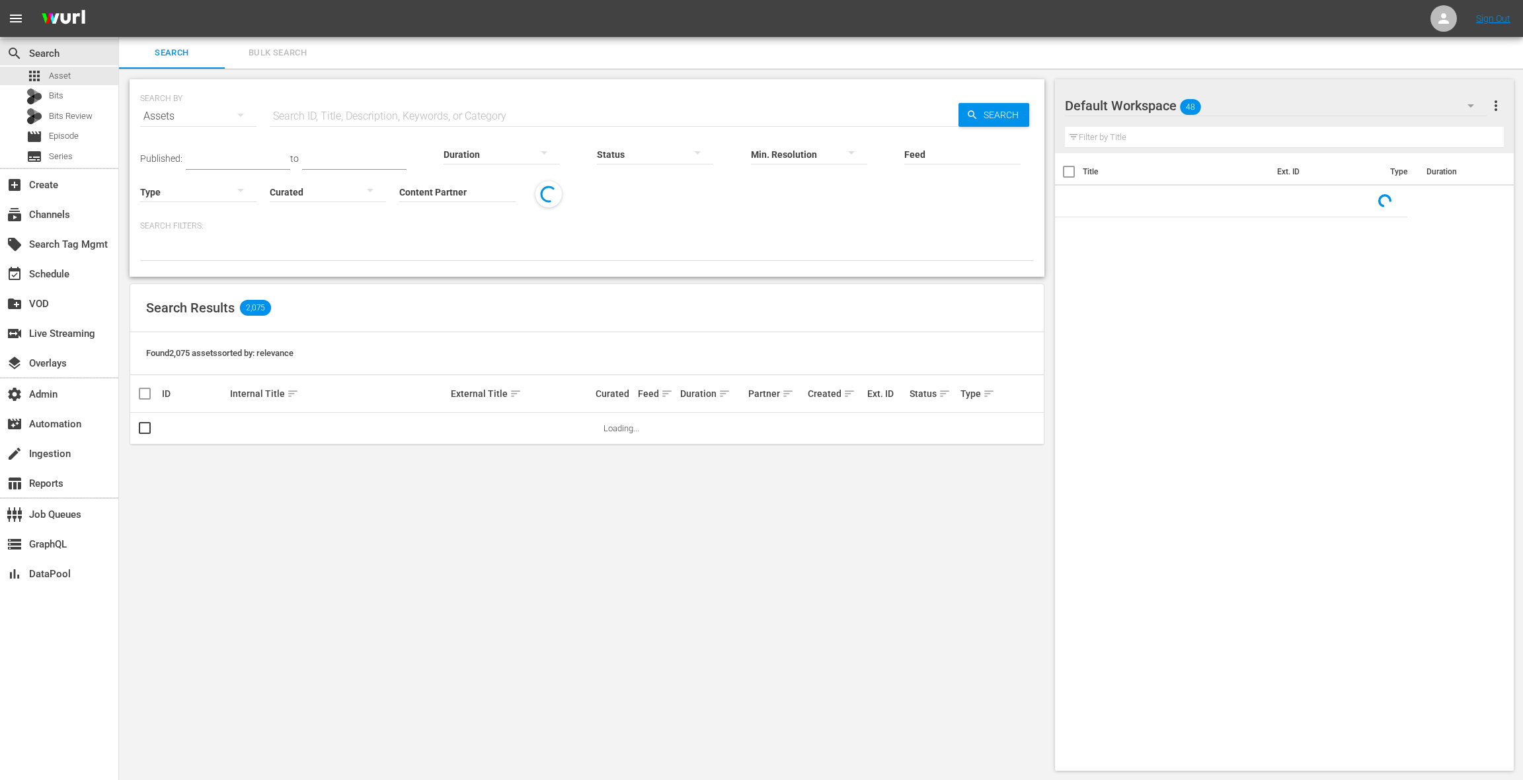
click at [460, 186] on input "Content Partner" at bounding box center [457, 193] width 116 height 48
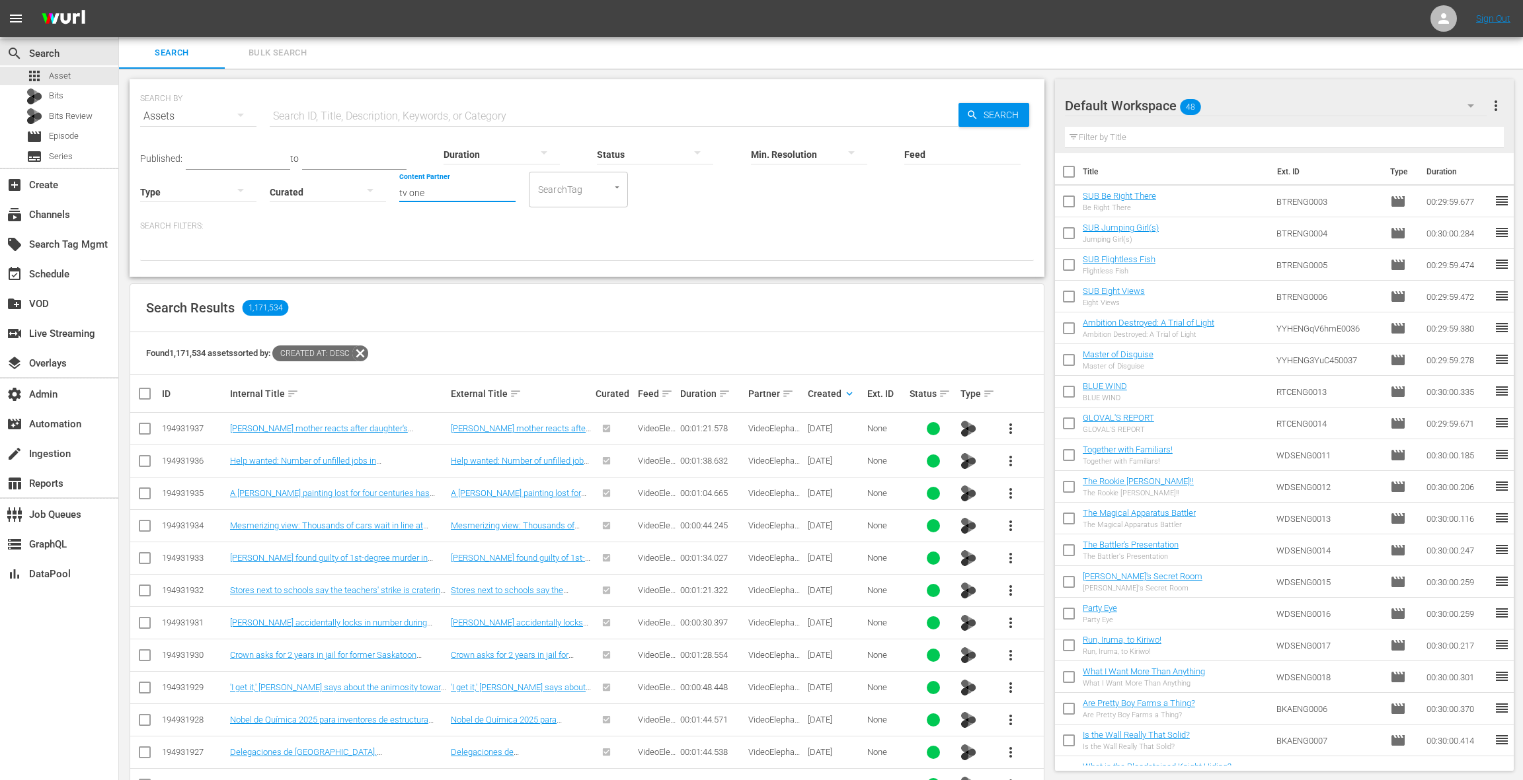
click at [464, 197] on input "tv one" at bounding box center [457, 193] width 116 height 48
click at [467, 235] on div "TV One, LLC (478)" at bounding box center [507, 229] width 194 height 32
type input "TV One, LLC (478)"
